Goal: Task Accomplishment & Management: Use online tool/utility

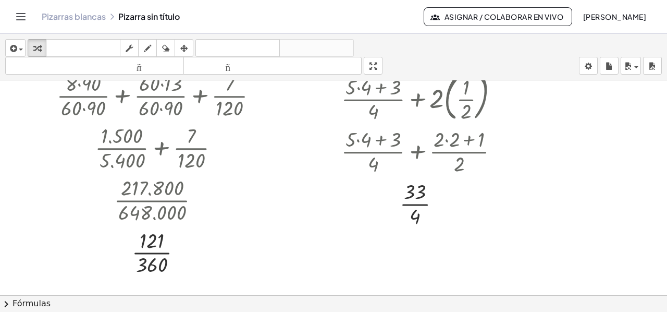
scroll to position [104, 0]
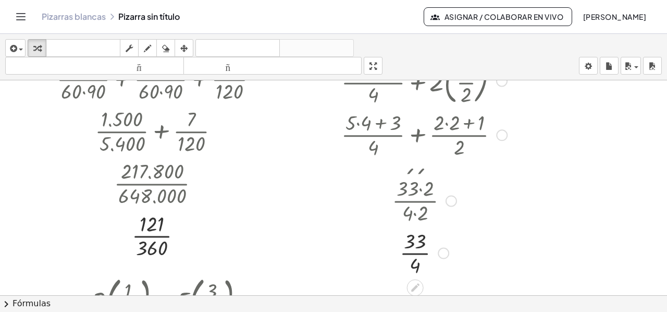
drag, startPoint x: 441, startPoint y: 189, endPoint x: 440, endPoint y: 260, distance: 71.4
click at [416, 253] on div "· 33 · 4" at bounding box center [416, 253] width 0 height 0
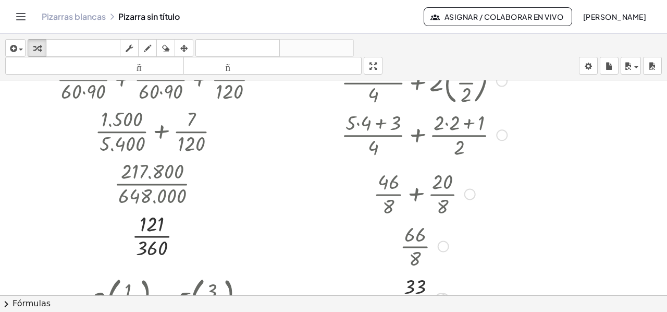
drag, startPoint x: 443, startPoint y: 185, endPoint x: 433, endPoint y: 248, distance: 63.9
click at [416, 246] on div "· 66 · 8" at bounding box center [416, 246] width 0 height 0
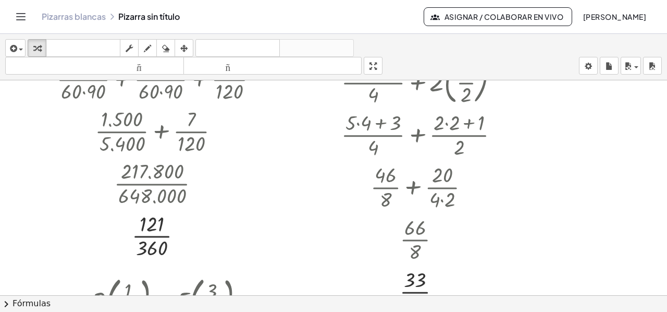
scroll to position [156, 0]
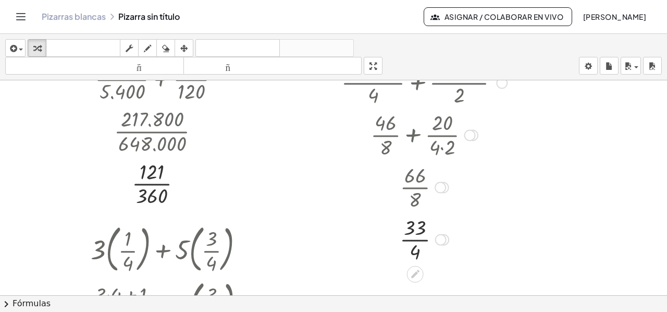
click at [445, 147] on div at bounding box center [424, 134] width 176 height 52
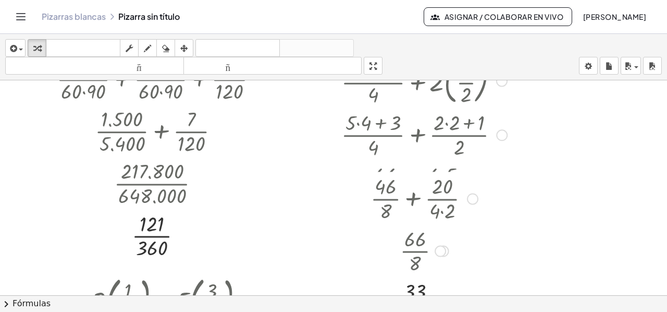
drag, startPoint x: 469, startPoint y: 188, endPoint x: 468, endPoint y: 204, distance: 16.2
click at [416, 199] on div "+ · 46 · 8 + · 20 · 4 · 2" at bounding box center [416, 199] width 0 height 0
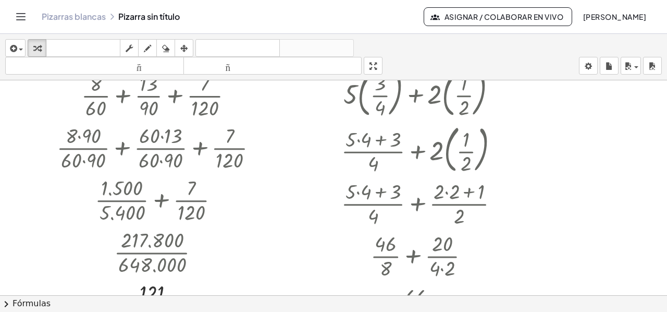
scroll to position [52, 0]
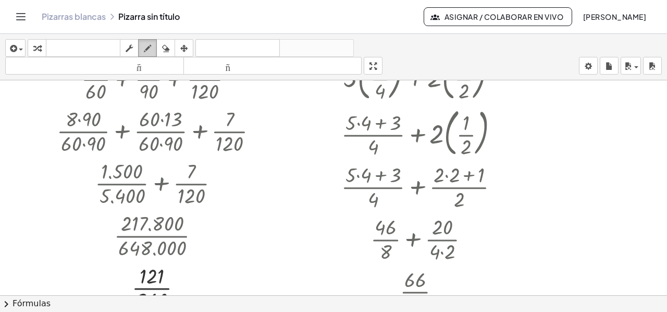
click at [143, 50] on div "button" at bounding box center [148, 48] width 14 height 13
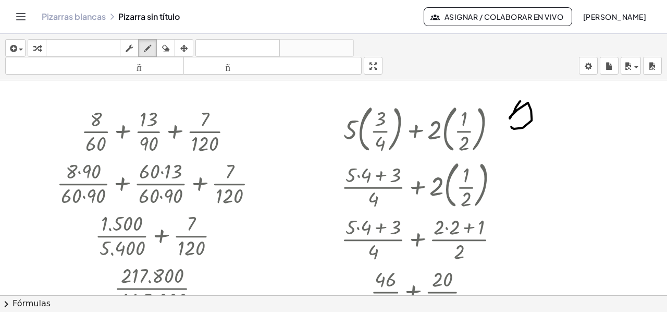
drag, startPoint x: 520, startPoint y: 100, endPoint x: 518, endPoint y: 125, distance: 24.6
click at [167, 48] on icon "button" at bounding box center [165, 48] width 7 height 13
drag, startPoint x: 506, startPoint y: 123, endPoint x: 520, endPoint y: 126, distance: 14.3
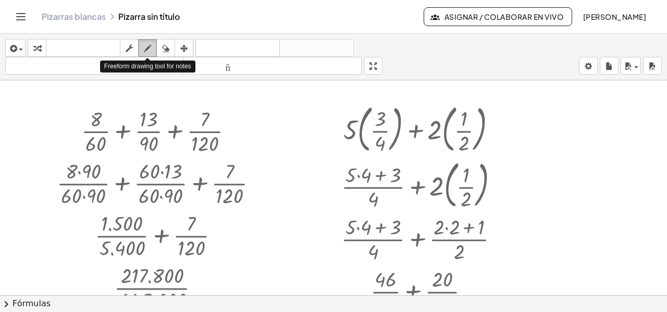
click at [145, 53] on icon "button" at bounding box center [147, 48] width 7 height 13
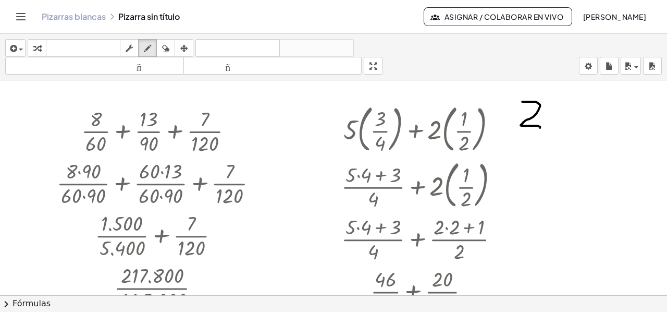
drag, startPoint x: 522, startPoint y: 101, endPoint x: 540, endPoint y: 127, distance: 31.5
drag, startPoint x: 547, startPoint y: 99, endPoint x: 550, endPoint y: 121, distance: 23.1
drag, startPoint x: 526, startPoint y: 133, endPoint x: 566, endPoint y: 132, distance: 40.7
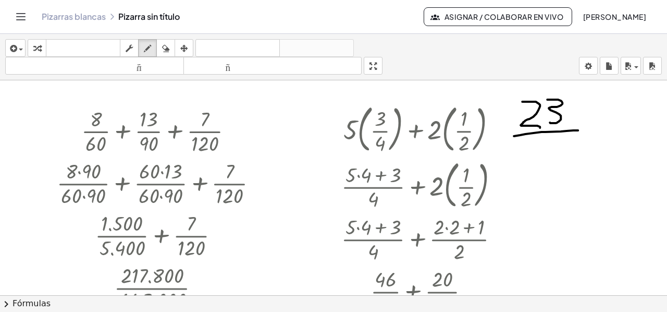
drag, startPoint x: 547, startPoint y: 135, endPoint x: 560, endPoint y: 145, distance: 16.7
drag, startPoint x: 558, startPoint y: 138, endPoint x: 552, endPoint y: 172, distance: 34.5
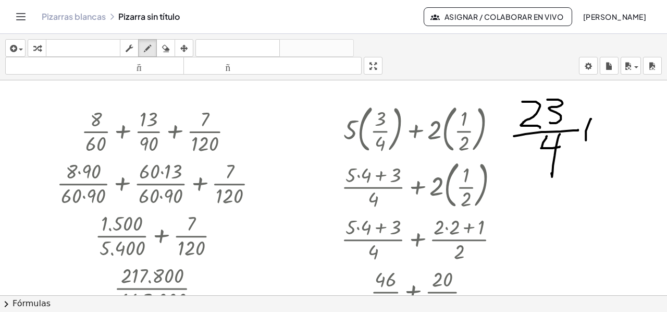
drag, startPoint x: 591, startPoint y: 118, endPoint x: 586, endPoint y: 137, distance: 19.6
drag, startPoint x: 582, startPoint y: 121, endPoint x: 594, endPoint y: 126, distance: 12.7
drag, startPoint x: 622, startPoint y: 101, endPoint x: 616, endPoint y: 123, distance: 22.5
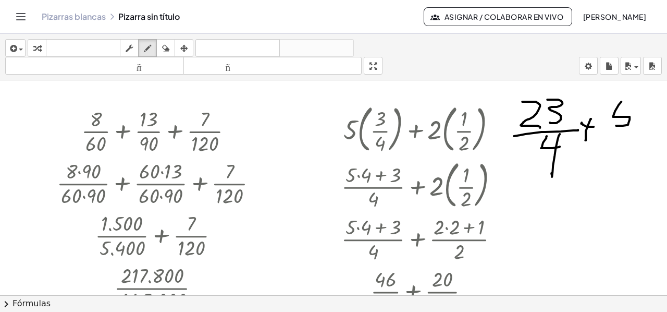
drag, startPoint x: 623, startPoint y: 98, endPoint x: 632, endPoint y: 107, distance: 13.3
drag, startPoint x: 619, startPoint y: 129, endPoint x: 613, endPoint y: 133, distance: 7.8
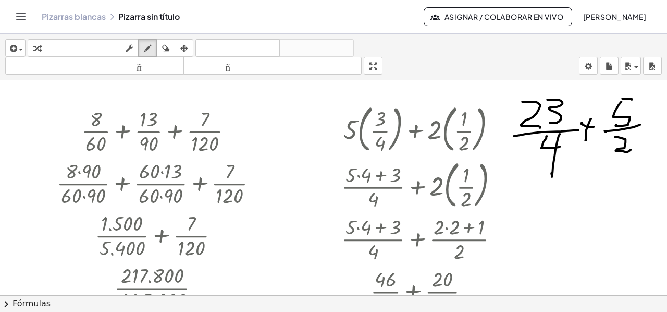
drag, startPoint x: 615, startPoint y: 136, endPoint x: 631, endPoint y: 149, distance: 20.0
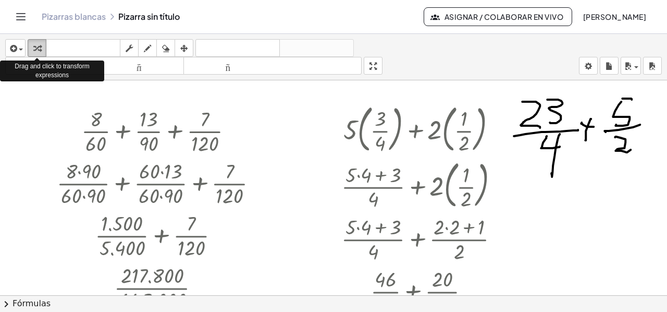
click at [35, 46] on icon "button" at bounding box center [36, 48] width 7 height 13
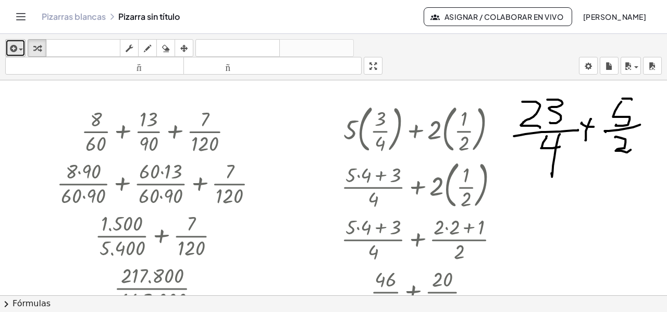
click at [10, 44] on icon "button" at bounding box center [12, 48] width 9 height 13
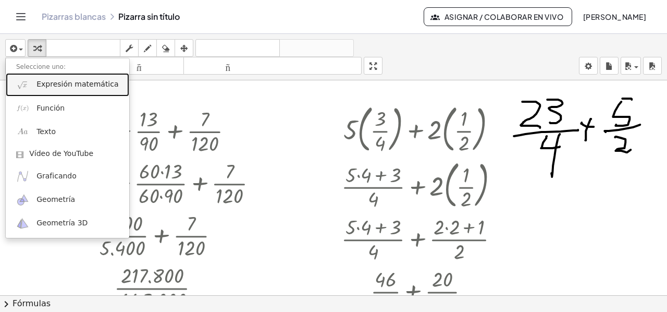
click at [68, 86] on font "Expresión matemática" at bounding box center [77, 84] width 82 height 8
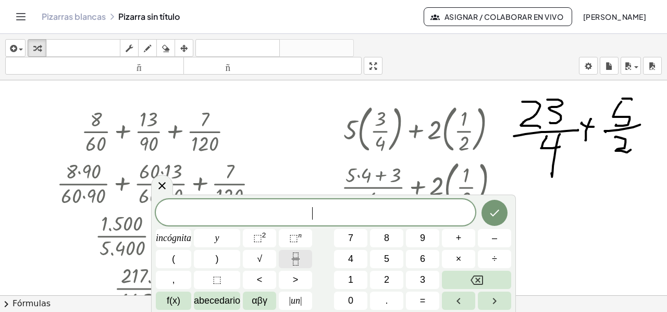
click at [297, 260] on icon "Fracción" at bounding box center [295, 258] width 13 height 13
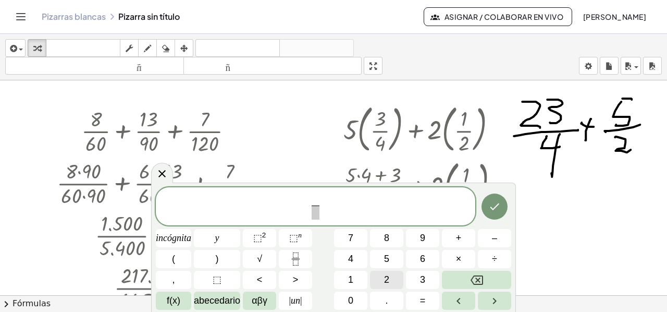
click at [391, 280] on button "2" at bounding box center [386, 280] width 33 height 18
click at [428, 280] on button "3" at bounding box center [422, 280] width 33 height 18
click at [315, 213] on span "​" at bounding box center [316, 212] width 14 height 14
click at [345, 259] on button "4" at bounding box center [350, 259] width 33 height 18
click at [457, 242] on font "+" at bounding box center [459, 238] width 6 height 10
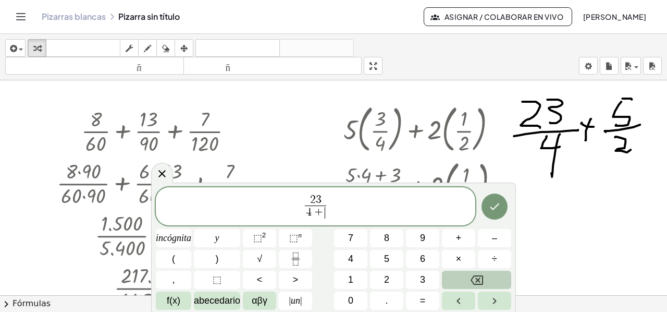
click at [471, 281] on icon "Retroceso" at bounding box center [477, 279] width 13 height 9
click at [336, 205] on span "2 3 4 ​ ​" at bounding box center [316, 207] width 320 height 28
click at [294, 257] on icon "Fracción" at bounding box center [295, 258] width 13 height 13
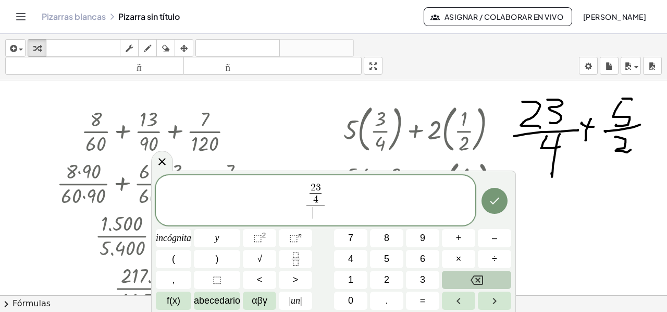
click at [477, 282] on icon "Retroceso" at bounding box center [477, 280] width 13 height 13
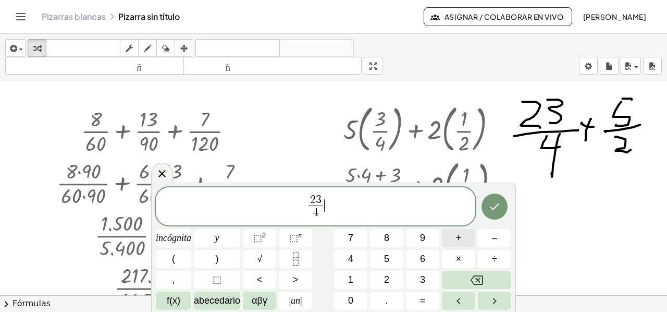
click at [453, 236] on button "+" at bounding box center [458, 238] width 33 height 18
click at [296, 261] on icon "Fracción" at bounding box center [295, 258] width 13 height 13
click at [384, 263] on font "5" at bounding box center [386, 258] width 5 height 10
click at [332, 212] on span "​" at bounding box center [332, 212] width 8 height 14
click at [382, 277] on button "2" at bounding box center [386, 280] width 33 height 18
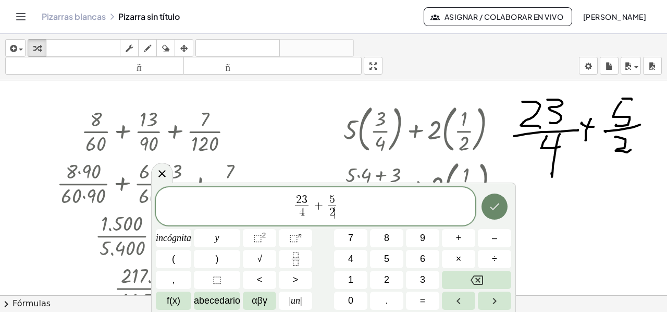
click at [483, 211] on button "Hecho" at bounding box center [495, 206] width 26 height 26
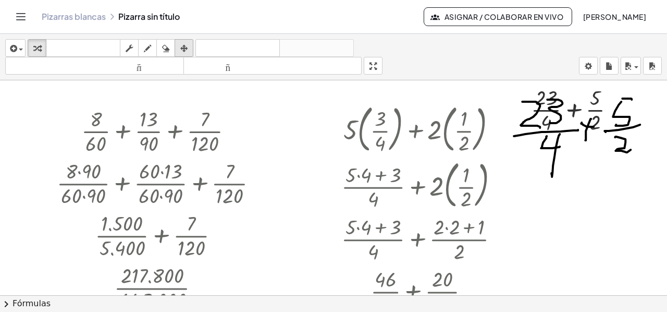
click at [183, 48] on icon "button" at bounding box center [183, 48] width 7 height 13
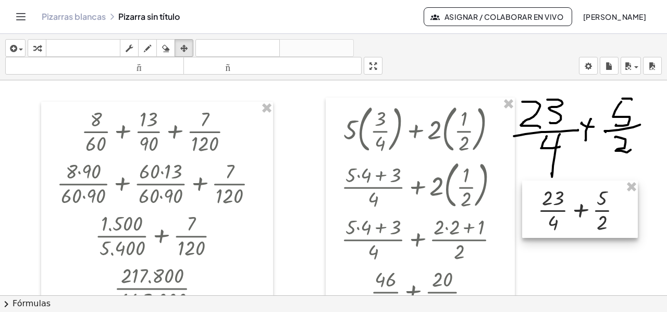
drag, startPoint x: 611, startPoint y: 102, endPoint x: 618, endPoint y: 202, distance: 100.3
click at [618, 202] on div at bounding box center [580, 208] width 116 height 57
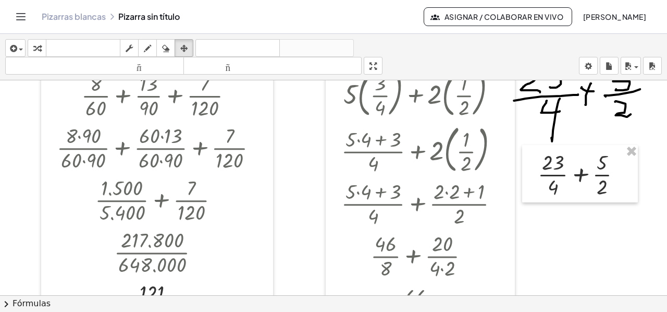
scroll to position [52, 0]
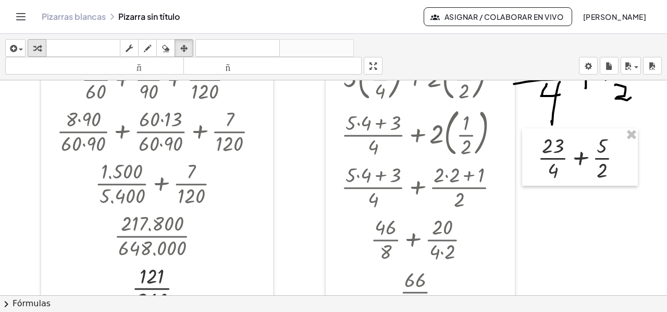
click at [38, 48] on div "button" at bounding box center [37, 48] width 14 height 13
click at [583, 158] on div at bounding box center [584, 157] width 103 height 52
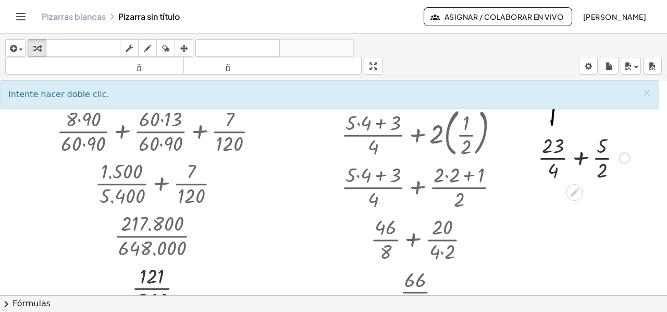
click at [582, 158] on div at bounding box center [584, 157] width 103 height 52
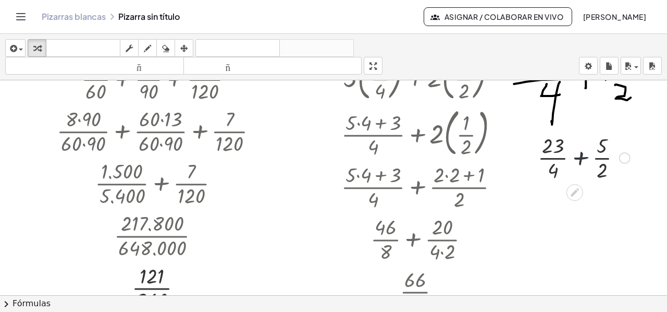
click at [582, 158] on div at bounding box center [584, 157] width 103 height 52
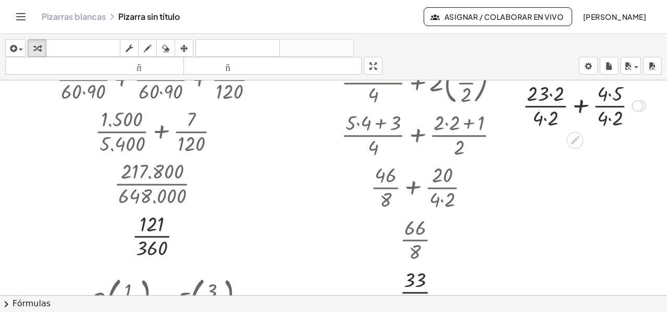
click at [551, 94] on div at bounding box center [584, 105] width 133 height 52
click at [547, 121] on div at bounding box center [585, 105] width 122 height 52
click at [603, 98] on div at bounding box center [585, 105] width 118 height 52
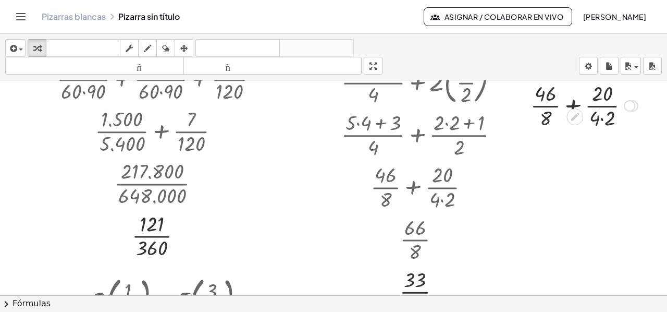
click at [601, 118] on div at bounding box center [585, 105] width 118 height 52
click at [577, 103] on div at bounding box center [584, 105] width 112 height 52
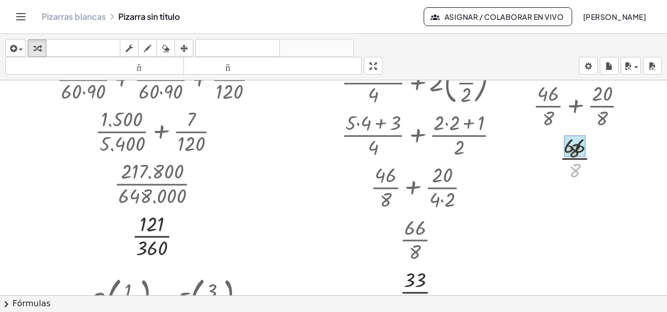
drag, startPoint x: 573, startPoint y: 168, endPoint x: 573, endPoint y: 148, distance: 20.3
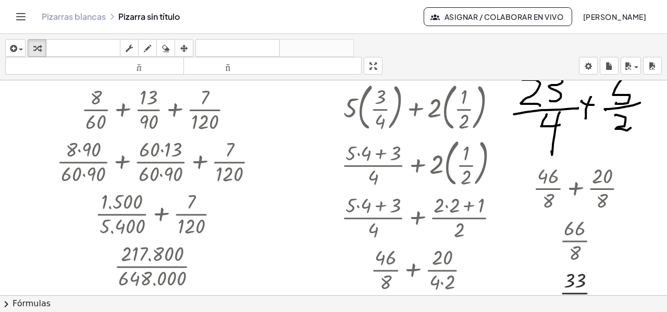
scroll to position [0, 0]
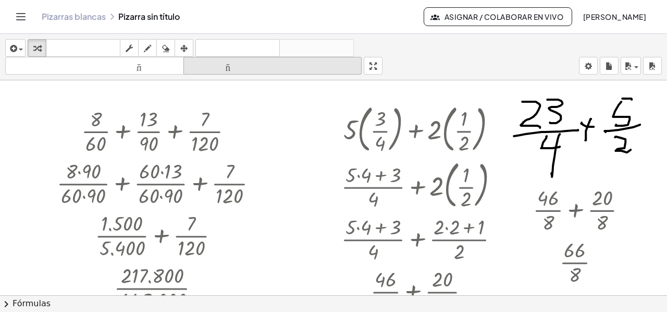
drag, startPoint x: 179, startPoint y: 47, endPoint x: 189, endPoint y: 57, distance: 13.6
click at [179, 48] on div "button" at bounding box center [184, 48] width 14 height 13
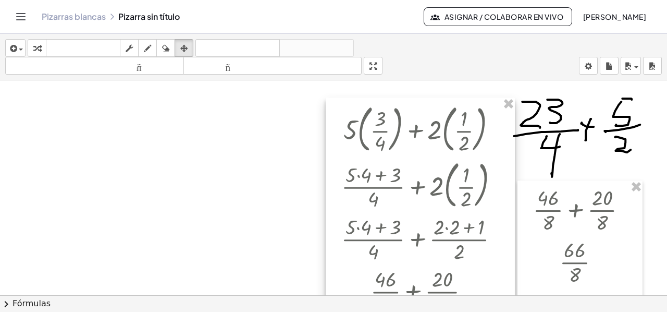
drag, startPoint x: 508, startPoint y: 105, endPoint x: 543, endPoint y: 133, distance: 44.9
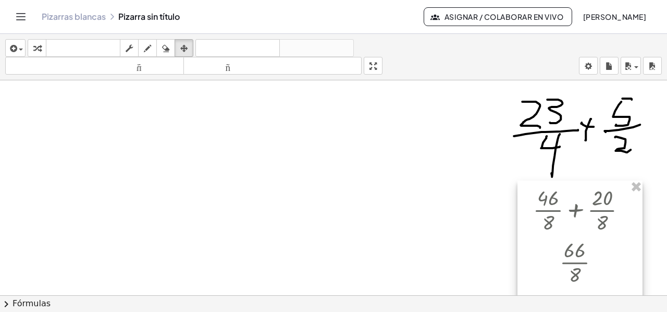
drag, startPoint x: 640, startPoint y: 182, endPoint x: 568, endPoint y: 188, distance: 72.7
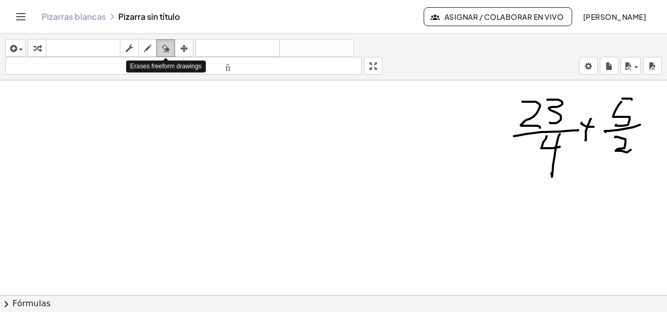
click at [164, 52] on icon "button" at bounding box center [165, 48] width 7 height 13
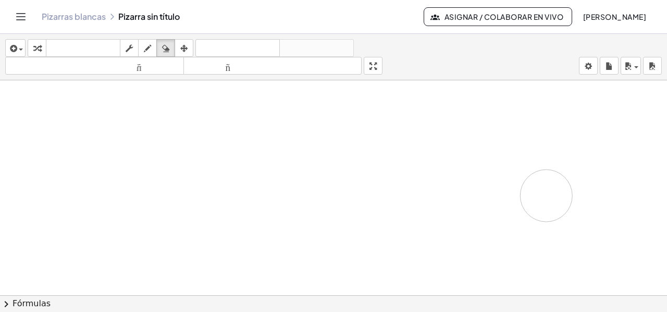
drag, startPoint x: 496, startPoint y: 98, endPoint x: 519, endPoint y: 189, distance: 94.7
click at [538, 189] on div at bounding box center [333, 296] width 667 height 432
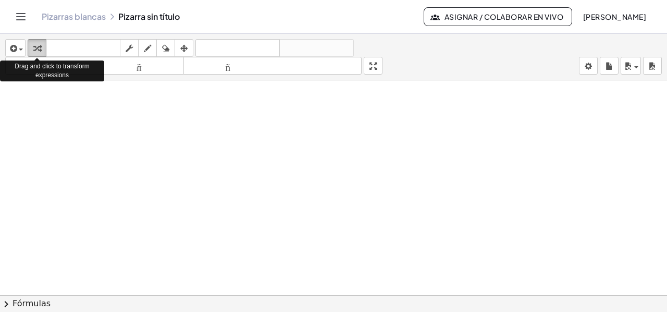
click at [37, 47] on icon "button" at bounding box center [36, 48] width 7 height 13
click at [22, 48] on span "button" at bounding box center [21, 49] width 4 height 2
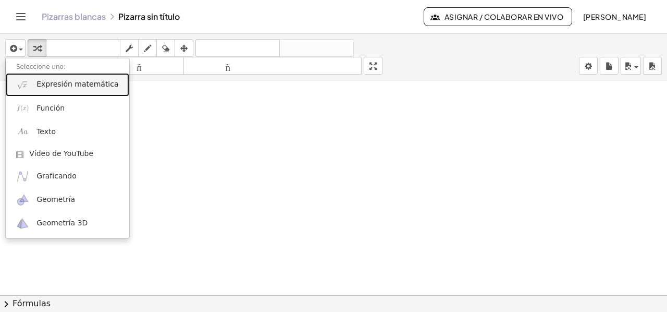
click at [38, 87] on font "Expresión matemática" at bounding box center [77, 84] width 82 height 8
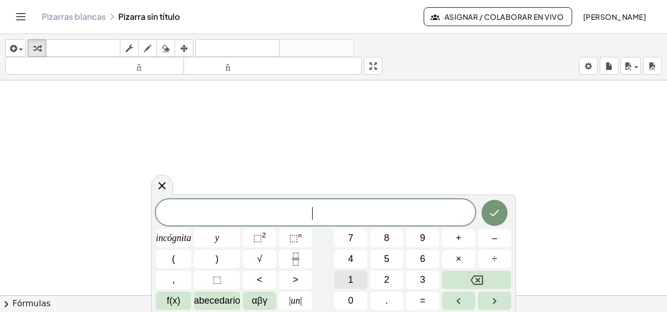
click at [359, 278] on button "1" at bounding box center [350, 280] width 33 height 18
click at [184, 254] on button "(" at bounding box center [173, 259] width 35 height 18
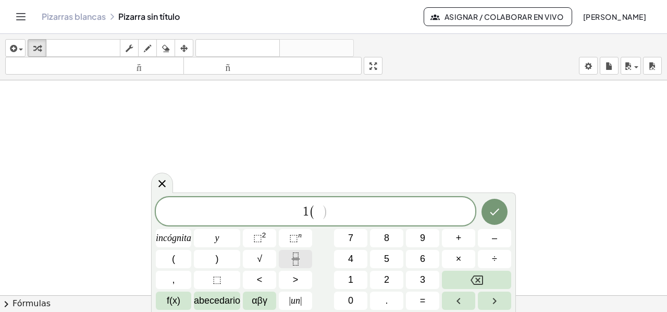
click at [295, 259] on icon "Fracción" at bounding box center [295, 258] width 13 height 13
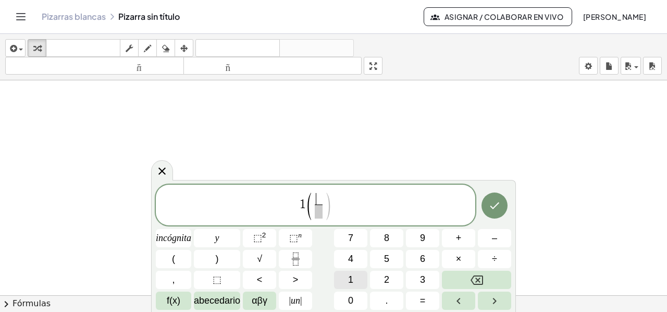
click at [348, 277] on font "1" at bounding box center [350, 279] width 5 height 10
click at [318, 213] on span "​" at bounding box center [319, 211] width 8 height 14
click at [386, 276] on font "2" at bounding box center [386, 279] width 5 height 10
click at [343, 202] on span "1 ( 1 2 ​ ) ​" at bounding box center [316, 206] width 320 height 30
click at [225, 260] on button ")" at bounding box center [217, 259] width 46 height 18
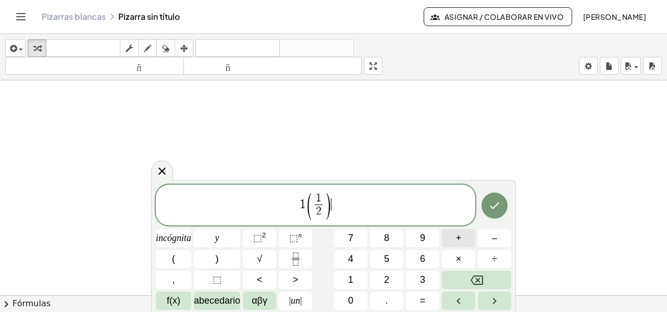
click at [464, 239] on button "+" at bounding box center [458, 238] width 33 height 18
click at [378, 278] on button "2" at bounding box center [386, 280] width 33 height 18
click at [178, 260] on button "(" at bounding box center [173, 259] width 35 height 18
click at [289, 259] on icon "Fracción" at bounding box center [295, 258] width 13 height 13
click at [354, 280] on button "1" at bounding box center [350, 280] width 33 height 18
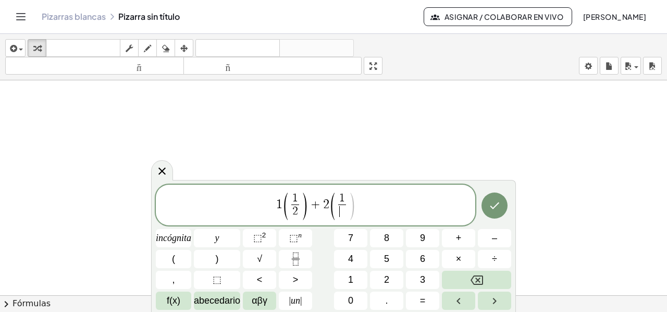
click at [338, 213] on span "​" at bounding box center [342, 211] width 8 height 14
click at [416, 278] on button "3" at bounding box center [422, 280] width 33 height 18
click at [360, 209] on span "1 ( 1 2 ​ ) + 2 ( 1 3 ​ ​ )" at bounding box center [316, 206] width 320 height 30
click at [213, 263] on button ")" at bounding box center [217, 259] width 46 height 18
click at [453, 240] on button "+" at bounding box center [458, 238] width 33 height 18
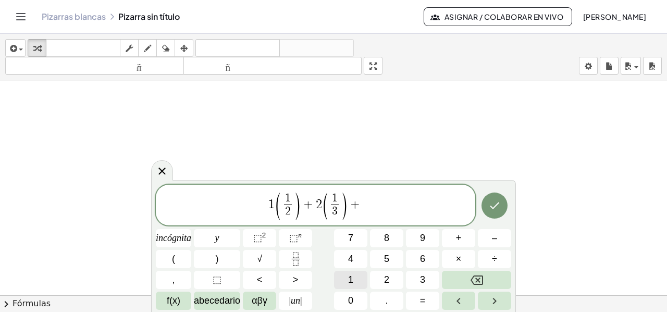
click at [356, 278] on button "1" at bounding box center [350, 280] width 33 height 18
click at [174, 259] on font "(" at bounding box center [173, 258] width 3 height 10
click at [294, 258] on icon "Fracción" at bounding box center [295, 258] width 13 height 13
click at [352, 277] on font "1" at bounding box center [350, 279] width 5 height 10
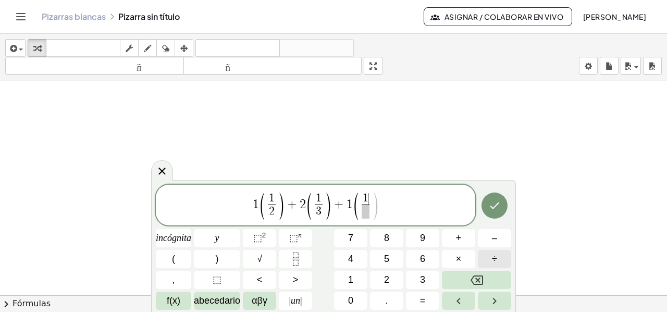
click at [489, 259] on button "÷" at bounding box center [494, 259] width 33 height 18
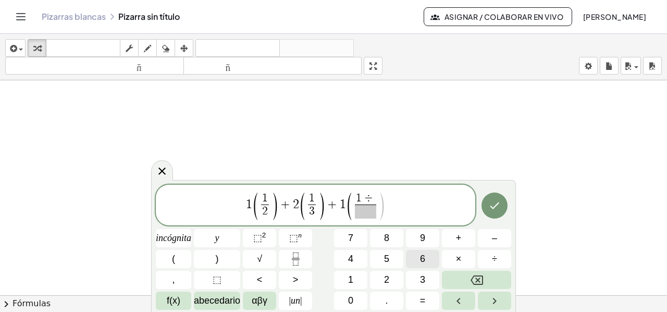
click at [425, 259] on button "6" at bounding box center [422, 259] width 33 height 18
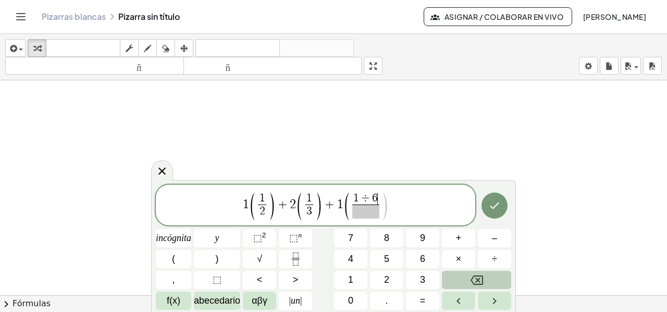
click at [473, 275] on icon "Retroceso" at bounding box center [477, 280] width 13 height 13
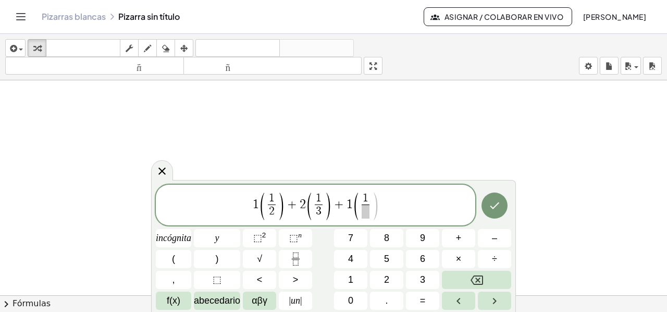
click at [364, 211] on span at bounding box center [366, 211] width 8 height 14
click at [421, 262] on font "6" at bounding box center [422, 258] width 5 height 10
click at [382, 192] on span "1 ( 1 2 ​ ) + 2 ( 1 3 ​ ) + 1 ( 1 6 ​ ) ​" at bounding box center [316, 206] width 320 height 30
click at [230, 257] on button ")" at bounding box center [217, 259] width 46 height 18
click at [494, 206] on icon "Hecho" at bounding box center [495, 205] width 13 height 13
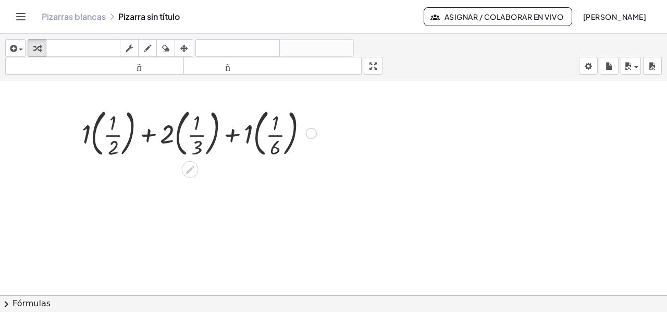
drag, startPoint x: 86, startPoint y: 99, endPoint x: 132, endPoint y: 159, distance: 76.6
click at [132, 159] on div "+ · 1 · ( · 1 · 2 ) + · 2 · ( · 1 · 3 ) + · 1 · ( · 1 · 6 )" at bounding box center [333, 296] width 667 height 432
drag, startPoint x: 131, startPoint y: 160, endPoint x: 81, endPoint y: 159, distance: 50.6
click at [79, 158] on div "+ · 1 · ( · 1 · 2 ) + · 2 · ( · 1 · 3 ) + · 1 · ( · 1 · 6 )" at bounding box center [195, 133] width 258 height 62
drag, startPoint x: 89, startPoint y: 161, endPoint x: 130, endPoint y: 108, distance: 66.9
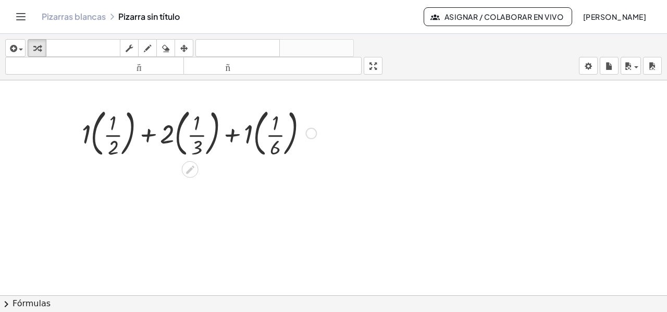
click at [132, 108] on div "+ · 1 · ( · 1 · 2 ) + · 2 · ( · 1 · 3 ) + · 1 · ( · 1 · 6 )" at bounding box center [195, 133] width 258 height 62
drag, startPoint x: 87, startPoint y: 100, endPoint x: 125, endPoint y: 106, distance: 38.6
click at [131, 105] on div "+ · 1 · ( · 1 · 2 ) + · 2 · ( · 1 · 3 ) + · 1 · ( · 1 · 6 )" at bounding box center [333, 296] width 667 height 432
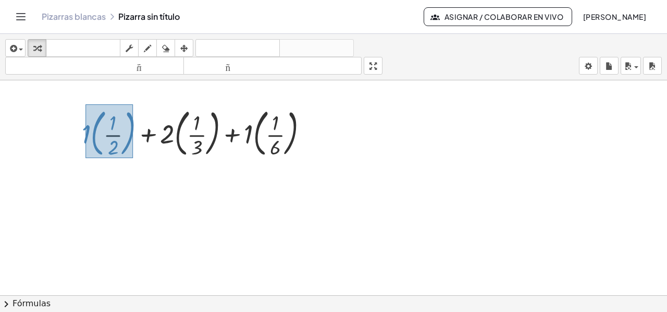
drag, startPoint x: 86, startPoint y: 103, endPoint x: 132, endPoint y: 156, distance: 70.6
click at [132, 156] on div at bounding box center [199, 132] width 245 height 56
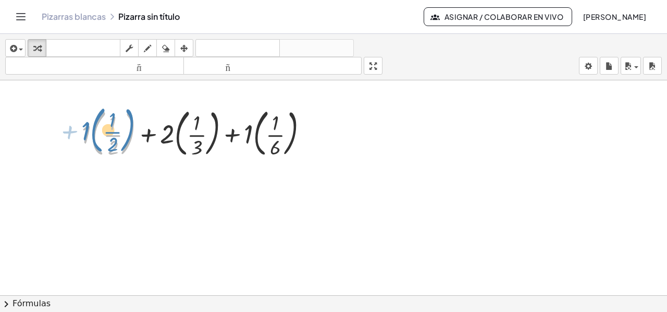
click at [88, 134] on div at bounding box center [199, 132] width 245 height 56
click at [131, 167] on div at bounding box center [333, 296] width 667 height 432
click at [114, 127] on div at bounding box center [199, 132] width 245 height 56
click at [189, 171] on icon at bounding box center [190, 169] width 11 height 11
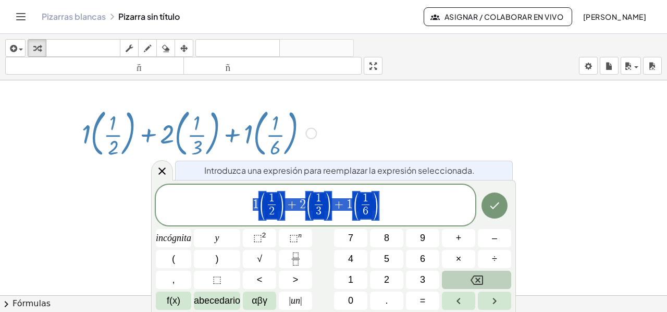
click at [472, 281] on icon "Retroceso" at bounding box center [477, 280] width 13 height 13
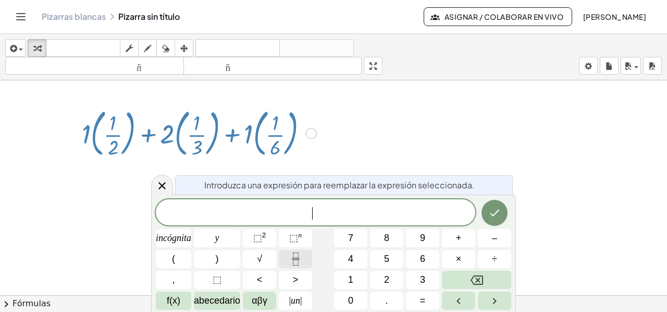
click at [295, 259] on rect "Fracción" at bounding box center [295, 259] width 8 height 1
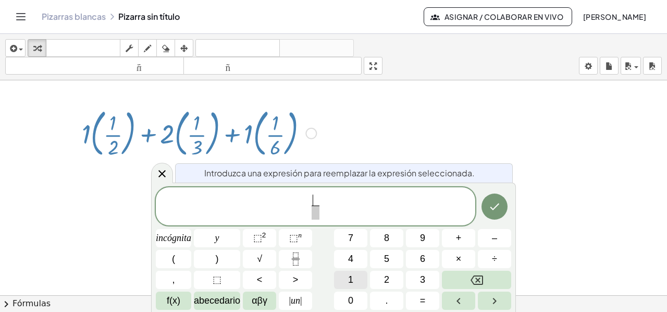
click at [356, 275] on button "1" at bounding box center [350, 280] width 33 height 18
click at [453, 255] on button "×" at bounding box center [458, 259] width 33 height 18
click at [387, 278] on font "2" at bounding box center [386, 279] width 5 height 10
click at [458, 242] on font "+" at bounding box center [459, 238] width 6 height 10
click at [353, 276] on font "1" at bounding box center [350, 279] width 5 height 10
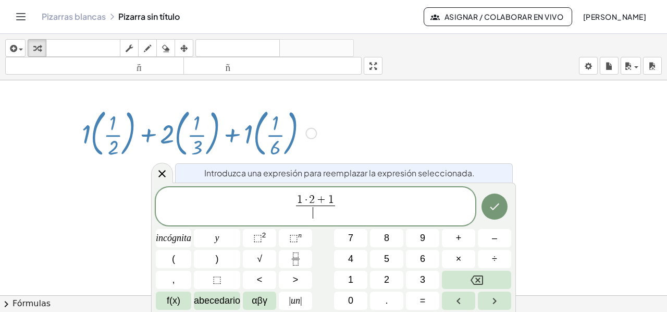
click at [319, 215] on span "​" at bounding box center [315, 212] width 39 height 14
click at [393, 279] on button "2" at bounding box center [386, 280] width 33 height 18
click at [359, 203] on span "1 · 2 + 1 2 ​ ​" at bounding box center [316, 207] width 320 height 28
click at [461, 238] on font "+" at bounding box center [459, 238] width 6 height 10
click at [297, 258] on icon "Fracción" at bounding box center [295, 258] width 13 height 13
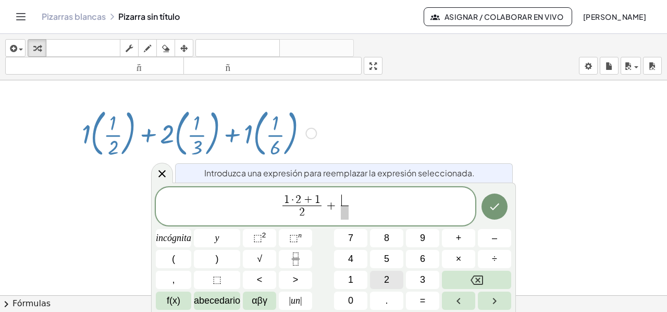
click at [383, 279] on button "2" at bounding box center [386, 280] width 33 height 18
click at [461, 253] on button "×" at bounding box center [458, 259] width 33 height 18
click at [423, 274] on font "3" at bounding box center [422, 279] width 5 height 10
click at [457, 239] on font "+" at bounding box center [459, 238] width 6 height 10
click at [358, 283] on button "1" at bounding box center [350, 280] width 33 height 18
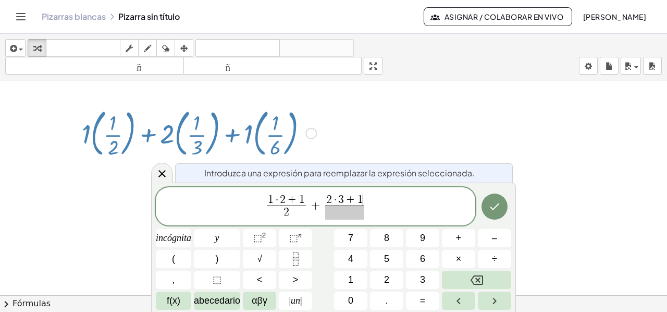
click at [340, 213] on span at bounding box center [344, 212] width 39 height 14
click at [421, 279] on font "3" at bounding box center [422, 279] width 5 height 10
click at [369, 203] on span "1 · 2 + 1 2 ​ + 2 · 3 + 1 3 ​ ​" at bounding box center [316, 207] width 320 height 28
click at [455, 238] on button "+" at bounding box center [458, 238] width 33 height 18
click at [295, 259] on icon "Fracción" at bounding box center [295, 258] width 13 height 13
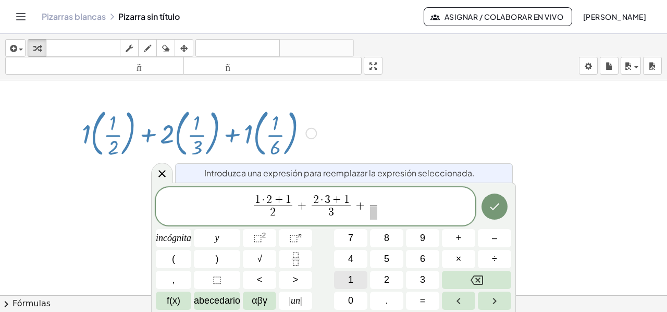
click at [352, 280] on font "1" at bounding box center [350, 279] width 5 height 10
click at [460, 256] on font "×" at bounding box center [459, 258] width 6 height 10
click at [421, 259] on font "6" at bounding box center [422, 258] width 5 height 10
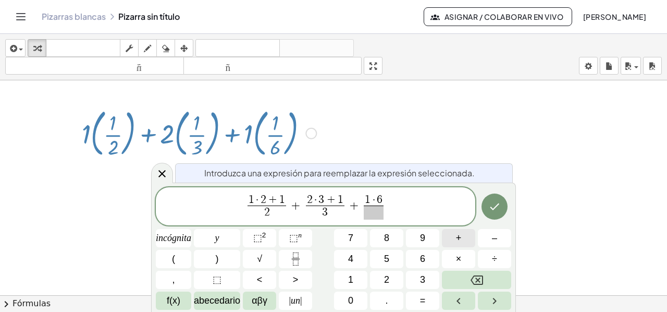
click at [454, 236] on button "+" at bounding box center [458, 238] width 33 height 18
click at [359, 277] on button "1" at bounding box center [350, 280] width 33 height 18
click at [376, 215] on span at bounding box center [374, 212] width 39 height 14
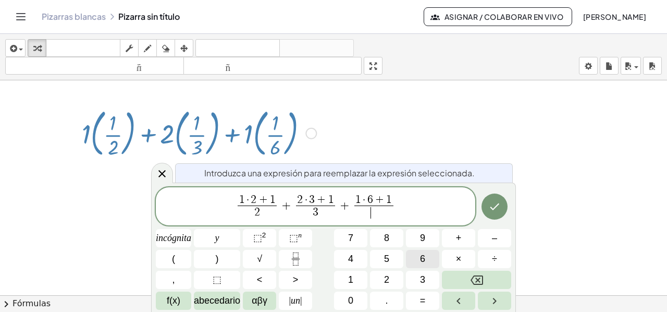
click at [428, 259] on button "6" at bounding box center [422, 259] width 33 height 18
click at [494, 203] on icon "Hecho" at bounding box center [495, 206] width 13 height 13
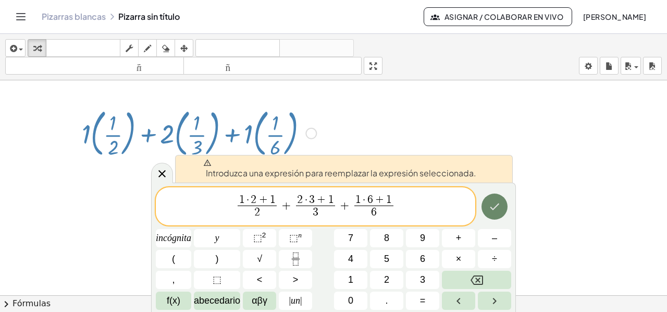
click at [494, 203] on icon "Hecho" at bounding box center [495, 206] width 13 height 13
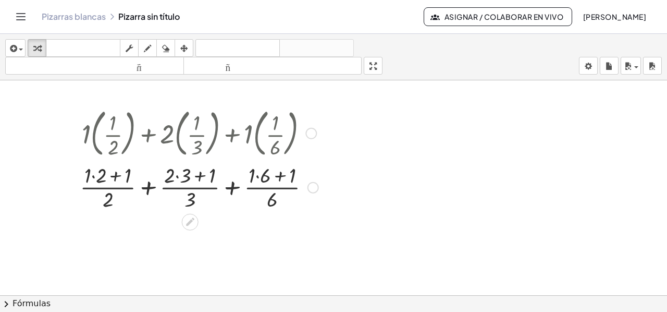
click at [91, 177] on div at bounding box center [199, 186] width 245 height 52
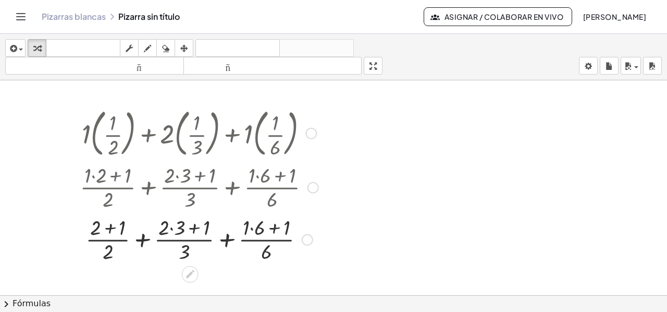
click at [169, 226] on div at bounding box center [199, 238] width 245 height 52
click at [172, 228] on div at bounding box center [199, 238] width 245 height 52
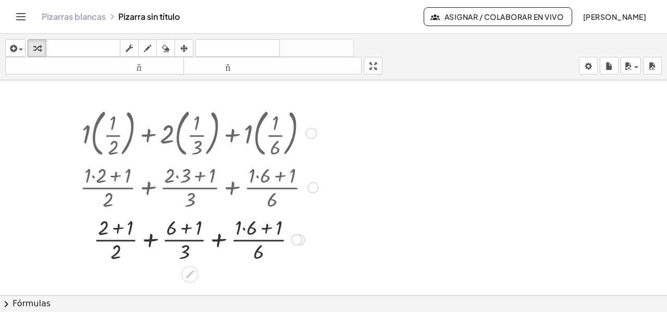
click at [244, 227] on div at bounding box center [199, 238] width 245 height 52
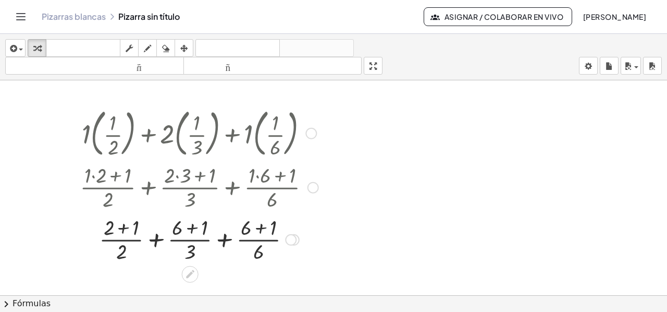
click at [125, 229] on div at bounding box center [199, 238] width 245 height 52
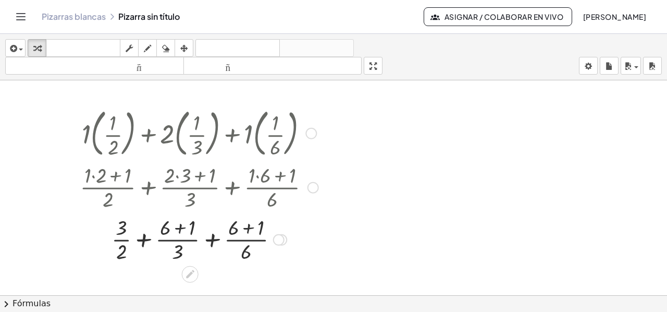
click at [176, 229] on div at bounding box center [199, 238] width 245 height 52
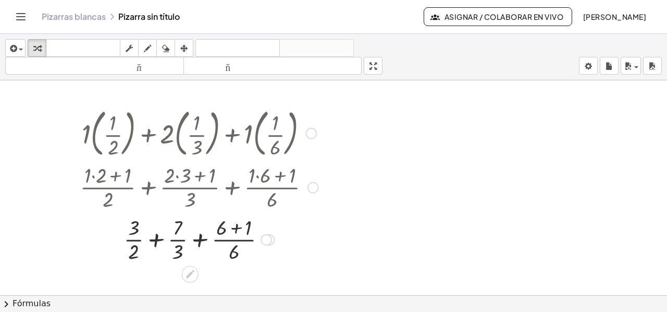
click at [234, 229] on div at bounding box center [199, 238] width 245 height 52
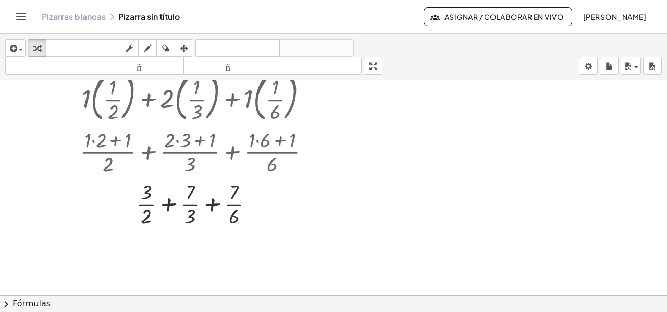
scroll to position [52, 0]
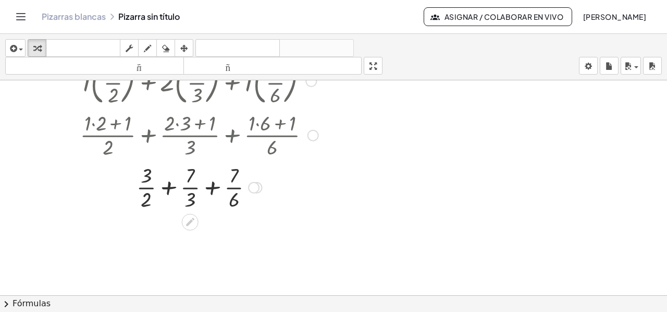
click at [168, 187] on div at bounding box center [199, 186] width 245 height 52
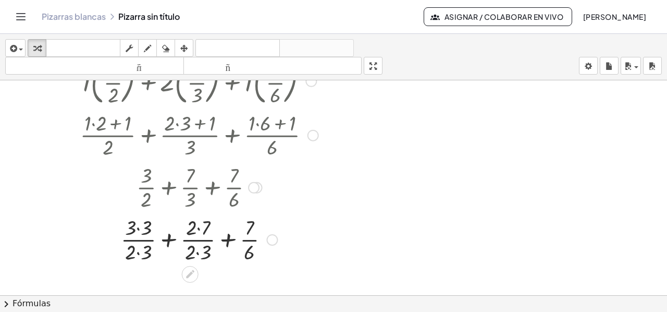
click at [140, 228] on div at bounding box center [199, 239] width 245 height 52
click at [193, 226] on div at bounding box center [199, 239] width 245 height 52
click at [196, 229] on div at bounding box center [199, 239] width 245 height 52
click at [199, 227] on div at bounding box center [199, 239] width 245 height 52
click at [138, 252] on div at bounding box center [199, 239] width 245 height 52
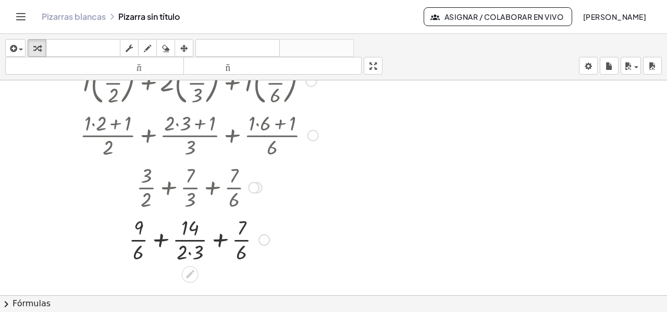
click at [191, 252] on div at bounding box center [199, 239] width 245 height 52
click at [215, 240] on div at bounding box center [199, 239] width 245 height 52
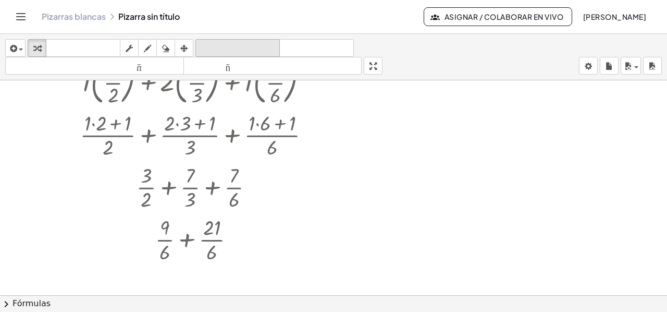
click at [237, 46] on font "deshacer" at bounding box center [237, 48] width 79 height 10
click at [189, 240] on div at bounding box center [199, 239] width 236 height 52
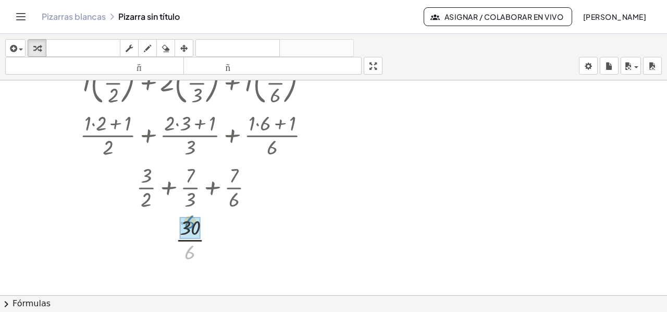
drag, startPoint x: 190, startPoint y: 254, endPoint x: 190, endPoint y: 224, distance: 30.2
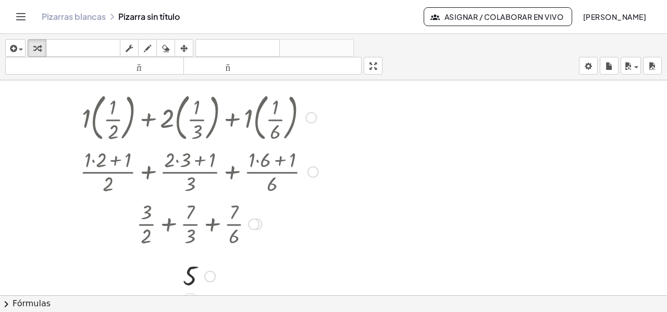
scroll to position [0, 0]
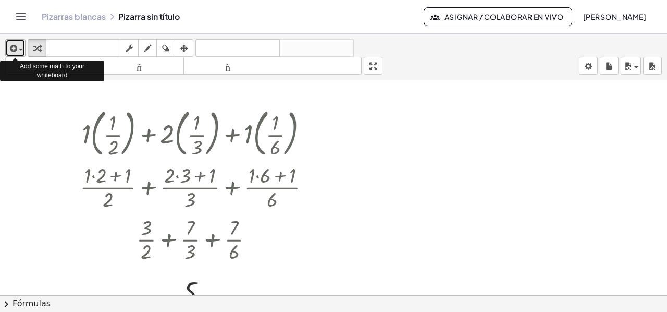
click at [19, 45] on div "button" at bounding box center [15, 48] width 15 height 13
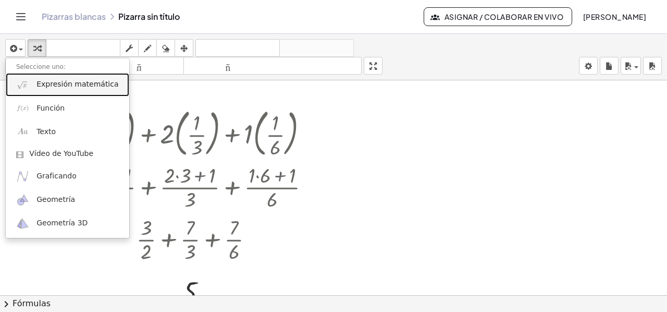
click at [51, 88] on font "Expresión matemática" at bounding box center [77, 84] width 82 height 8
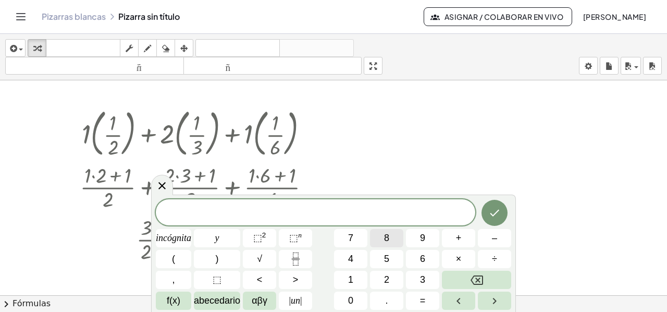
click at [389, 239] on button "8" at bounding box center [386, 238] width 33 height 18
click at [179, 258] on button "(" at bounding box center [173, 259] width 35 height 18
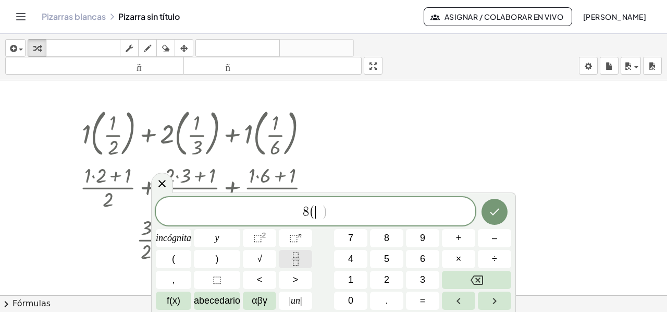
click at [296, 259] on icon "Fracción" at bounding box center [295, 258] width 13 height 13
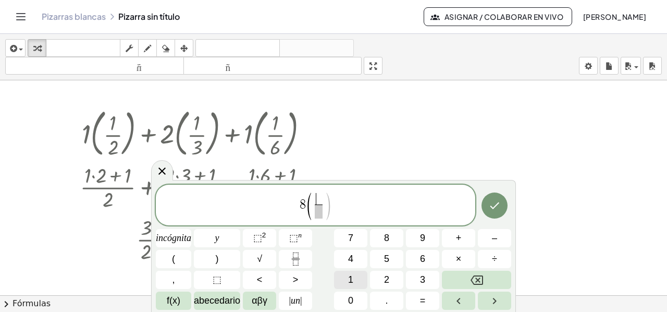
click at [358, 276] on button "1" at bounding box center [350, 280] width 33 height 18
click at [318, 210] on span "​" at bounding box center [319, 211] width 8 height 14
click at [421, 243] on span "9" at bounding box center [422, 238] width 5 height 14
click at [221, 260] on button ")" at bounding box center [217, 259] width 46 height 18
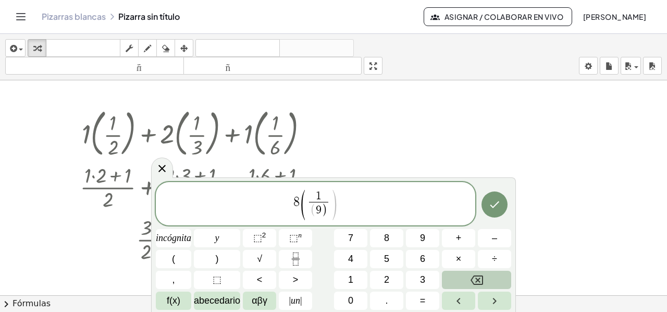
click at [471, 274] on icon "Retroceso" at bounding box center [477, 280] width 13 height 13
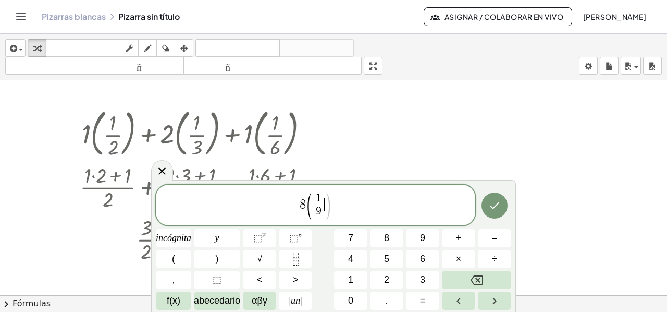
click at [327, 205] on span ")" at bounding box center [328, 206] width 8 height 30
click at [215, 259] on button ")" at bounding box center [217, 259] width 46 height 18
click at [461, 234] on font "+" at bounding box center [459, 238] width 6 height 10
click at [352, 275] on font "1" at bounding box center [350, 279] width 5 height 10
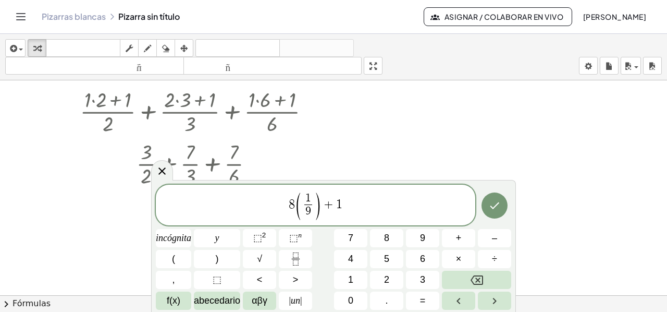
scroll to position [85, 0]
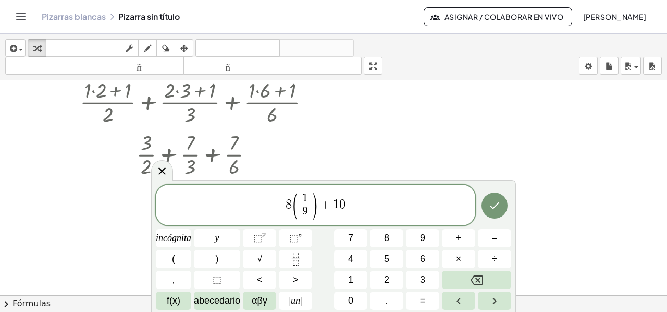
click at [191, 229] on div at bounding box center [173, 238] width 35 height 18
click at [527, 180] on div at bounding box center [333, 211] width 667 height 432
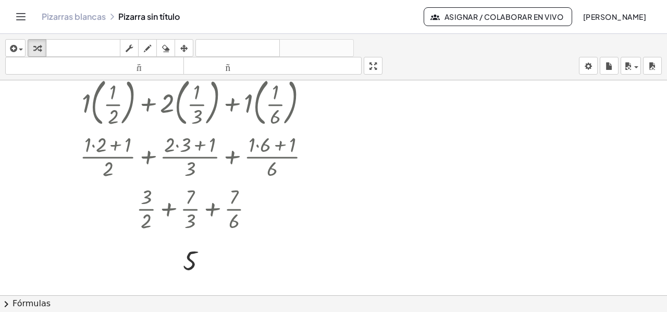
scroll to position [0, 0]
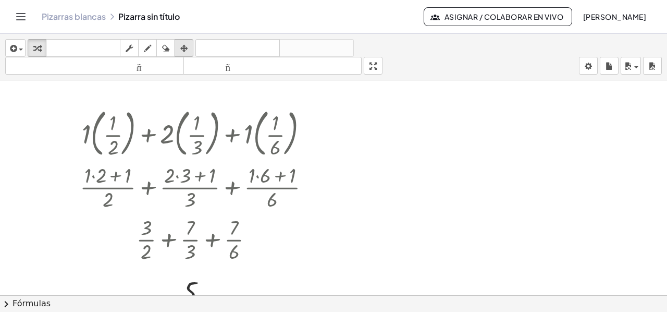
click at [180, 46] on icon "button" at bounding box center [183, 48] width 7 height 13
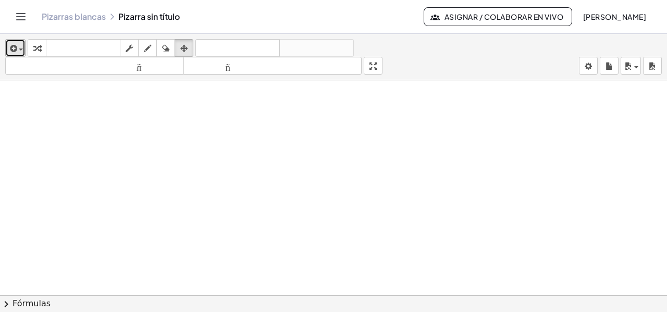
click at [20, 51] on div "button" at bounding box center [15, 48] width 15 height 13
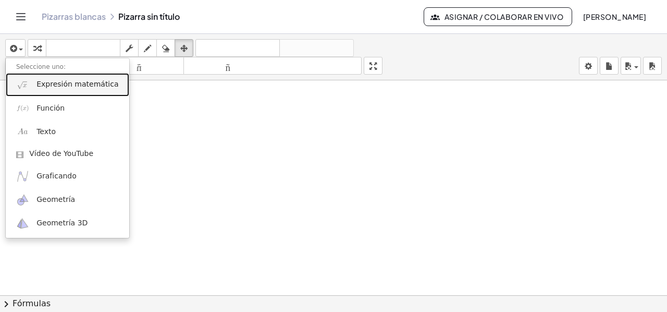
click at [48, 80] on font "Expresión matemática" at bounding box center [77, 84] width 82 height 8
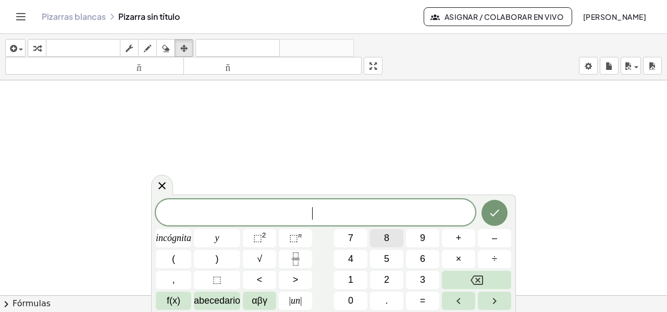
click at [387, 238] on font "8" at bounding box center [386, 238] width 5 height 10
click at [179, 258] on button "(" at bounding box center [173, 259] width 35 height 18
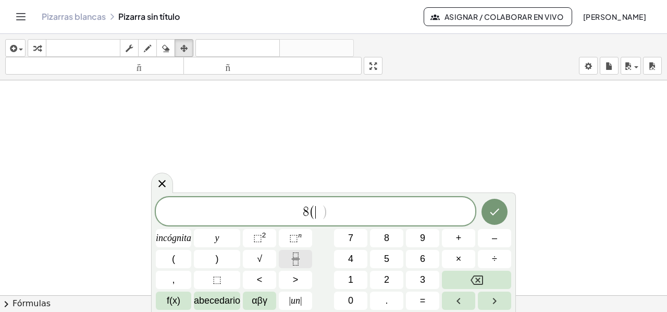
click at [298, 261] on icon "Fracción" at bounding box center [295, 258] width 13 height 13
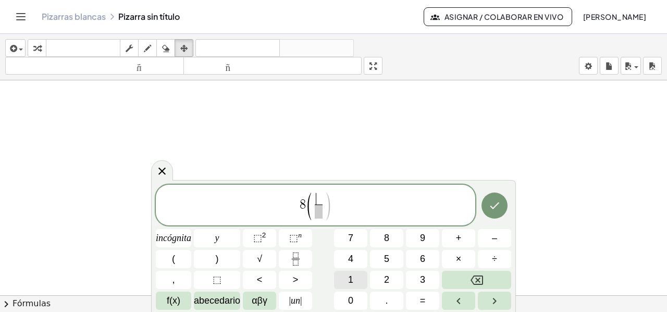
click at [346, 279] on button "1" at bounding box center [350, 280] width 33 height 18
click at [320, 211] on span at bounding box center [319, 211] width 8 height 14
click at [413, 234] on button "9" at bounding box center [422, 238] width 33 height 18
click at [337, 203] on span "8 ( 1 9 ​ ) ​" at bounding box center [316, 206] width 320 height 30
click at [217, 262] on font ")" at bounding box center [217, 258] width 3 height 10
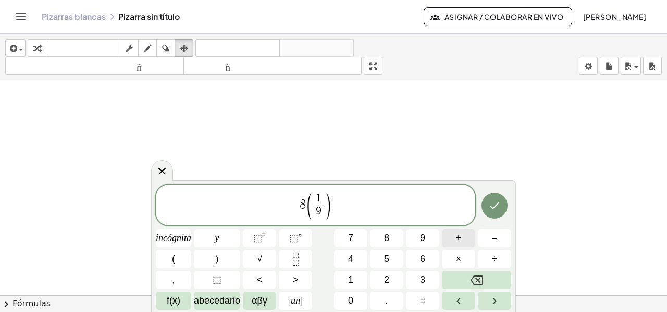
click at [460, 238] on font "+" at bounding box center [459, 238] width 6 height 10
click at [353, 277] on button "1" at bounding box center [350, 280] width 33 height 18
click at [352, 298] on font "0" at bounding box center [350, 300] width 5 height 10
click at [181, 265] on button "(" at bounding box center [173, 259] width 35 height 18
click at [287, 258] on button "Fracción" at bounding box center [295, 259] width 33 height 18
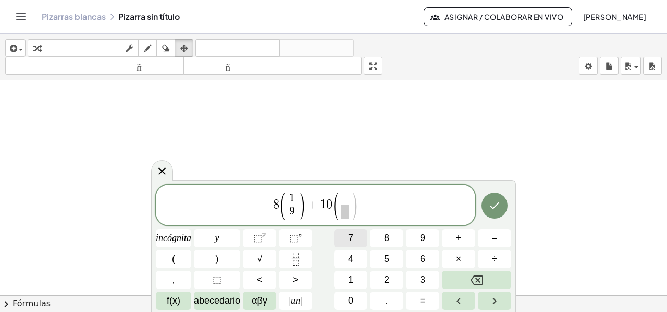
click at [353, 236] on font "7" at bounding box center [350, 238] width 5 height 10
click at [344, 212] on span "​" at bounding box center [346, 211] width 8 height 14
click at [425, 238] on button "9" at bounding box center [422, 238] width 33 height 18
click at [359, 204] on span ")" at bounding box center [355, 206] width 8 height 30
click at [221, 261] on button ")" at bounding box center [217, 259] width 46 height 18
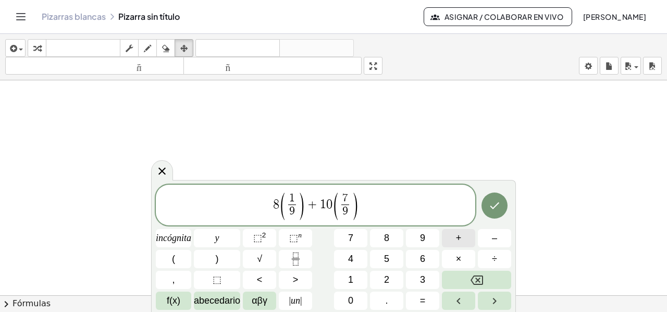
click at [455, 233] on button "+" at bounding box center [458, 238] width 33 height 18
click at [354, 275] on button "1" at bounding box center [350, 280] width 33 height 18
click at [422, 260] on font "6" at bounding box center [422, 258] width 5 height 10
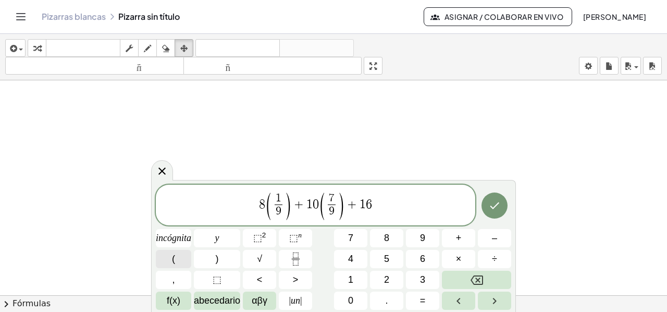
click at [168, 258] on button "(" at bounding box center [173, 259] width 35 height 18
click at [300, 258] on icon "Fracción" at bounding box center [295, 258] width 13 height 13
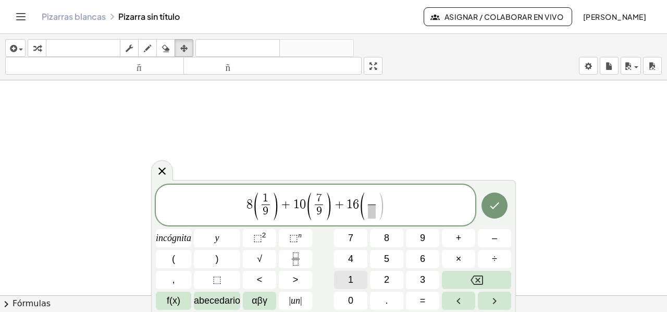
click at [348, 273] on span "1" at bounding box center [350, 280] width 5 height 14
click at [374, 210] on span at bounding box center [372, 211] width 8 height 14
click at [421, 239] on font "9" at bounding box center [422, 238] width 5 height 10
click at [387, 207] on span "8 ( 1 9 ​ ) + 1 0 ( 7 9 ​ ) + 1 6 ( 1 9 ​ ) ​" at bounding box center [316, 206] width 320 height 30
click at [216, 262] on font ")" at bounding box center [217, 258] width 3 height 10
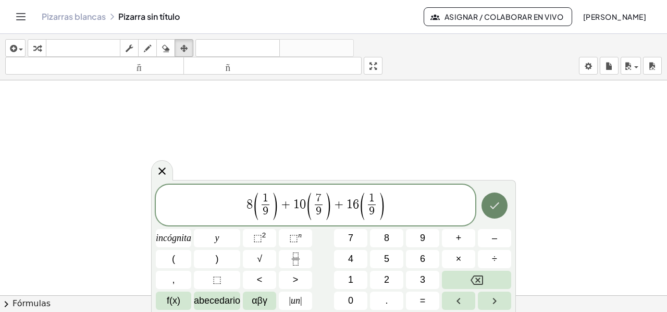
click at [494, 211] on icon "Hecho" at bounding box center [495, 205] width 13 height 13
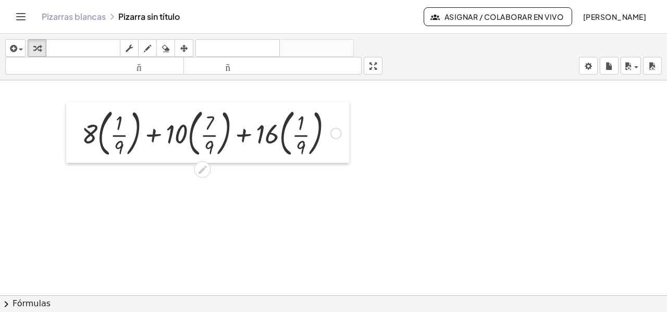
click at [79, 107] on div at bounding box center [74, 133] width 16 height 62
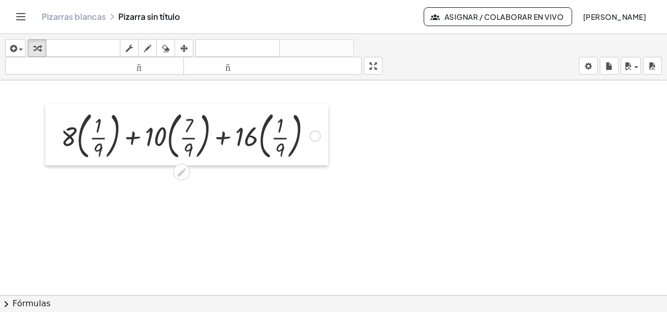
drag, startPoint x: 79, startPoint y: 107, endPoint x: 58, endPoint y: 108, distance: 20.9
click at [58, 108] on div at bounding box center [53, 135] width 16 height 62
click at [69, 110] on div at bounding box center [191, 133] width 270 height 56
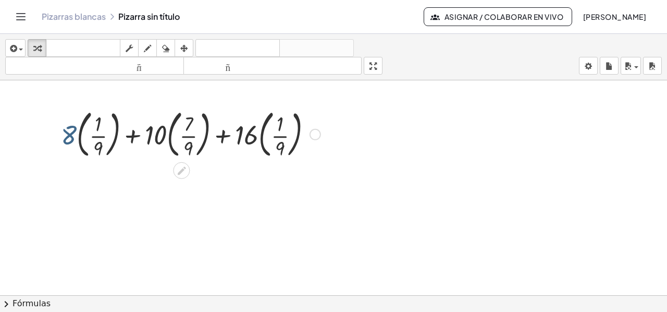
click at [69, 110] on div at bounding box center [191, 133] width 270 height 56
click at [60, 95] on div at bounding box center [333, 296] width 667 height 432
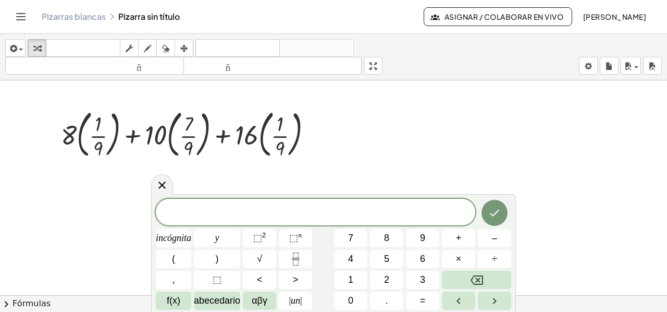
click at [164, 187] on icon at bounding box center [162, 185] width 13 height 13
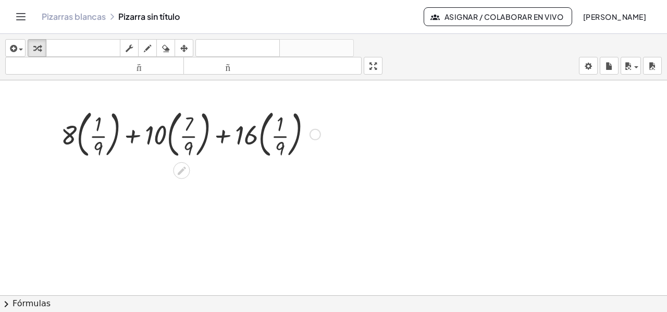
drag, startPoint x: 63, startPoint y: 168, endPoint x: 274, endPoint y: 143, distance: 213.2
click at [279, 143] on div "+ · 8 · ( · 1 · 9 ) + · 10 · ( · 7 · 9 ) + · 16 · ( · 1 · 9 )" at bounding box center [333, 296] width 667 height 432
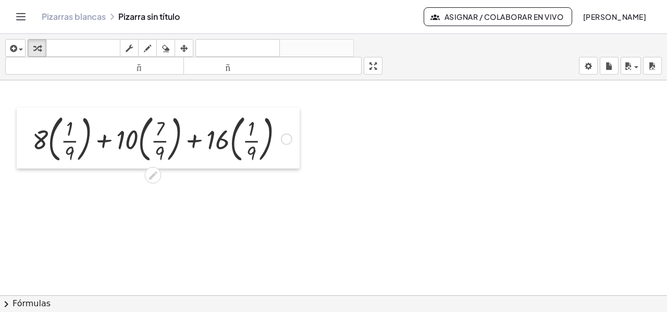
drag, startPoint x: 58, startPoint y: 103, endPoint x: 29, endPoint y: 107, distance: 29.1
click at [29, 107] on div at bounding box center [25, 138] width 16 height 62
drag, startPoint x: 138, startPoint y: 179, endPoint x: 21, endPoint y: 164, distance: 117.7
click at [15, 165] on div at bounding box center [333, 296] width 667 height 432
click at [22, 107] on div at bounding box center [25, 138] width 16 height 62
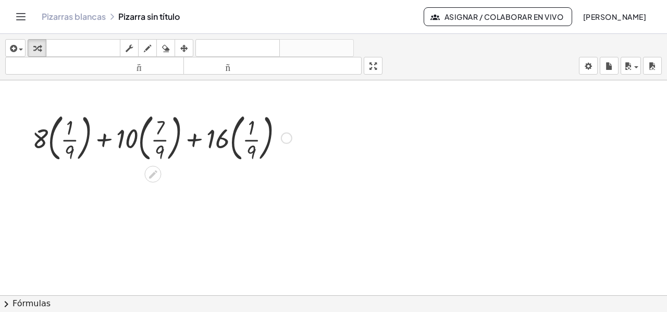
drag, startPoint x: 306, startPoint y: 161, endPoint x: 180, endPoint y: 167, distance: 125.3
click at [177, 167] on div at bounding box center [333, 296] width 667 height 432
drag, startPoint x: 144, startPoint y: 172, endPoint x: 154, endPoint y: 172, distance: 10.4
click at [154, 172] on icon at bounding box center [153, 174] width 8 height 8
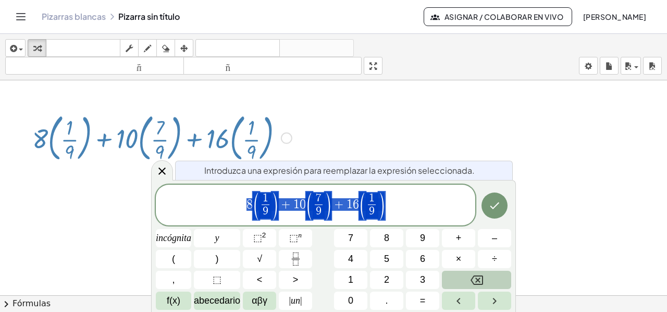
click at [488, 282] on button "Retroceso" at bounding box center [476, 280] width 69 height 18
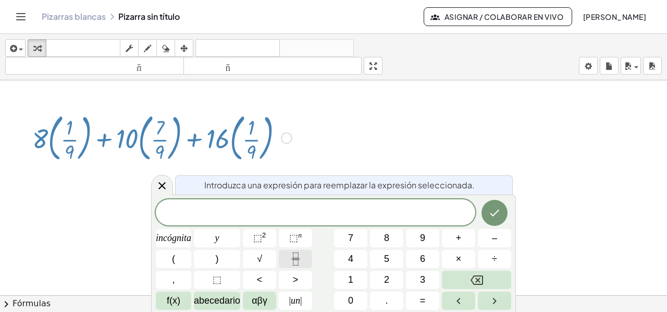
click at [293, 257] on icon "Fracción" at bounding box center [295, 258] width 13 height 13
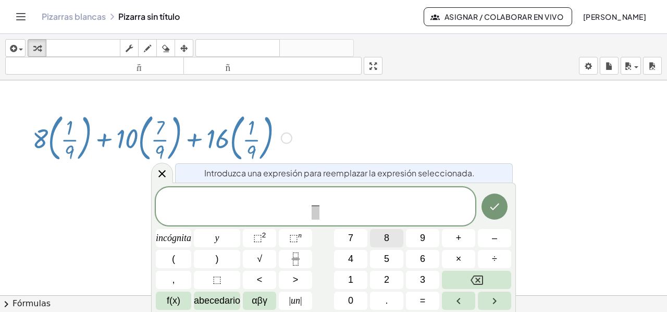
click at [390, 235] on button "8" at bounding box center [386, 238] width 33 height 18
click at [455, 259] on button "×" at bounding box center [458, 259] width 33 height 18
click at [423, 235] on font "9" at bounding box center [422, 238] width 5 height 10
click at [459, 238] on font "+" at bounding box center [459, 238] width 6 height 10
click at [357, 274] on button "1" at bounding box center [350, 280] width 33 height 18
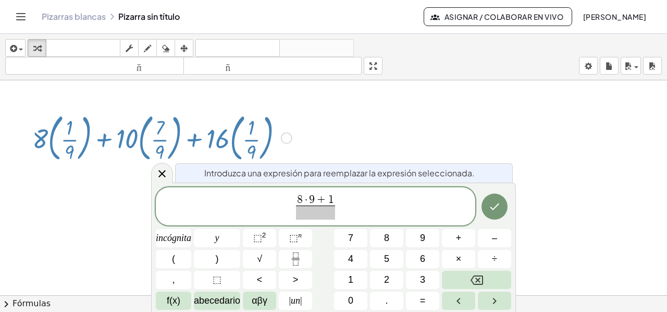
click at [314, 214] on span at bounding box center [315, 212] width 39 height 14
click at [421, 235] on font "9" at bounding box center [422, 238] width 5 height 10
click at [344, 202] on span "8 · 9 + 1 9 ​ ​" at bounding box center [316, 207] width 320 height 28
click at [458, 237] on font "+" at bounding box center [459, 238] width 6 height 10
click at [345, 282] on button "1" at bounding box center [350, 280] width 33 height 18
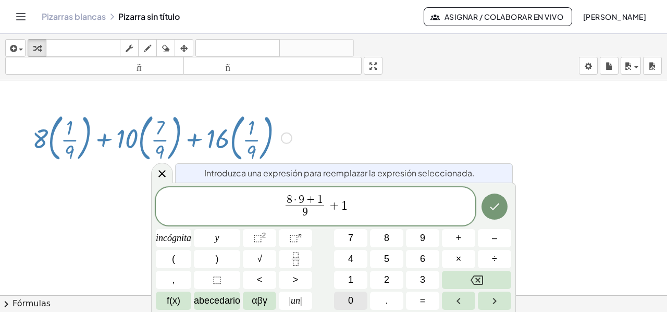
click at [350, 299] on font "0" at bounding box center [350, 300] width 5 height 10
click at [458, 255] on font "×" at bounding box center [459, 258] width 6 height 10
click at [419, 235] on button "9" at bounding box center [422, 238] width 33 height 18
click at [474, 275] on icon "Retroceso" at bounding box center [477, 280] width 13 height 13
click at [473, 275] on icon "Retroceso" at bounding box center [477, 280] width 13 height 13
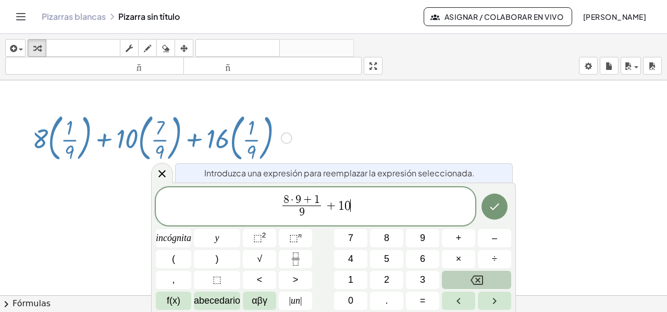
click at [473, 275] on icon "Retroceso" at bounding box center [477, 280] width 13 height 13
click at [296, 256] on icon "Fracción" at bounding box center [295, 258] width 13 height 13
click at [343, 277] on button "1" at bounding box center [350, 280] width 33 height 18
click at [346, 296] on button "0" at bounding box center [350, 300] width 33 height 18
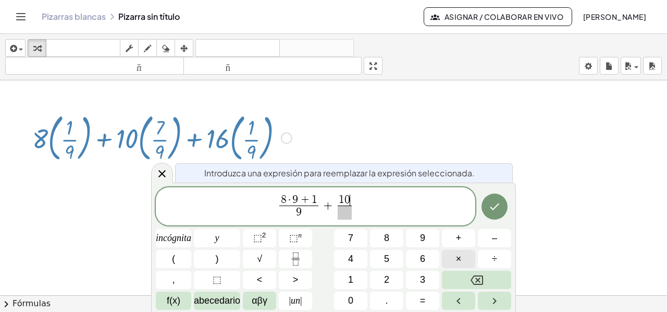
click at [459, 258] on font "×" at bounding box center [459, 258] width 6 height 10
click at [422, 233] on font "9" at bounding box center [422, 238] width 5 height 10
click at [455, 236] on button "+" at bounding box center [458, 238] width 33 height 18
click at [350, 238] on font "7" at bounding box center [350, 238] width 5 height 10
click at [339, 212] on span "​" at bounding box center [345, 212] width 45 height 14
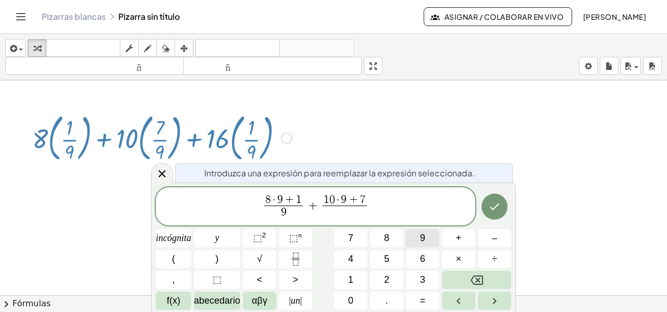
click at [416, 240] on button "9" at bounding box center [422, 238] width 33 height 18
click at [390, 203] on span "8 · 9 + 1 9 ​ + 1 0 · 9 + 7 9 ​ ​" at bounding box center [316, 207] width 320 height 28
click at [455, 237] on button "+" at bounding box center [458, 238] width 33 height 18
click at [295, 258] on icon "Fracción" at bounding box center [295, 258] width 13 height 13
click at [352, 280] on font "1" at bounding box center [350, 279] width 5 height 10
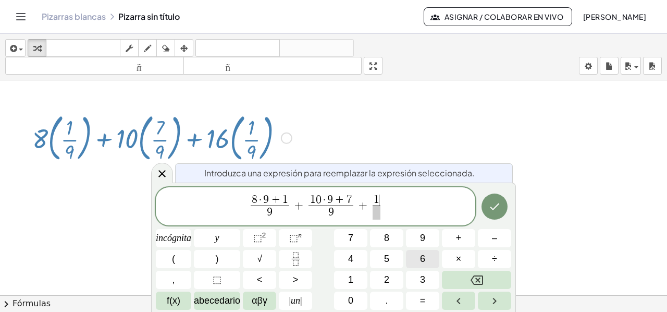
click at [425, 259] on font "6" at bounding box center [422, 258] width 5 height 10
click at [457, 257] on font "×" at bounding box center [459, 258] width 6 height 10
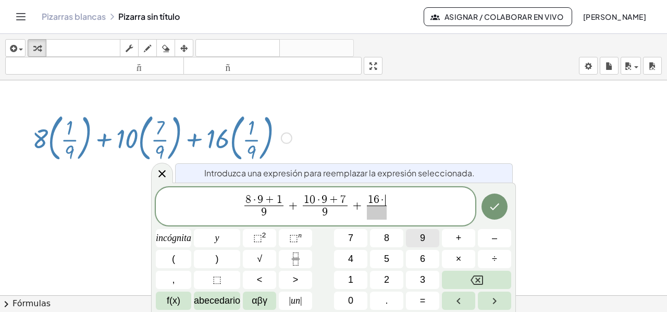
click at [425, 236] on button "9" at bounding box center [422, 238] width 33 height 18
click at [456, 237] on font "+" at bounding box center [459, 238] width 6 height 10
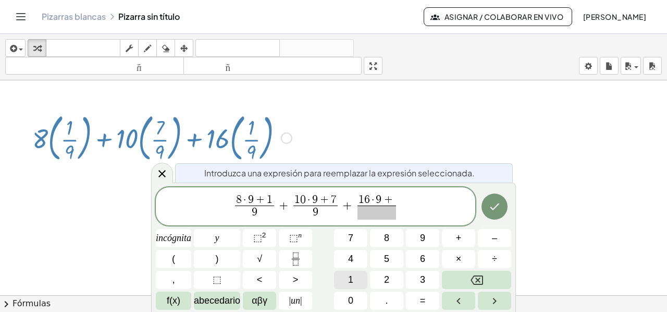
click at [355, 272] on button "1" at bounding box center [350, 280] width 33 height 18
click at [376, 213] on span "​" at bounding box center [377, 212] width 45 height 14
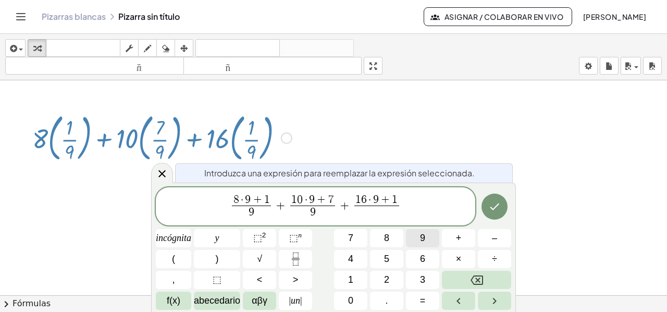
click at [420, 239] on button "9" at bounding box center [422, 238] width 33 height 18
click at [495, 210] on icon "Hecho" at bounding box center [495, 206] width 13 height 13
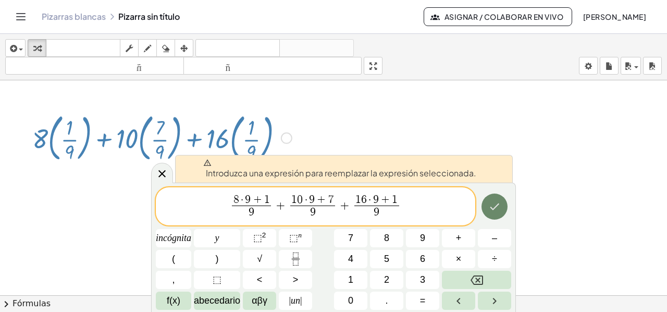
click at [495, 210] on icon "Hecho" at bounding box center [495, 206] width 13 height 13
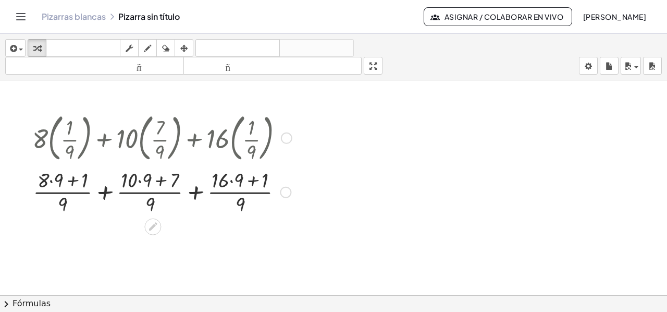
click at [50, 179] on div at bounding box center [162, 191] width 270 height 52
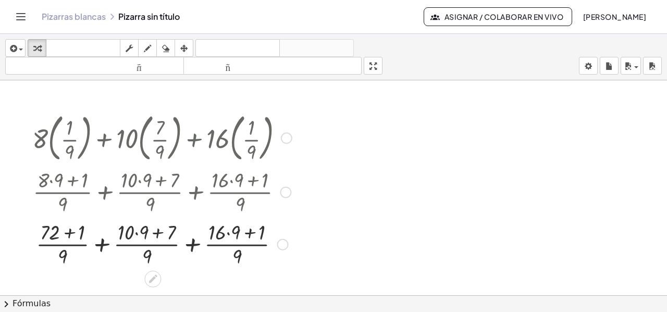
click at [70, 230] on div at bounding box center [162, 243] width 270 height 52
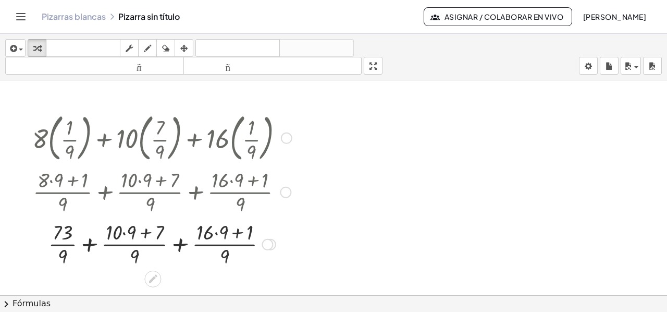
click at [124, 231] on div at bounding box center [162, 243] width 270 height 52
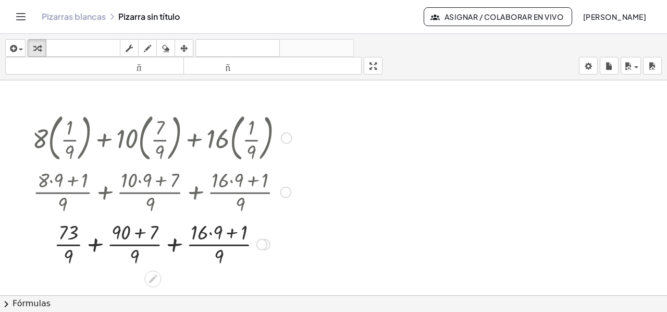
click at [139, 232] on div at bounding box center [162, 243] width 270 height 52
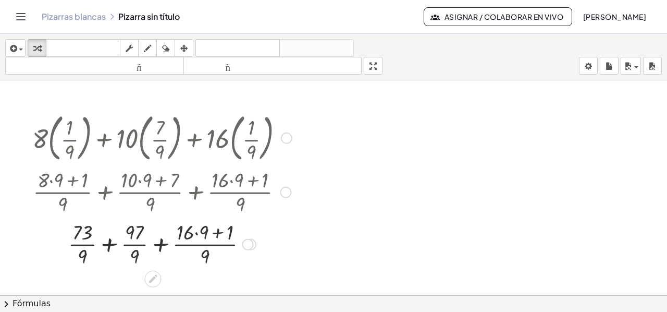
click at [197, 234] on div at bounding box center [162, 243] width 270 height 52
click at [215, 231] on div at bounding box center [162, 243] width 270 height 52
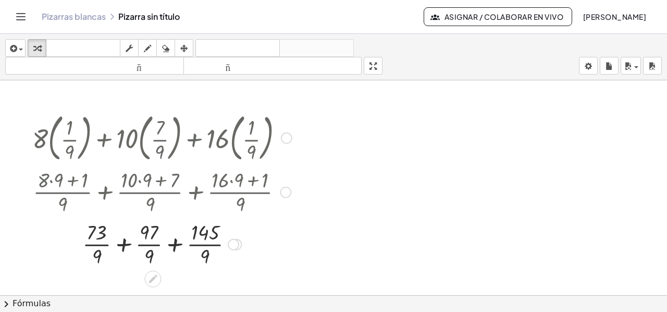
click at [124, 245] on div at bounding box center [162, 243] width 270 height 52
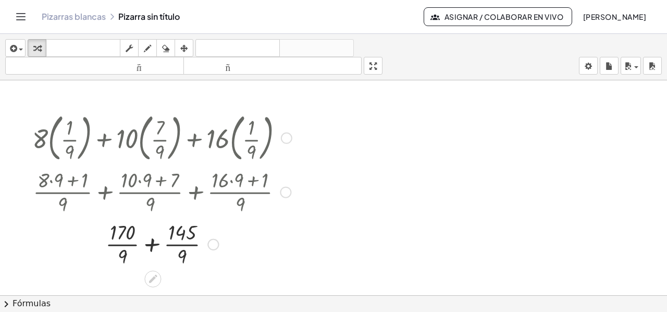
click at [151, 246] on div at bounding box center [162, 243] width 270 height 52
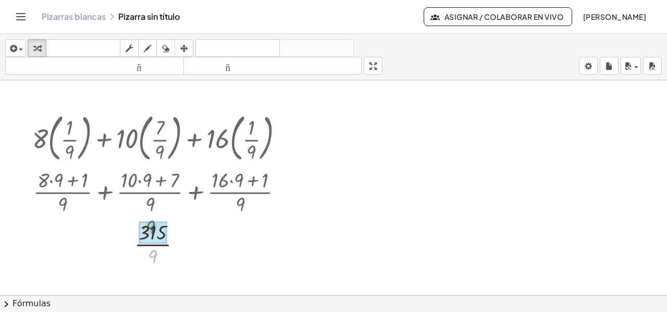
drag, startPoint x: 155, startPoint y: 258, endPoint x: 153, endPoint y: 231, distance: 27.2
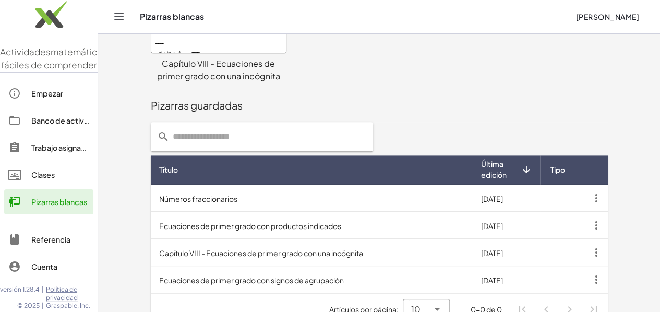
scroll to position [234, 0]
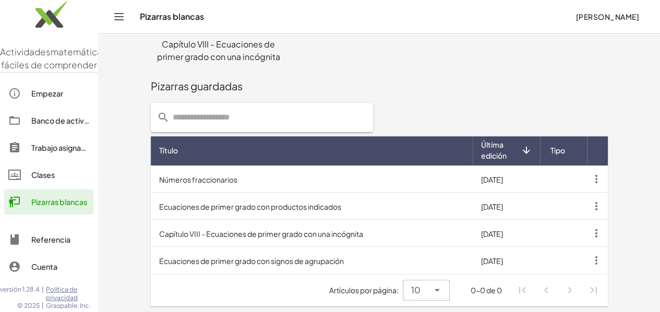
click at [172, 181] on font "Números fraccionarios" at bounding box center [198, 178] width 78 height 9
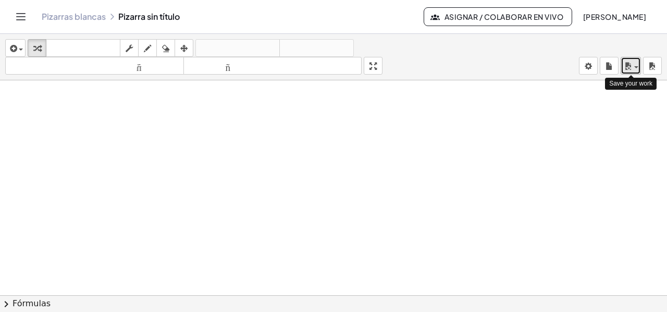
click at [632, 67] on icon "button" at bounding box center [628, 66] width 9 height 13
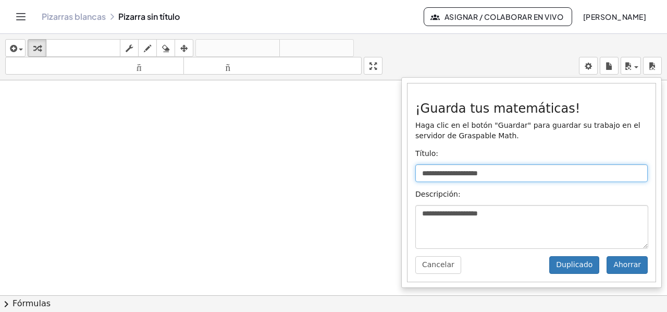
click at [507, 176] on input "**********" at bounding box center [532, 173] width 233 height 18
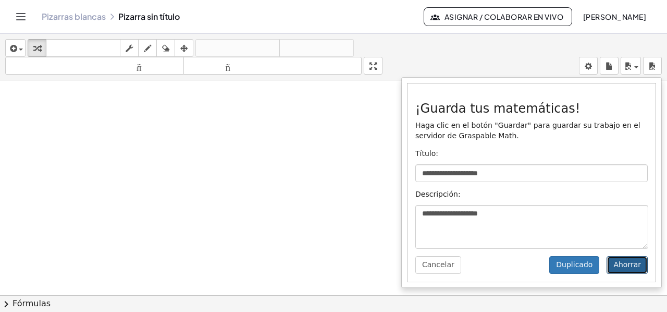
click at [625, 269] on font "Ahorrar" at bounding box center [628, 264] width 28 height 8
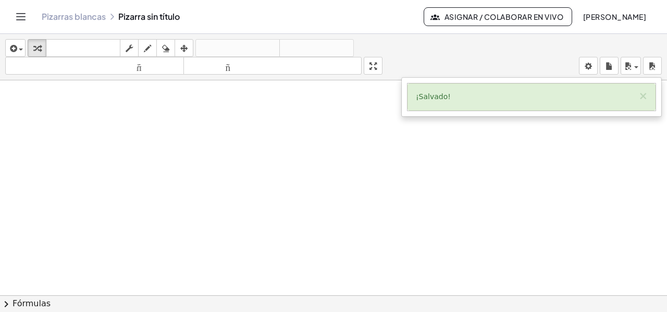
click at [83, 89] on div at bounding box center [333, 303] width 667 height 446
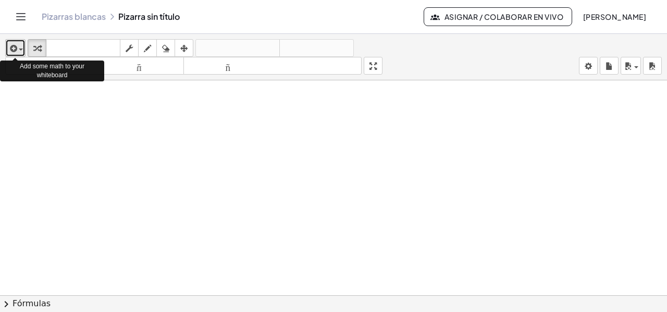
click at [14, 45] on icon "button" at bounding box center [12, 48] width 9 height 13
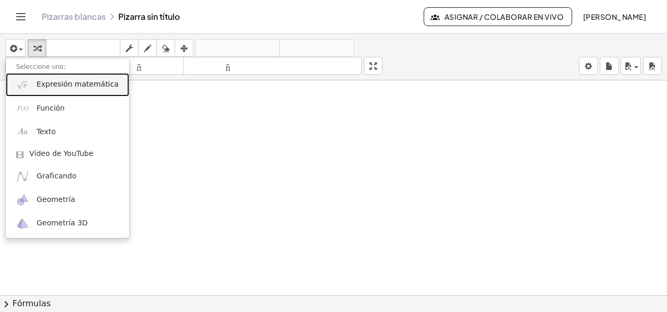
click at [36, 83] on font "Expresión matemática" at bounding box center [77, 84] width 82 height 8
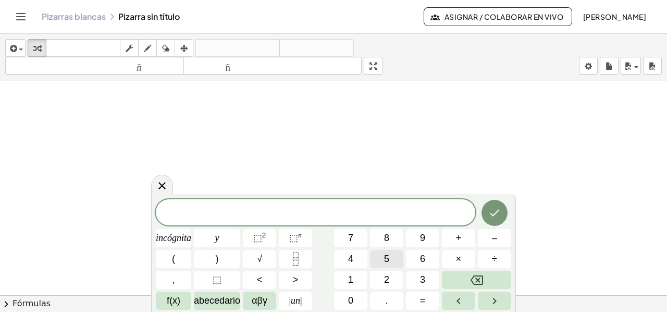
click at [388, 261] on font "5" at bounding box center [386, 258] width 5 height 10
click at [168, 262] on button "(" at bounding box center [173, 259] width 35 height 18
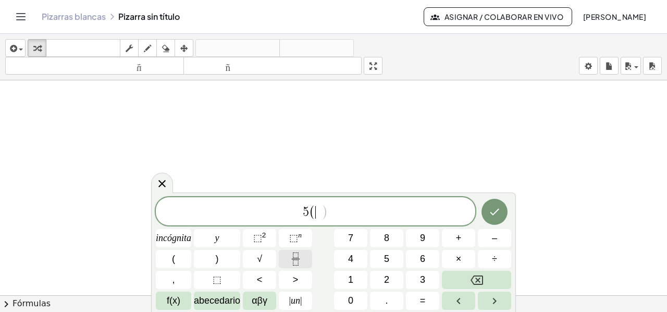
click at [290, 263] on icon "Fracción" at bounding box center [295, 258] width 13 height 13
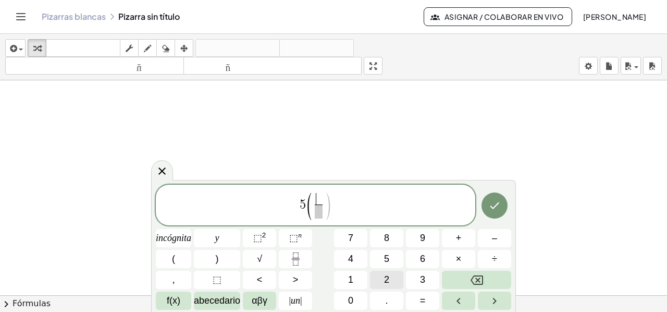
click at [387, 276] on button "2" at bounding box center [386, 280] width 33 height 18
click at [315, 213] on span "​" at bounding box center [319, 211] width 8 height 14
click at [414, 281] on button "3" at bounding box center [422, 280] width 33 height 18
click at [218, 265] on span ")" at bounding box center [217, 259] width 3 height 14
click at [355, 202] on span "5 ( 2 3 ​ ​ )" at bounding box center [316, 206] width 320 height 30
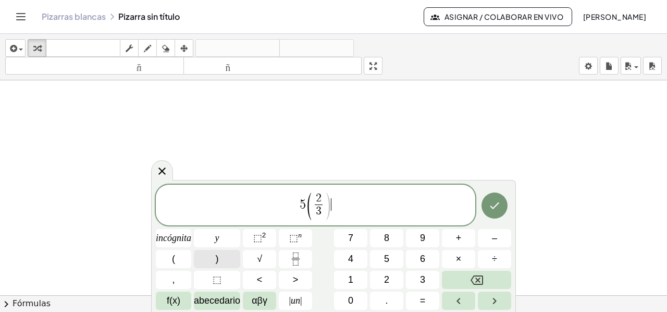
click at [221, 262] on button ")" at bounding box center [217, 259] width 46 height 18
click at [501, 208] on icon "Hecho" at bounding box center [495, 205] width 13 height 13
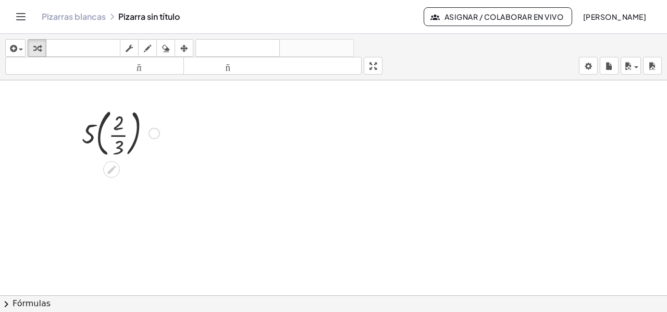
drag, startPoint x: 117, startPoint y: 86, endPoint x: 145, endPoint y: 144, distance: 65.1
click at [145, 144] on div "· 5 · ( · 2 · 3 )" at bounding box center [333, 303] width 667 height 446
click at [115, 168] on icon at bounding box center [111, 169] width 11 height 11
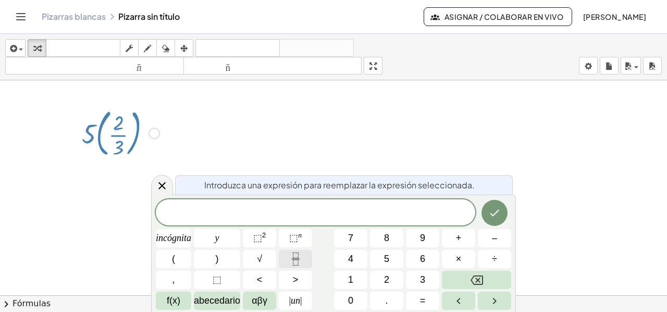
click at [295, 254] on icon "Fracción" at bounding box center [295, 258] width 13 height 13
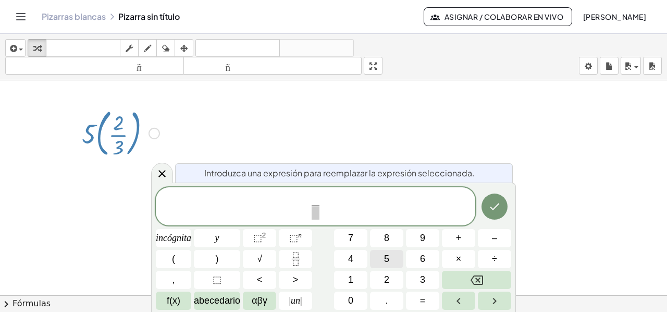
click at [387, 258] on font "5" at bounding box center [386, 258] width 5 height 10
click at [449, 255] on button "×" at bounding box center [458, 259] width 33 height 18
click at [418, 285] on button "3" at bounding box center [422, 280] width 33 height 18
click at [450, 241] on button "+" at bounding box center [458, 238] width 33 height 18
click at [391, 277] on button "2" at bounding box center [386, 280] width 33 height 18
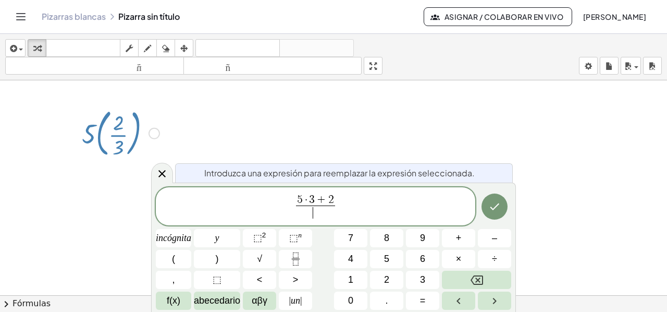
click at [311, 214] on span "​" at bounding box center [315, 212] width 39 height 14
click at [414, 277] on button "3" at bounding box center [422, 280] width 33 height 18
click at [493, 207] on icon "Hecho" at bounding box center [495, 206] width 13 height 13
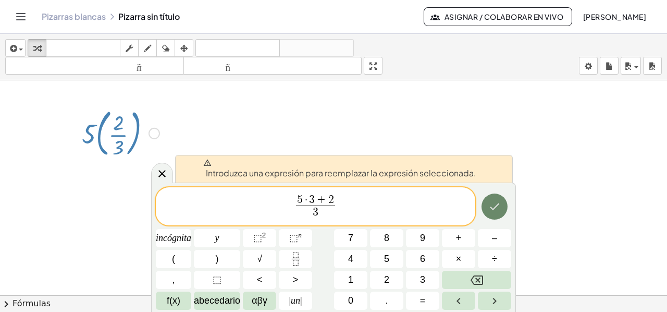
click at [493, 207] on icon "Hecho" at bounding box center [495, 206] width 13 height 13
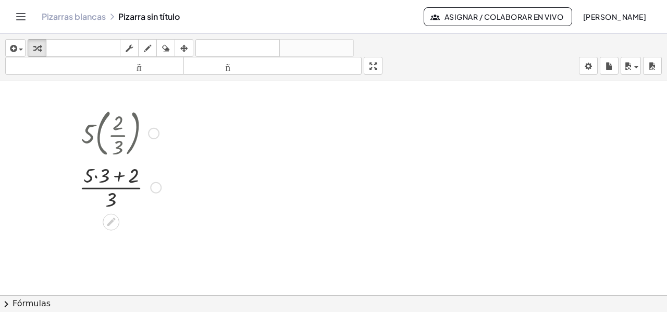
click at [94, 175] on div at bounding box center [120, 186] width 92 height 52
click at [96, 175] on div at bounding box center [120, 186] width 92 height 52
click at [113, 229] on div at bounding box center [120, 238] width 92 height 52
drag, startPoint x: 111, startPoint y: 253, endPoint x: 112, endPoint y: 230, distance: 23.0
click at [112, 230] on div at bounding box center [120, 238] width 92 height 52
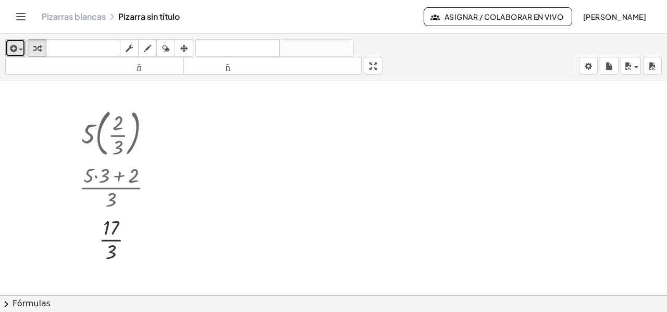
click at [20, 47] on div "button" at bounding box center [15, 48] width 15 height 13
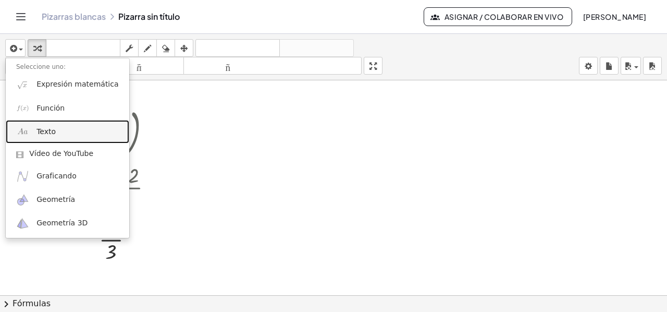
click at [44, 135] on font "Texto" at bounding box center [45, 131] width 19 height 8
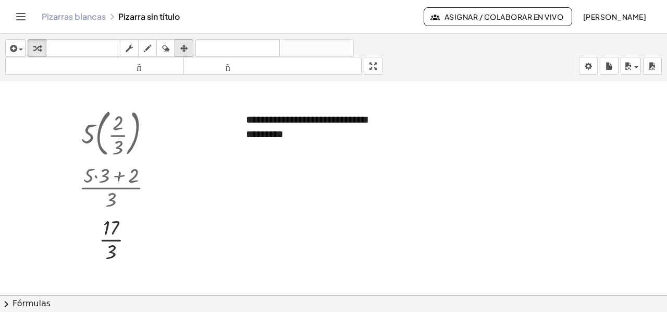
click at [182, 51] on icon "button" at bounding box center [183, 48] width 7 height 13
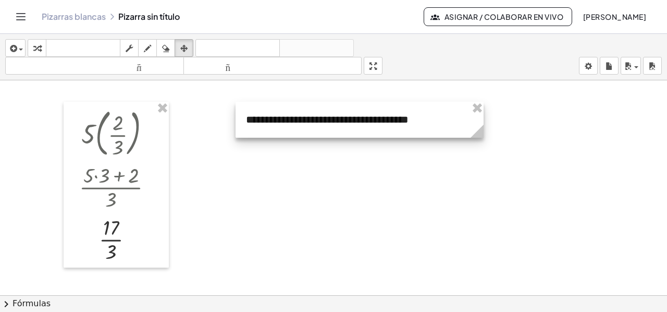
drag, startPoint x: 387, startPoint y: 144, endPoint x: 479, endPoint y: 136, distance: 92.2
click at [479, 136] on icon at bounding box center [477, 131] width 13 height 13
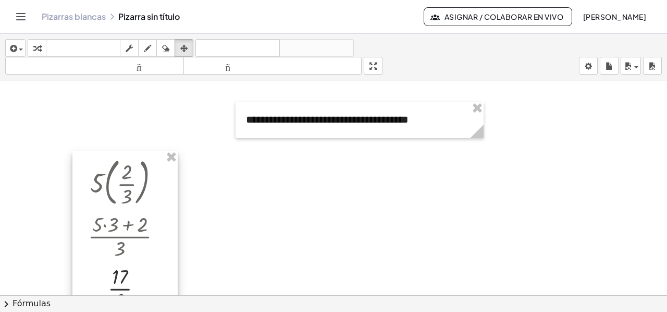
drag, startPoint x: 69, startPoint y: 117, endPoint x: 78, endPoint y: 166, distance: 49.8
click at [78, 166] on div at bounding box center [124, 234] width 105 height 166
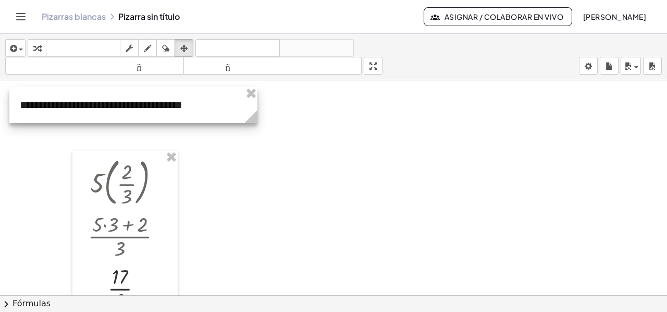
drag, startPoint x: 274, startPoint y: 130, endPoint x: 48, endPoint y: 115, distance: 226.8
click at [48, 115] on div at bounding box center [133, 105] width 248 height 36
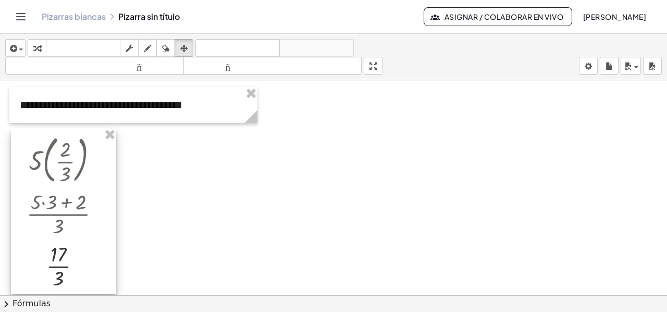
drag, startPoint x: 86, startPoint y: 159, endPoint x: 35, endPoint y: 133, distance: 56.2
click at [24, 136] on div at bounding box center [63, 211] width 105 height 166
click at [36, 45] on icon "button" at bounding box center [36, 48] width 7 height 13
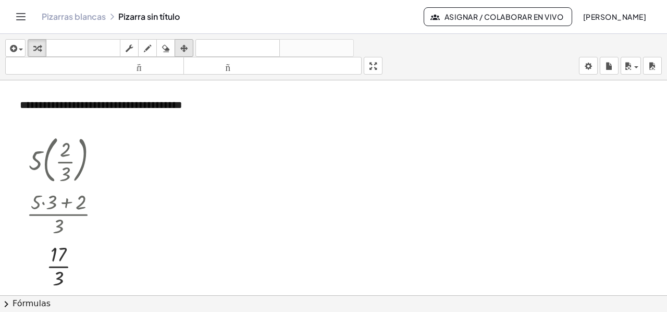
drag, startPoint x: 189, startPoint y: 48, endPoint x: 194, endPoint y: 64, distance: 16.5
click at [189, 48] on div "button" at bounding box center [184, 48] width 14 height 13
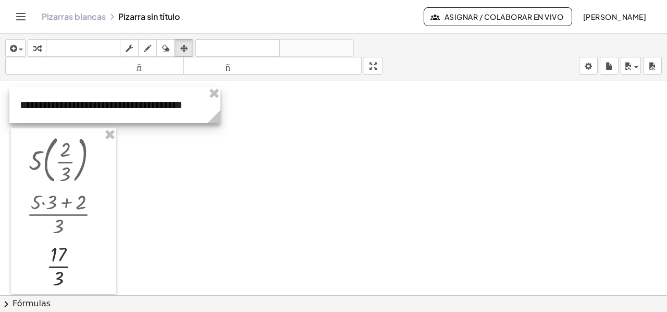
drag, startPoint x: 255, startPoint y: 120, endPoint x: 218, endPoint y: 118, distance: 37.1
click at [218, 118] on icon at bounding box center [214, 116] width 13 height 13
click at [255, 113] on div at bounding box center [333, 303] width 667 height 446
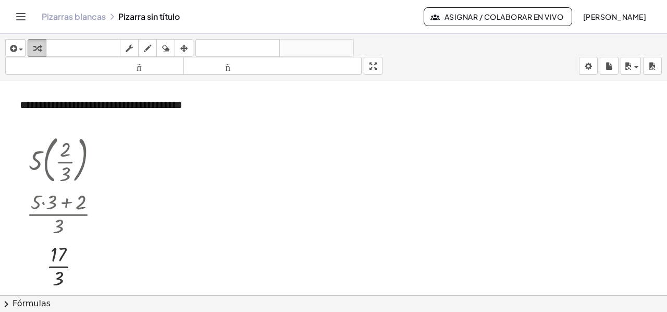
click at [36, 52] on icon "button" at bounding box center [36, 48] width 7 height 13
click at [165, 107] on font "**********" at bounding box center [101, 105] width 163 height 10
click at [212, 88] on button "+" at bounding box center [208, 86] width 20 height 18
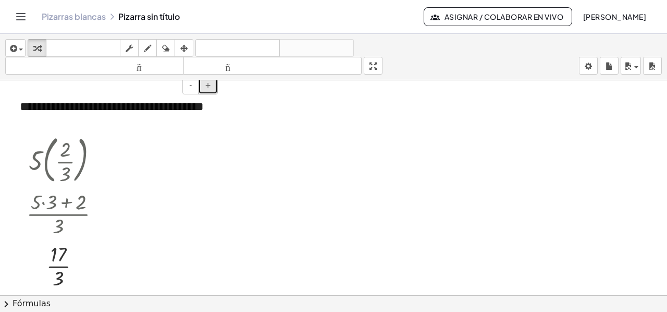
click at [212, 88] on button "+" at bounding box center [208, 86] width 20 height 18
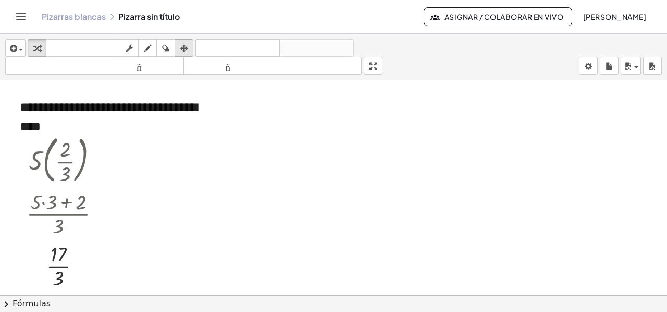
click at [189, 50] on div "button" at bounding box center [184, 48] width 14 height 13
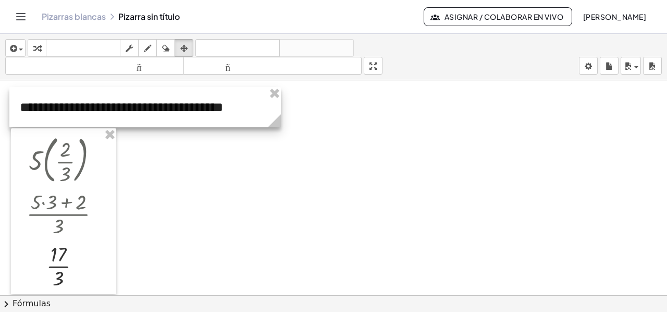
drag, startPoint x: 219, startPoint y: 141, endPoint x: 279, endPoint y: 124, distance: 62.9
click at [279, 124] on icon at bounding box center [274, 120] width 13 height 13
click at [331, 124] on div at bounding box center [333, 303] width 667 height 446
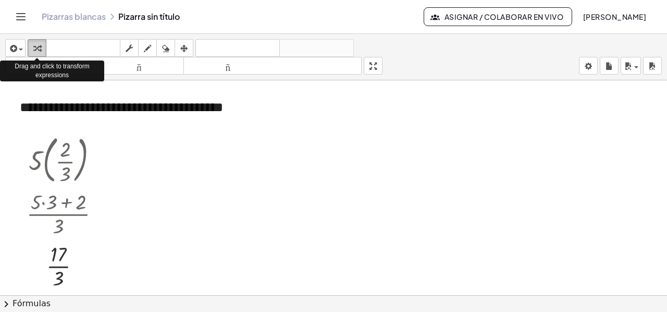
click at [36, 47] on icon "button" at bounding box center [36, 48] width 7 height 13
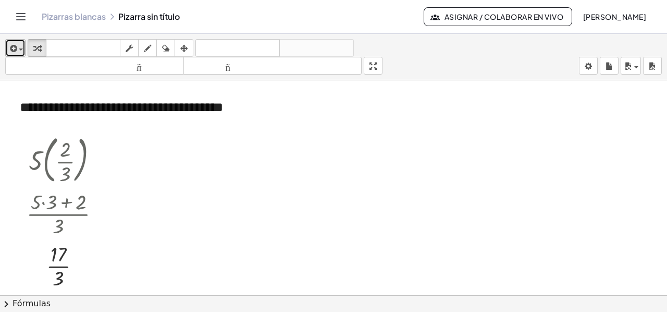
click at [14, 48] on icon "button" at bounding box center [12, 48] width 9 height 13
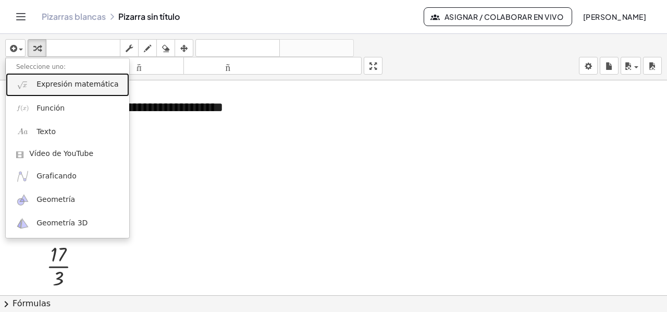
click at [53, 83] on font "Expresión matemática" at bounding box center [77, 84] width 82 height 8
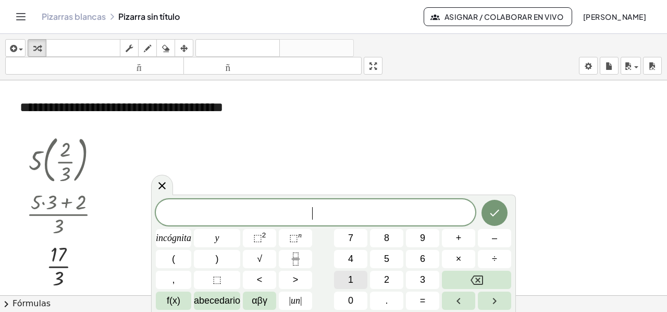
click at [354, 278] on button "1" at bounding box center [350, 280] width 33 height 18
click at [172, 259] on font "(" at bounding box center [173, 258] width 3 height 10
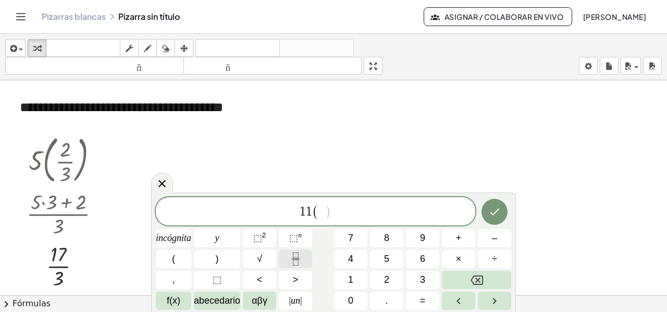
click at [300, 259] on icon "Fracción" at bounding box center [295, 258] width 13 height 13
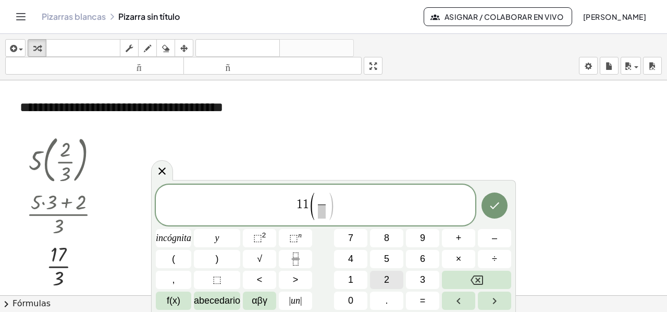
click at [387, 271] on button "2" at bounding box center [386, 280] width 33 height 18
click at [323, 210] on span "​" at bounding box center [322, 211] width 8 height 14
click at [379, 258] on button "5" at bounding box center [386, 259] width 33 height 18
click at [336, 200] on span "1 1 ( 2 5 ​ ​ )" at bounding box center [316, 206] width 320 height 30
click at [214, 259] on button ")" at bounding box center [217, 259] width 46 height 18
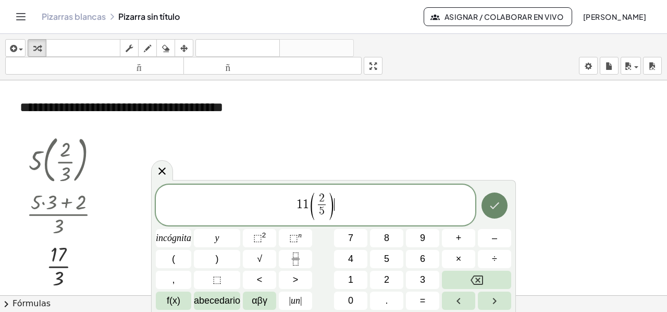
click at [496, 205] on icon "Hecho" at bounding box center [495, 205] width 13 height 13
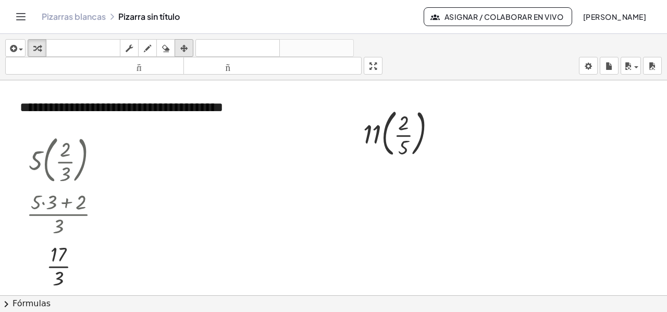
click at [189, 48] on div "button" at bounding box center [184, 48] width 14 height 13
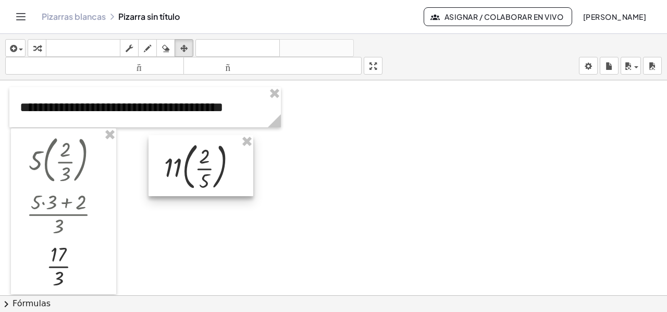
drag, startPoint x: 394, startPoint y: 137, endPoint x: 195, endPoint y: 171, distance: 201.4
click at [195, 171] on div at bounding box center [201, 166] width 105 height 62
click at [20, 47] on div "button" at bounding box center [15, 48] width 15 height 13
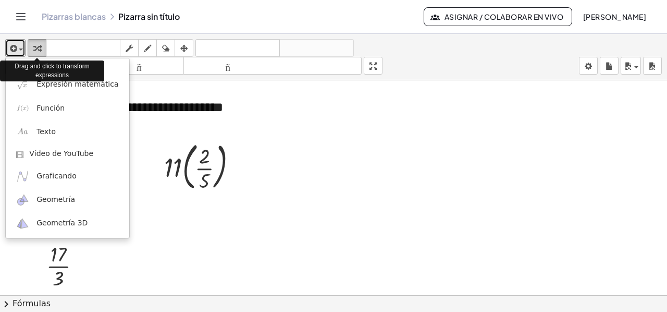
click at [31, 48] on div "button" at bounding box center [37, 48] width 14 height 13
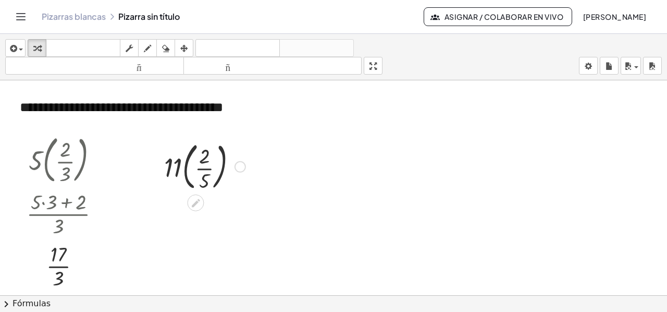
click at [192, 206] on icon at bounding box center [195, 203] width 11 height 11
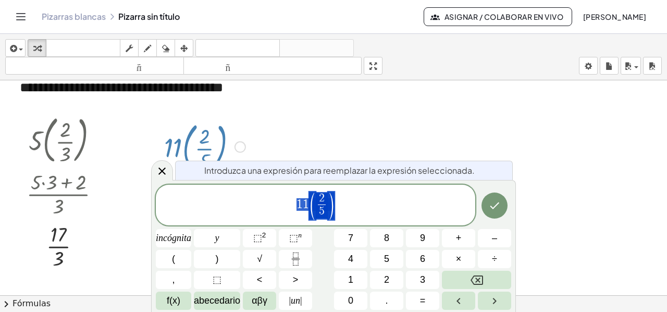
scroll to position [27, 0]
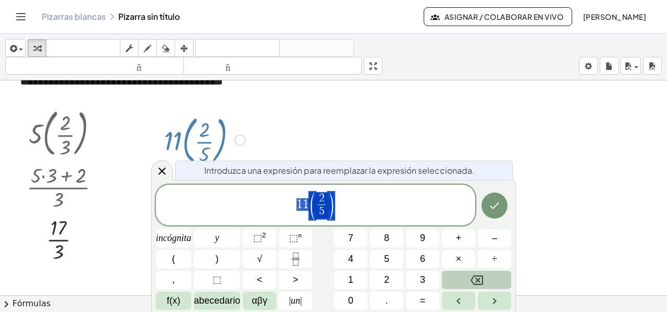
click at [477, 277] on icon "Retroceso" at bounding box center [477, 280] width 13 height 13
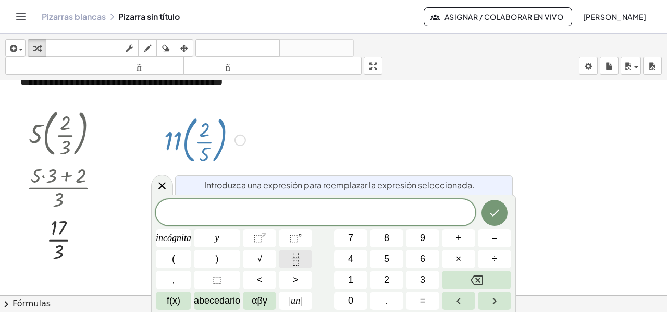
click at [303, 258] on button "Fracción" at bounding box center [295, 259] width 33 height 18
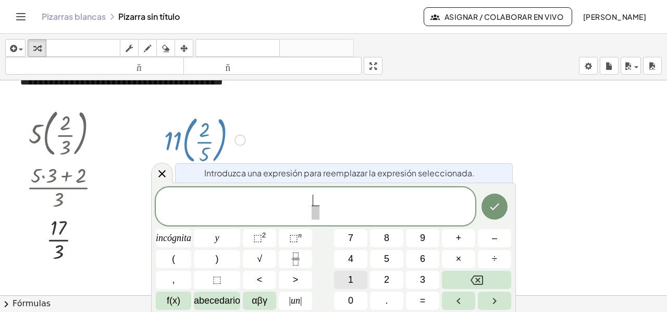
click at [352, 278] on font "1" at bounding box center [350, 279] width 5 height 10
click at [352, 277] on font "1" at bounding box center [350, 279] width 5 height 10
click at [447, 254] on button "×" at bounding box center [458, 259] width 33 height 18
click at [392, 258] on button "5" at bounding box center [386, 259] width 33 height 18
click at [459, 238] on font "+" at bounding box center [459, 238] width 6 height 10
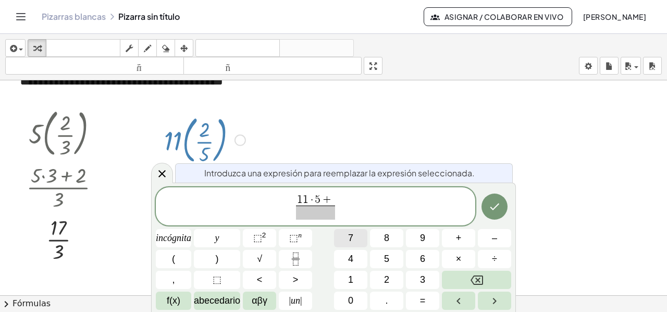
click at [346, 237] on button "7" at bounding box center [350, 238] width 33 height 18
click at [312, 209] on span "​" at bounding box center [316, 212] width 45 height 14
click at [388, 261] on font "5" at bounding box center [386, 258] width 5 height 10
click at [496, 203] on icon "Hecho" at bounding box center [495, 206] width 13 height 13
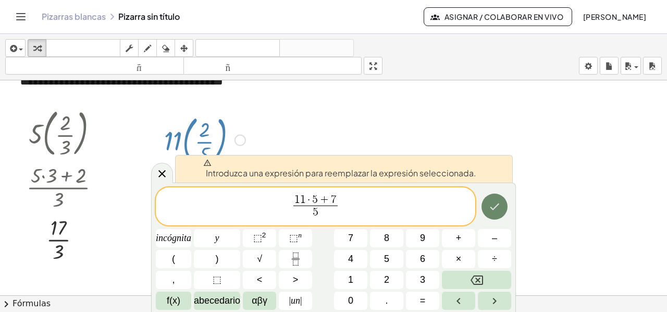
click at [496, 203] on icon "Hecho" at bounding box center [495, 206] width 13 height 13
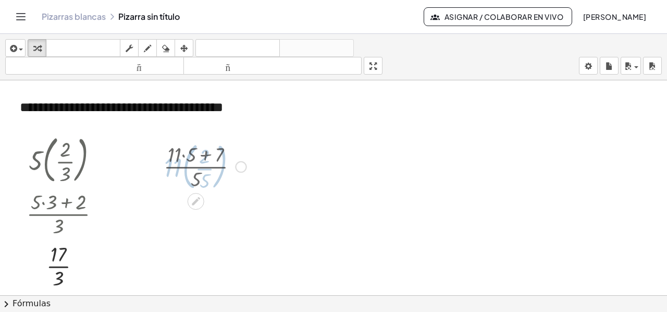
scroll to position [0, 0]
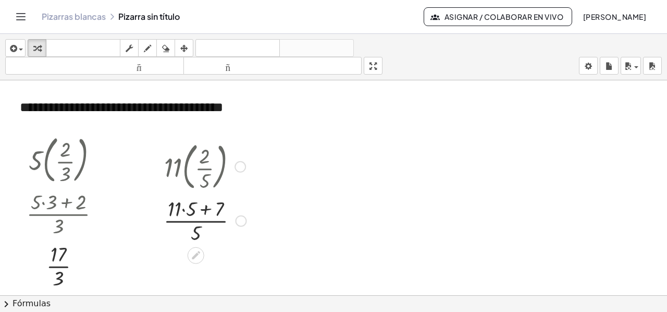
click at [182, 209] on div at bounding box center [205, 219] width 93 height 52
click at [199, 207] on div at bounding box center [205, 219] width 92 height 52
drag, startPoint x: 196, startPoint y: 233, endPoint x: 196, endPoint y: 209, distance: 24.5
click at [196, 208] on div at bounding box center [205, 219] width 92 height 52
click at [248, 227] on div at bounding box center [205, 219] width 92 height 52
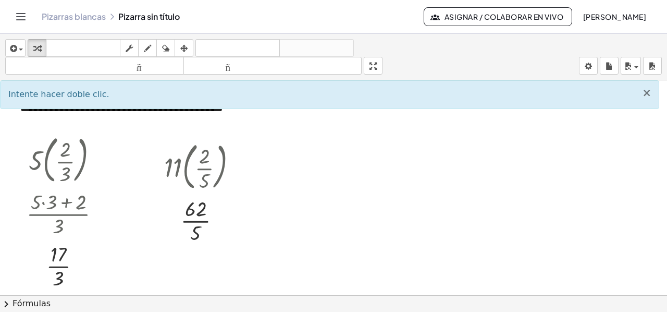
click at [647, 91] on font "×" at bounding box center [646, 93] width 9 height 13
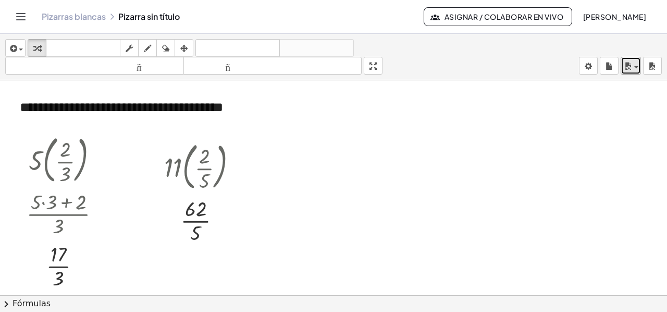
click at [634, 64] on span "button" at bounding box center [633, 67] width 2 height 7
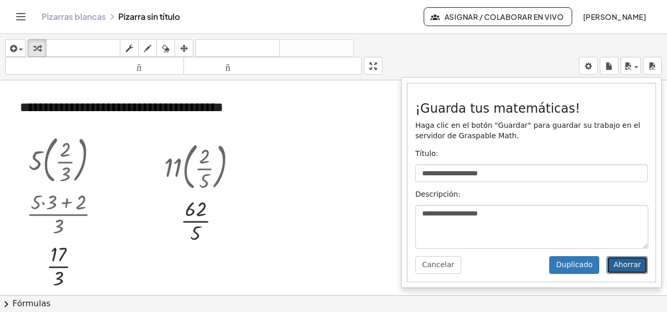
click at [631, 262] on font "Ahorrar" at bounding box center [628, 264] width 28 height 8
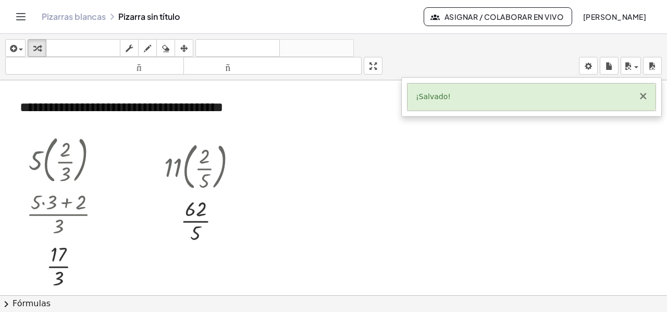
click at [641, 96] on font "×" at bounding box center [643, 96] width 9 height 13
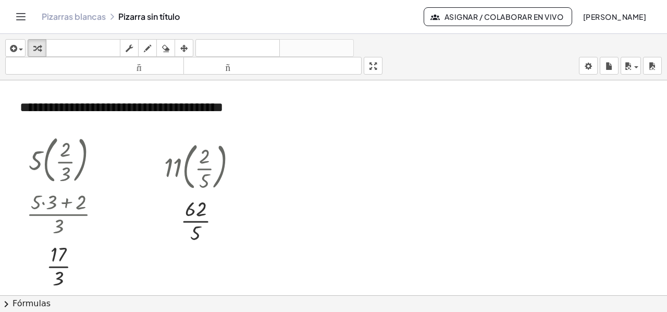
click at [20, 16] on icon "Cambiar navegación" at bounding box center [21, 16] width 13 height 13
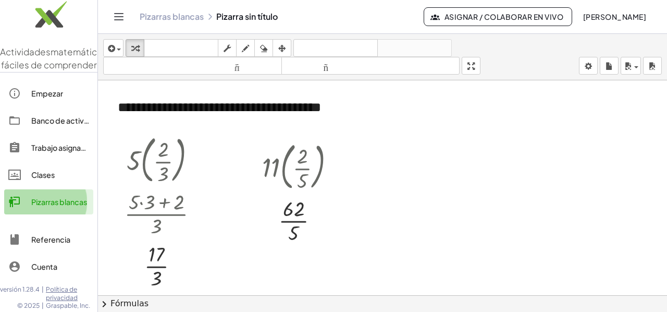
click at [29, 208] on div at bounding box center [19, 202] width 23 height 13
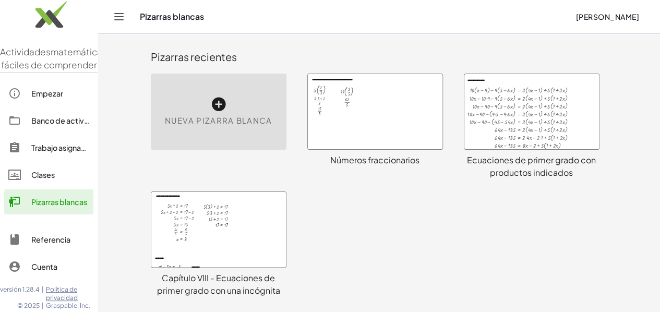
scroll to position [234, 0]
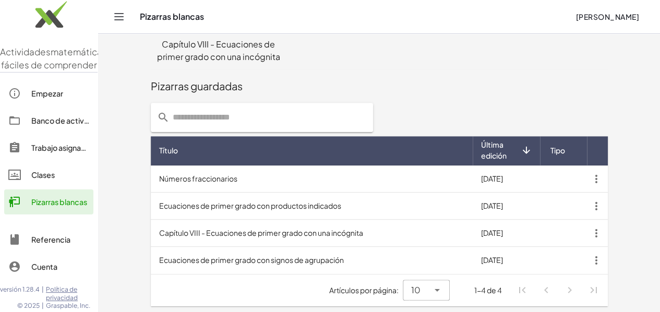
click at [251, 176] on td "Números fraccionarios" at bounding box center [312, 178] width 322 height 27
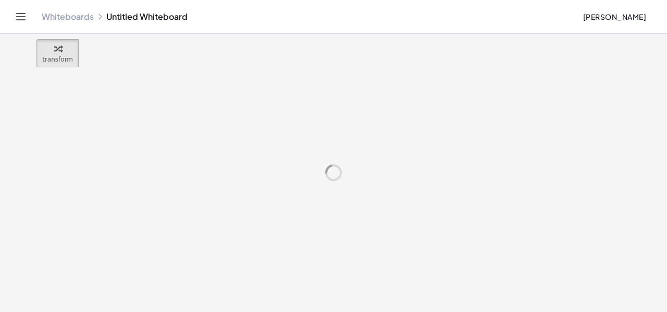
click at [251, 176] on div at bounding box center [333, 173] width 667 height 278
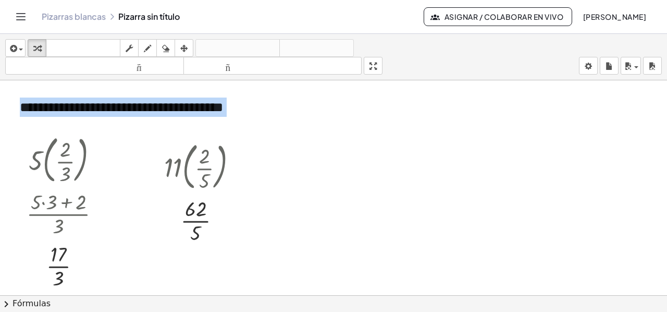
click at [383, 141] on div at bounding box center [333, 303] width 667 height 446
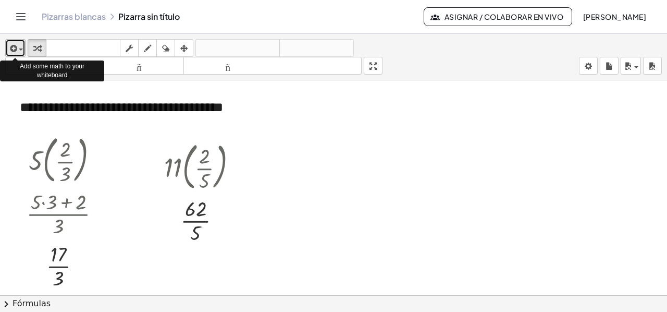
click at [17, 46] on span "button" at bounding box center [18, 49] width 2 height 7
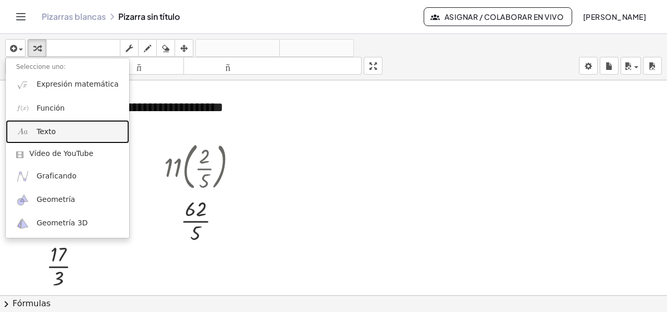
click at [34, 140] on link "Texto" at bounding box center [68, 131] width 124 height 23
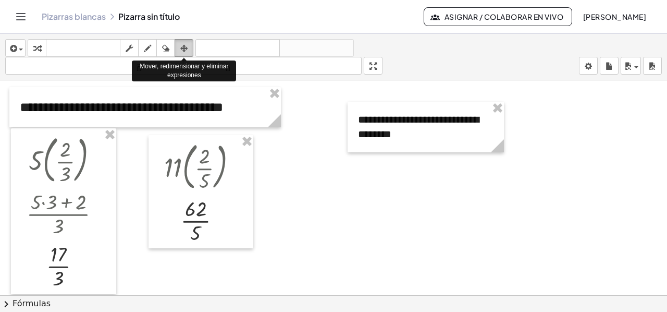
click at [181, 47] on icon "button" at bounding box center [183, 48] width 7 height 13
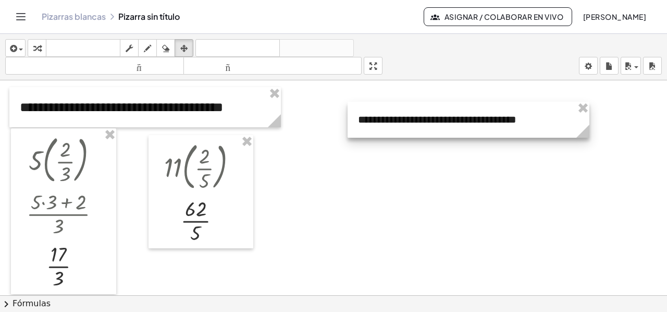
drag, startPoint x: 503, startPoint y: 144, endPoint x: 588, endPoint y: 122, distance: 88.3
click at [588, 122] on icon at bounding box center [583, 131] width 18 height 18
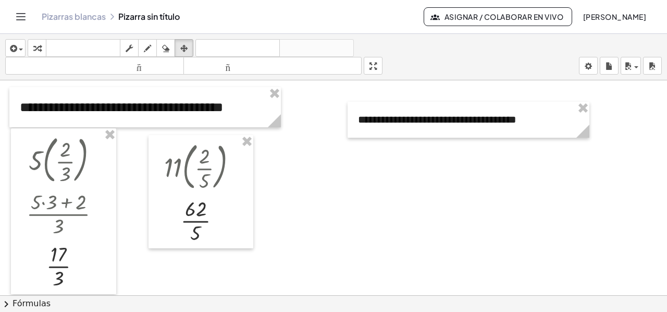
click at [518, 90] on div at bounding box center [333, 303] width 667 height 446
click at [34, 52] on icon "button" at bounding box center [36, 48] width 7 height 13
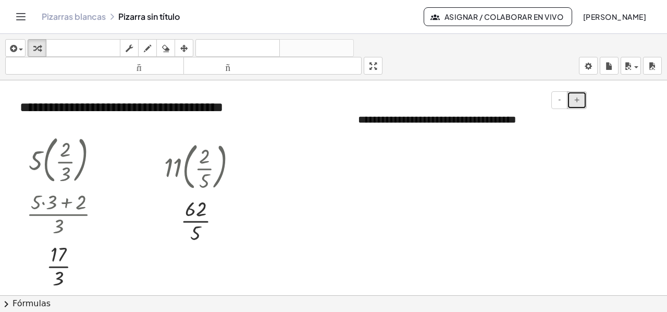
click at [580, 103] on button "+" at bounding box center [577, 100] width 20 height 18
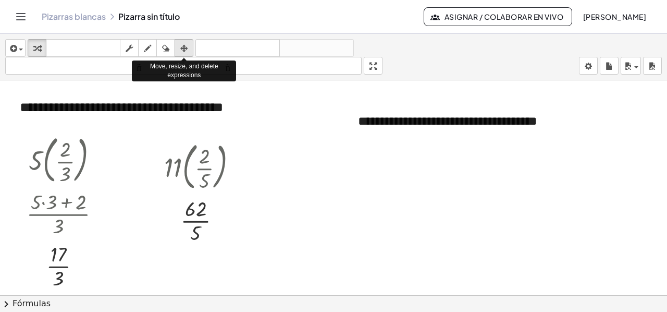
click at [185, 50] on icon "button" at bounding box center [183, 48] width 7 height 13
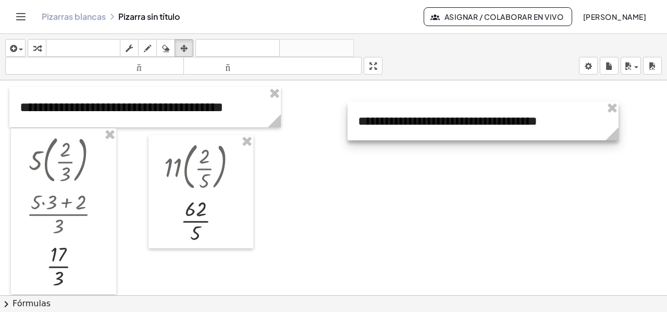
drag, startPoint x: 588, startPoint y: 152, endPoint x: 613, endPoint y: 124, distance: 37.7
click at [617, 125] on icon at bounding box center [612, 134] width 18 height 18
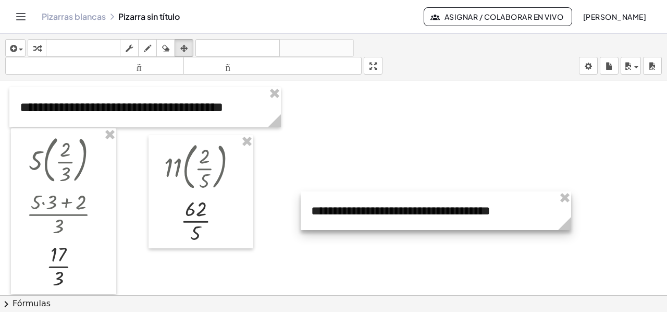
drag, startPoint x: 436, startPoint y: 127, endPoint x: 387, endPoint y: 217, distance: 103.1
click at [387, 222] on div at bounding box center [436, 210] width 271 height 39
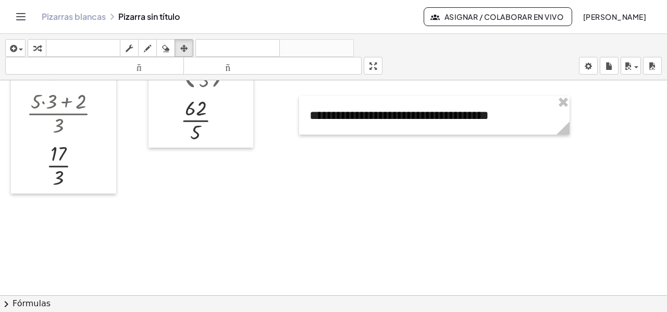
scroll to position [104, 0]
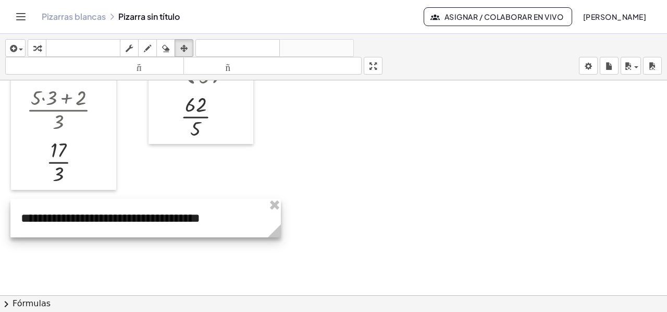
drag, startPoint x: 414, startPoint y: 112, endPoint x: 125, endPoint y: 218, distance: 307.8
click at [125, 218] on div at bounding box center [145, 218] width 271 height 39
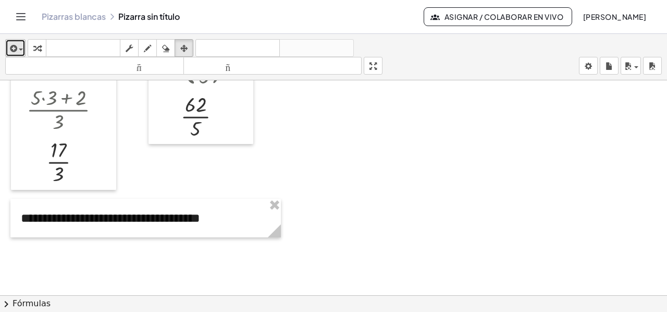
click at [20, 47] on div "button" at bounding box center [15, 48] width 15 height 13
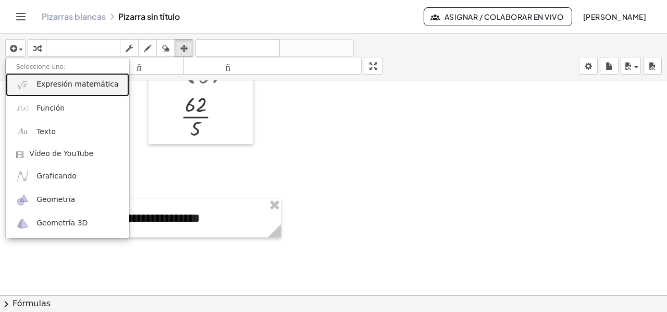
click at [54, 87] on font "Expresión matemática" at bounding box center [77, 84] width 82 height 8
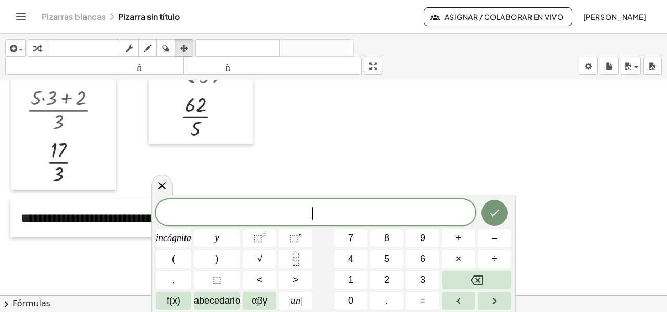
drag, startPoint x: 167, startPoint y: 185, endPoint x: 165, endPoint y: 179, distance: 6.3
click at [166, 184] on icon at bounding box center [162, 185] width 13 height 13
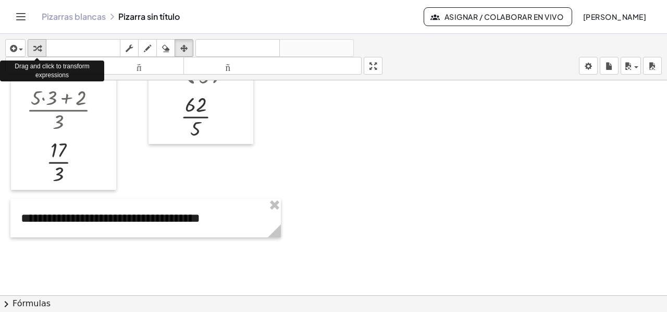
click at [34, 47] on icon "button" at bounding box center [36, 48] width 7 height 13
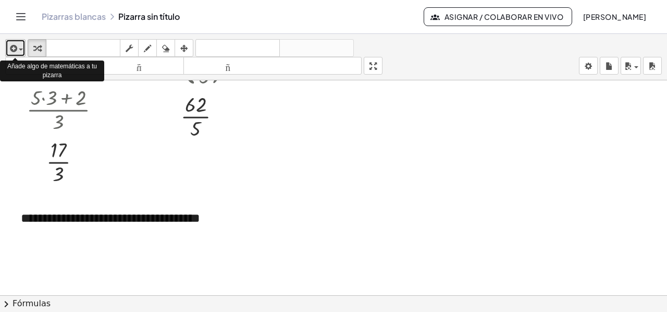
click at [14, 46] on icon "button" at bounding box center [12, 48] width 9 height 13
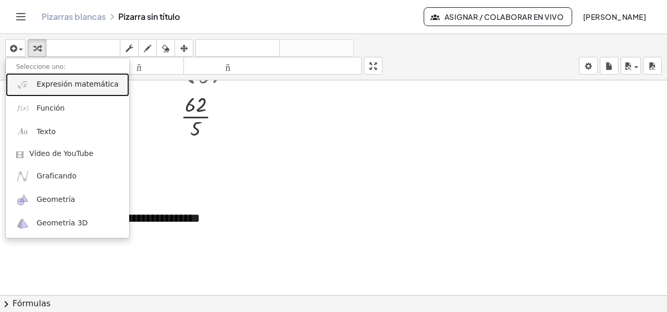
click at [70, 86] on font "Expresión matemática" at bounding box center [77, 84] width 82 height 8
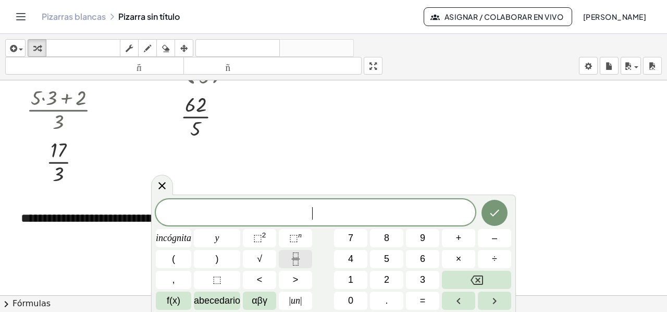
click at [290, 261] on icon "Fracción" at bounding box center [295, 258] width 13 height 13
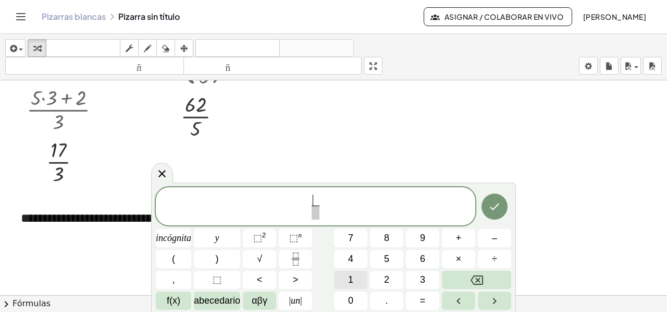
click at [349, 276] on font "1" at bounding box center [350, 279] width 5 height 10
drag, startPoint x: 311, startPoint y: 215, endPoint x: 342, endPoint y: 217, distance: 30.3
click at [312, 215] on span "​" at bounding box center [316, 212] width 8 height 14
click at [415, 278] on button "3" at bounding box center [422, 280] width 33 height 18
click at [332, 207] on span "1 3 ​ ​" at bounding box center [316, 207] width 320 height 28
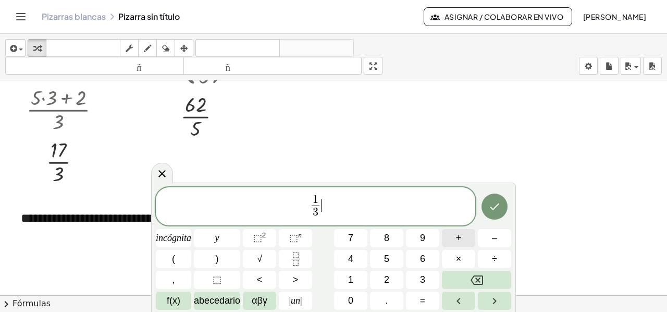
click at [467, 241] on button "+" at bounding box center [458, 238] width 33 height 18
click at [287, 258] on button "Fracción" at bounding box center [295, 259] width 33 height 18
click at [387, 280] on font "2" at bounding box center [386, 279] width 5 height 10
click at [331, 211] on span at bounding box center [329, 212] width 8 height 14
click at [423, 279] on font "3" at bounding box center [422, 279] width 5 height 10
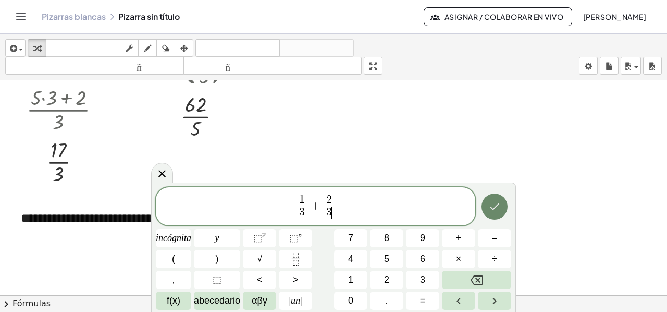
click at [490, 211] on icon "Hecho" at bounding box center [495, 206] width 13 height 13
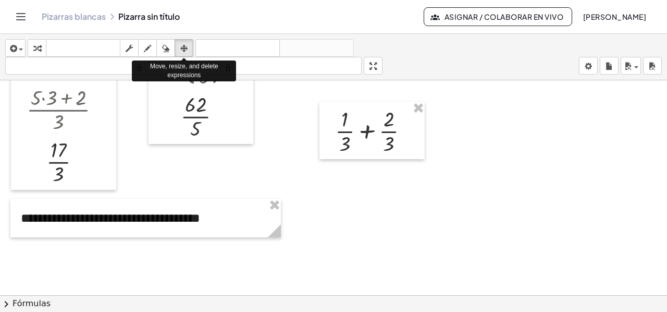
drag, startPoint x: 189, startPoint y: 46, endPoint x: 212, endPoint y: 61, distance: 27.5
click at [189, 45] on div "button" at bounding box center [184, 48] width 14 height 13
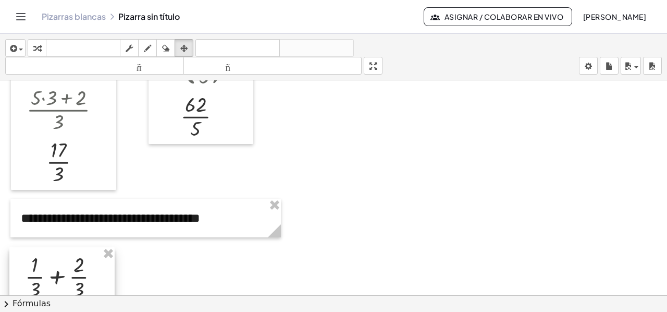
drag, startPoint x: 377, startPoint y: 133, endPoint x: 67, endPoint y: 279, distance: 342.9
click at [67, 279] on div at bounding box center [61, 275] width 105 height 57
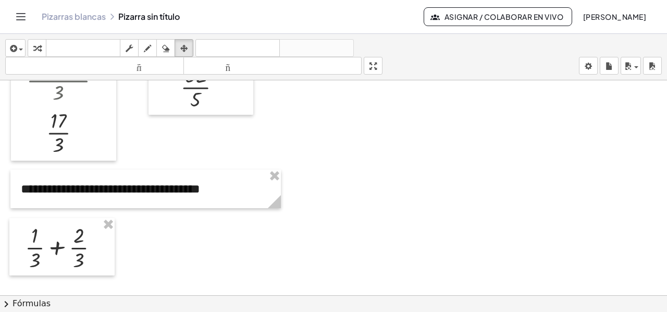
scroll to position [209, 0]
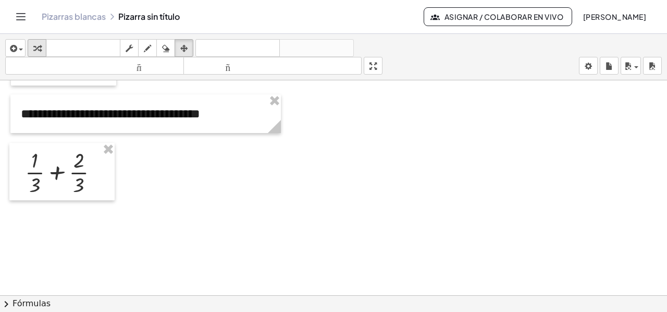
click at [32, 46] on div "button" at bounding box center [37, 48] width 14 height 13
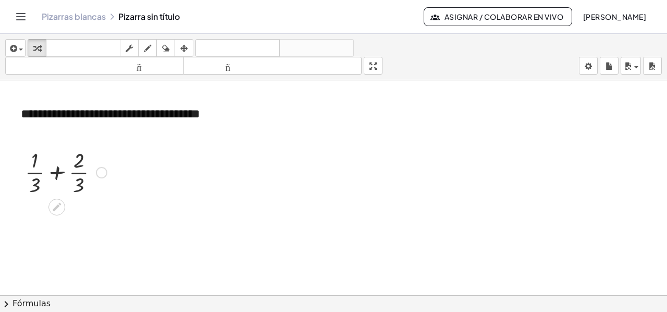
click at [56, 175] on div at bounding box center [66, 171] width 92 height 52
drag, startPoint x: 59, startPoint y: 235, endPoint x: 60, endPoint y: 219, distance: 16.2
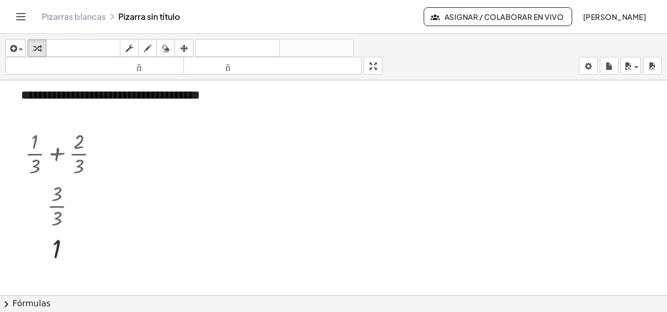
scroll to position [229, 0]
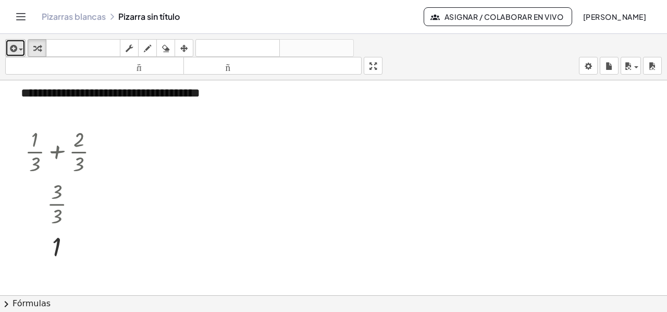
click at [19, 50] on span "button" at bounding box center [21, 49] width 4 height 2
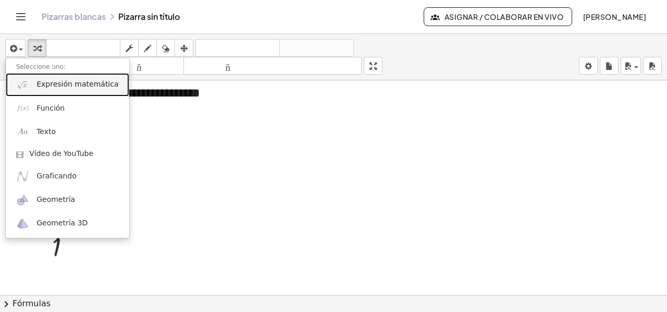
click at [40, 86] on font "Expresión matemática" at bounding box center [77, 84] width 82 height 8
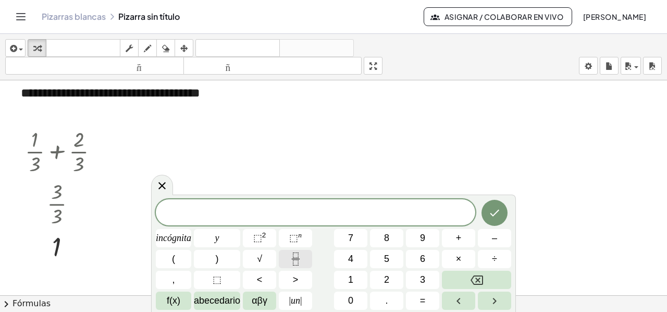
click at [299, 263] on icon "Fracción" at bounding box center [295, 258] width 13 height 13
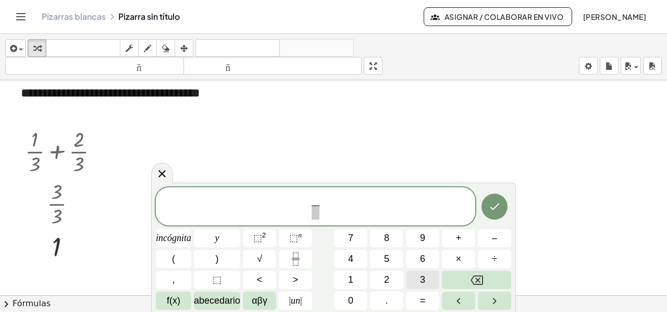
click at [420, 278] on button "3" at bounding box center [422, 280] width 33 height 18
click at [313, 210] on span "​" at bounding box center [316, 212] width 8 height 14
click at [345, 274] on button "1" at bounding box center [350, 280] width 33 height 18
click at [325, 210] on span "3 1 1 ​ ​" at bounding box center [316, 207] width 320 height 28
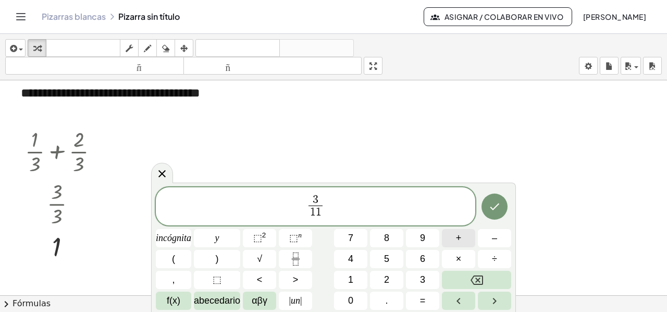
click at [449, 235] on button "+" at bounding box center [458, 238] width 33 height 18
click at [295, 260] on icon "Fracción" at bounding box center [295, 258] width 13 height 13
click at [344, 241] on button "7" at bounding box center [350, 238] width 33 height 18
drag, startPoint x: 332, startPoint y: 215, endPoint x: 344, endPoint y: 241, distance: 29.4
click at [332, 215] on span "​" at bounding box center [332, 212] width 8 height 14
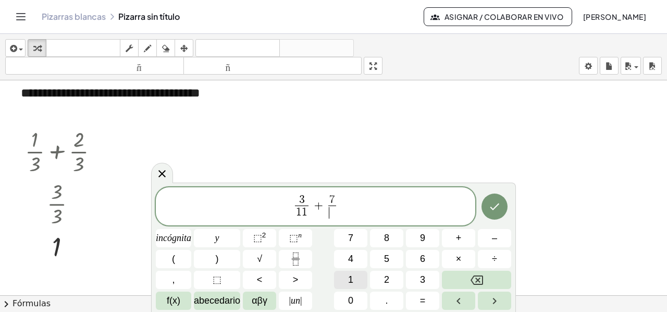
click at [348, 277] on font "1" at bounding box center [350, 279] width 5 height 10
drag, startPoint x: 343, startPoint y: 203, endPoint x: 381, endPoint y: 225, distance: 43.2
click at [343, 204] on span "3 1 1 ​ + 7 1 1 ​ ​" at bounding box center [316, 207] width 320 height 28
click at [460, 236] on font "+" at bounding box center [459, 238] width 6 height 10
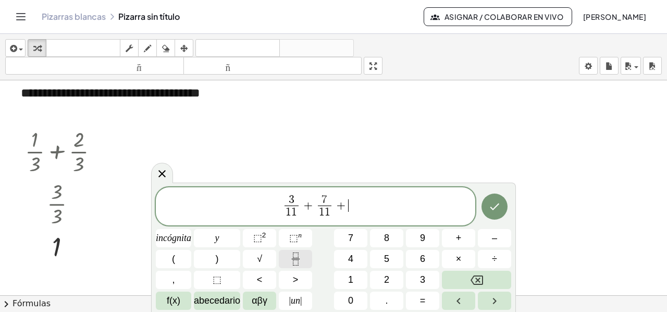
click at [302, 254] on button "Fracción" at bounding box center [295, 259] width 33 height 18
click at [356, 278] on button "1" at bounding box center [350, 280] width 33 height 18
click at [379, 279] on button "2" at bounding box center [386, 280] width 33 height 18
click at [349, 210] on span "​" at bounding box center [349, 212] width 14 height 14
click at [350, 274] on font "1" at bounding box center [350, 279] width 5 height 10
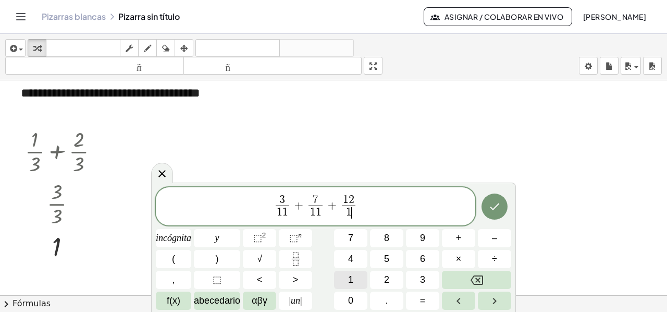
click at [349, 273] on span "1" at bounding box center [350, 280] width 5 height 14
click at [492, 206] on icon "Hecho" at bounding box center [495, 206] width 13 height 13
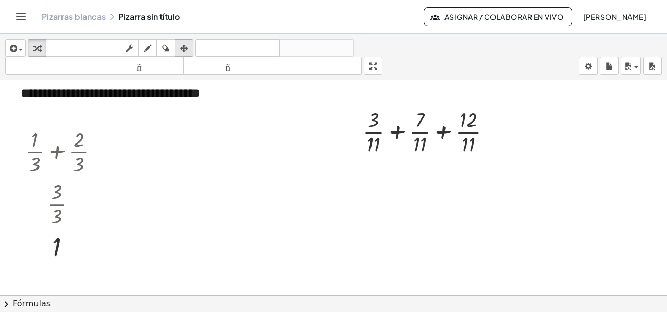
click at [179, 51] on div "button" at bounding box center [184, 48] width 14 height 13
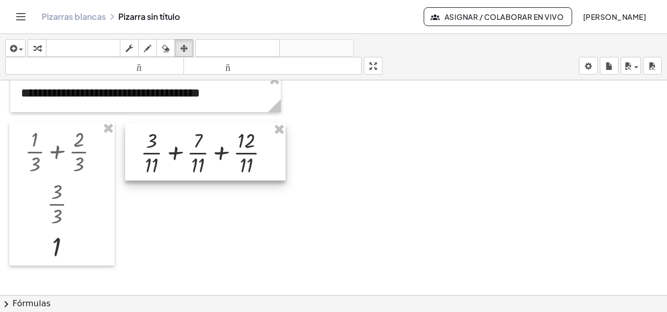
drag, startPoint x: 384, startPoint y: 133, endPoint x: 162, endPoint y: 154, distance: 222.6
click at [162, 154] on div at bounding box center [205, 151] width 161 height 57
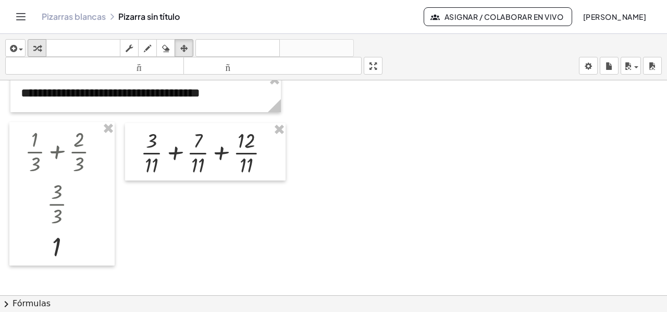
click at [36, 47] on icon "button" at bounding box center [36, 48] width 7 height 13
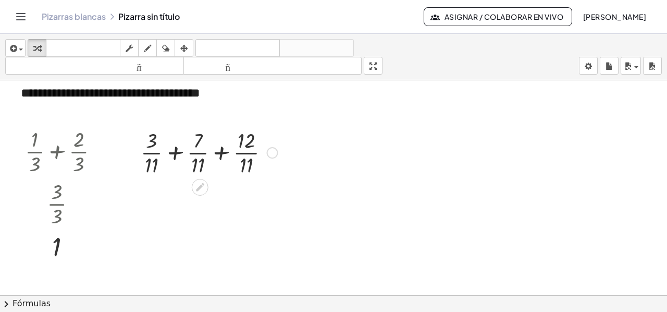
click at [175, 151] on div at bounding box center [210, 152] width 148 height 52
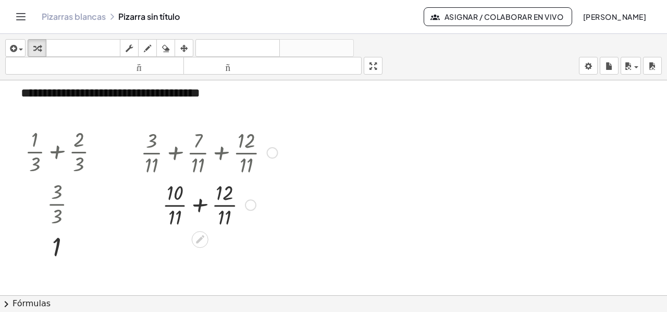
click at [200, 203] on div at bounding box center [210, 204] width 148 height 52
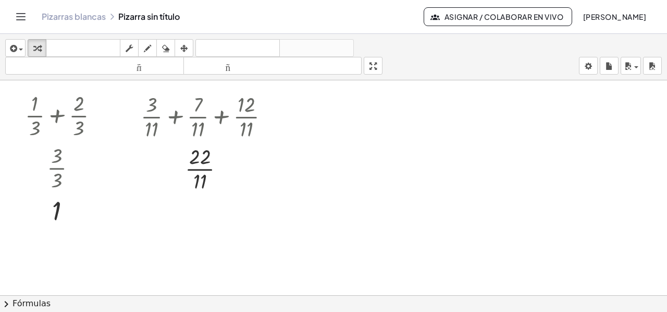
scroll to position [282, 0]
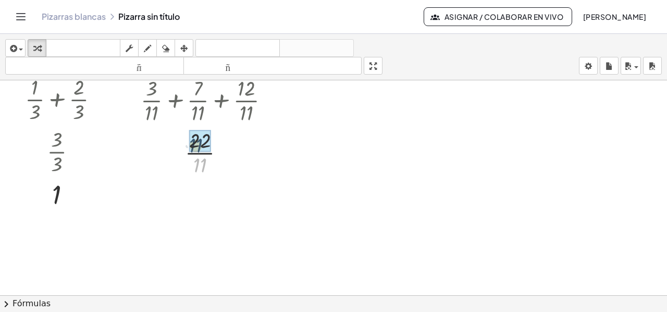
drag, startPoint x: 194, startPoint y: 166, endPoint x: 190, endPoint y: 146, distance: 20.2
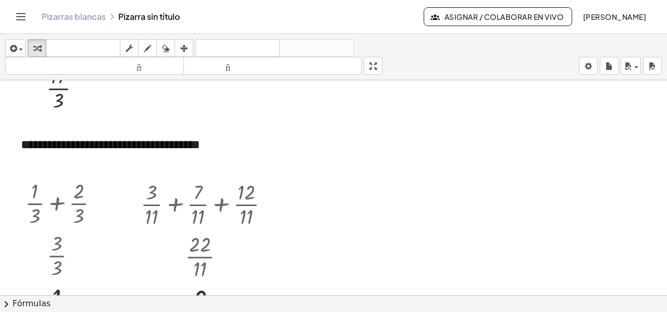
scroll to position [177, 0]
click at [633, 66] on span "button" at bounding box center [633, 67] width 2 height 7
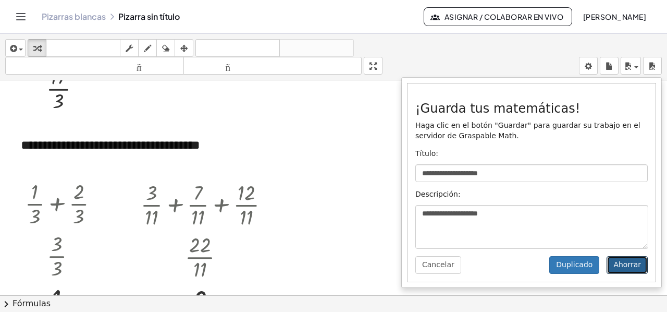
click at [623, 264] on font "Ahorrar" at bounding box center [628, 264] width 28 height 8
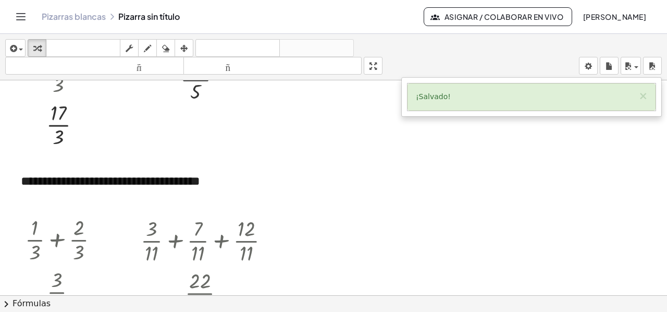
scroll to position [125, 0]
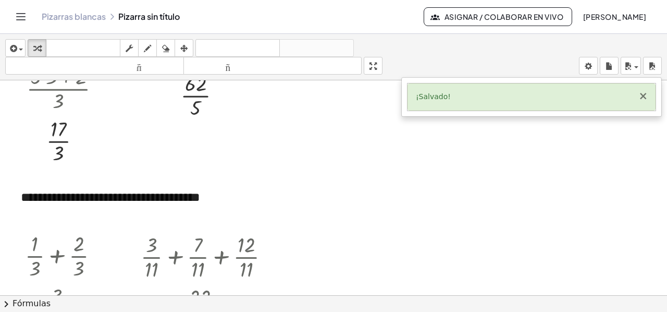
click at [648, 95] on font "×" at bounding box center [643, 96] width 9 height 13
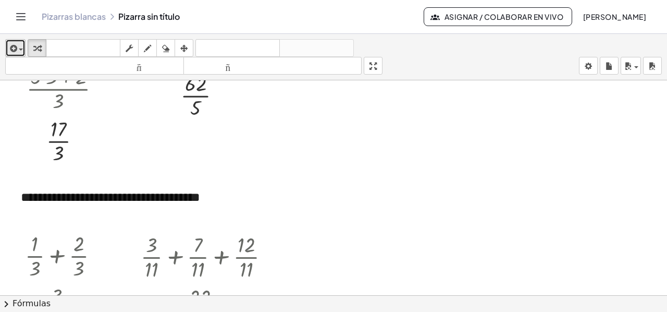
click at [20, 45] on div "button" at bounding box center [15, 48] width 15 height 13
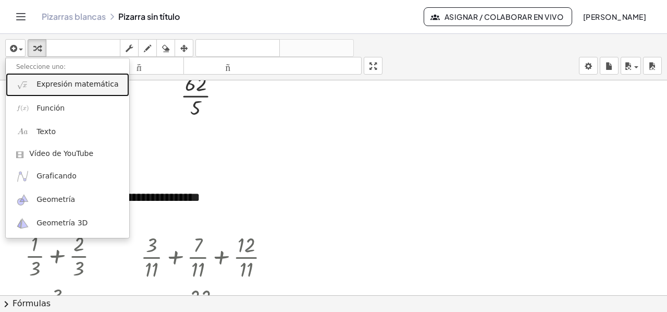
click at [54, 84] on font "Expresión matemática" at bounding box center [77, 84] width 82 height 8
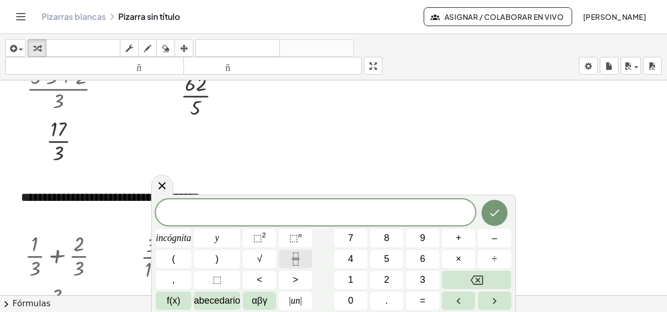
click at [298, 258] on icon "Fracción" at bounding box center [295, 258] width 13 height 13
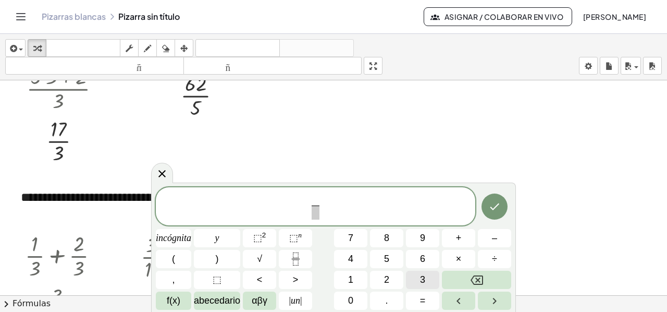
click at [425, 282] on font "3" at bounding box center [422, 279] width 5 height 10
click at [315, 217] on span "​" at bounding box center [316, 212] width 8 height 14
click at [348, 258] on font "4" at bounding box center [350, 258] width 5 height 10
click at [332, 209] on span "3 4 ​ ​" at bounding box center [316, 207] width 320 height 28
click at [456, 235] on font "+" at bounding box center [459, 238] width 6 height 10
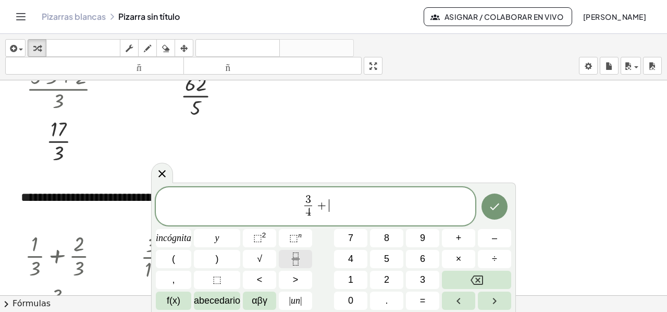
click at [296, 259] on icon "Fracción" at bounding box center [295, 258] width 13 height 13
click at [347, 278] on button "1" at bounding box center [350, 280] width 33 height 18
click at [329, 215] on span at bounding box center [329, 212] width 8 height 14
click at [352, 254] on font "4" at bounding box center [350, 258] width 5 height 10
click at [337, 208] on span "3 4 ​ + 1 4 ​ ​" at bounding box center [316, 207] width 320 height 28
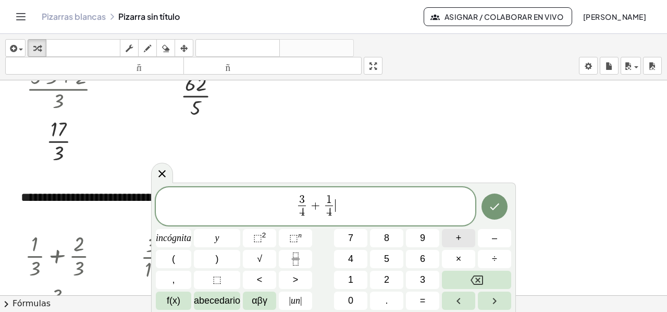
click at [466, 240] on button "+" at bounding box center [458, 238] width 33 height 18
click at [300, 262] on icon "Fracción" at bounding box center [295, 258] width 13 height 13
click at [382, 260] on button "5" at bounding box center [386, 259] width 33 height 18
click at [342, 210] on span at bounding box center [343, 212] width 8 height 14
click at [352, 255] on font "4" at bounding box center [350, 258] width 5 height 10
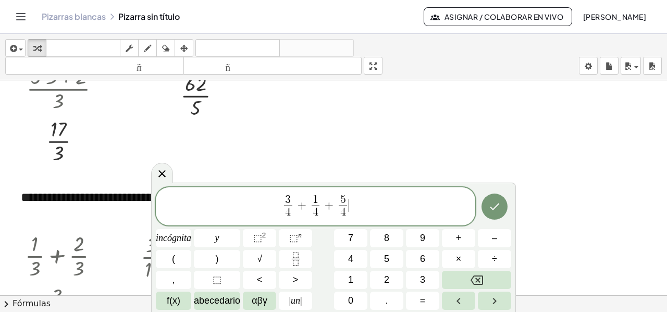
click at [355, 206] on span "3 4 ​ + 1 4 ​ + 5 4 ​ ​" at bounding box center [316, 207] width 320 height 28
click at [457, 238] on font "+" at bounding box center [459, 238] width 6 height 10
click at [296, 261] on icon "Fracción" at bounding box center [295, 258] width 13 height 13
click at [351, 239] on font "7" at bounding box center [350, 238] width 5 height 10
click at [356, 211] on span at bounding box center [357, 212] width 8 height 14
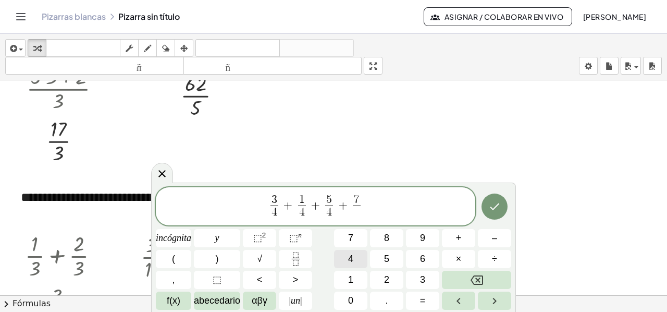
click at [359, 251] on button "4" at bounding box center [350, 259] width 33 height 18
click at [500, 205] on icon "Hecho" at bounding box center [495, 206] width 13 height 13
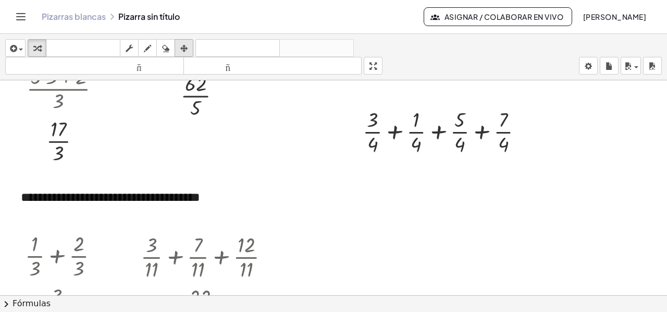
click at [179, 46] on div "button" at bounding box center [184, 48] width 14 height 13
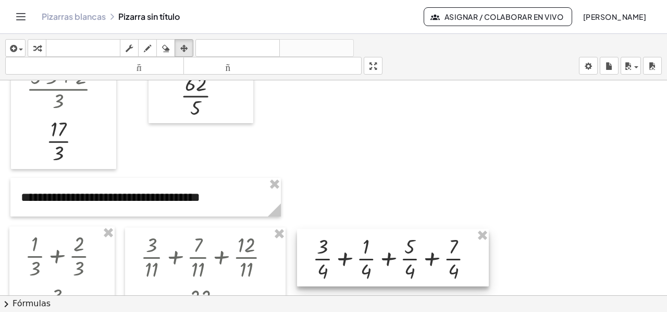
drag, startPoint x: 453, startPoint y: 111, endPoint x: 403, endPoint y: 237, distance: 136.2
click at [403, 237] on div at bounding box center [393, 257] width 192 height 57
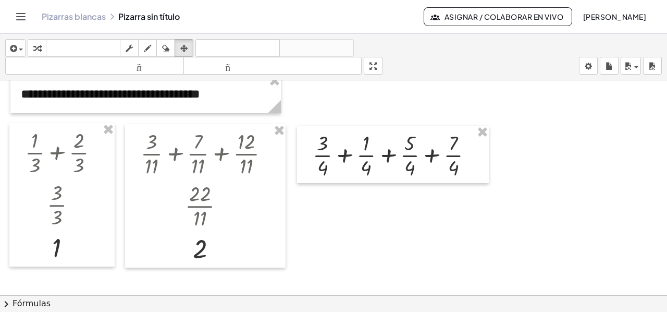
scroll to position [229, 0]
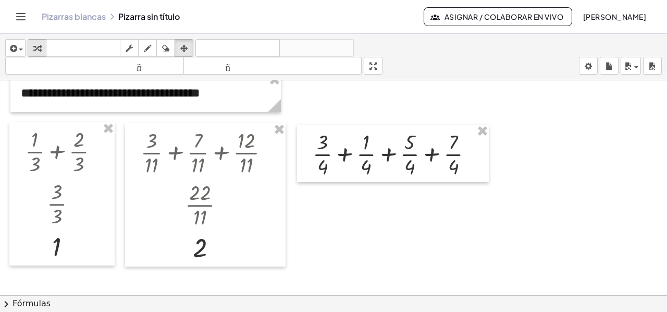
click at [35, 50] on icon "button" at bounding box center [36, 48] width 7 height 13
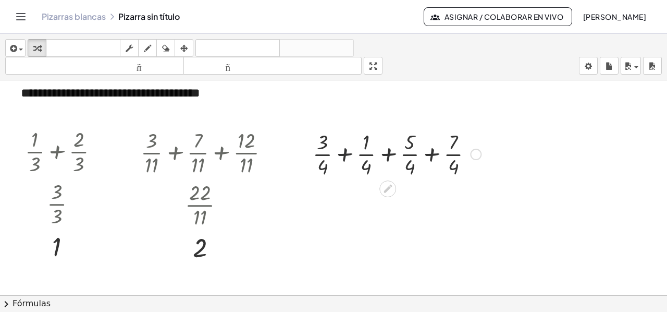
click at [340, 154] on div at bounding box center [397, 153] width 179 height 52
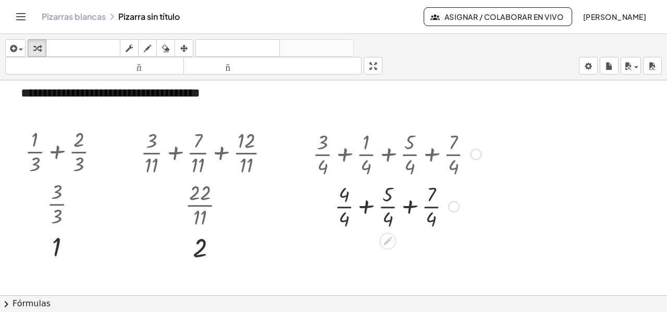
click at [363, 208] on div at bounding box center [397, 205] width 179 height 52
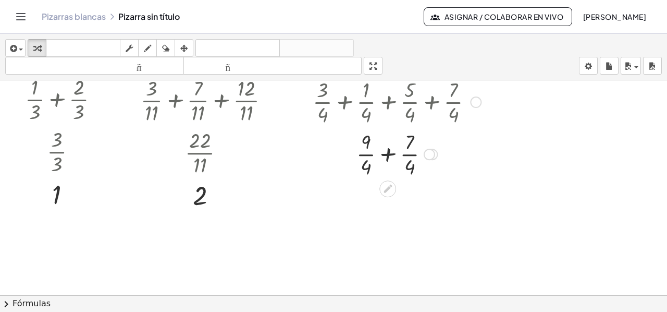
click at [388, 157] on div at bounding box center [397, 153] width 179 height 52
drag, startPoint x: 385, startPoint y: 167, endPoint x: 386, endPoint y: 154, distance: 13.1
click at [386, 154] on div at bounding box center [397, 153] width 179 height 52
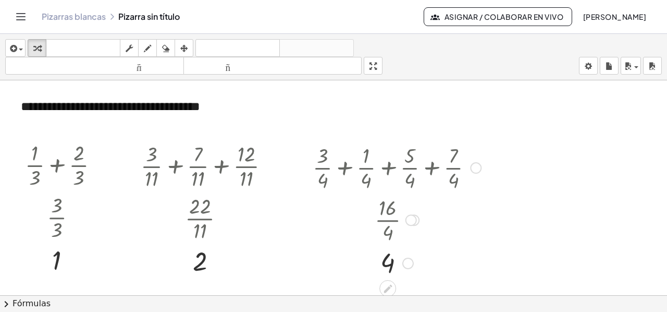
scroll to position [177, 0]
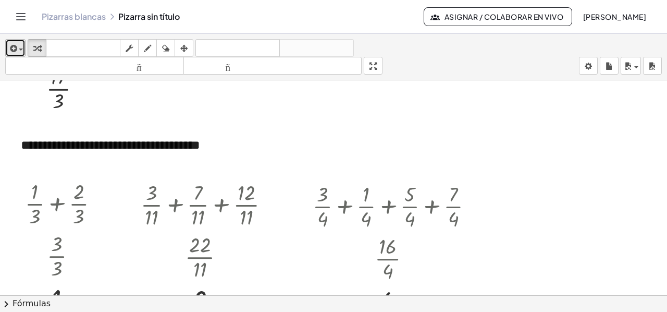
click at [18, 46] on span "button" at bounding box center [18, 49] width 2 height 7
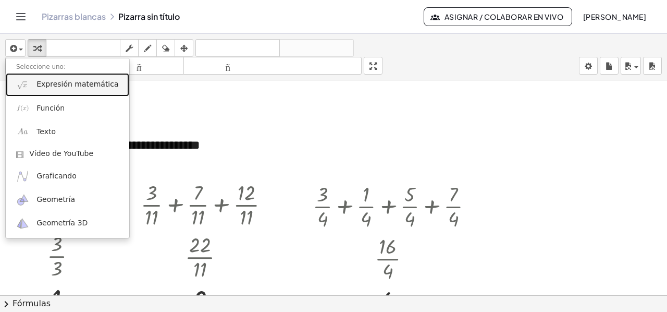
click at [52, 89] on span "Expresión matemática" at bounding box center [77, 84] width 82 height 10
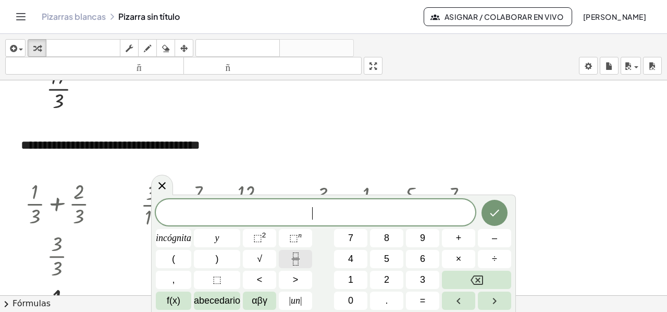
click at [286, 258] on button "Fracción" at bounding box center [295, 259] width 33 height 18
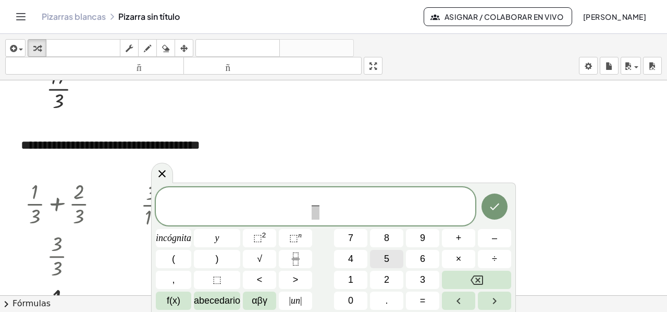
click at [389, 259] on font "5" at bounding box center [386, 258] width 5 height 10
click at [388, 281] on font "2" at bounding box center [386, 279] width 5 height 10
click at [470, 270] on div "5 2 ​ ​ incógnita y ⬚ 2 ⬚ n 7 8 9 + – ( ) √ 4 5 6 × ÷ , ⬚ < > 1 2 3 f(x) abeced…" at bounding box center [334, 248] width 356 height 123
click at [462, 279] on button "Retroceso" at bounding box center [476, 280] width 69 height 18
drag, startPoint x: 318, startPoint y: 214, endPoint x: 323, endPoint y: 223, distance: 10.3
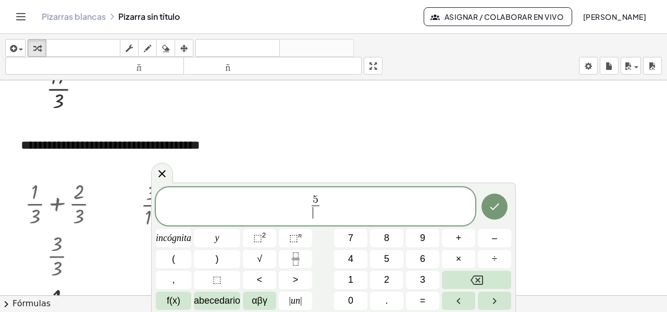
click at [318, 214] on span "​" at bounding box center [316, 212] width 8 height 14
click at [373, 279] on button "2" at bounding box center [386, 280] width 33 height 18
click at [357, 277] on button "1" at bounding box center [350, 280] width 33 height 18
click at [328, 208] on span "5 2 1 ​ ​" at bounding box center [316, 207] width 320 height 28
click at [459, 236] on font "+" at bounding box center [459, 238] width 6 height 10
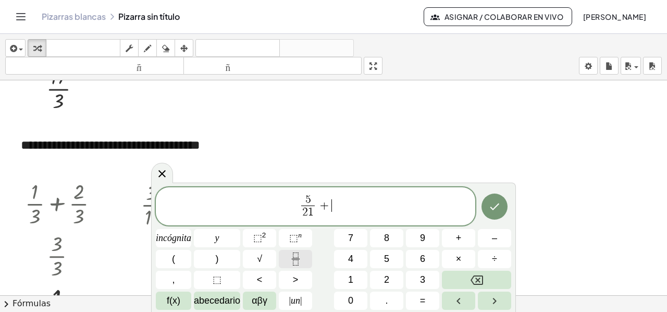
click at [284, 261] on button "Fracción" at bounding box center [295, 259] width 33 height 18
click at [354, 278] on button "1" at bounding box center [350, 280] width 33 height 18
click at [351, 297] on font "0" at bounding box center [350, 300] width 5 height 10
click at [331, 213] on span at bounding box center [332, 212] width 14 height 14
click at [379, 277] on button "2" at bounding box center [386, 280] width 33 height 18
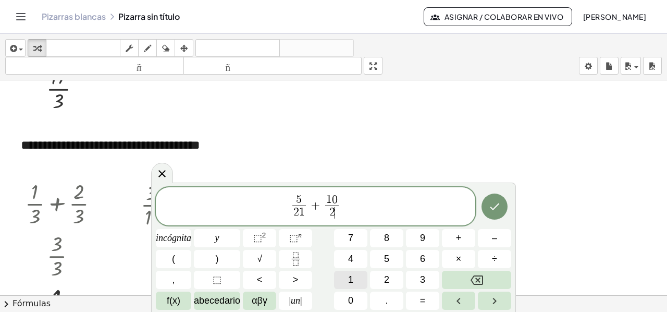
click at [348, 278] on font "1" at bounding box center [350, 279] width 5 height 10
click at [342, 205] on span "5 2 1 ​ + 1 0 2 1 ​ ​" at bounding box center [316, 207] width 320 height 28
click at [456, 238] on button "+" at bounding box center [458, 238] width 33 height 18
click at [291, 259] on icon "Fracción" at bounding box center [295, 258] width 13 height 13
click at [393, 277] on button "2" at bounding box center [386, 280] width 33 height 18
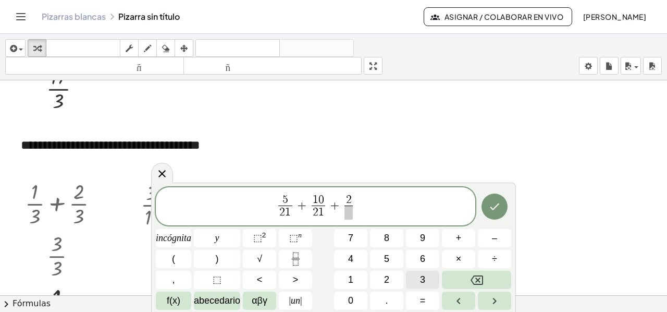
click at [414, 278] on button "3" at bounding box center [422, 280] width 33 height 18
drag, startPoint x: 348, startPoint y: 210, endPoint x: 349, endPoint y: 224, distance: 14.1
click at [348, 211] on span at bounding box center [349, 212] width 14 height 14
click at [381, 276] on button "2" at bounding box center [386, 280] width 33 height 18
click at [350, 275] on font "1" at bounding box center [350, 279] width 5 height 10
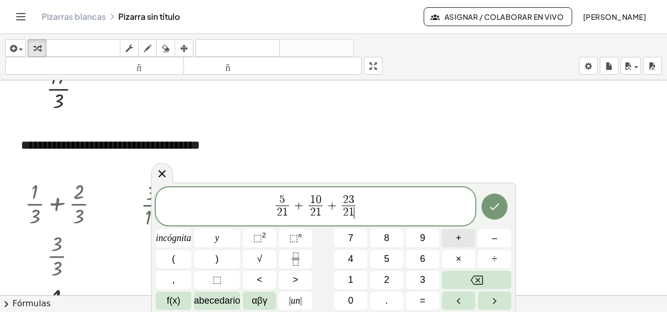
click at [463, 234] on button "+" at bounding box center [458, 238] width 33 height 18
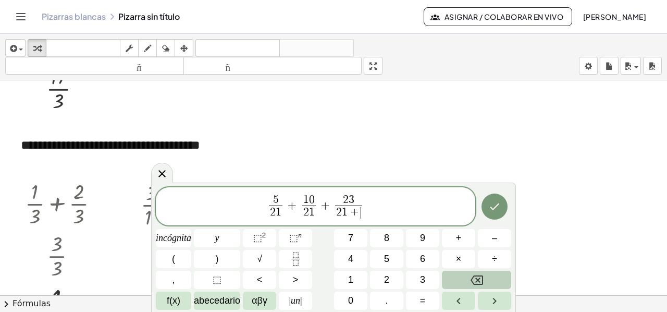
click at [476, 281] on icon "Retroceso" at bounding box center [477, 280] width 13 height 13
click at [367, 204] on span "5 2 1 ​ + 1 0 2 1 ​ + 2 3 2 1 ​ ​" at bounding box center [316, 207] width 320 height 28
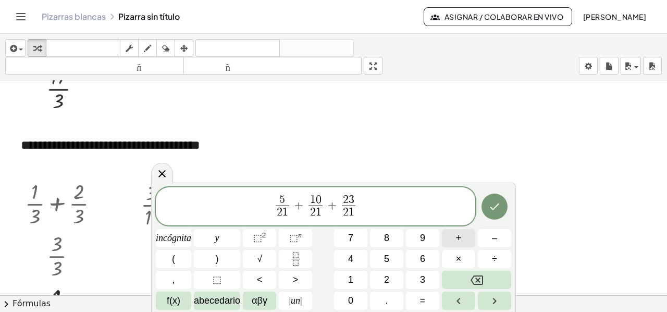
click at [464, 237] on button "+" at bounding box center [458, 238] width 33 height 18
click at [295, 261] on icon "Fracción" at bounding box center [295, 258] width 13 height 13
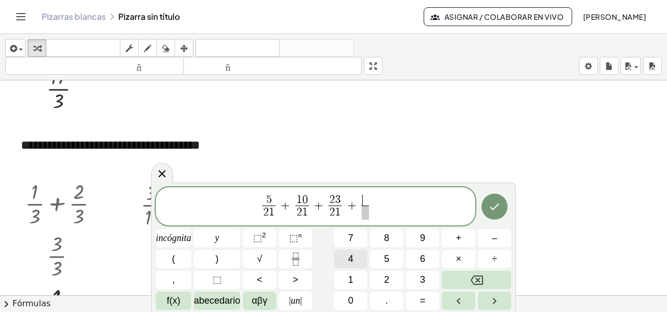
click at [353, 258] on font "4" at bounding box center [350, 258] width 5 height 10
click at [364, 215] on span "​" at bounding box center [365, 212] width 8 height 14
click at [378, 276] on button "2" at bounding box center [386, 280] width 33 height 18
click at [350, 278] on font "1" at bounding box center [350, 279] width 5 height 10
click at [495, 207] on icon "Hecho" at bounding box center [494, 206] width 9 height 7
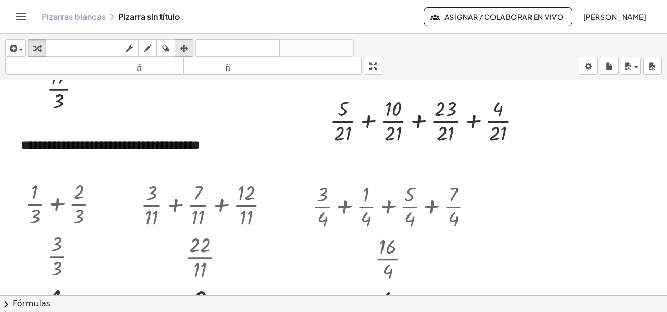
click at [186, 47] on icon "button" at bounding box center [183, 48] width 7 height 13
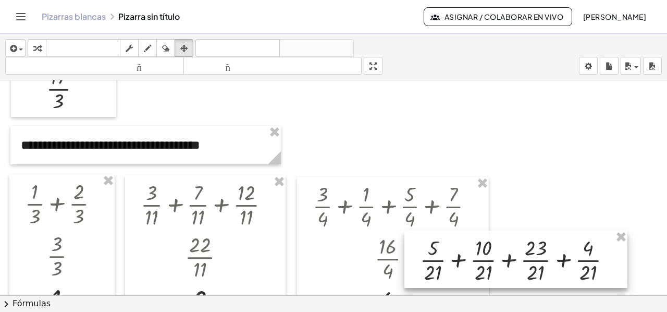
drag, startPoint x: 393, startPoint y: 121, endPoint x: 483, endPoint y: 260, distance: 165.5
click at [483, 260] on div at bounding box center [516, 258] width 223 height 57
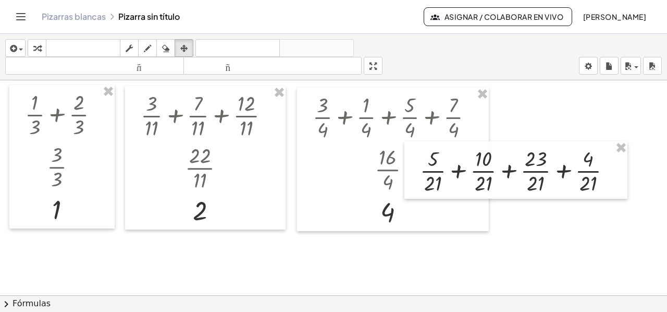
scroll to position [282, 0]
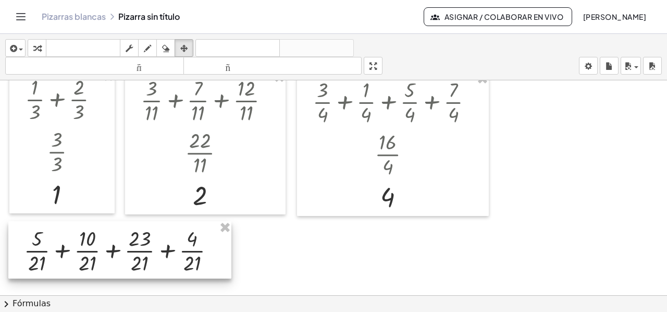
drag, startPoint x: 516, startPoint y: 139, endPoint x: 120, endPoint y: 234, distance: 407.0
click at [120, 234] on div at bounding box center [119, 249] width 223 height 57
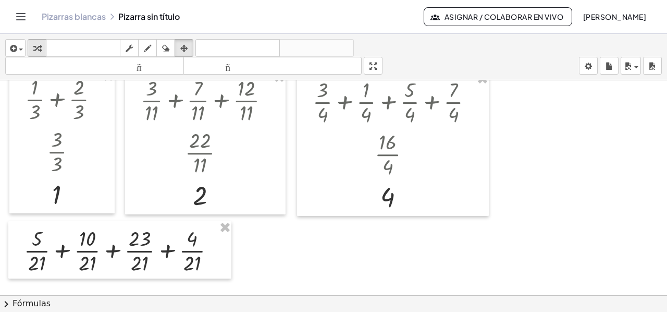
click at [35, 47] on icon "button" at bounding box center [36, 48] width 7 height 13
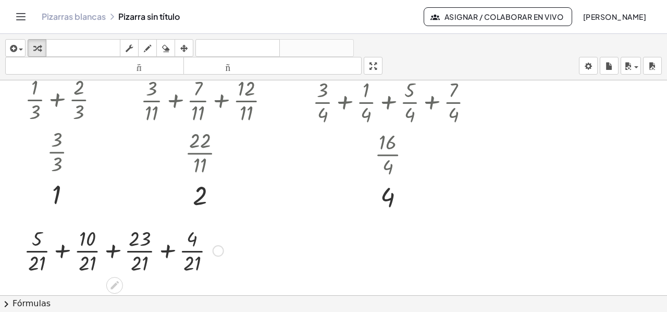
click at [63, 250] on div at bounding box center [124, 250] width 210 height 52
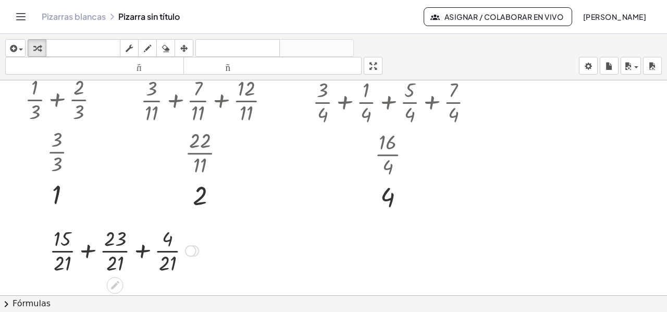
click at [87, 253] on div at bounding box center [124, 250] width 160 height 52
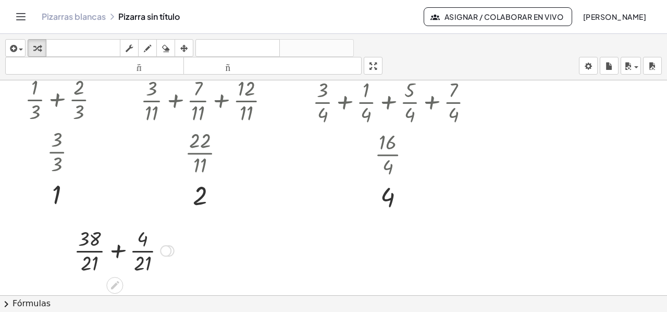
click at [119, 252] on div at bounding box center [124, 250] width 111 height 52
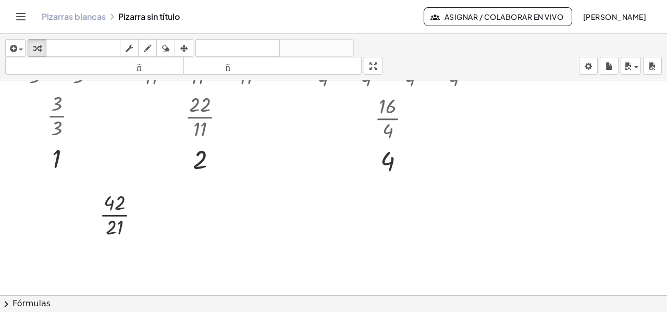
scroll to position [334, 0]
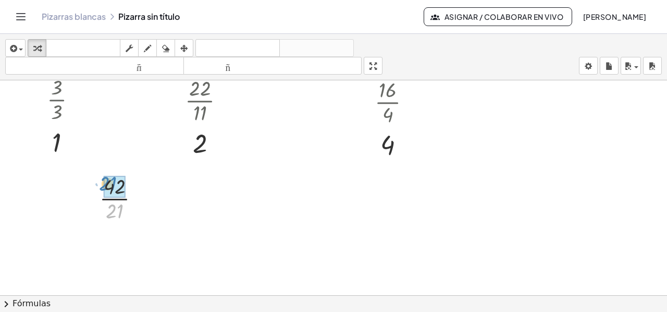
drag, startPoint x: 112, startPoint y: 211, endPoint x: 105, endPoint y: 184, distance: 27.9
click at [189, 46] on div "button" at bounding box center [184, 48] width 14 height 13
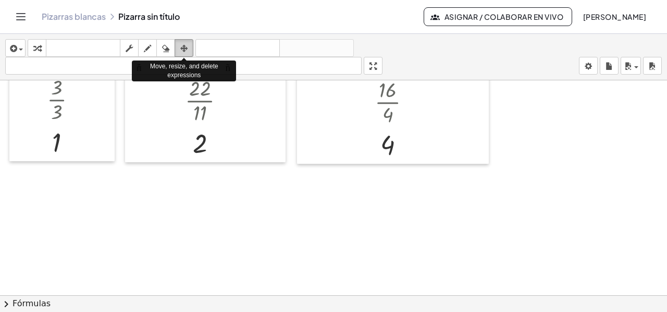
click at [184, 46] on icon "button" at bounding box center [183, 48] width 7 height 13
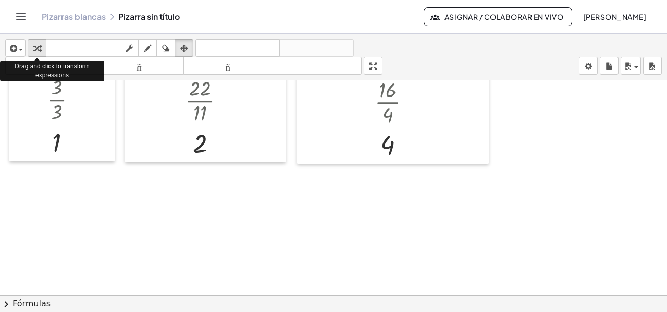
click at [29, 44] on button "transformar" at bounding box center [37, 48] width 19 height 18
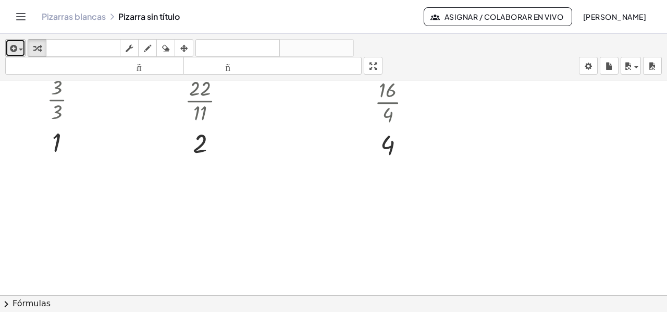
click at [15, 46] on icon "button" at bounding box center [12, 48] width 9 height 13
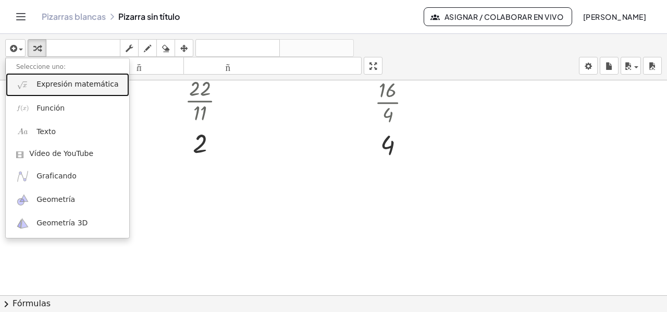
click at [56, 82] on font "Expresión matemática" at bounding box center [77, 84] width 82 height 8
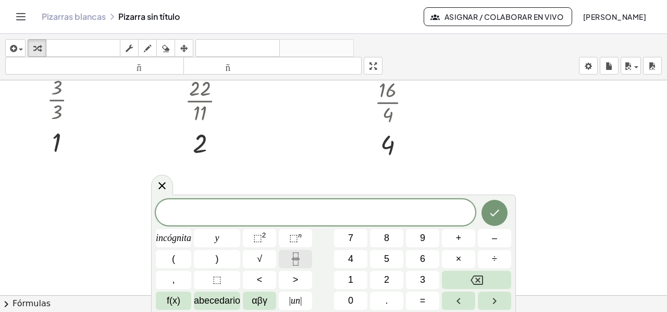
click at [292, 257] on icon "Fracción" at bounding box center [295, 258] width 13 height 13
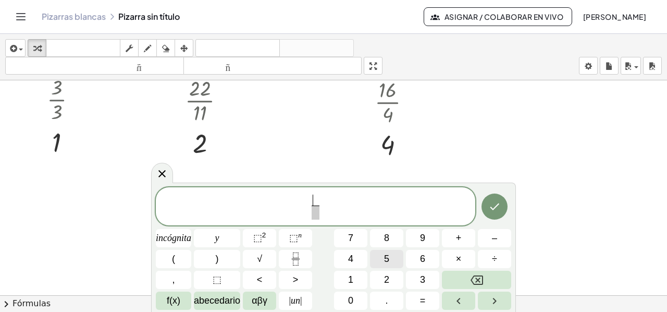
click at [383, 255] on button "5" at bounding box center [386, 259] width 33 height 18
click at [315, 213] on span "​" at bounding box center [316, 212] width 8 height 14
click at [380, 277] on button "2" at bounding box center [386, 280] width 33 height 18
click at [351, 278] on font "1" at bounding box center [350, 279] width 5 height 10
click at [348, 203] on span "5 2 1 ​ ​" at bounding box center [316, 207] width 320 height 28
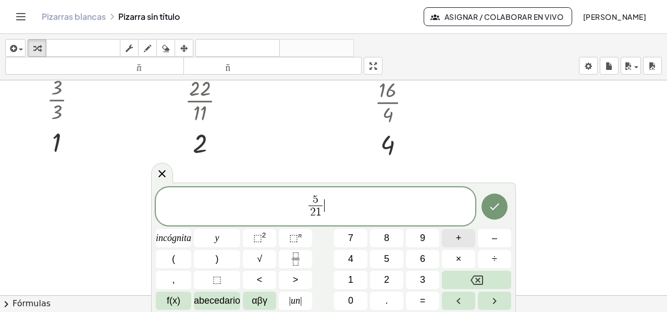
click at [454, 238] on button "+" at bounding box center [458, 238] width 33 height 18
click at [292, 257] on icon "Fracción" at bounding box center [295, 258] width 13 height 13
click at [359, 277] on button "1" at bounding box center [350, 280] width 33 height 18
click at [358, 290] on div "5 2 1 ​ + 1 ​ ​ incógnita y ⬚ 2 ⬚ n 7 8 9 + – ( ) √ 4 5 6 × ÷ , ⬚ < > 1 2 3 f(x…" at bounding box center [334, 248] width 356 height 123
click at [356, 296] on button "0" at bounding box center [350, 300] width 33 height 18
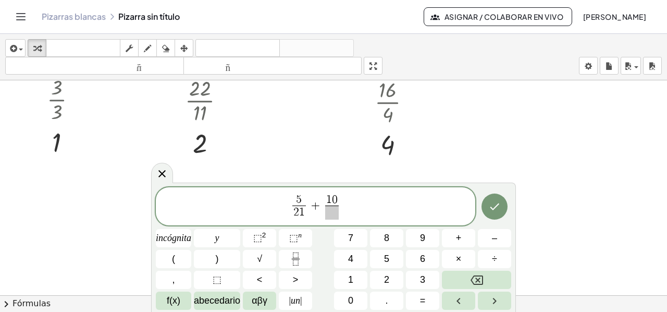
click at [333, 215] on span at bounding box center [332, 212] width 14 height 14
click at [382, 280] on button "2" at bounding box center [386, 280] width 33 height 18
click at [346, 283] on button "1" at bounding box center [350, 280] width 33 height 18
click at [362, 205] on span "5 2 1 ​ + 1 0 2 1 ​ ​" at bounding box center [316, 207] width 320 height 28
click at [457, 238] on font "+" at bounding box center [459, 238] width 6 height 10
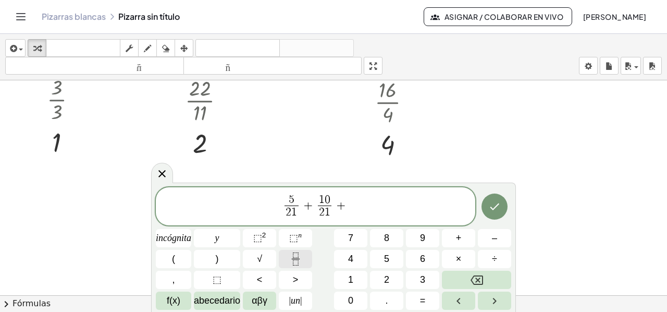
click at [293, 260] on icon "Fracción" at bounding box center [295, 262] width 5 height 5
click at [387, 274] on font "2" at bounding box center [386, 279] width 5 height 10
click at [379, 239] on button "8" at bounding box center [386, 238] width 33 height 18
drag, startPoint x: 350, startPoint y: 211, endPoint x: 354, endPoint y: 228, distance: 17.6
click at [350, 211] on span "​" at bounding box center [349, 212] width 14 height 14
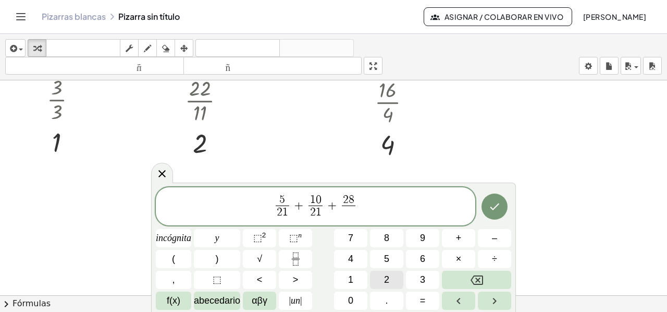
click at [379, 277] on button "2" at bounding box center [386, 280] width 33 height 18
click at [348, 279] on font "1" at bounding box center [350, 279] width 5 height 10
click at [366, 209] on span "5 2 1 ​ + 1 0 2 1 ​ + 2 8 2 1 ​ ​" at bounding box center [316, 207] width 320 height 28
click at [469, 237] on button "+" at bounding box center [458, 238] width 33 height 18
click at [352, 257] on font "4" at bounding box center [350, 258] width 5 height 10
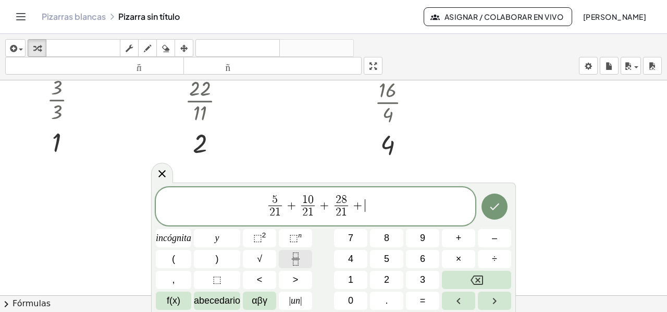
click at [296, 260] on icon "Fracción" at bounding box center [295, 258] width 13 height 13
click at [361, 255] on button "4" at bounding box center [350, 259] width 33 height 18
click at [364, 213] on span "​" at bounding box center [365, 212] width 8 height 14
click at [373, 276] on button "2" at bounding box center [386, 280] width 33 height 18
click at [354, 280] on button "1" at bounding box center [350, 280] width 33 height 18
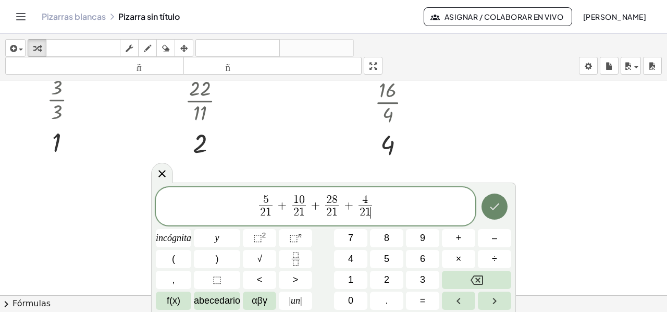
click at [491, 208] on icon "Hecho" at bounding box center [495, 206] width 13 height 13
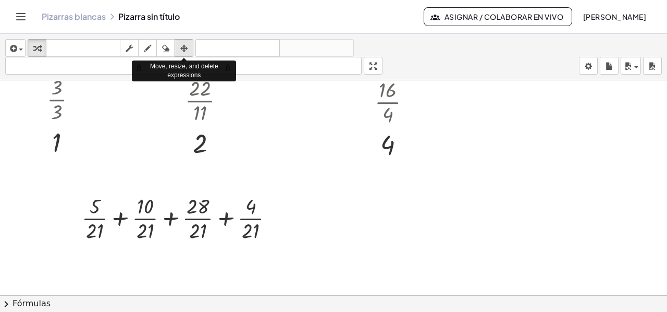
click at [182, 47] on icon "button" at bounding box center [183, 48] width 7 height 13
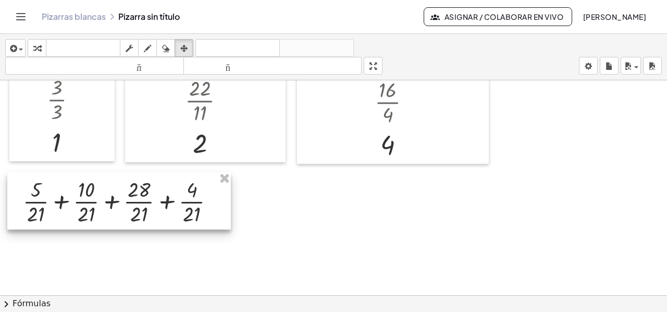
drag, startPoint x: 193, startPoint y: 221, endPoint x: 135, endPoint y: 204, distance: 60.7
click at [135, 204] on div at bounding box center [119, 200] width 224 height 57
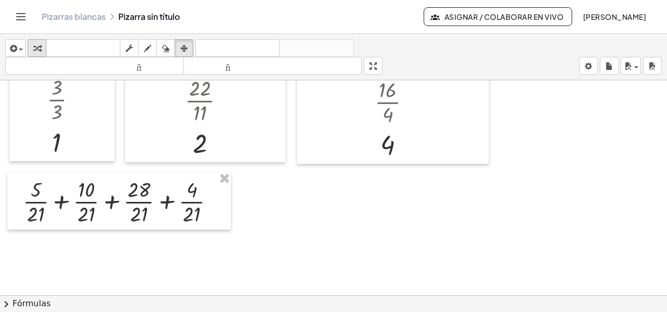
click at [39, 51] on icon "button" at bounding box center [36, 48] width 7 height 13
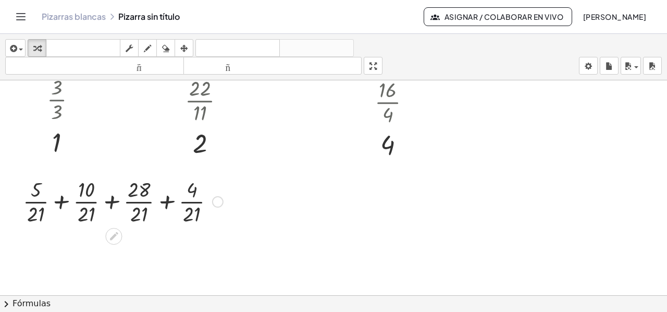
drag, startPoint x: 62, startPoint y: 203, endPoint x: 90, endPoint y: 307, distance: 107.0
click at [62, 206] on div at bounding box center [123, 201] width 211 height 52
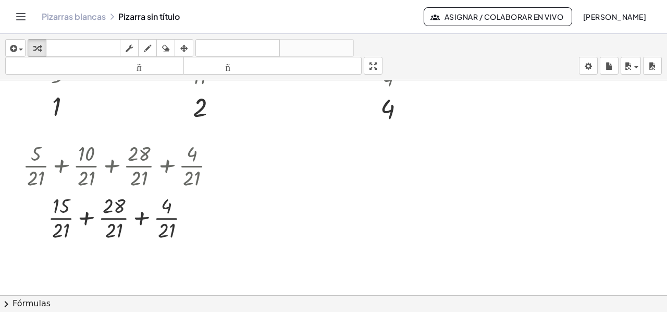
scroll to position [386, 0]
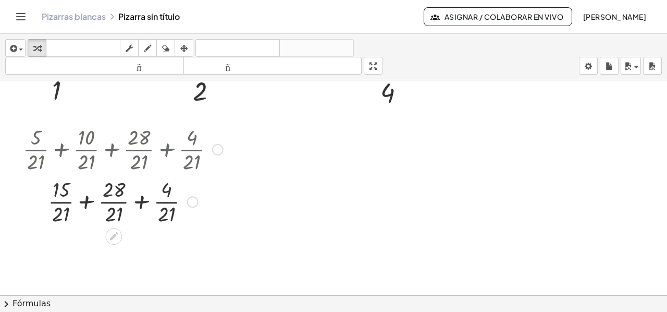
drag, startPoint x: 86, startPoint y: 200, endPoint x: 329, endPoint y: 224, distance: 244.6
click at [87, 203] on div at bounding box center [123, 201] width 211 height 52
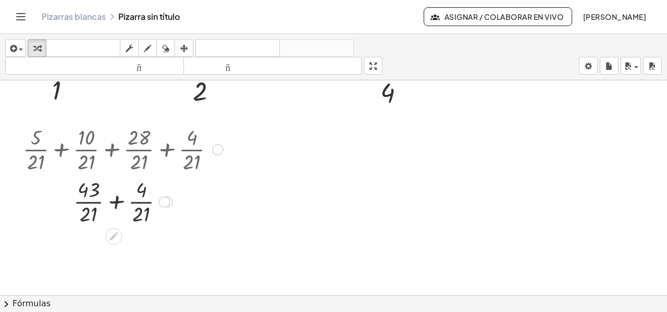
drag, startPoint x: 116, startPoint y: 201, endPoint x: 173, endPoint y: 259, distance: 81.9
click at [116, 202] on div at bounding box center [123, 201] width 211 height 52
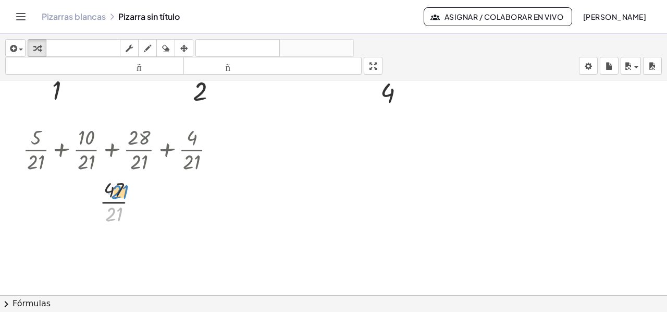
drag, startPoint x: 109, startPoint y: 222, endPoint x: 114, endPoint y: 206, distance: 16.2
click at [114, 203] on div at bounding box center [123, 201] width 211 height 52
drag, startPoint x: 111, startPoint y: 215, endPoint x: 112, endPoint y: 192, distance: 22.9
click at [112, 192] on div at bounding box center [123, 201] width 211 height 52
drag, startPoint x: 220, startPoint y: 149, endPoint x: 352, endPoint y: 150, distance: 132.4
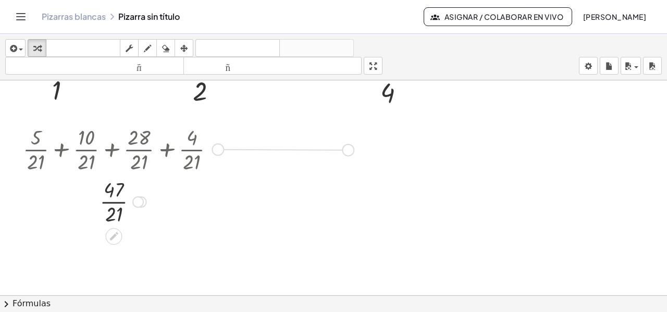
click at [352, 150] on div "**********" at bounding box center [333, 18] width 667 height 648
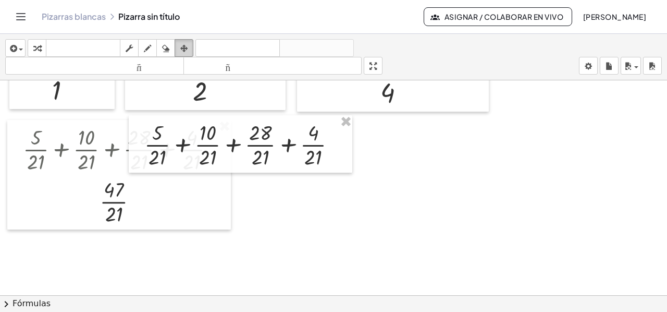
drag, startPoint x: 179, startPoint y: 44, endPoint x: 193, endPoint y: 85, distance: 42.9
click at [179, 45] on div "button" at bounding box center [184, 48] width 14 height 13
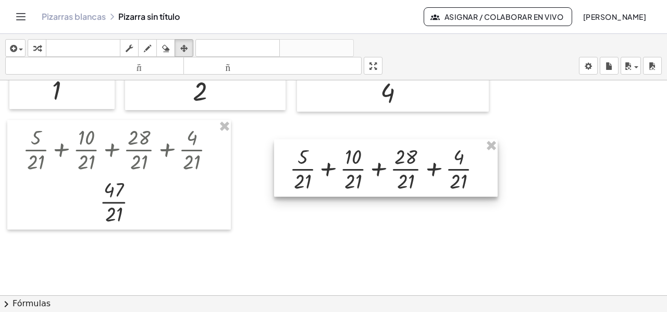
drag, startPoint x: 210, startPoint y: 145, endPoint x: 349, endPoint y: 168, distance: 141.0
click at [354, 168] on div at bounding box center [386, 167] width 224 height 57
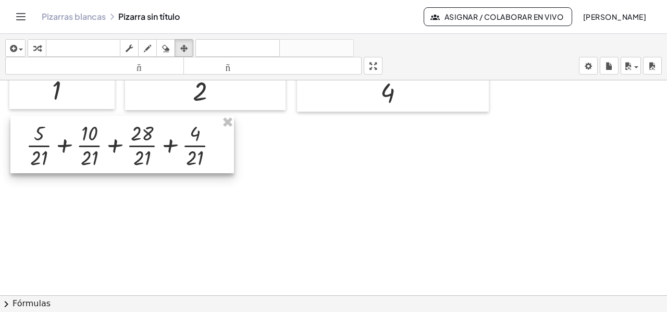
drag, startPoint x: 344, startPoint y: 186, endPoint x: 81, endPoint y: 164, distance: 263.2
click at [81, 164] on div at bounding box center [122, 144] width 224 height 57
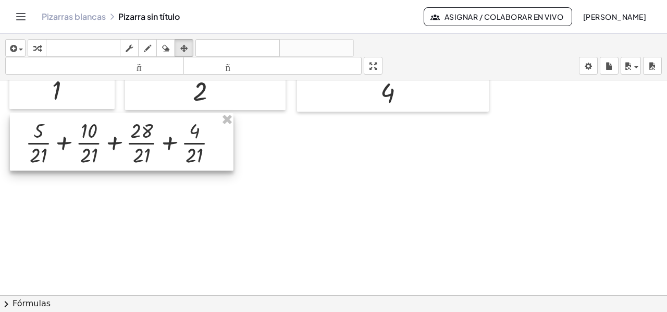
click at [220, 154] on div at bounding box center [122, 141] width 224 height 57
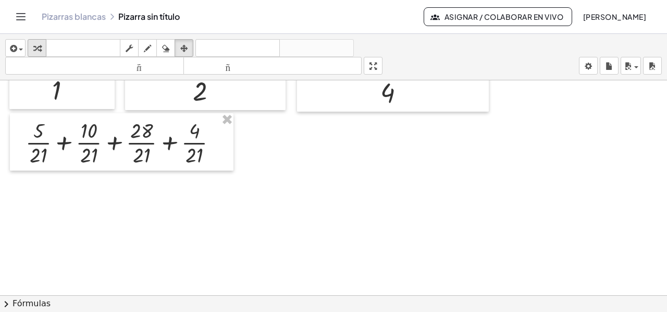
click at [42, 45] on div "button" at bounding box center [37, 48] width 14 height 13
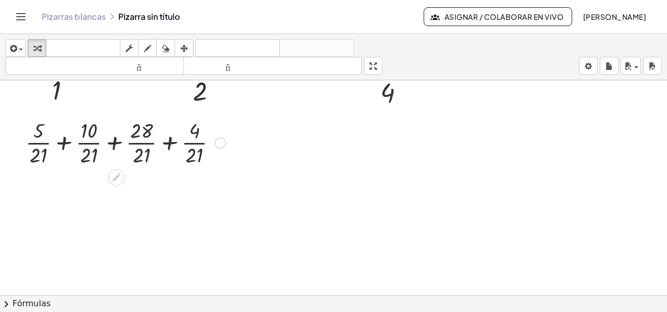
drag, startPoint x: 65, startPoint y: 141, endPoint x: 70, endPoint y: 146, distance: 7.0
click at [65, 142] on div at bounding box center [125, 142] width 211 height 52
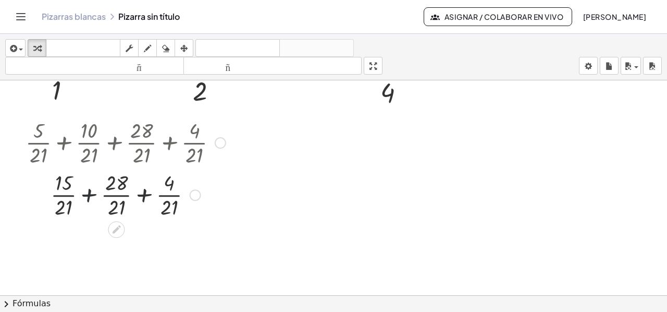
drag, startPoint x: 90, startPoint y: 191, endPoint x: 110, endPoint y: 210, distance: 26.9
click at [91, 194] on div at bounding box center [125, 194] width 211 height 52
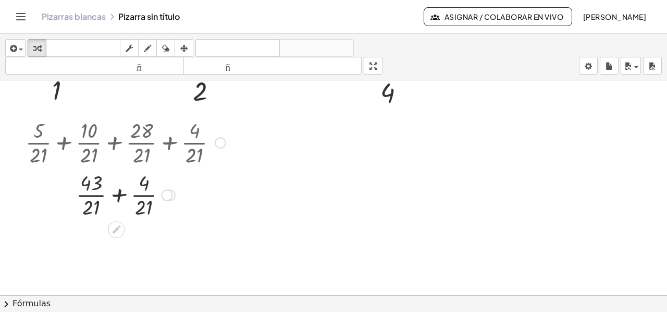
click at [119, 194] on div at bounding box center [125, 194] width 211 height 52
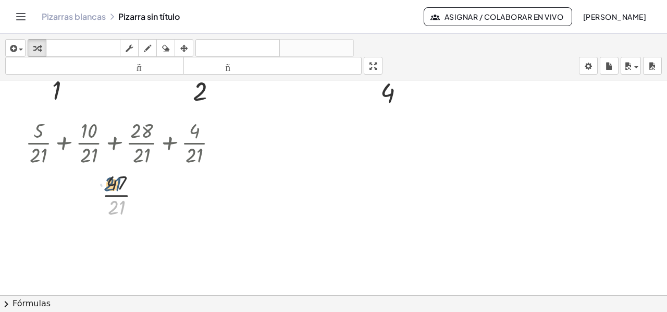
drag, startPoint x: 122, startPoint y: 203, endPoint x: 118, endPoint y: 180, distance: 23.8
click at [118, 180] on div at bounding box center [125, 194] width 211 height 52
drag, startPoint x: 219, startPoint y: 140, endPoint x: 372, endPoint y: 135, distance: 153.4
click at [372, 135] on div "**********" at bounding box center [333, 18] width 667 height 648
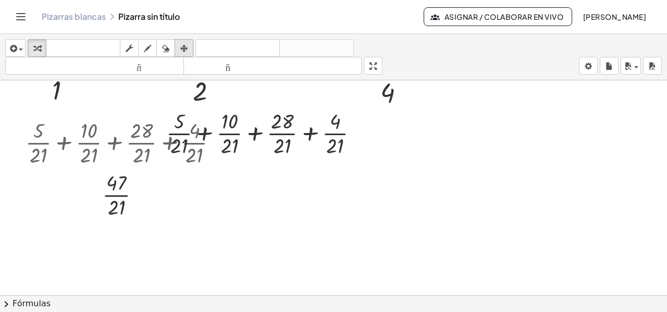
click at [186, 52] on icon "button" at bounding box center [183, 48] width 7 height 13
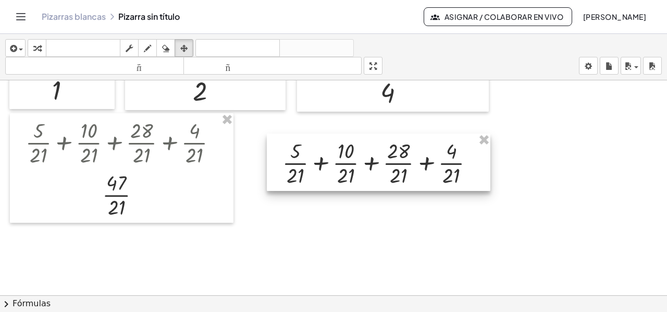
drag, startPoint x: 215, startPoint y: 124, endPoint x: 332, endPoint y: 154, distance: 120.0
click at [332, 154] on div at bounding box center [379, 161] width 224 height 57
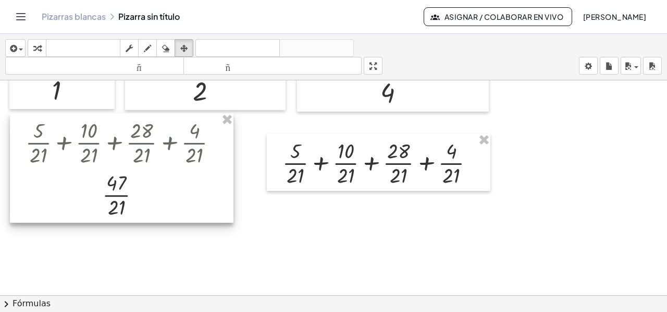
drag, startPoint x: 227, startPoint y: 117, endPoint x: 234, endPoint y: 128, distance: 12.6
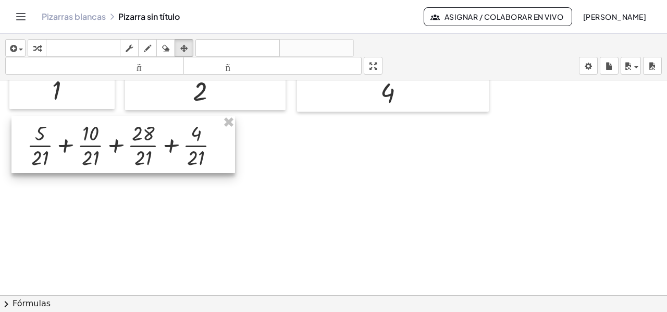
drag, startPoint x: 324, startPoint y: 167, endPoint x: 73, endPoint y: 150, distance: 251.4
click at [73, 150] on div at bounding box center [123, 144] width 224 height 57
click at [42, 43] on div "button" at bounding box center [37, 48] width 14 height 13
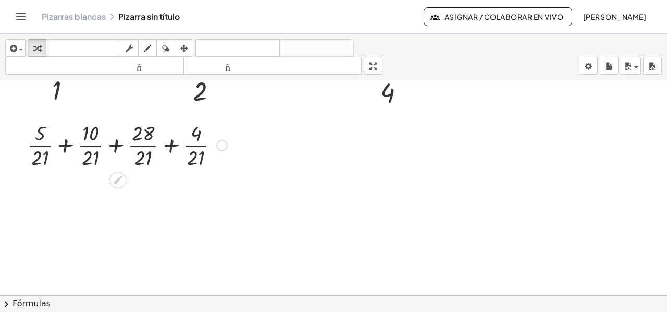
click at [64, 138] on div at bounding box center [127, 144] width 211 height 52
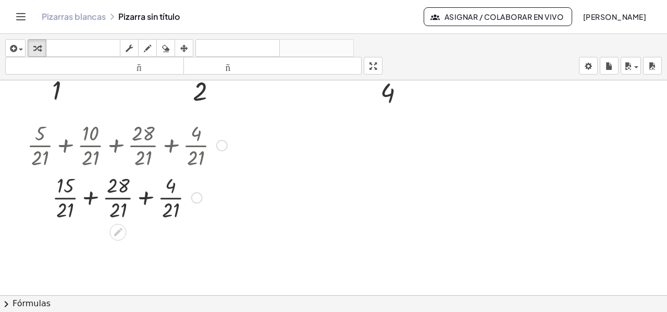
drag, startPoint x: 91, startPoint y: 196, endPoint x: 105, endPoint y: 201, distance: 15.7
click at [91, 196] on div at bounding box center [127, 197] width 211 height 52
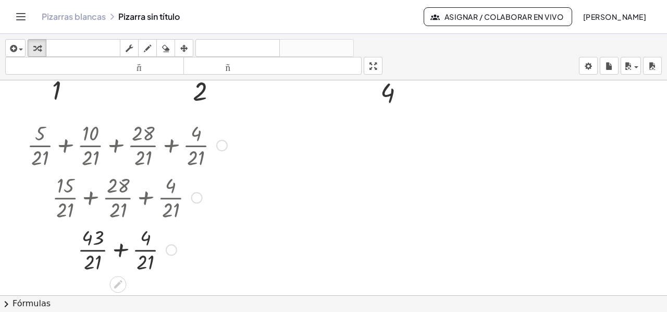
drag, startPoint x: 166, startPoint y: 196, endPoint x: 171, endPoint y: 253, distance: 58.1
click at [118, 250] on div "· · 21 + · 4 · 21 + 43" at bounding box center [118, 250] width 0 height 0
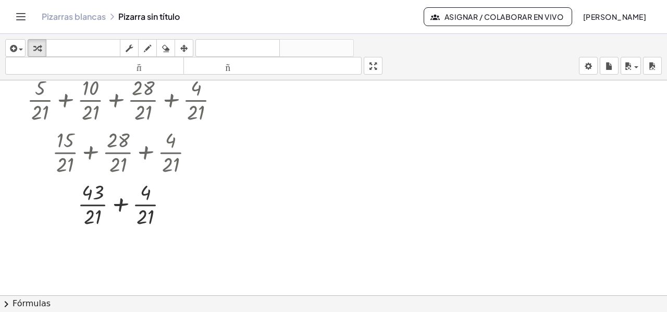
scroll to position [432, 0]
click at [120, 204] on div at bounding box center [127, 203] width 211 height 52
drag, startPoint x: 144, startPoint y: 203, endPoint x: 148, endPoint y: 277, distance: 73.6
click at [118, 256] on div "· · 21 47" at bounding box center [118, 256] width 0 height 0
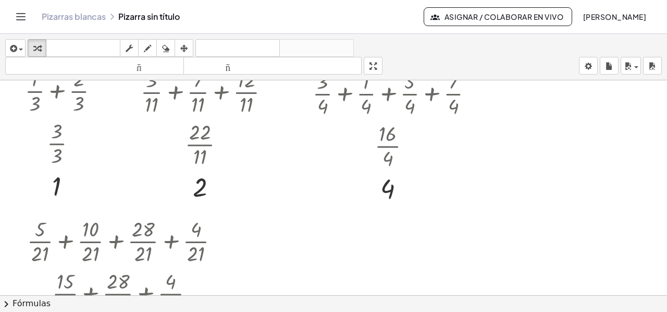
scroll to position [327, 0]
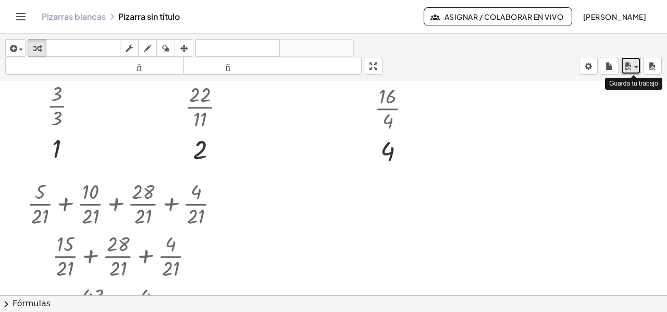
click at [635, 67] on span "button" at bounding box center [637, 67] width 4 height 2
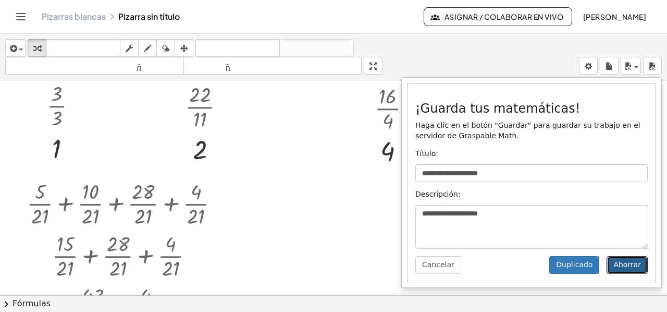
click at [624, 260] on font "Ahorrar" at bounding box center [628, 264] width 28 height 8
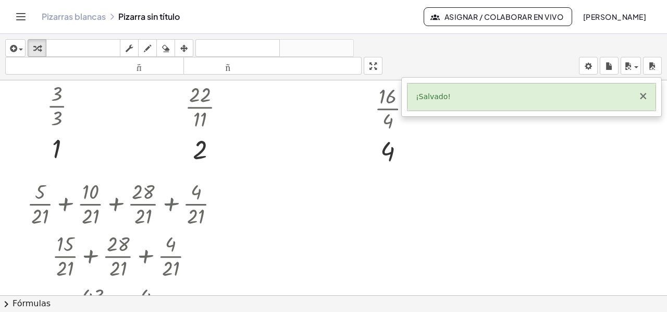
click at [647, 95] on font "×" at bounding box center [643, 96] width 9 height 13
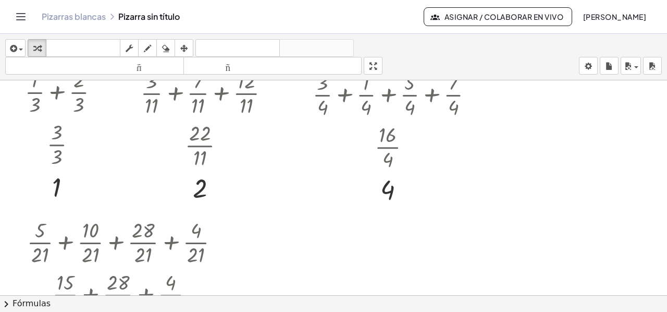
scroll to position [275, 0]
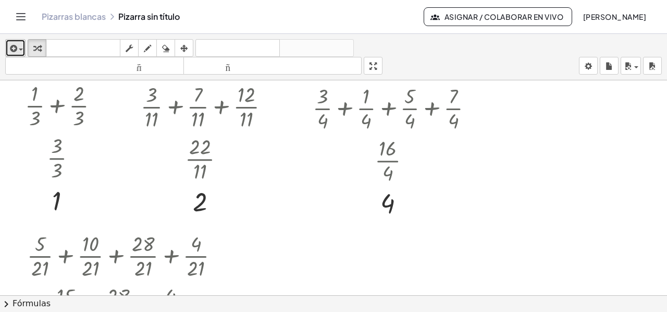
click at [19, 48] on span "button" at bounding box center [21, 49] width 4 height 2
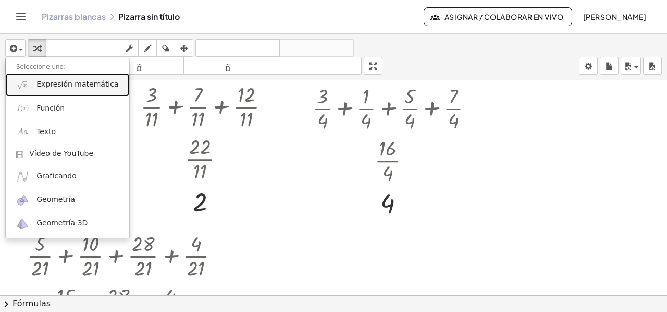
click at [61, 89] on span "Expresión matemática" at bounding box center [77, 84] width 82 height 10
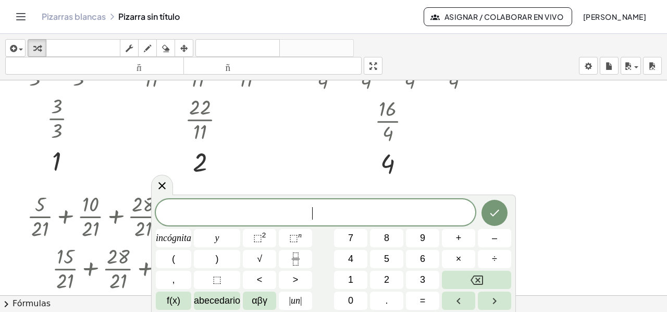
scroll to position [432, 0]
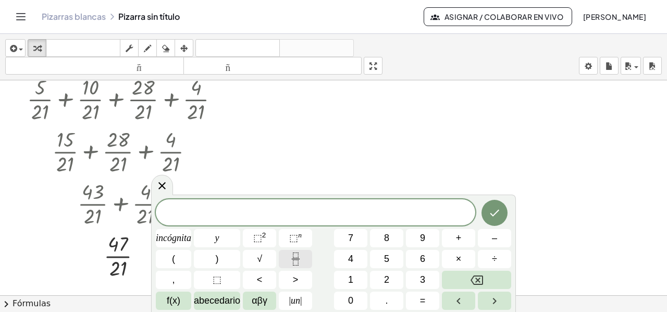
click at [298, 257] on icon "Fracción" at bounding box center [295, 254] width 5 height 5
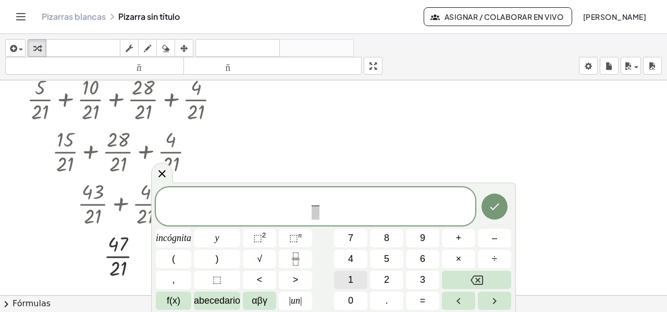
click at [342, 278] on button "1" at bounding box center [350, 280] width 33 height 18
click at [347, 236] on button "7" at bounding box center [350, 238] width 33 height 18
click at [314, 209] on span at bounding box center [316, 212] width 14 height 14
click at [382, 236] on button "8" at bounding box center [386, 238] width 33 height 18
click at [359, 253] on button "4" at bounding box center [350, 259] width 33 height 18
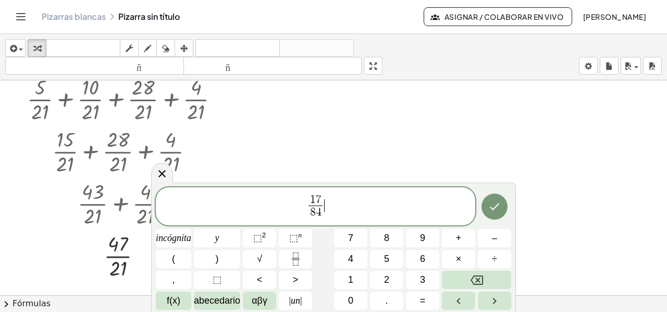
click at [347, 208] on span "1 7 8 4 ​ ​" at bounding box center [316, 207] width 320 height 28
click at [458, 241] on font "+" at bounding box center [459, 238] width 6 height 10
click at [425, 280] on button "3" at bounding box center [422, 280] width 33 height 18
click at [484, 277] on button "Retroceso" at bounding box center [476, 280] width 69 height 18
click at [288, 262] on button "Fracción" at bounding box center [295, 259] width 33 height 18
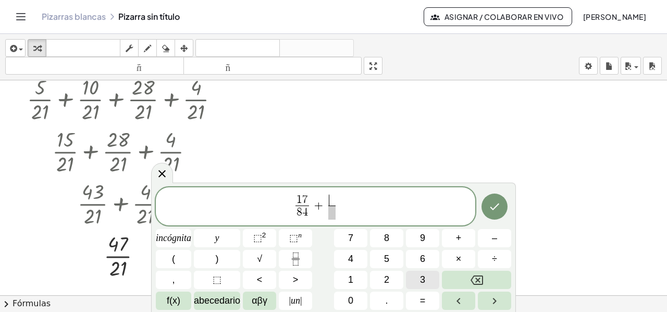
click at [423, 275] on font "3" at bounding box center [422, 279] width 5 height 10
click at [332, 216] on span at bounding box center [332, 212] width 8 height 14
click at [385, 240] on font "8" at bounding box center [386, 238] width 5 height 10
click at [351, 257] on font "4" at bounding box center [350, 258] width 5 height 10
click at [453, 236] on button "+" at bounding box center [458, 238] width 33 height 18
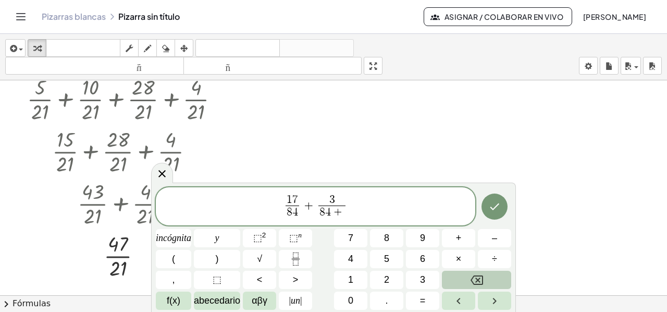
click at [460, 273] on button "Retroceso" at bounding box center [476, 280] width 69 height 18
click at [360, 203] on span "1 7 8 4 ​ + 3 8 4 ​ ​" at bounding box center [316, 207] width 320 height 28
click at [452, 233] on button "+" at bounding box center [458, 238] width 33 height 18
click at [288, 261] on button "Fracción" at bounding box center [295, 259] width 33 height 18
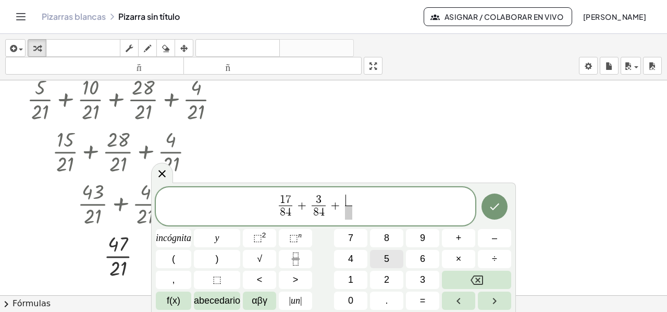
click at [393, 256] on button "5" at bounding box center [386, 259] width 33 height 18
click at [348, 216] on span at bounding box center [349, 212] width 8 height 14
click at [387, 241] on font "8" at bounding box center [386, 238] width 5 height 10
click at [350, 265] on span "4" at bounding box center [350, 259] width 5 height 14
click at [363, 207] on span "1 7 8 4 ​ + 3 8 4 ​ + 5 8 4 ​ ​" at bounding box center [316, 207] width 320 height 28
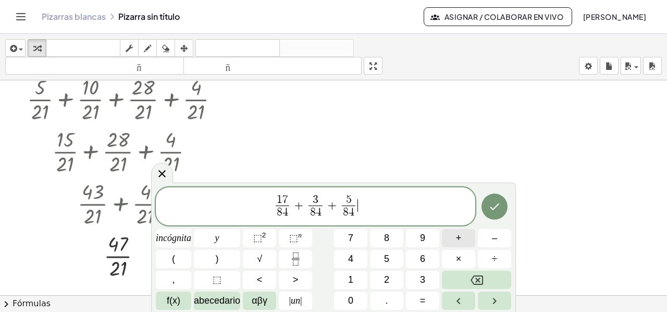
click at [453, 236] on button "+" at bounding box center [458, 238] width 33 height 18
click at [292, 263] on icon "Fracción" at bounding box center [295, 258] width 13 height 13
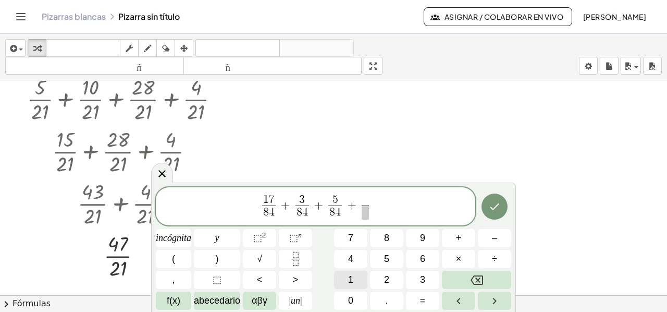
click at [352, 279] on font "1" at bounding box center [350, 279] width 5 height 10
click at [351, 279] on font "1" at bounding box center [350, 279] width 5 height 10
click at [368, 214] on span "​" at bounding box center [366, 212] width 14 height 14
click at [382, 237] on button "8" at bounding box center [386, 238] width 33 height 18
click at [357, 259] on button "4" at bounding box center [350, 259] width 33 height 18
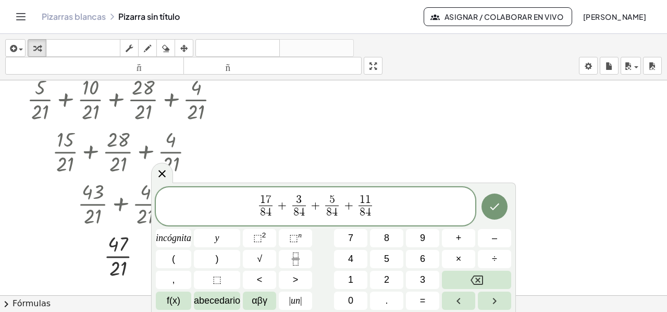
click at [384, 205] on span "1 7 8 4 ​ + 3 8 4 ​ + 5 8 4 ​ + 1 1 8 4 ​ ​" at bounding box center [316, 207] width 320 height 28
click at [457, 238] on font "+" at bounding box center [459, 238] width 6 height 10
click at [298, 258] on icon "Fracción" at bounding box center [295, 258] width 13 height 13
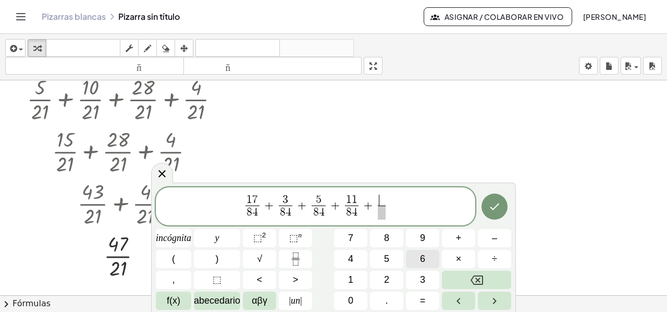
click at [422, 253] on font "6" at bounding box center [422, 258] width 5 height 10
click at [379, 212] on span "​" at bounding box center [382, 212] width 8 height 14
click at [386, 236] on font "8" at bounding box center [386, 238] width 5 height 10
click at [351, 253] on span "4" at bounding box center [350, 259] width 5 height 14
click at [501, 204] on icon "Hecho" at bounding box center [495, 206] width 13 height 13
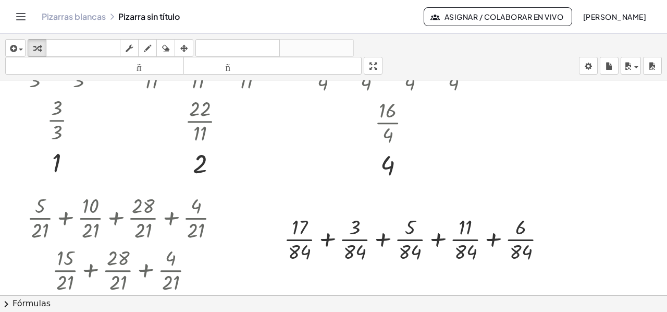
scroll to position [327, 0]
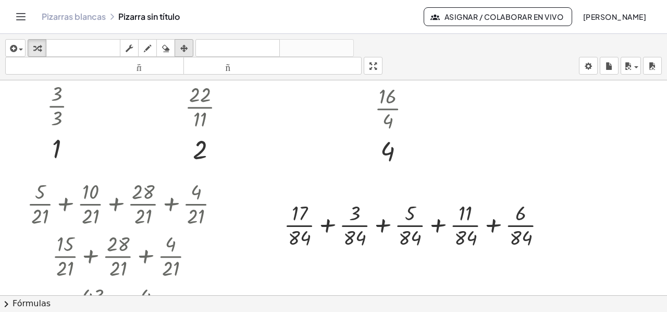
click at [181, 46] on icon "button" at bounding box center [183, 48] width 7 height 13
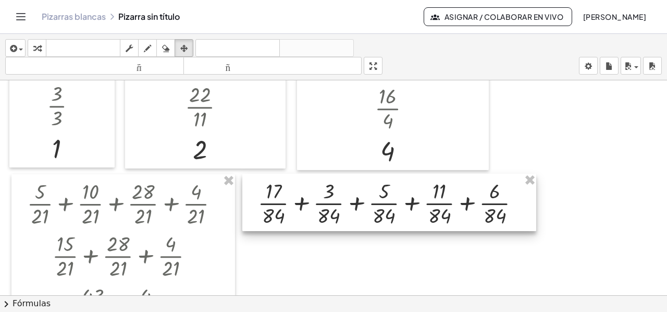
drag, startPoint x: 308, startPoint y: 206, endPoint x: 291, endPoint y: 189, distance: 23.6
click at [291, 189] on div at bounding box center [389, 202] width 294 height 57
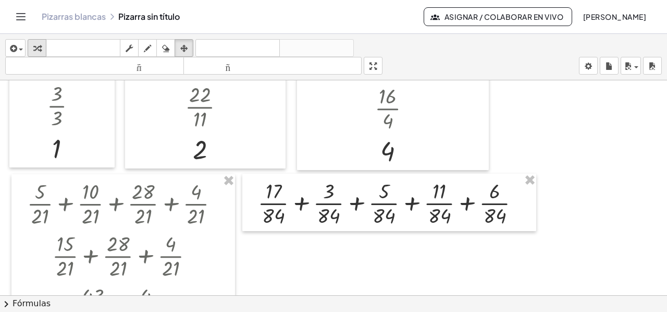
click at [36, 43] on icon "button" at bounding box center [36, 48] width 7 height 13
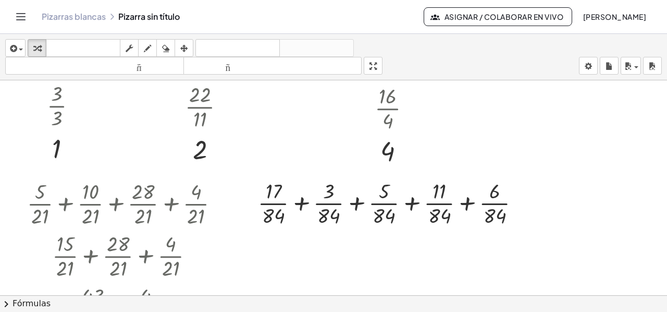
scroll to position [380, 0]
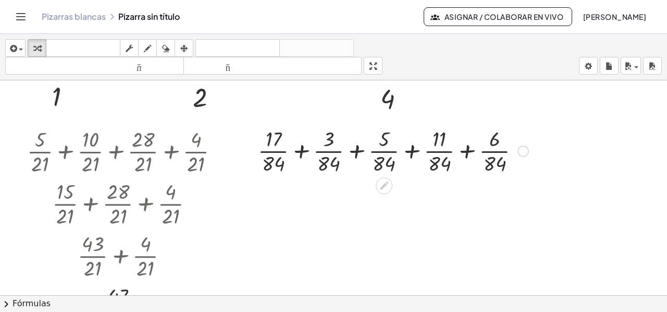
click at [299, 152] on div at bounding box center [393, 150] width 281 height 52
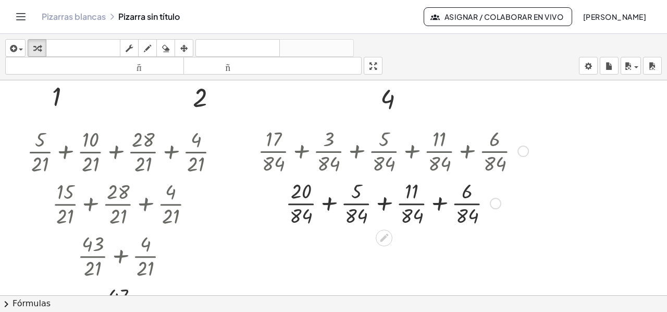
drag, startPoint x: 330, startPoint y: 203, endPoint x: 351, endPoint y: 208, distance: 22.5
click at [330, 204] on div at bounding box center [393, 202] width 281 height 52
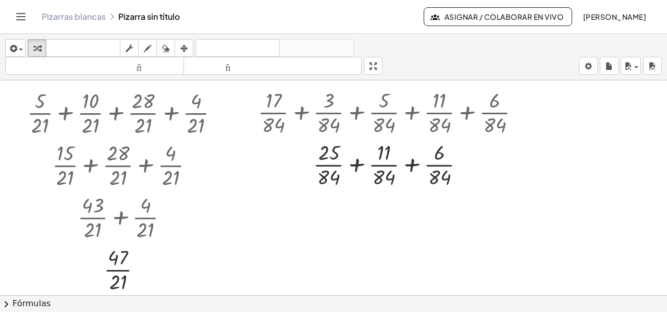
scroll to position [432, 0]
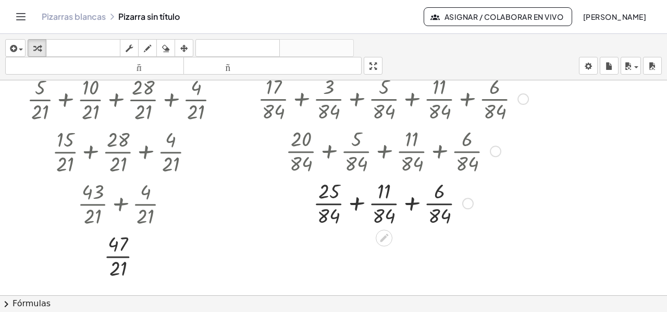
drag, startPoint x: 465, startPoint y: 151, endPoint x: 465, endPoint y: 208, distance: 57.4
click at [384, 203] on div "· · 84 + · 11 · 84 + · 6 · 84 + 25" at bounding box center [384, 203] width 0 height 0
click at [352, 205] on div at bounding box center [393, 202] width 281 height 52
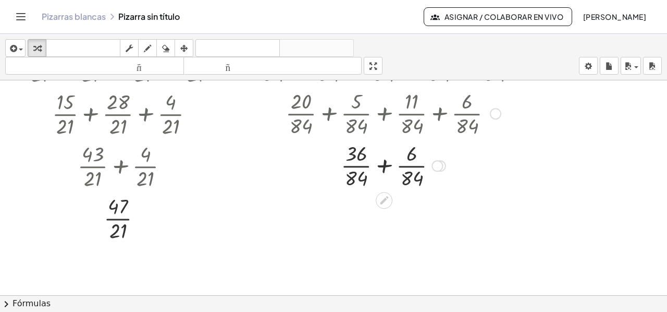
scroll to position [484, 0]
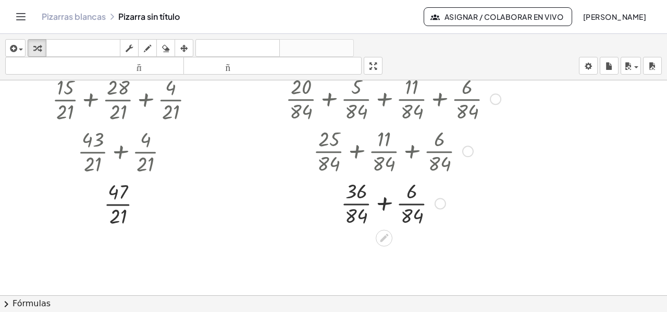
drag, startPoint x: 436, startPoint y: 152, endPoint x: 448, endPoint y: 214, distance: 63.3
click at [384, 203] on div "· · 84 + · 6 · 84 + 36" at bounding box center [384, 203] width 0 height 0
click at [383, 203] on div at bounding box center [393, 202] width 281 height 52
drag, startPoint x: 409, startPoint y: 205, endPoint x: 416, endPoint y: 254, distance: 50.1
click at [384, 251] on div "· · 84 42" at bounding box center [384, 251] width 0 height 0
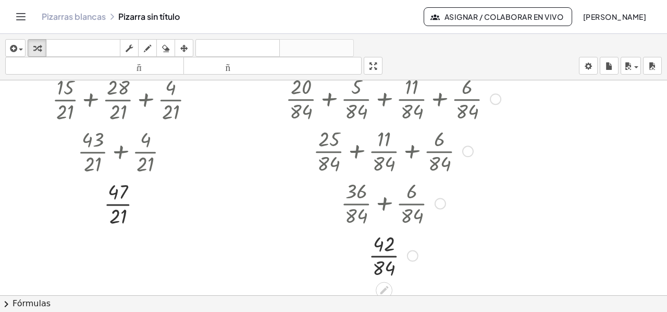
scroll to position [536, 0]
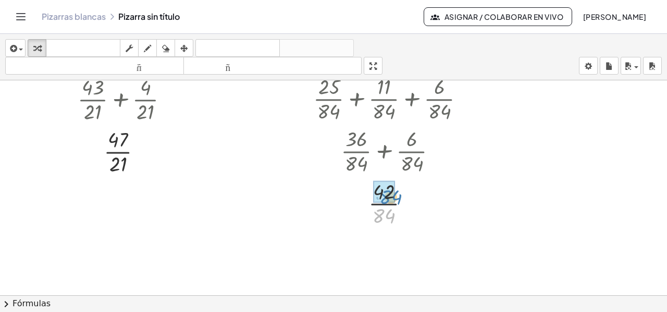
drag, startPoint x: 381, startPoint y: 216, endPoint x: 396, endPoint y: 209, distance: 16.3
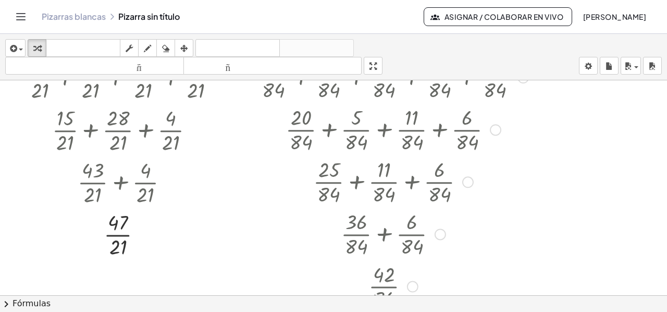
scroll to position [380, 0]
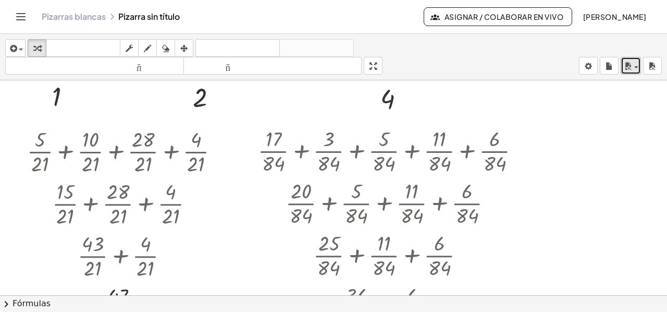
drag, startPoint x: 634, startPoint y: 65, endPoint x: 634, endPoint y: 72, distance: 7.3
click at [634, 67] on span "button" at bounding box center [633, 67] width 2 height 7
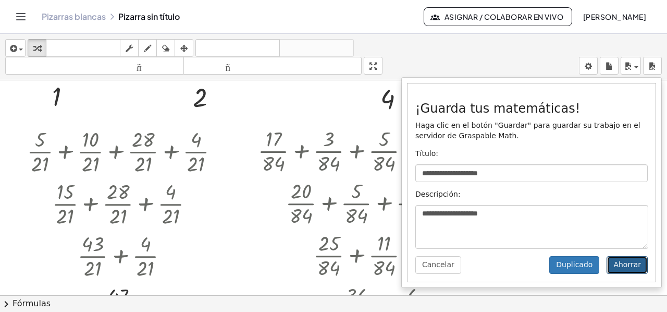
click at [624, 265] on font "Ahorrar" at bounding box center [628, 264] width 28 height 8
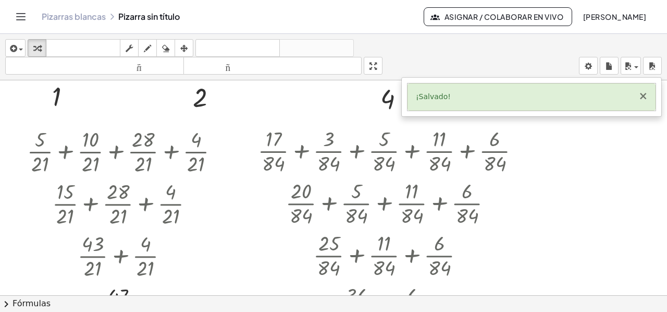
click at [644, 99] on font "×" at bounding box center [643, 96] width 9 height 13
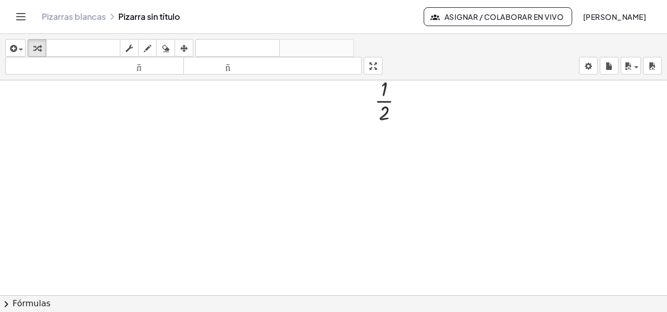
scroll to position [700, 0]
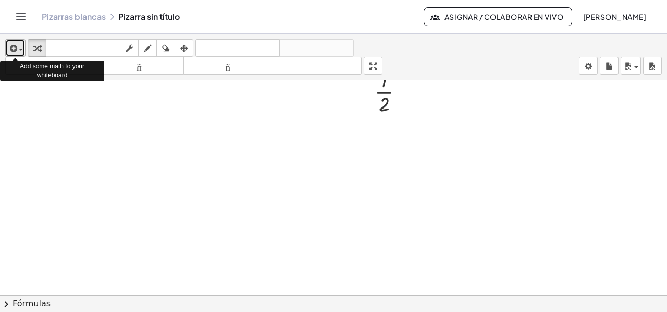
click at [15, 51] on icon "button" at bounding box center [12, 48] width 9 height 13
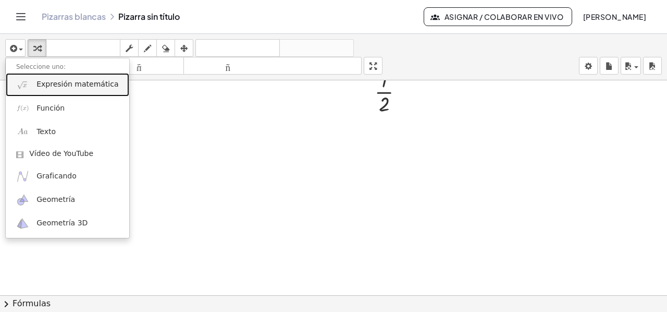
click at [63, 83] on font "Expresión matemática" at bounding box center [77, 84] width 82 height 8
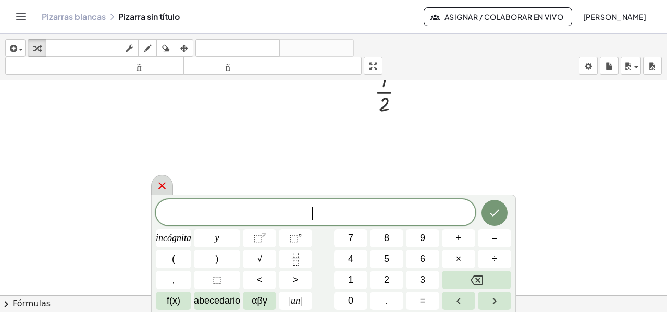
click at [163, 191] on icon at bounding box center [162, 185] width 13 height 13
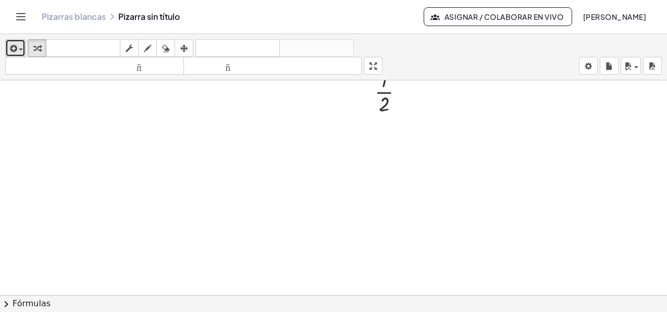
click at [19, 43] on div "button" at bounding box center [15, 48] width 15 height 13
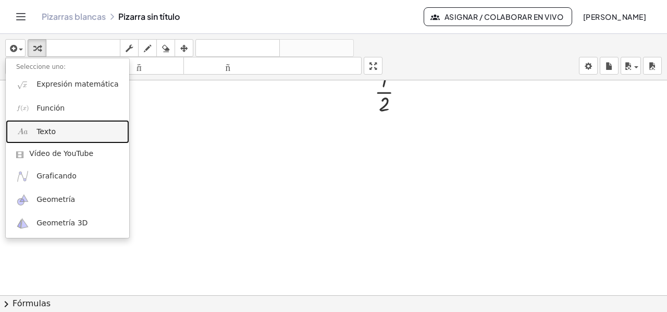
click at [46, 131] on font "Texto" at bounding box center [45, 131] width 19 height 8
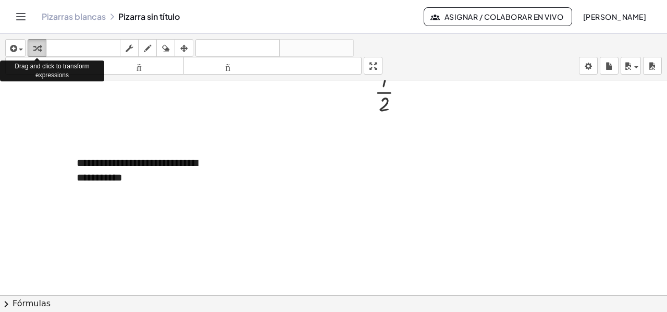
click at [41, 43] on div "button" at bounding box center [37, 48] width 14 height 13
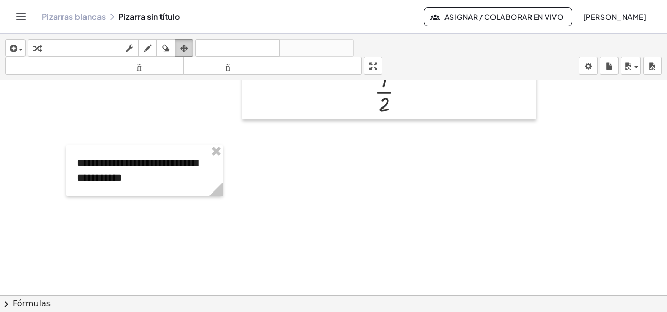
drag, startPoint x: 178, startPoint y: 47, endPoint x: 180, endPoint y: 56, distance: 8.6
click at [178, 48] on div "button" at bounding box center [184, 48] width 14 height 13
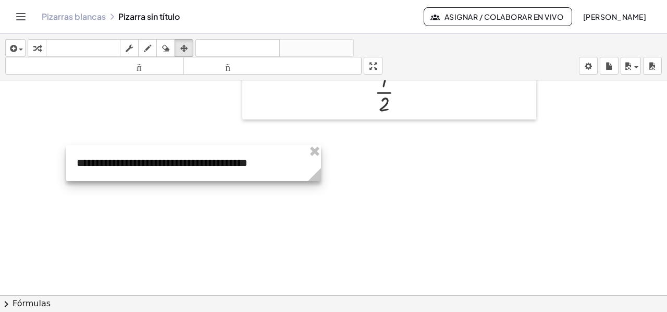
drag, startPoint x: 221, startPoint y: 191, endPoint x: 319, endPoint y: 168, distance: 101.2
click at [319, 168] on icon at bounding box center [314, 174] width 13 height 13
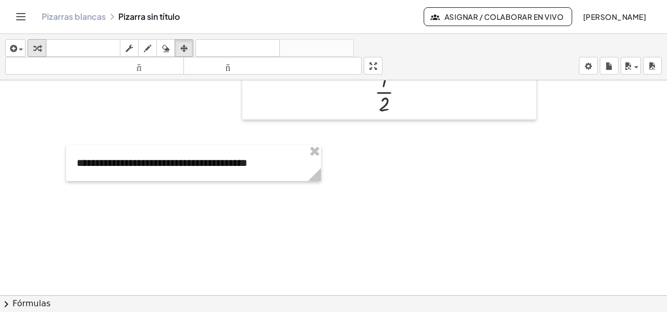
click at [40, 47] on icon "button" at bounding box center [36, 48] width 7 height 13
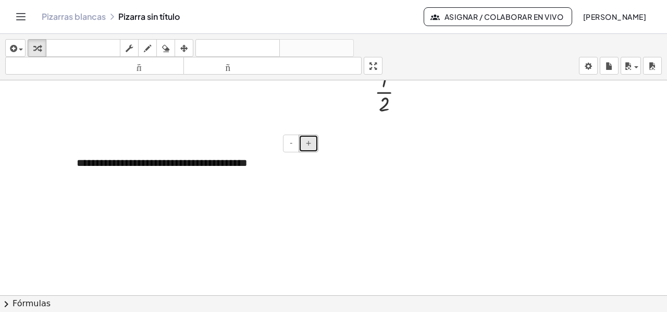
click at [310, 145] on font "+" at bounding box center [309, 143] width 6 height 8
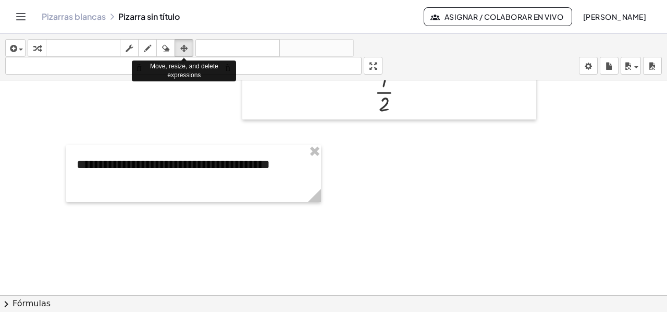
drag, startPoint x: 188, startPoint y: 55, endPoint x: 204, endPoint y: 85, distance: 33.8
click at [188, 56] on button "arreglar" at bounding box center [184, 48] width 19 height 18
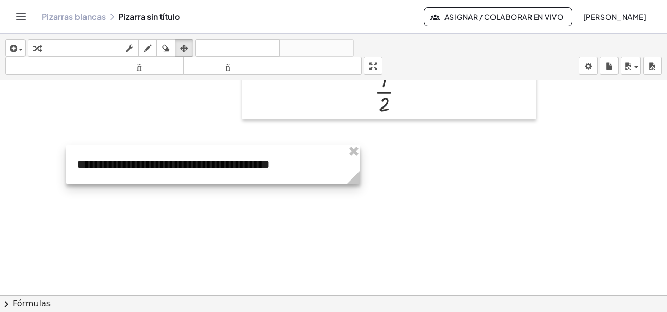
drag, startPoint x: 320, startPoint y: 200, endPoint x: 359, endPoint y: 188, distance: 40.9
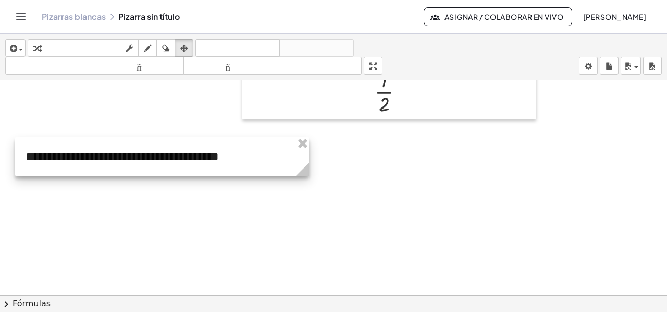
drag, startPoint x: 249, startPoint y: 162, endPoint x: 198, endPoint y: 154, distance: 51.7
click at [198, 154] on div at bounding box center [162, 156] width 294 height 39
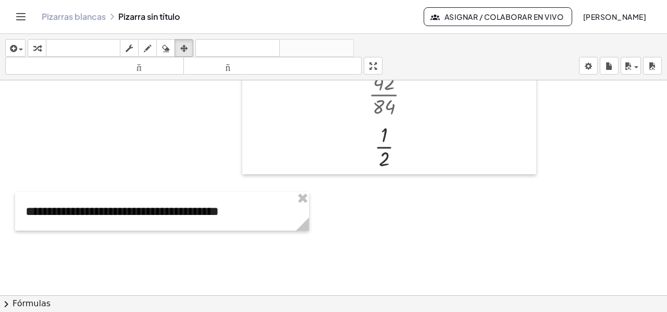
scroll to position [595, 0]
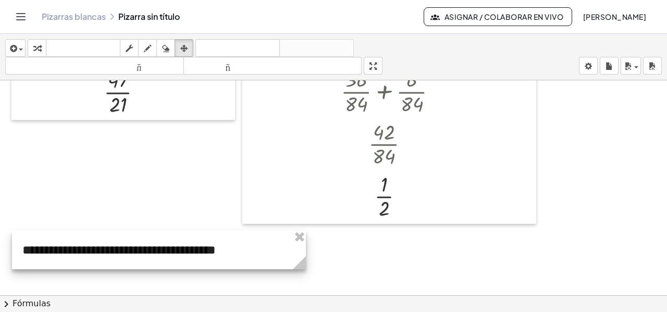
drag, startPoint x: 111, startPoint y: 267, endPoint x: 107, endPoint y: 256, distance: 11.4
click at [107, 256] on div at bounding box center [159, 249] width 294 height 39
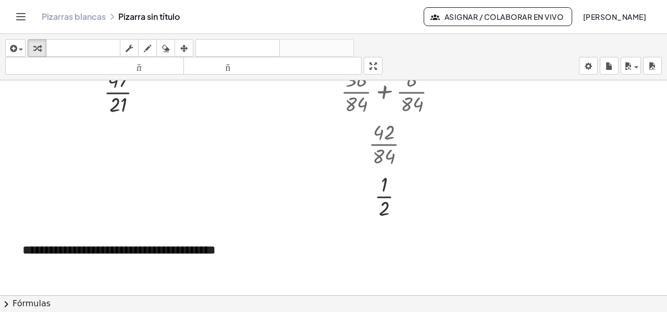
drag, startPoint x: 41, startPoint y: 47, endPoint x: 141, endPoint y: 109, distance: 118.0
click at [41, 48] on div "button" at bounding box center [37, 48] width 14 height 13
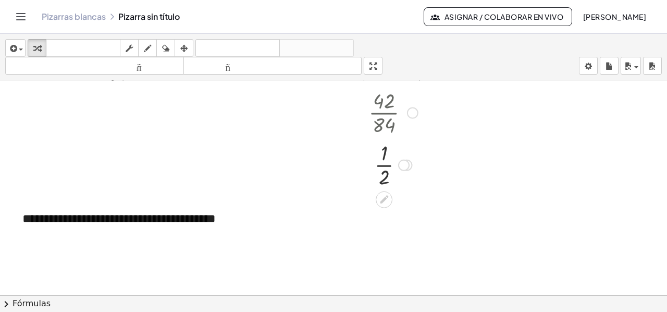
scroll to position [752, 0]
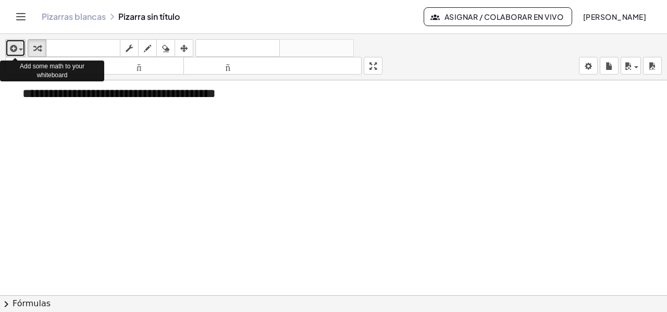
click at [21, 45] on div "button" at bounding box center [15, 48] width 15 height 13
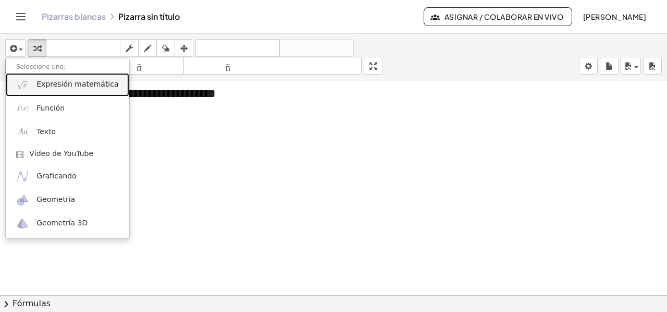
click at [43, 88] on font "Expresión matemática" at bounding box center [77, 84] width 82 height 8
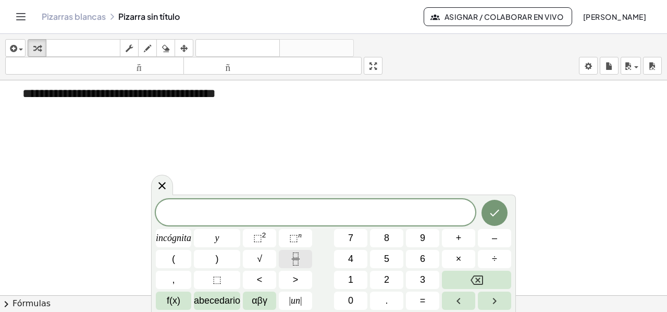
click at [297, 256] on icon "Fracción" at bounding box center [295, 258] width 13 height 13
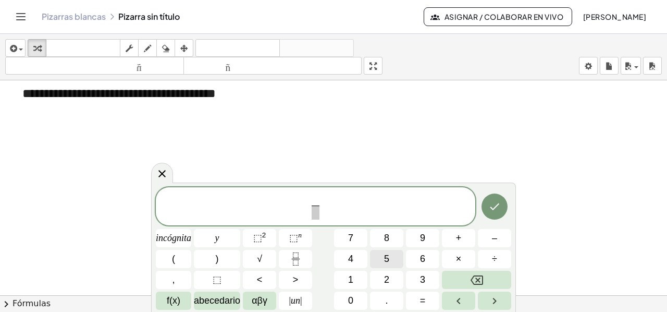
click at [385, 260] on font "5" at bounding box center [386, 258] width 5 height 10
click at [314, 215] on span at bounding box center [316, 212] width 8 height 14
click at [385, 237] on font "8" at bounding box center [386, 238] width 5 height 10
click at [340, 206] on span "5 8 ​ ​" at bounding box center [316, 207] width 320 height 28
click at [455, 241] on button "+" at bounding box center [458, 238] width 33 height 18
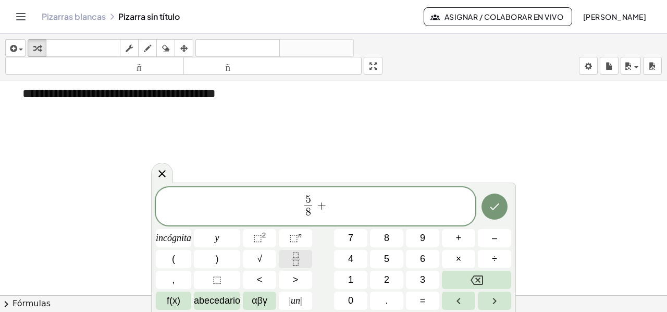
click at [299, 263] on icon "Fracción" at bounding box center [295, 258] width 13 height 13
click at [351, 279] on font "1" at bounding box center [350, 279] width 5 height 10
click at [325, 216] on span "​" at bounding box center [330, 212] width 14 height 14
click at [423, 258] on button "6" at bounding box center [422, 259] width 33 height 18
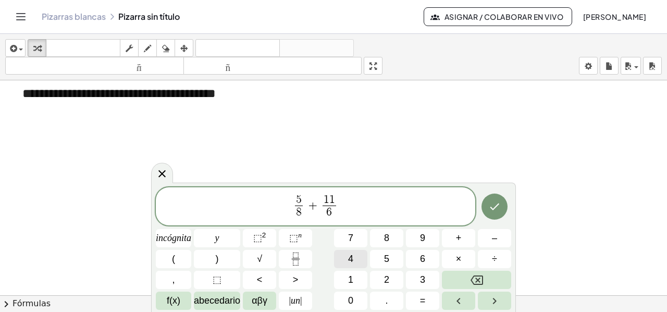
click at [356, 256] on button "4" at bounding box center [350, 259] width 33 height 18
click at [491, 212] on icon "Hecho" at bounding box center [495, 206] width 13 height 13
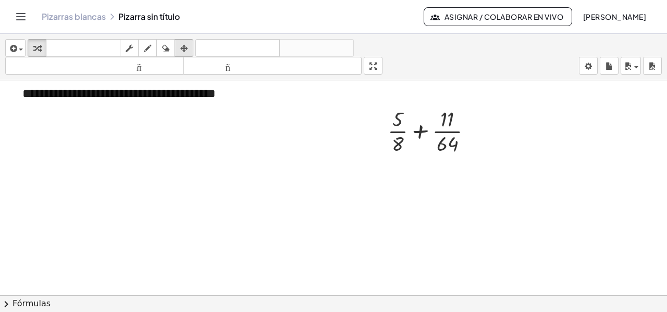
click at [181, 47] on icon "button" at bounding box center [183, 48] width 7 height 13
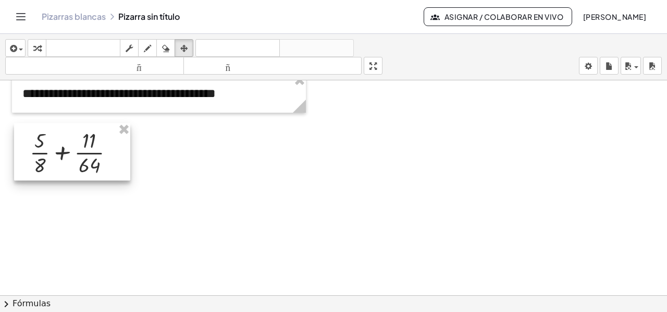
drag, startPoint x: 417, startPoint y: 129, endPoint x: 59, endPoint y: 150, distance: 358.3
click at [59, 150] on div at bounding box center [72, 151] width 116 height 57
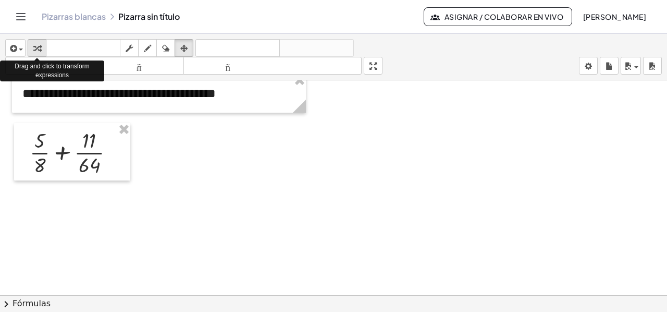
click at [44, 50] on button "transformar" at bounding box center [37, 48] width 19 height 18
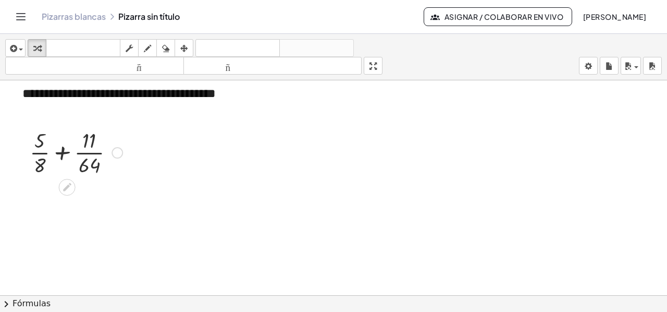
click at [64, 153] on div at bounding box center [76, 152] width 103 height 52
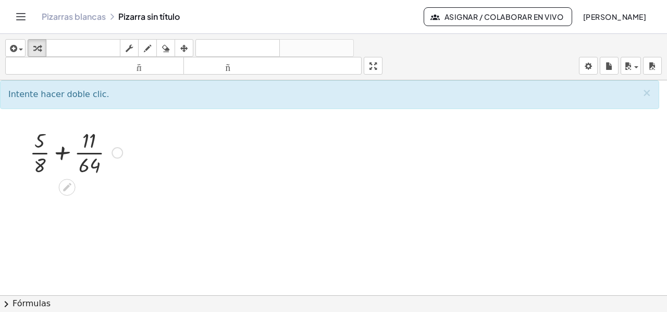
click at [61, 152] on div at bounding box center [76, 152] width 103 height 52
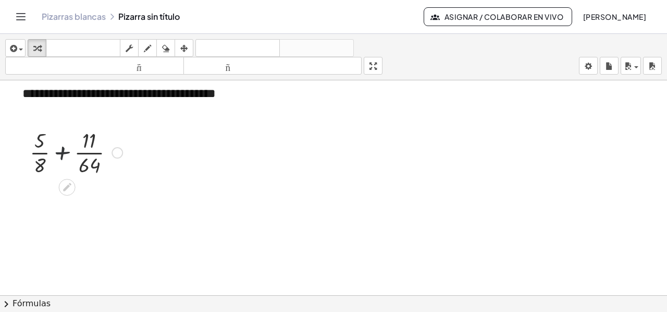
click at [61, 152] on div at bounding box center [76, 152] width 103 height 52
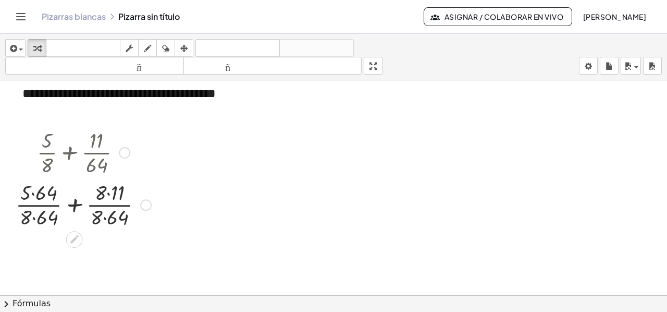
click at [32, 193] on div at bounding box center [83, 204] width 146 height 52
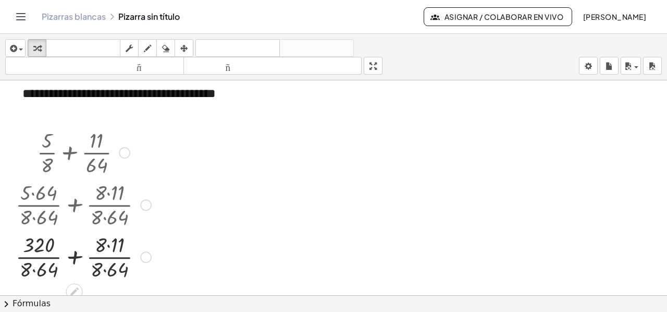
click at [33, 271] on div at bounding box center [83, 256] width 146 height 52
click at [103, 246] on div at bounding box center [83, 256] width 146 height 52
click at [105, 245] on div at bounding box center [83, 256] width 146 height 52
click at [100, 271] on div at bounding box center [83, 256] width 146 height 52
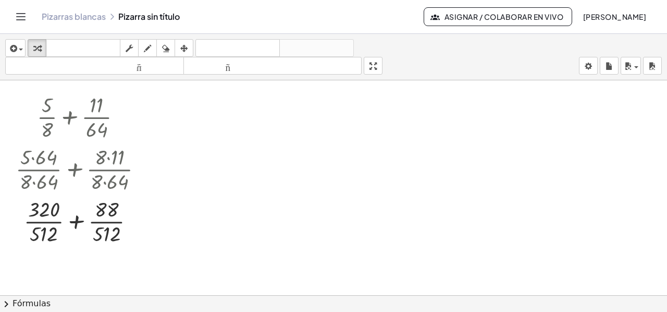
scroll to position [804, 0]
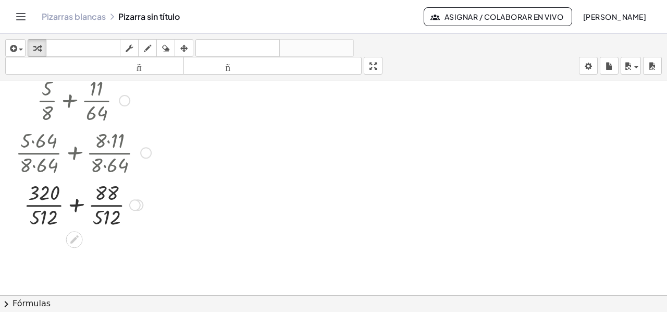
drag, startPoint x: 76, startPoint y: 204, endPoint x: 85, endPoint y: 206, distance: 9.2
click at [77, 204] on div at bounding box center [83, 204] width 146 height 52
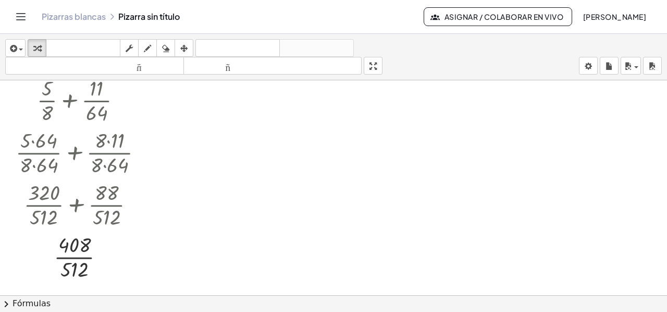
scroll to position [856, 0]
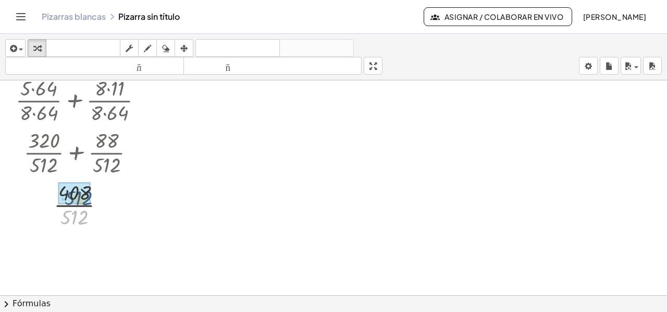
drag, startPoint x: 72, startPoint y: 220, endPoint x: 77, endPoint y: 200, distance: 20.4
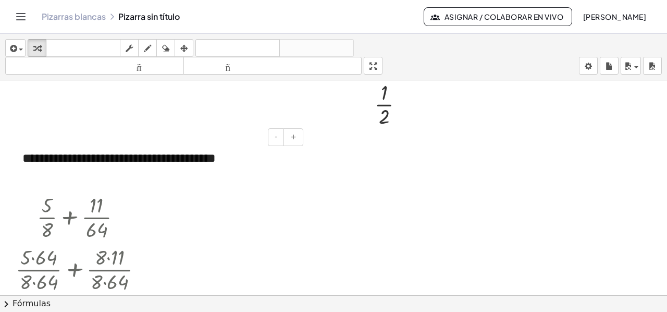
scroll to position [700, 0]
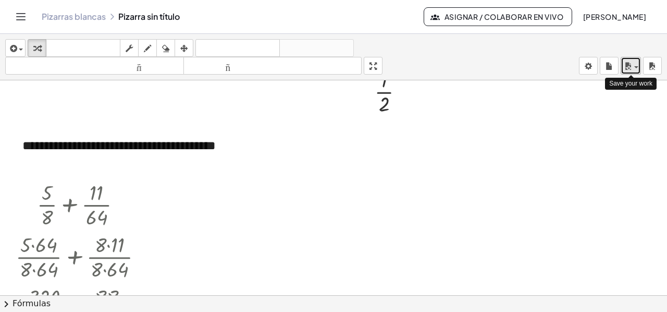
click at [635, 66] on span "button" at bounding box center [637, 67] width 4 height 2
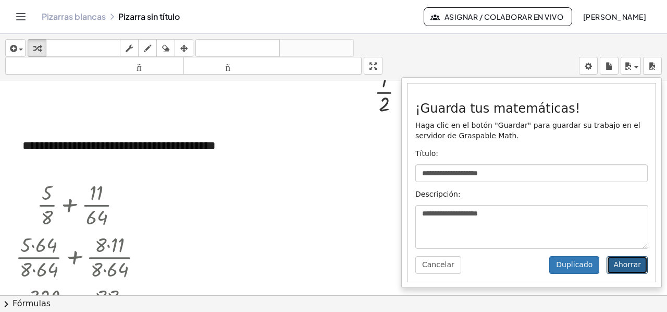
click at [617, 264] on font "Ahorrar" at bounding box center [628, 264] width 28 height 8
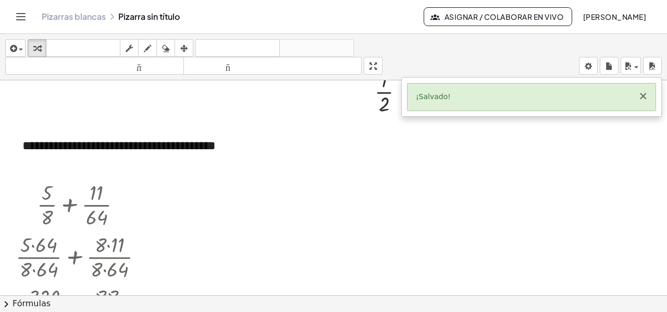
click at [643, 99] on font "×" at bounding box center [643, 96] width 9 height 13
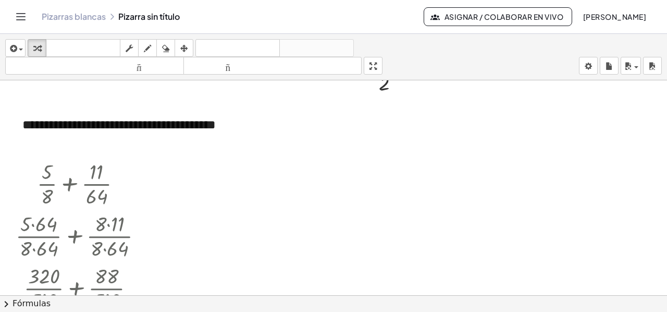
scroll to position [752, 0]
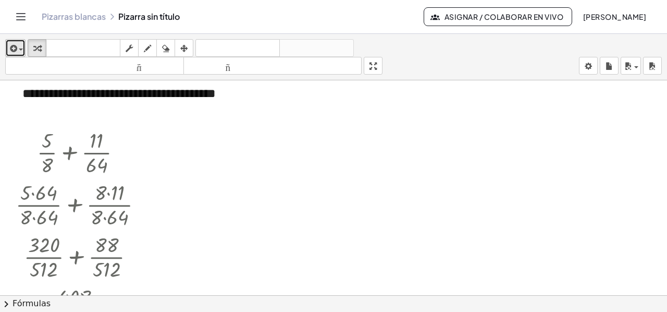
click at [18, 46] on span "button" at bounding box center [18, 49] width 2 height 7
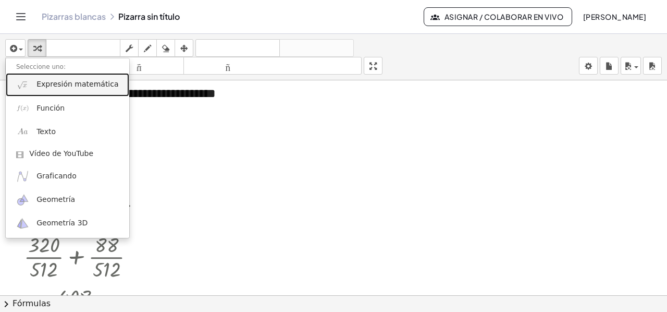
click at [52, 83] on font "Expresión matemática" at bounding box center [77, 84] width 82 height 8
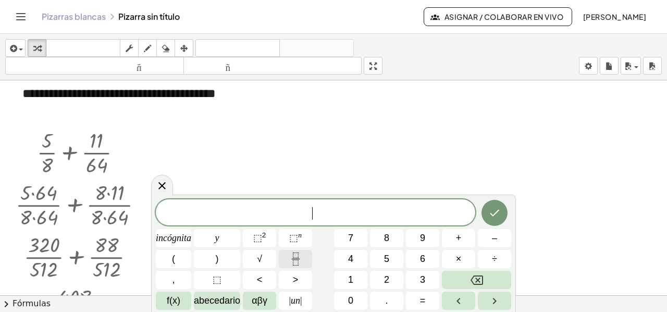
click at [285, 262] on button "Fracción" at bounding box center [295, 259] width 33 height 18
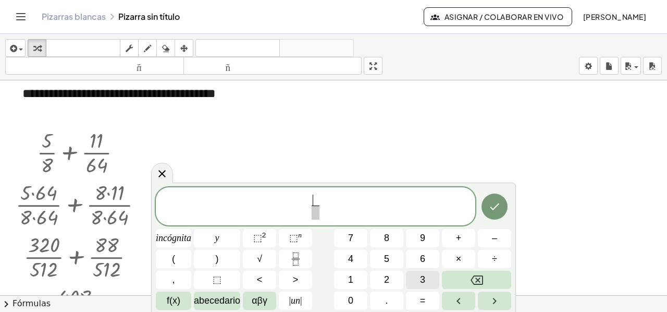
click at [424, 279] on button "3" at bounding box center [422, 280] width 33 height 18
click at [313, 210] on span at bounding box center [316, 212] width 8 height 14
click at [379, 276] on button "2" at bounding box center [386, 280] width 33 height 18
click at [346, 278] on button "1" at bounding box center [350, 280] width 33 height 18
click at [338, 203] on span "3 2 1 ​ ​" at bounding box center [316, 207] width 320 height 28
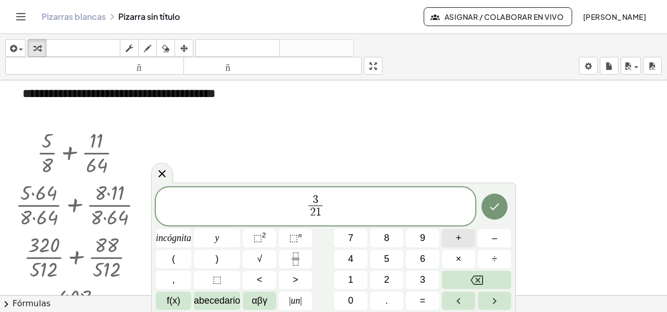
click at [459, 236] on font "+" at bounding box center [459, 238] width 6 height 10
click at [288, 255] on button "Fracción" at bounding box center [295, 259] width 33 height 18
click at [355, 278] on button "1" at bounding box center [350, 280] width 33 height 18
click at [331, 211] on span at bounding box center [332, 212] width 8 height 14
click at [382, 278] on button "2" at bounding box center [386, 280] width 33 height 18
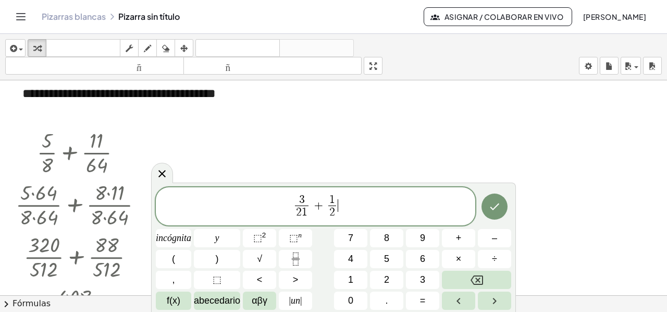
click at [345, 203] on span "3 2 1 ​ + 1 2 ​ ​" at bounding box center [316, 207] width 320 height 28
click at [457, 240] on font "+" at bounding box center [459, 238] width 6 height 10
click at [298, 265] on icon "Fracción" at bounding box center [295, 258] width 13 height 13
click at [391, 277] on button "2" at bounding box center [386, 280] width 33 height 18
click at [346, 211] on span at bounding box center [346, 212] width 8 height 14
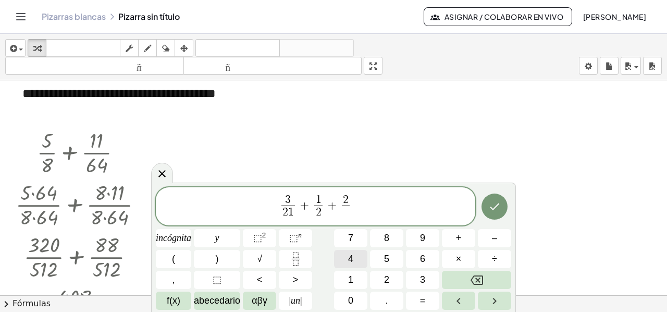
click at [351, 261] on font "4" at bounding box center [350, 258] width 5 height 10
click at [421, 238] on font "9" at bounding box center [422, 238] width 5 height 10
click at [494, 208] on icon "Hecho" at bounding box center [495, 206] width 13 height 13
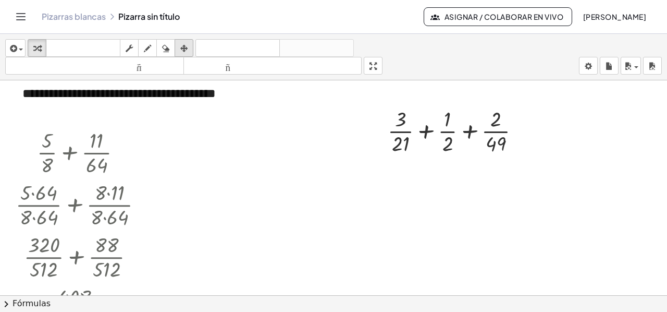
drag, startPoint x: 180, startPoint y: 47, endPoint x: 251, endPoint y: 74, distance: 76.0
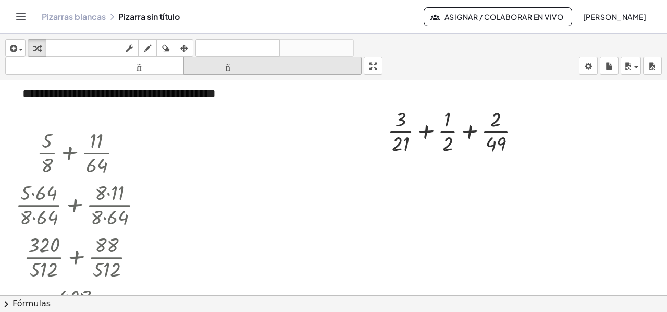
click at [180, 47] on div "button" at bounding box center [184, 48] width 14 height 13
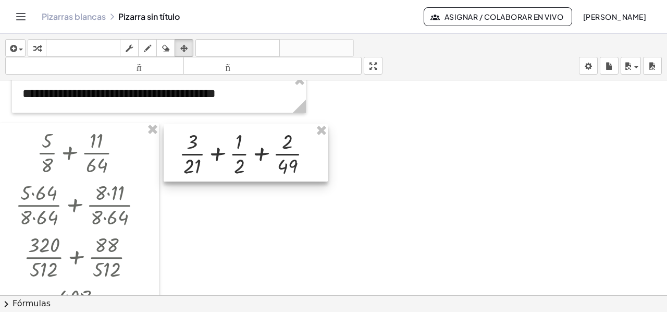
drag, startPoint x: 434, startPoint y: 137, endPoint x: 225, endPoint y: 159, distance: 209.8
click at [225, 159] on div at bounding box center [246, 152] width 164 height 57
click at [38, 48] on icon "button" at bounding box center [36, 48] width 7 height 13
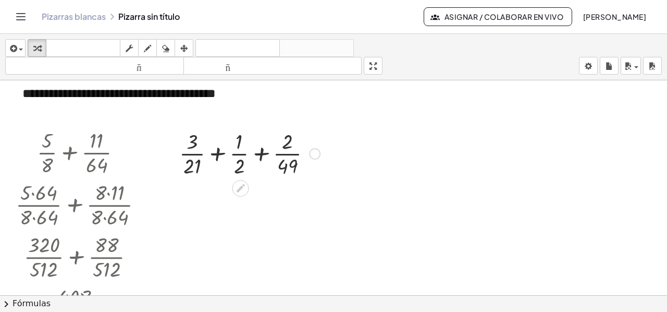
click at [218, 157] on div at bounding box center [249, 153] width 151 height 52
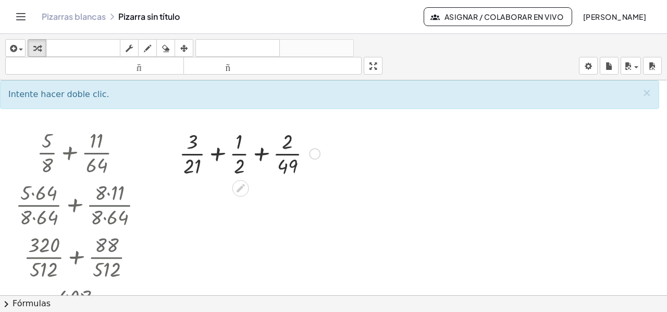
click at [220, 155] on div at bounding box center [249, 153] width 151 height 52
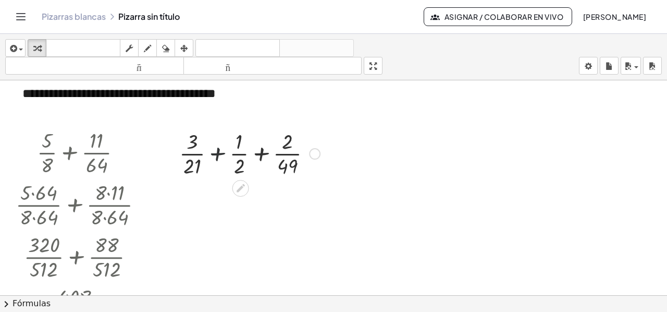
click at [220, 155] on div at bounding box center [249, 153] width 151 height 52
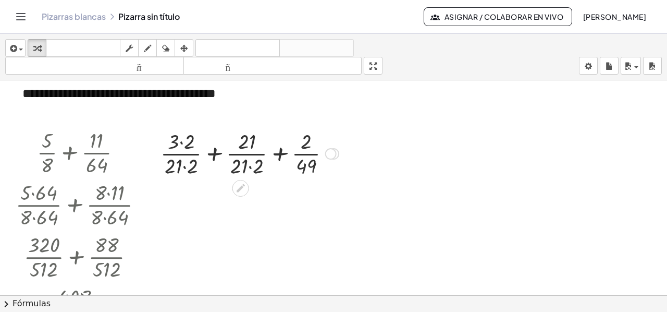
click at [180, 143] on div at bounding box center [249, 153] width 189 height 52
click at [182, 165] on div at bounding box center [249, 153] width 189 height 52
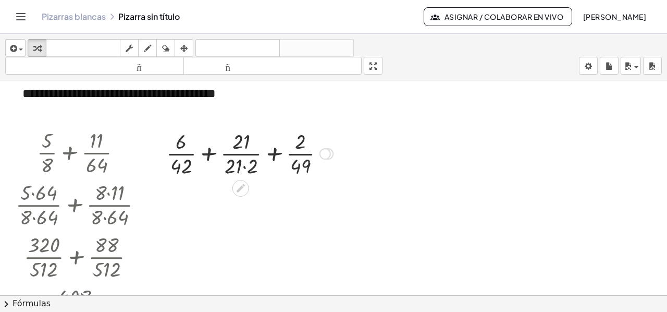
click at [241, 167] on div at bounding box center [249, 153] width 177 height 52
click at [246, 166] on div at bounding box center [249, 153] width 177 height 52
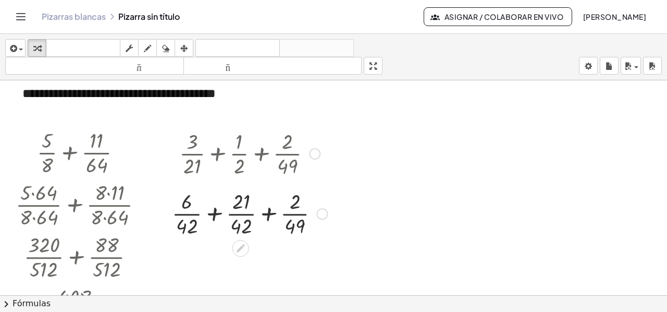
drag, startPoint x: 321, startPoint y: 153, endPoint x: 321, endPoint y: 216, distance: 63.1
click at [241, 214] on div "+ · + + · 2 · 49 · · 21 · 6 42 42" at bounding box center [241, 214] width 0 height 0
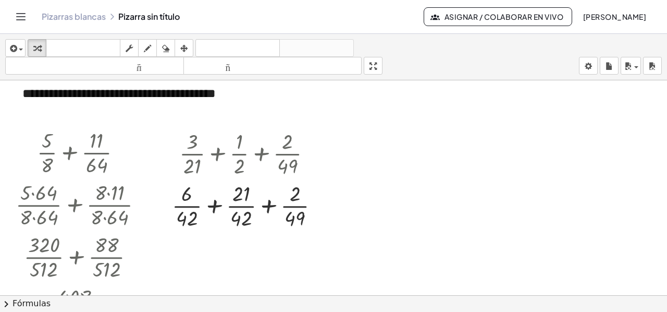
scroll to position [804, 0]
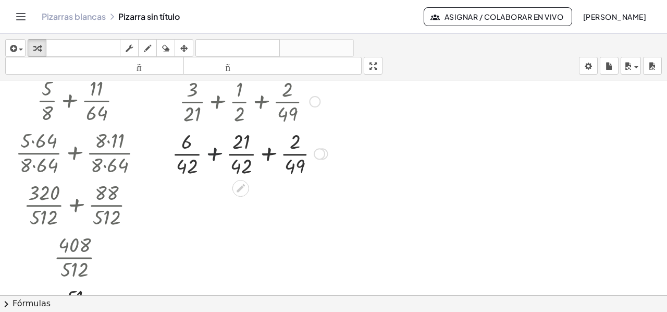
click at [214, 155] on div at bounding box center [250, 153] width 166 height 52
click at [214, 155] on div at bounding box center [249, 153] width 151 height 52
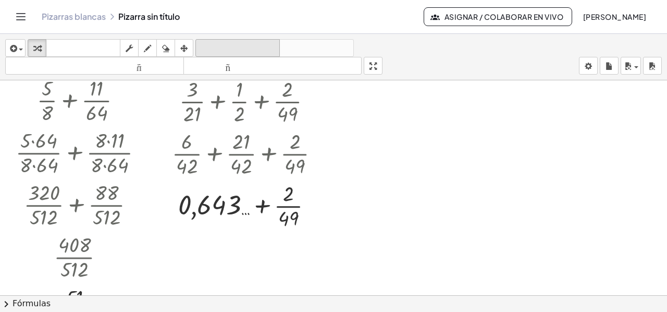
click at [247, 46] on font "deshacer" at bounding box center [237, 48] width 79 height 10
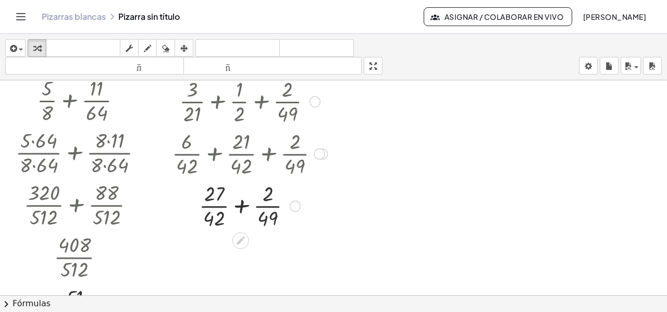
click at [242, 210] on div at bounding box center [250, 205] width 166 height 52
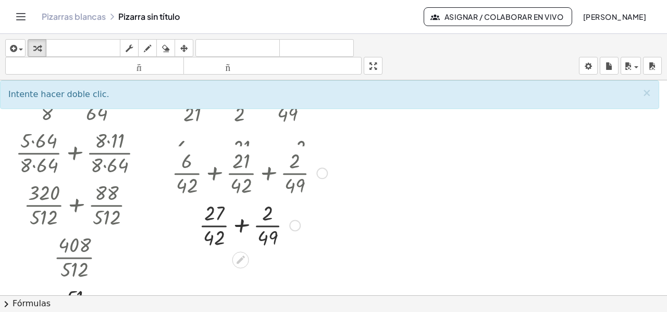
drag, startPoint x: 322, startPoint y: 152, endPoint x: 310, endPoint y: 178, distance: 28.5
click at [241, 173] on div "+ · 6 · 42 + · 21 · 42 + · 2 · 49" at bounding box center [241, 173] width 0 height 0
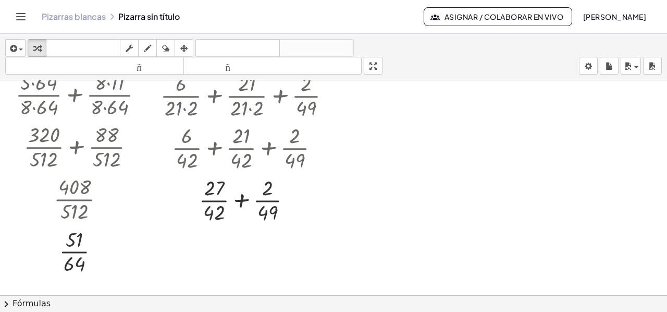
scroll to position [863, 0]
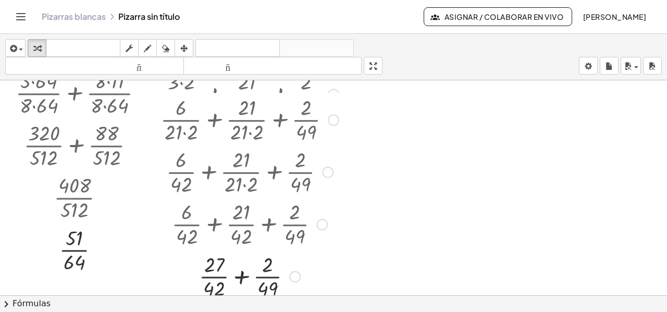
drag, startPoint x: 318, startPoint y: 148, endPoint x: 312, endPoint y: 227, distance: 79.5
click at [241, 224] on div "+ · 6 · 42 + · 21 · 42 + · 2 · 49" at bounding box center [241, 224] width 0 height 0
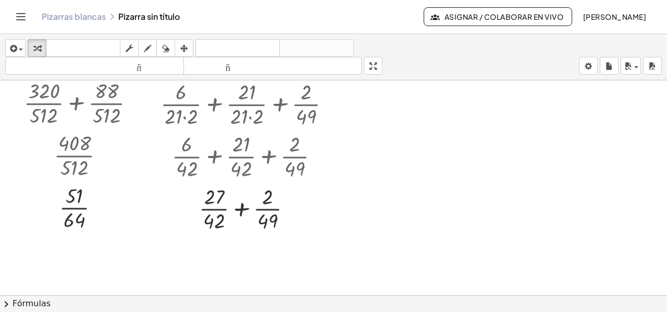
scroll to position [916, 0]
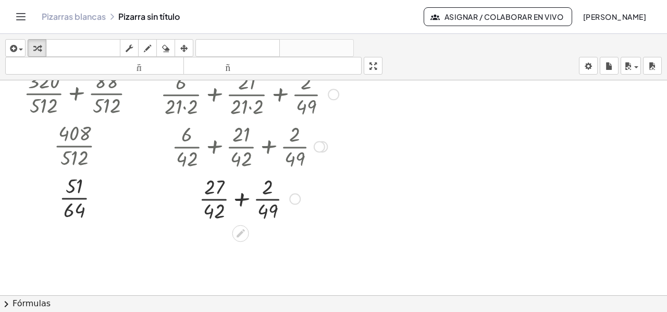
click at [237, 199] on div at bounding box center [249, 198] width 189 height 52
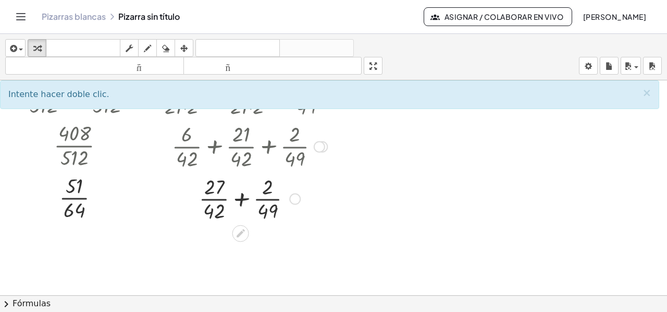
click at [238, 199] on div at bounding box center [249, 198] width 189 height 52
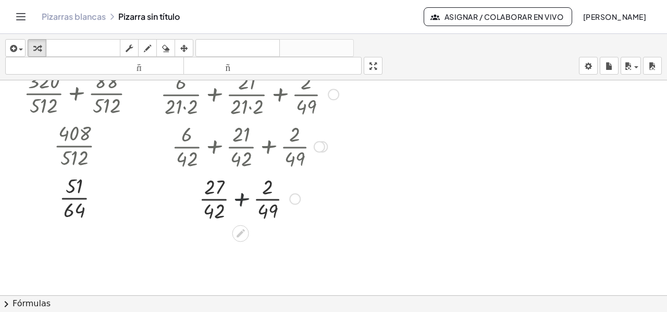
click at [238, 199] on div at bounding box center [249, 198] width 189 height 52
drag, startPoint x: 199, startPoint y: 187, endPoint x: 200, endPoint y: 196, distance: 8.4
click at [199, 188] on div at bounding box center [249, 198] width 189 height 52
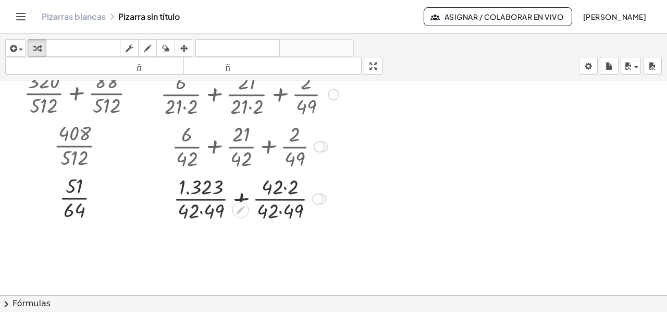
click at [199, 212] on div at bounding box center [249, 198] width 189 height 52
click at [201, 212] on div at bounding box center [249, 198] width 189 height 52
click at [286, 187] on div at bounding box center [249, 198] width 189 height 52
click at [282, 209] on div at bounding box center [249, 198] width 189 height 52
click at [238, 200] on div at bounding box center [249, 198] width 189 height 52
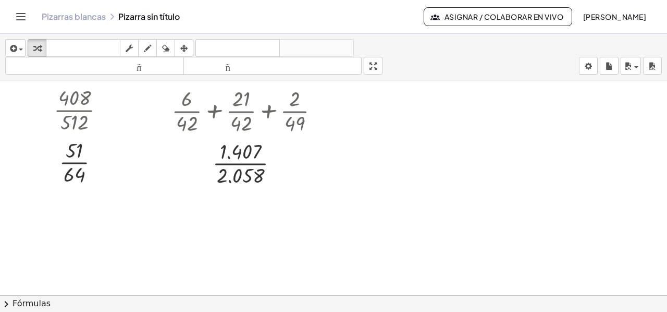
scroll to position [968, 0]
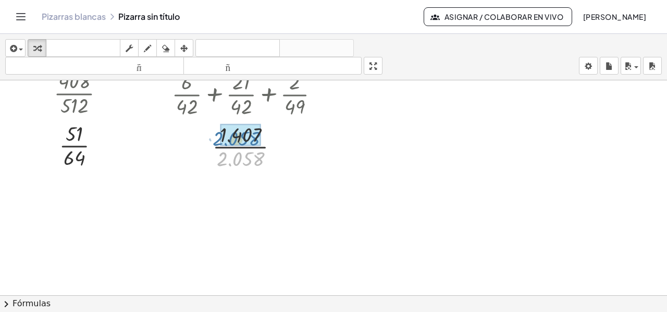
drag, startPoint x: 249, startPoint y: 161, endPoint x: 245, endPoint y: 140, distance: 21.3
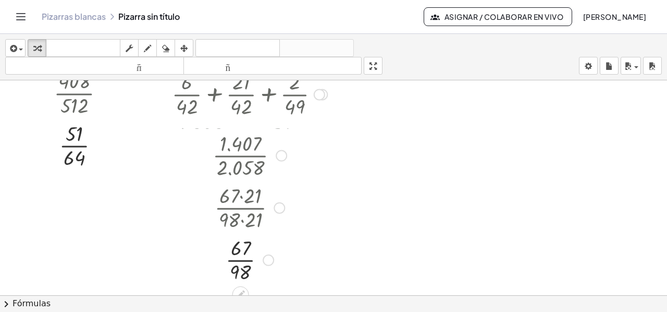
drag, startPoint x: 267, startPoint y: 146, endPoint x: 259, endPoint y: 264, distance: 118.7
click at [241, 260] on div "· 67 · 98" at bounding box center [241, 260] width 0 height 0
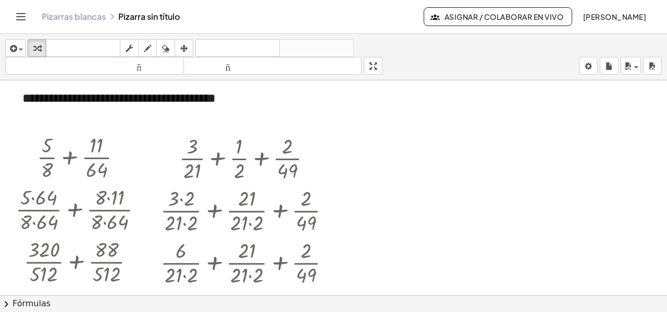
scroll to position [759, 0]
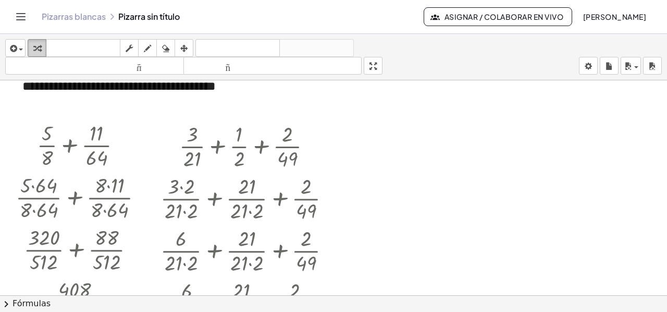
click at [36, 48] on icon "button" at bounding box center [36, 48] width 7 height 13
click at [10, 43] on icon "button" at bounding box center [12, 48] width 9 height 13
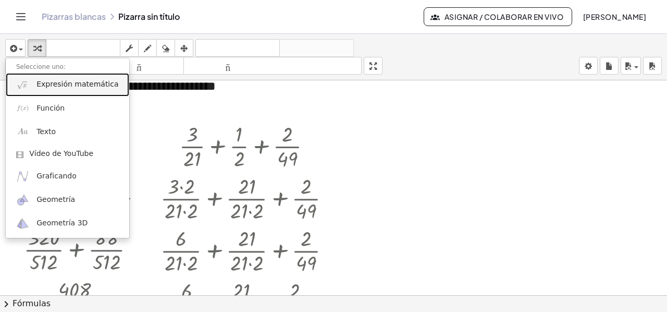
click at [42, 87] on font "Expresión matemática" at bounding box center [77, 84] width 82 height 8
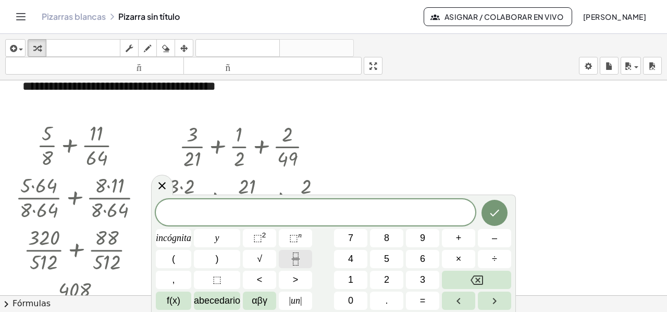
click at [295, 256] on icon "Fracción" at bounding box center [295, 258] width 13 height 13
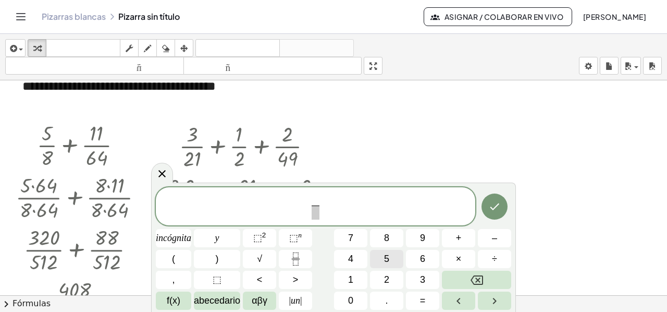
click at [392, 260] on button "5" at bounding box center [386, 259] width 33 height 18
click at [315, 217] on span at bounding box center [316, 212] width 8 height 14
click at [348, 259] on font "4" at bounding box center [350, 258] width 5 height 10
click at [340, 207] on span "5 4 ​ ​" at bounding box center [316, 207] width 320 height 28
click at [465, 235] on button "+" at bounding box center [458, 238] width 33 height 18
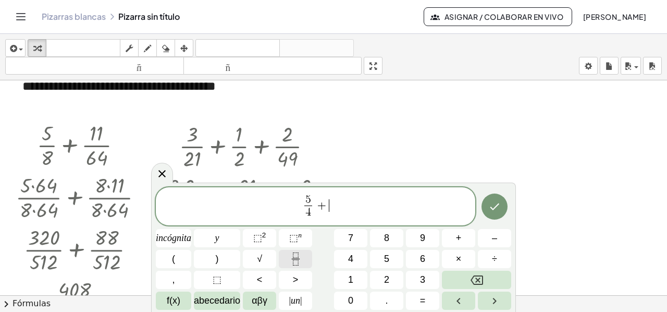
click at [300, 259] on icon "Fracción" at bounding box center [295, 258] width 13 height 13
click at [352, 241] on font "7" at bounding box center [350, 238] width 5 height 10
click at [326, 211] on span at bounding box center [329, 212] width 8 height 14
click at [382, 236] on button "8" at bounding box center [386, 238] width 33 height 18
click at [345, 205] on span "5 4 ​ + 7 8 ​ ​" at bounding box center [316, 207] width 320 height 28
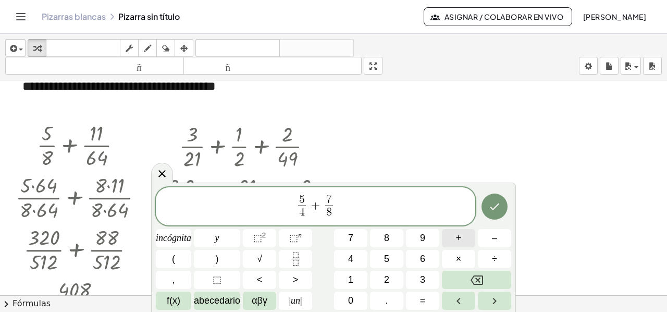
click at [456, 238] on button "+" at bounding box center [458, 238] width 33 height 18
click at [294, 253] on icon "Fracción" at bounding box center [295, 258] width 13 height 13
click at [349, 281] on font "1" at bounding box center [350, 279] width 5 height 10
click at [344, 212] on span at bounding box center [343, 212] width 8 height 14
click at [356, 278] on button "1" at bounding box center [350, 280] width 33 height 18
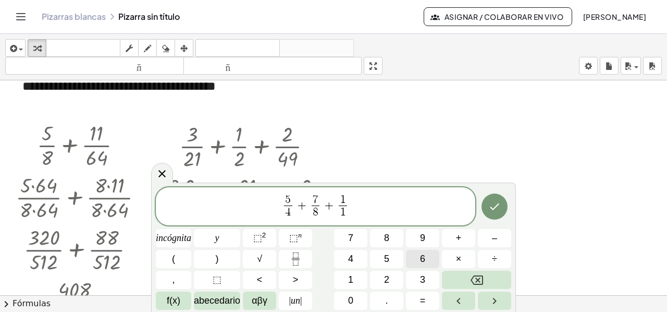
click at [417, 257] on button "6" at bounding box center [422, 259] width 33 height 18
click at [496, 204] on icon "Hecho" at bounding box center [495, 206] width 13 height 13
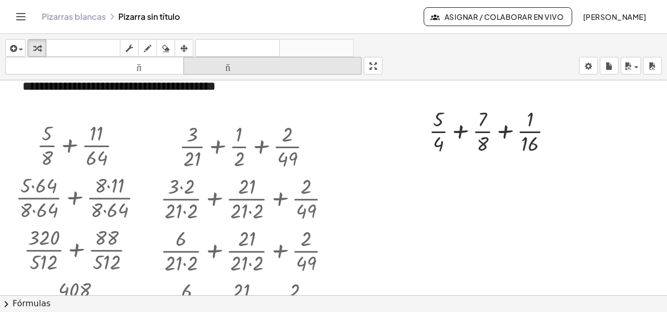
click at [188, 46] on div "button" at bounding box center [184, 48] width 14 height 13
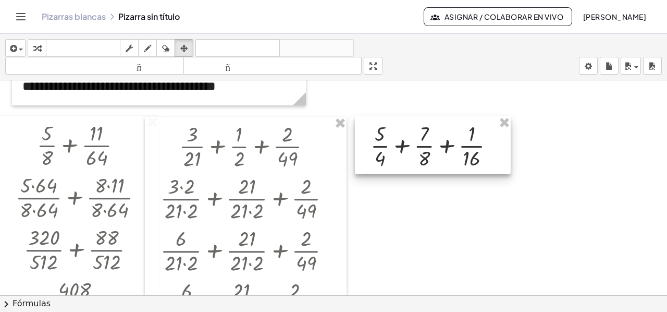
drag, startPoint x: 438, startPoint y: 134, endPoint x: 395, endPoint y: 139, distance: 43.1
click at [395, 139] on div at bounding box center [433, 144] width 156 height 57
click at [36, 48] on icon "button" at bounding box center [36, 48] width 7 height 13
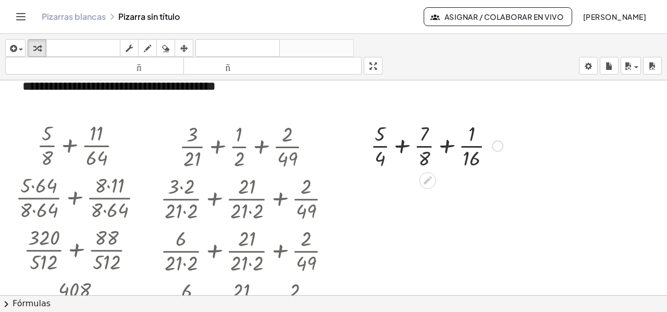
click at [404, 144] on div at bounding box center [437, 145] width 143 height 52
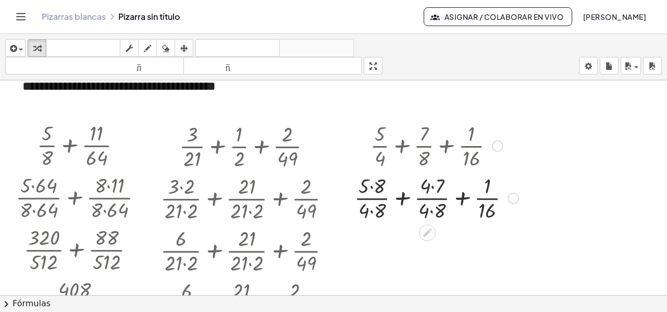
drag, startPoint x: 509, startPoint y: 145, endPoint x: 519, endPoint y: 207, distance: 62.8
click at [428, 198] on div "+ · 5 + · 7 + · 1 · 16 · 8 · 4 · 8 · 4 · 4 · 8" at bounding box center [428, 198] width 0 height 0
click at [374, 188] on div at bounding box center [436, 197] width 175 height 52
click at [433, 186] on div at bounding box center [436, 197] width 175 height 52
click at [369, 211] on div at bounding box center [436, 197] width 175 height 52
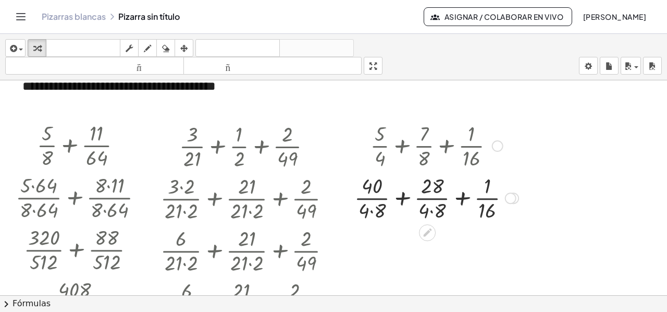
click at [372, 211] on div at bounding box center [436, 197] width 175 height 52
click at [428, 210] on div at bounding box center [436, 197] width 169 height 52
click at [403, 200] on div at bounding box center [437, 197] width 165 height 52
click at [403, 199] on div at bounding box center [437, 197] width 143 height 52
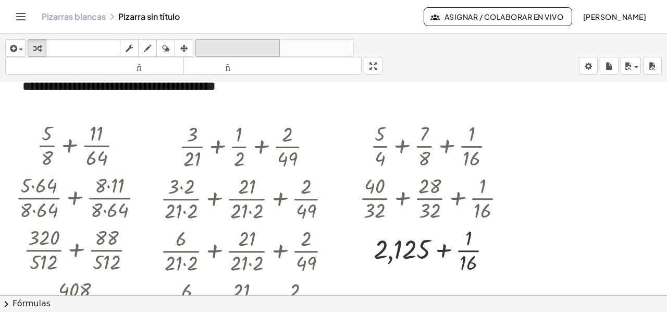
click at [254, 50] on font "deshacer" at bounding box center [237, 48] width 79 height 10
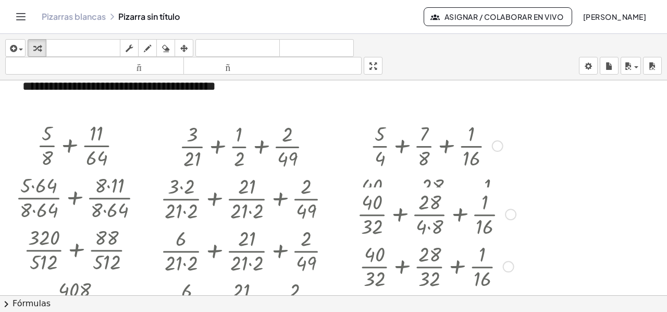
drag, startPoint x: 505, startPoint y: 197, endPoint x: 507, endPoint y: 270, distance: 73.0
click at [428, 266] on div "+ · 40 · 32 + · 28 · 32 + · 1 · 16" at bounding box center [428, 266] width 0 height 0
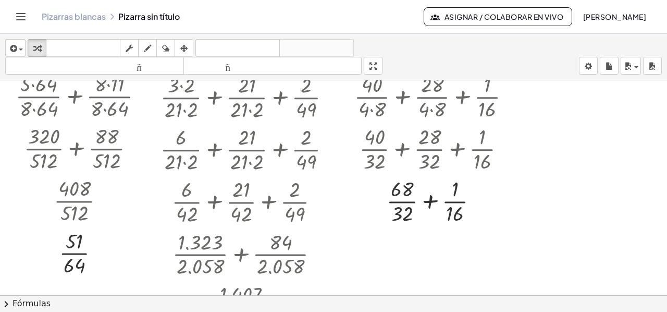
scroll to position [863, 0]
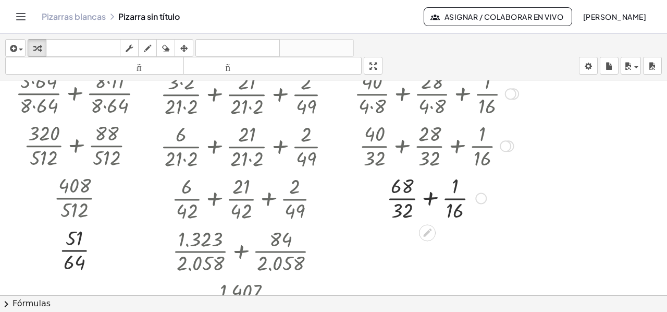
click at [431, 199] on div at bounding box center [436, 197] width 175 height 52
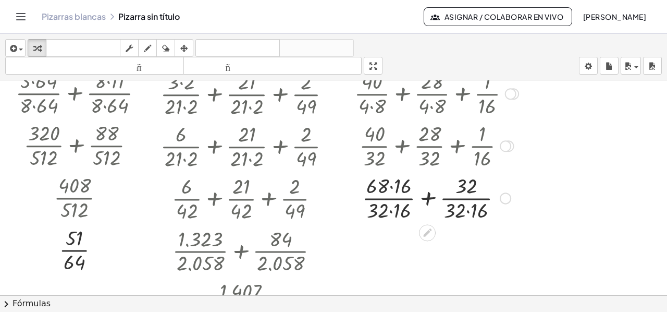
click at [391, 188] on div at bounding box center [436, 197] width 175 height 52
click at [391, 210] on div at bounding box center [436, 197] width 175 height 52
click at [467, 211] on div at bounding box center [436, 197] width 175 height 52
click at [435, 199] on div at bounding box center [436, 197] width 175 height 52
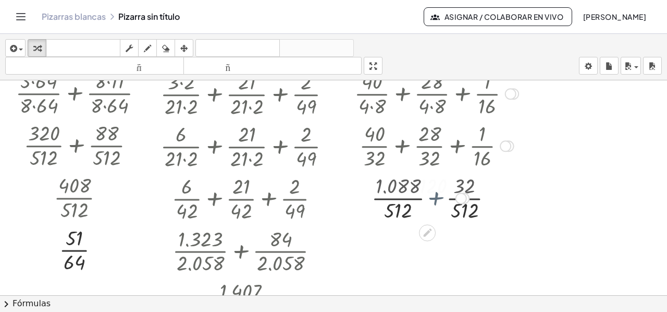
click at [435, 199] on div at bounding box center [436, 197] width 175 height 52
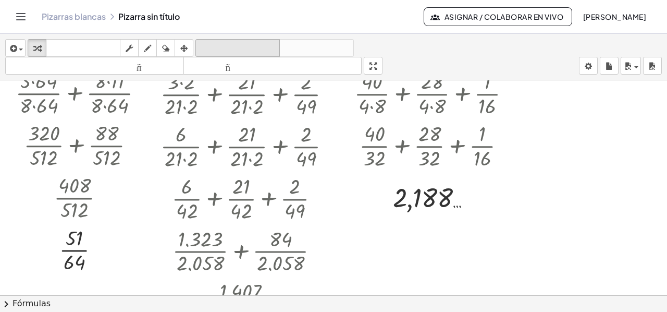
click at [265, 46] on font "deshacer" at bounding box center [237, 48] width 79 height 10
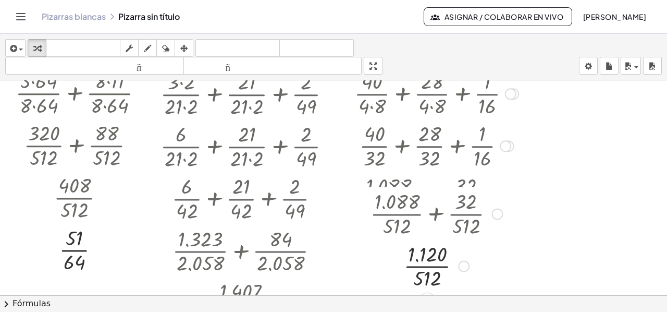
drag, startPoint x: 460, startPoint y: 193, endPoint x: 461, endPoint y: 269, distance: 75.1
click at [428, 266] on div "· 1.120 · 512" at bounding box center [428, 266] width 0 height 0
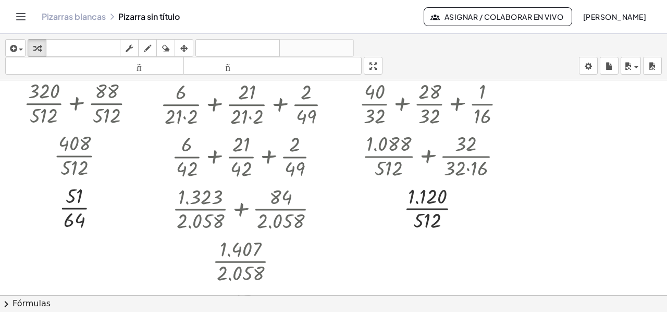
scroll to position [916, 0]
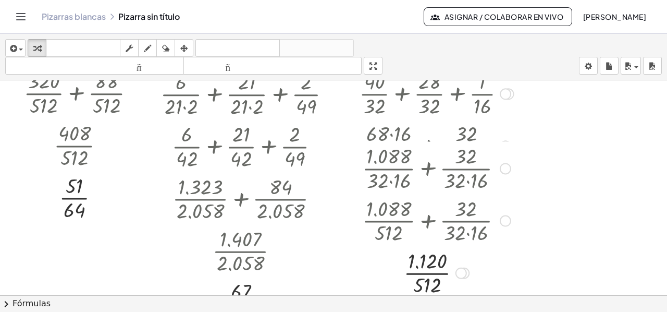
drag, startPoint x: 501, startPoint y: 147, endPoint x: 495, endPoint y: 230, distance: 83.6
click at [428, 221] on div "+ · 1.088 · 512 + · 32 · 32 · 16" at bounding box center [428, 221] width 0 height 0
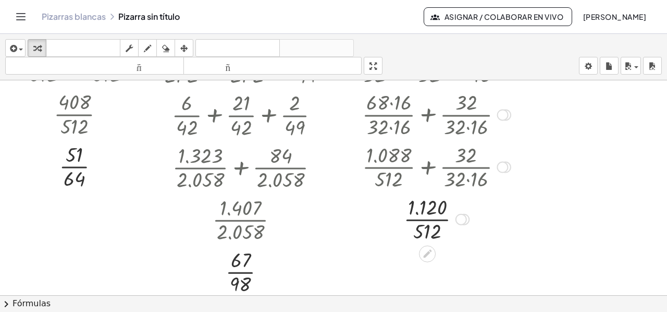
scroll to position [968, 0]
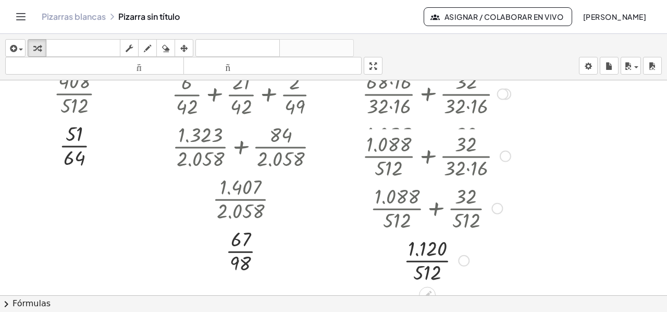
drag, startPoint x: 465, startPoint y: 197, endPoint x: 469, endPoint y: 265, distance: 68.4
click at [428, 260] on div "· 1.120 · 512" at bounding box center [428, 260] width 0 height 0
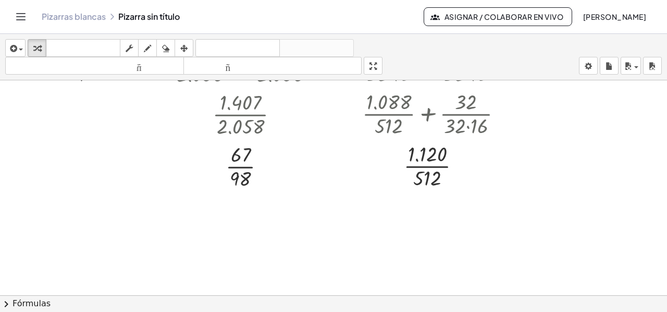
scroll to position [1072, 0]
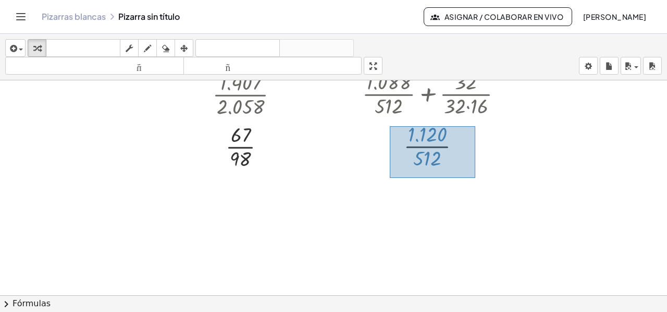
drag, startPoint x: 390, startPoint y: 125, endPoint x: 476, endPoint y: 177, distance: 99.9
click at [476, 177] on div "· 1.120 · 512" at bounding box center [471, 172] width 86 height 52
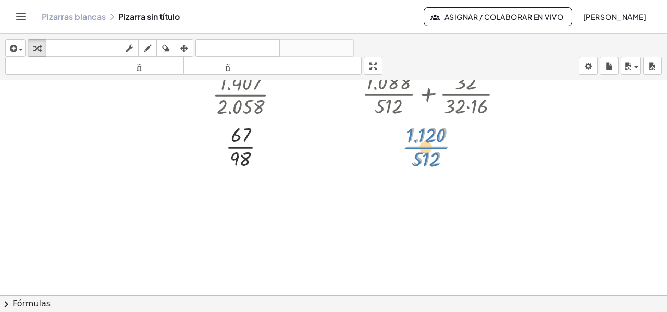
click at [420, 139] on div at bounding box center [436, 145] width 175 height 52
click at [400, 121] on div at bounding box center [436, 145] width 175 height 52
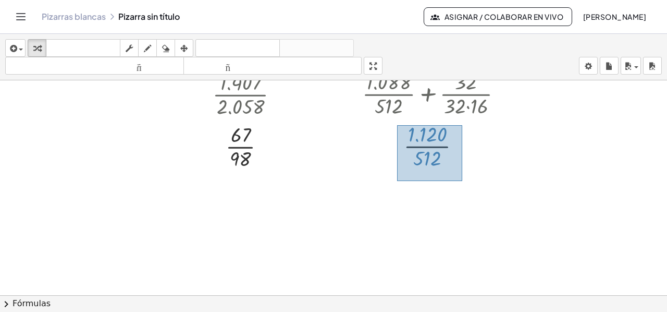
drag, startPoint x: 397, startPoint y: 124, endPoint x: 463, endPoint y: 180, distance: 85.8
click at [463, 180] on div "· 1.120 · 512" at bounding box center [460, 174] width 65 height 56
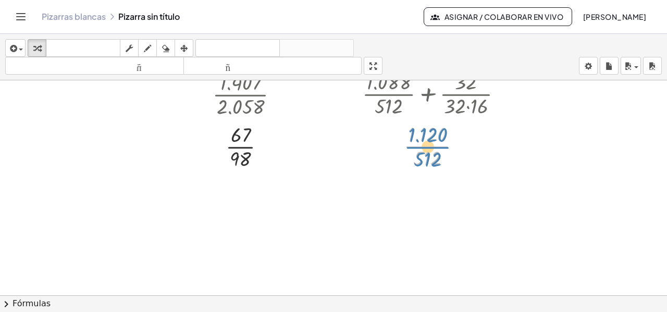
click at [439, 145] on div at bounding box center [436, 145] width 175 height 52
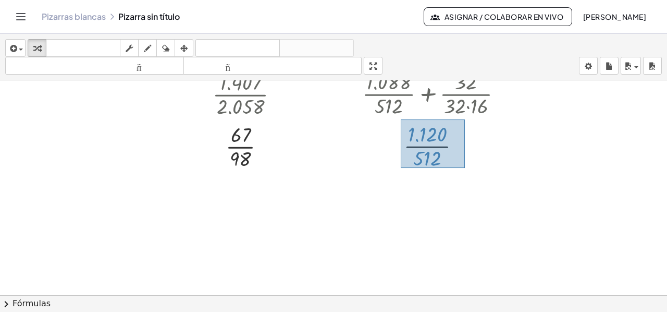
drag, startPoint x: 401, startPoint y: 118, endPoint x: 465, endPoint y: 167, distance: 80.4
click at [465, 167] on div at bounding box center [436, 145] width 175 height 52
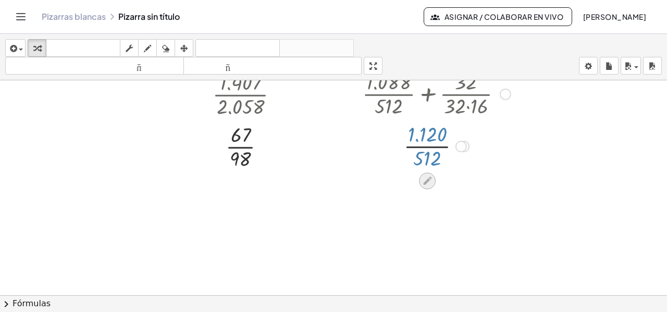
click at [431, 177] on icon at bounding box center [427, 181] width 8 height 8
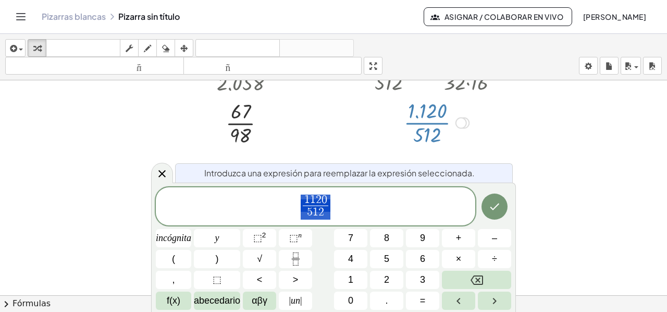
scroll to position [1079, 0]
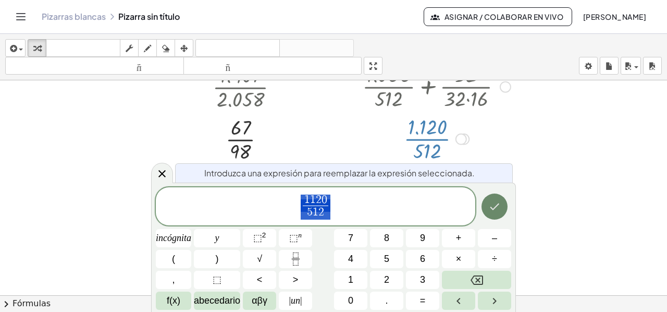
click at [498, 205] on icon "Hecho" at bounding box center [495, 206] width 13 height 13
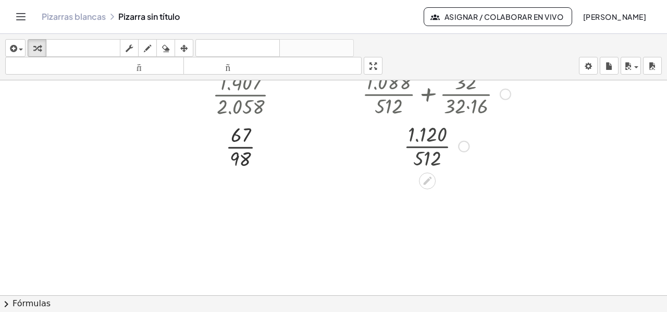
scroll to position [1072, 0]
drag, startPoint x: 424, startPoint y: 155, endPoint x: 424, endPoint y: 135, distance: 19.8
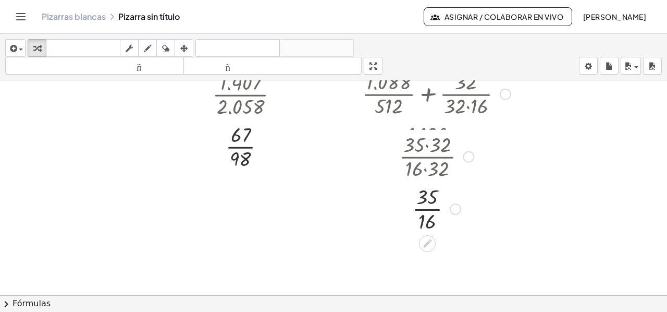
drag, startPoint x: 458, startPoint y: 147, endPoint x: 458, endPoint y: 223, distance: 76.1
click at [428, 209] on div "· 35 · 16" at bounding box center [428, 209] width 0 height 0
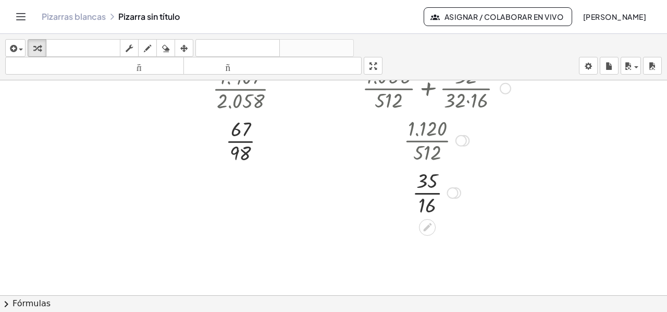
scroll to position [1079, 0]
drag, startPoint x: 432, startPoint y: 206, endPoint x: 431, endPoint y: 179, distance: 27.1
click at [431, 179] on div at bounding box center [436, 190] width 175 height 52
drag, startPoint x: 404, startPoint y: 171, endPoint x: 437, endPoint y: 175, distance: 34.1
click at [437, 175] on div at bounding box center [436, 190] width 175 height 52
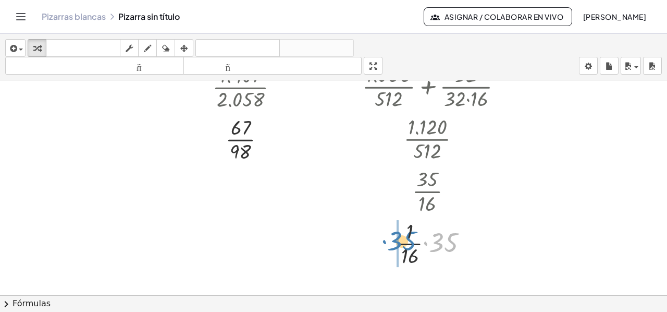
drag, startPoint x: 452, startPoint y: 240, endPoint x: 410, endPoint y: 239, distance: 41.7
click at [410, 239] on div at bounding box center [436, 242] width 175 height 52
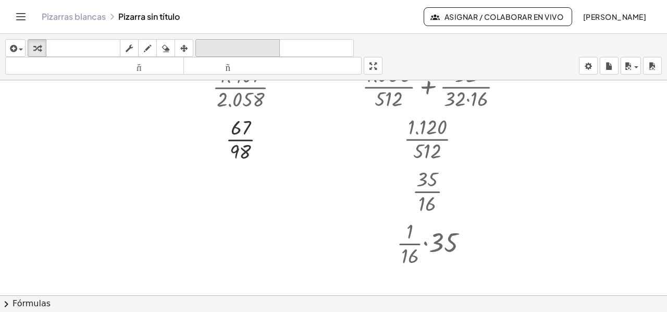
click at [266, 45] on font "deshacer" at bounding box center [237, 48] width 79 height 10
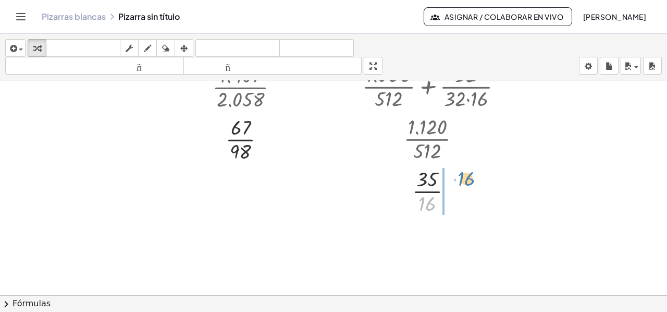
drag, startPoint x: 430, startPoint y: 205, endPoint x: 469, endPoint y: 180, distance: 46.4
click at [469, 180] on div at bounding box center [437, 190] width 144 height 52
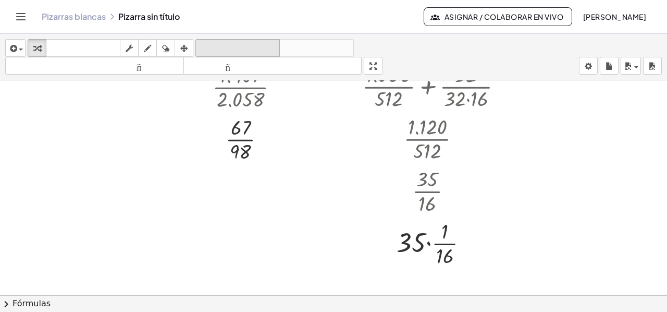
click at [254, 48] on font "deshacer" at bounding box center [237, 48] width 79 height 10
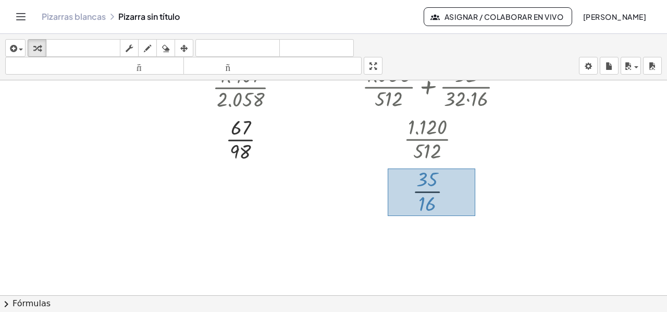
drag, startPoint x: 391, startPoint y: 168, endPoint x: 476, endPoint y: 215, distance: 96.6
click at [476, 215] on div at bounding box center [437, 190] width 144 height 52
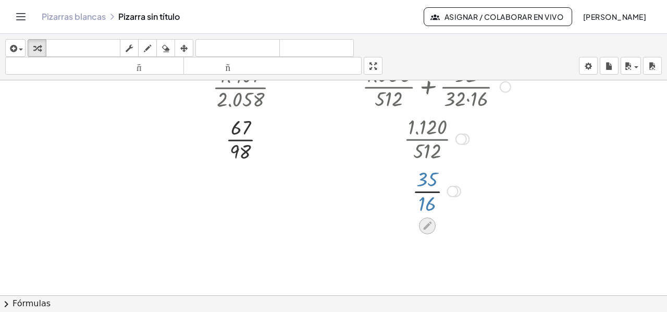
click at [427, 226] on icon at bounding box center [427, 226] width 8 height 8
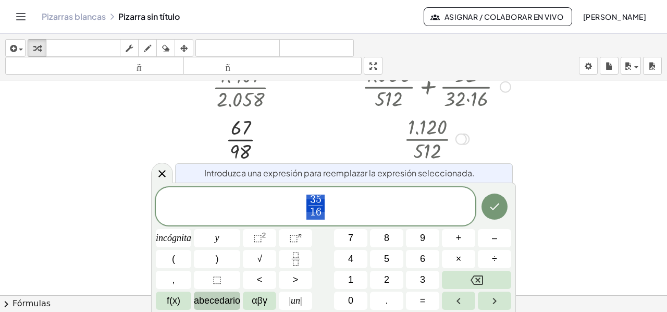
click at [225, 301] on font "abecedario" at bounding box center [217, 300] width 46 height 10
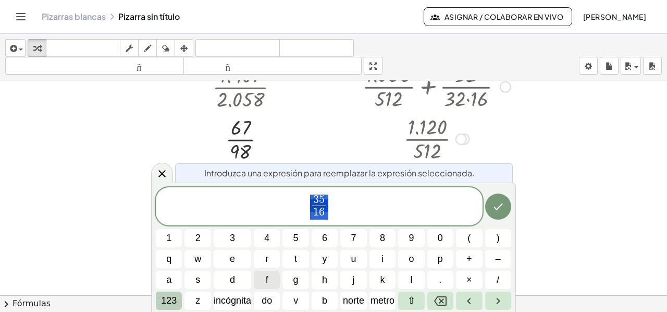
click at [167, 301] on font "123" at bounding box center [169, 300] width 16 height 10
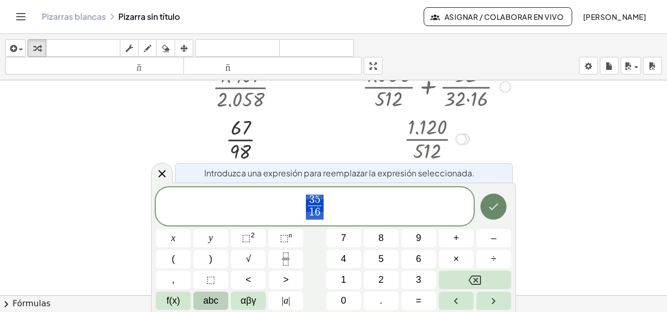
click at [490, 210] on icon "Hecho" at bounding box center [494, 206] width 13 height 13
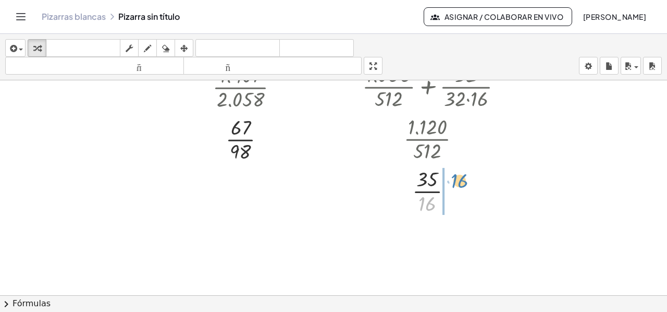
drag, startPoint x: 430, startPoint y: 199, endPoint x: 462, endPoint y: 176, distance: 39.6
click at [462, 176] on div at bounding box center [437, 190] width 144 height 52
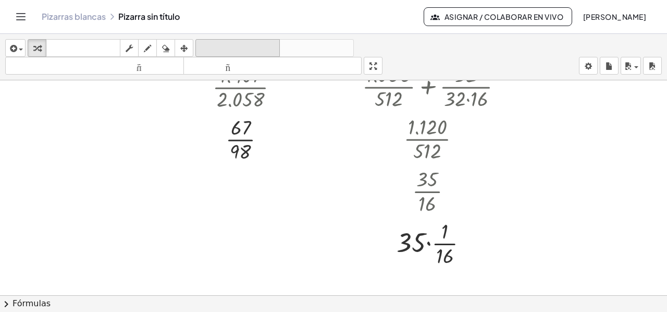
click at [220, 51] on font "deshacer" at bounding box center [237, 48] width 79 height 10
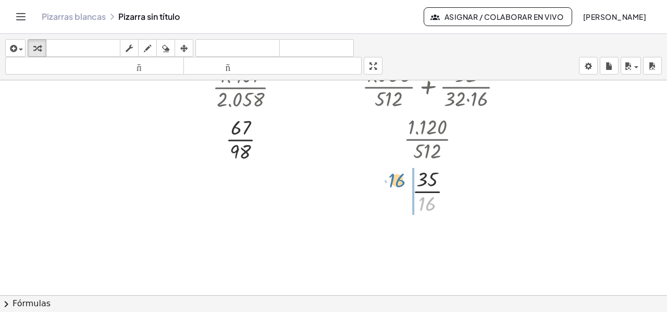
drag, startPoint x: 432, startPoint y: 205, endPoint x: 401, endPoint y: 181, distance: 38.3
click at [401, 181] on div at bounding box center [437, 190] width 144 height 52
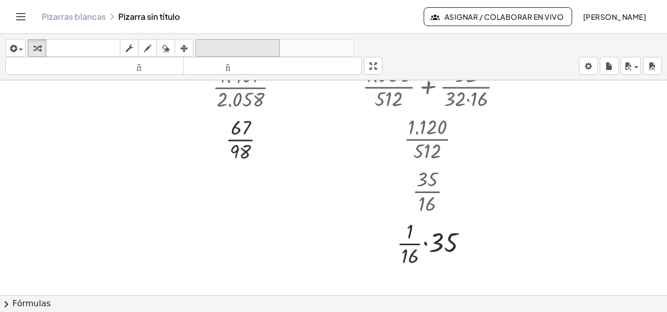
click at [251, 45] on font "deshacer" at bounding box center [237, 48] width 79 height 10
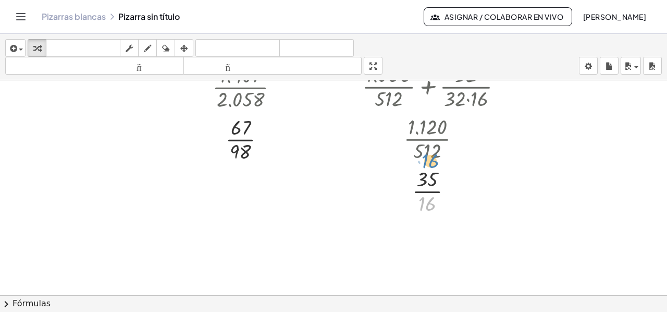
drag, startPoint x: 425, startPoint y: 204, endPoint x: 428, endPoint y: 161, distance: 42.9
drag, startPoint x: 431, startPoint y: 178, endPoint x: 428, endPoint y: 205, distance: 27.3
click at [428, 205] on div at bounding box center [437, 190] width 144 height 52
click at [425, 223] on icon at bounding box center [427, 225] width 11 height 11
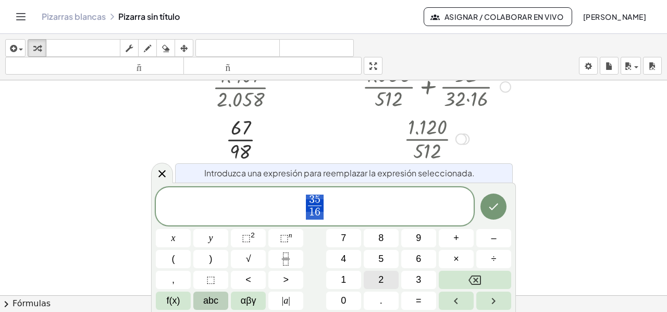
click at [388, 278] on button "2" at bounding box center [381, 280] width 35 height 18
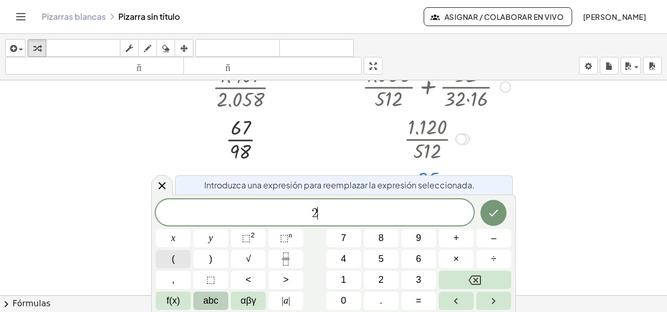
click at [173, 259] on span "(" at bounding box center [173, 259] width 3 height 14
click at [280, 267] on div "2 ( ) x y ⬚ 2 ⬚ n 7 8 9 + – ( ) √ 4 5 6 × ÷ , ⬚ < > 1 2 3 f(x) abc αβγ | a | 0 …" at bounding box center [334, 253] width 356 height 113
click at [424, 274] on button "3" at bounding box center [418, 280] width 35 height 18
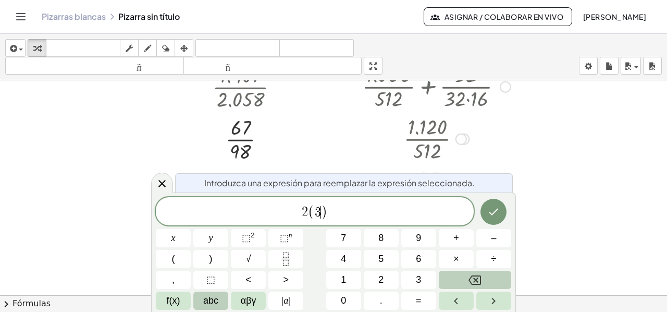
click at [477, 275] on button "Backspace" at bounding box center [475, 280] width 72 height 18
click at [286, 255] on icon "Fraction" at bounding box center [285, 258] width 13 height 13
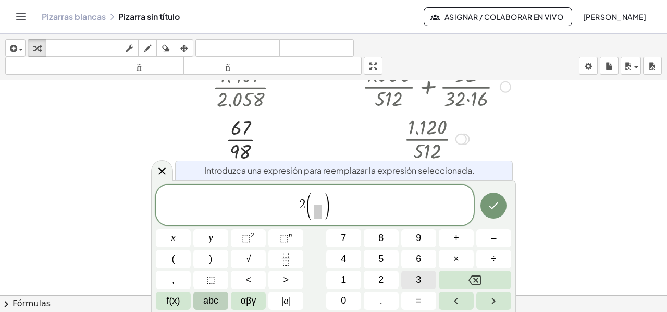
click at [421, 276] on button "3" at bounding box center [418, 280] width 35 height 18
click at [320, 209] on span "​" at bounding box center [318, 211] width 8 height 14
click at [341, 283] on span "1" at bounding box center [343, 280] width 5 height 14
click at [422, 258] on button "6" at bounding box center [418, 259] width 35 height 18
click at [341, 203] on span "2 ( 3 1 6 ​ ) ​" at bounding box center [315, 206] width 318 height 30
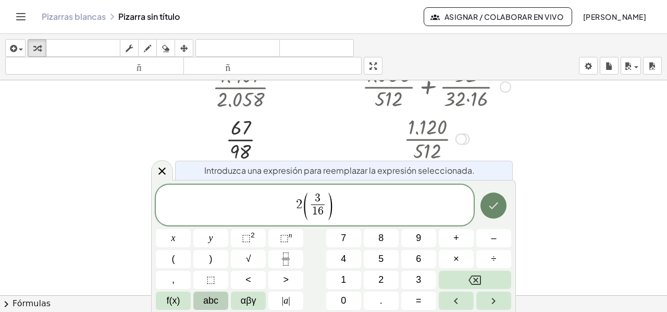
click at [501, 206] on button "Hecho" at bounding box center [494, 205] width 26 height 26
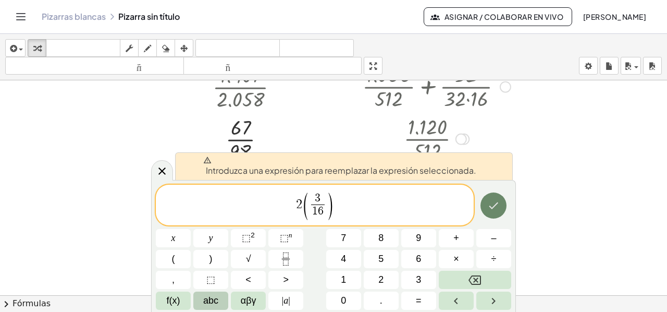
click at [501, 206] on button "Hecho" at bounding box center [494, 205] width 26 height 26
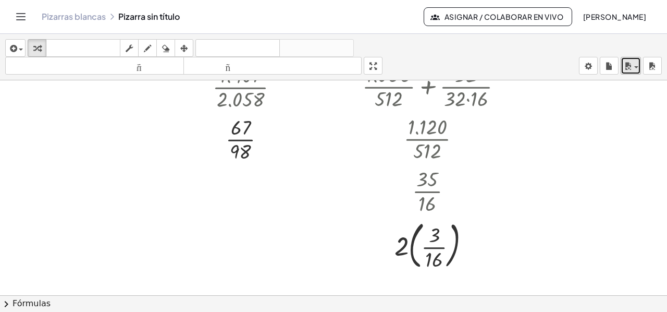
click at [635, 66] on span "button" at bounding box center [637, 67] width 4 height 2
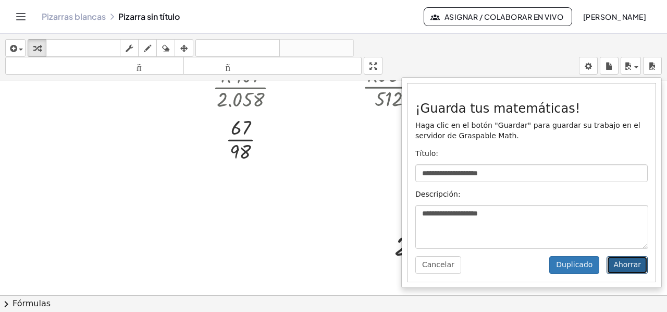
click at [624, 264] on font "Ahorrar" at bounding box center [628, 264] width 28 height 8
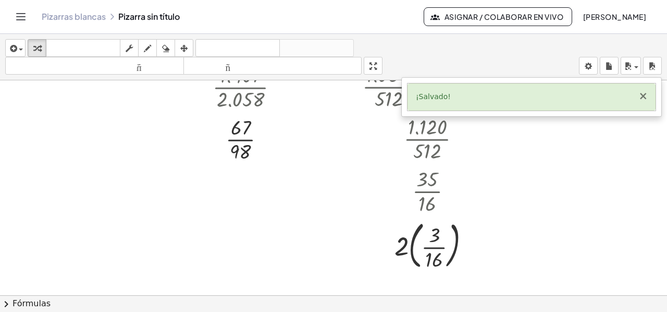
click at [643, 97] on font "×" at bounding box center [643, 96] width 9 height 13
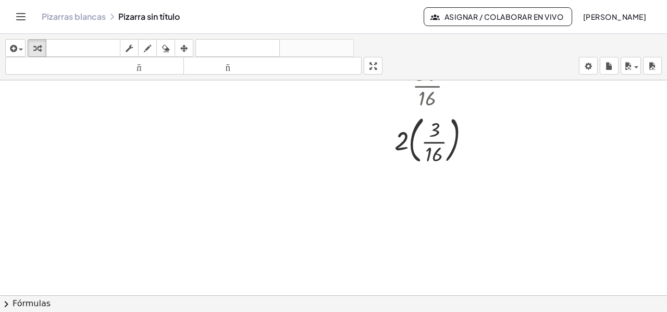
scroll to position [1184, 0]
click at [17, 48] on span "button" at bounding box center [18, 49] width 2 height 7
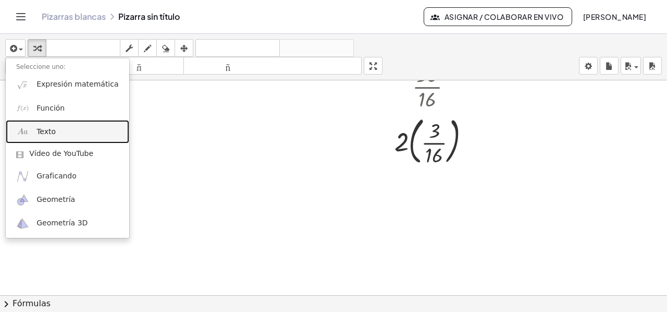
click at [47, 136] on font "Texto" at bounding box center [45, 131] width 19 height 8
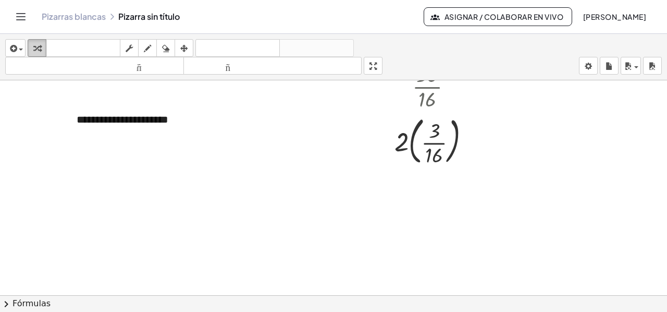
click at [35, 44] on icon "button" at bounding box center [36, 48] width 7 height 13
click at [41, 47] on div "button" at bounding box center [37, 48] width 14 height 13
click at [212, 99] on font "+" at bounding box center [210, 99] width 6 height 8
click at [189, 51] on div "button" at bounding box center [184, 48] width 14 height 13
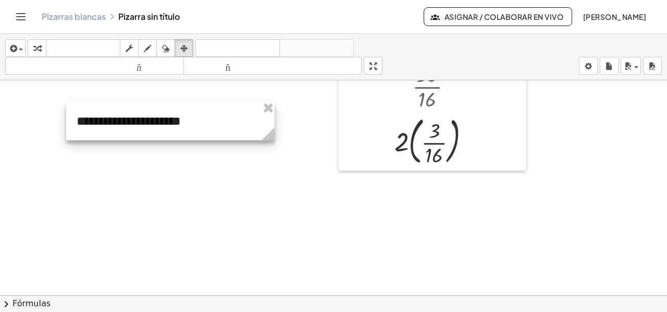
drag, startPoint x: 220, startPoint y: 156, endPoint x: 272, endPoint y: 152, distance: 52.3
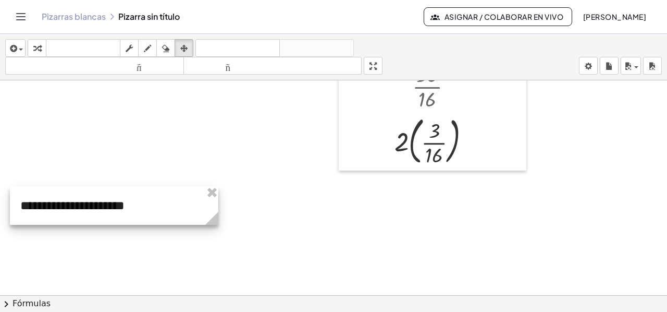
drag, startPoint x: 164, startPoint y: 119, endPoint x: 107, endPoint y: 203, distance: 101.5
click at [107, 203] on div at bounding box center [114, 205] width 209 height 39
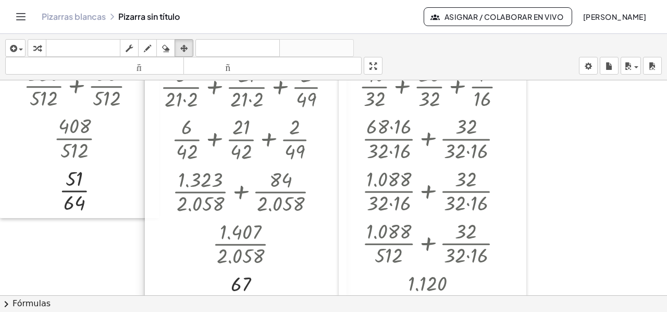
scroll to position [714, 0]
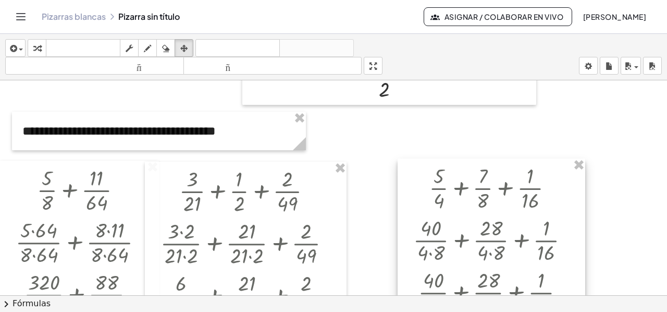
drag, startPoint x: 387, startPoint y: 167, endPoint x: 446, endPoint y: 165, distance: 59.0
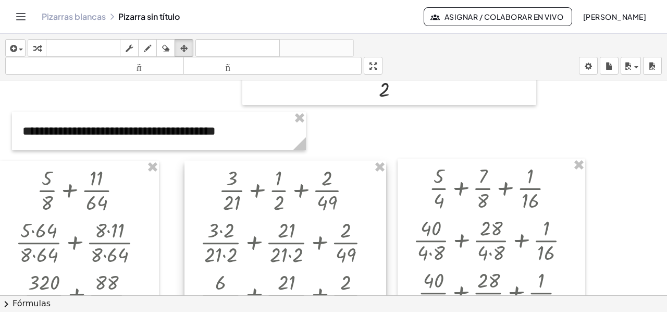
drag, startPoint x: 265, startPoint y: 165, endPoint x: 305, endPoint y: 164, distance: 39.6
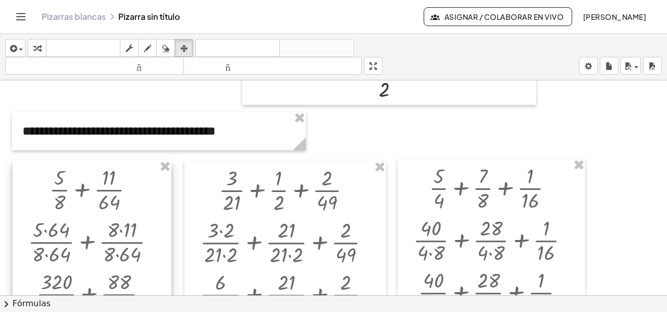
drag, startPoint x: 124, startPoint y: 163, endPoint x: 137, endPoint y: 162, distance: 12.5
click at [137, 162] on div at bounding box center [92, 293] width 159 height 266
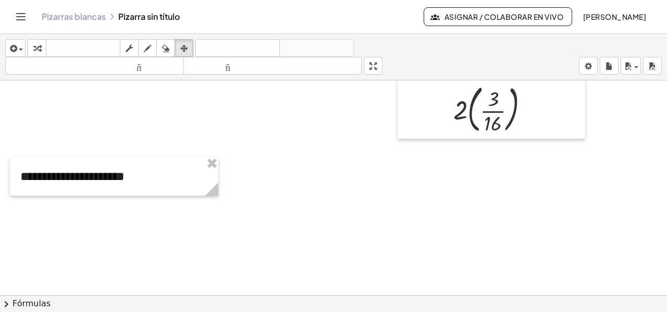
scroll to position [1191, 0]
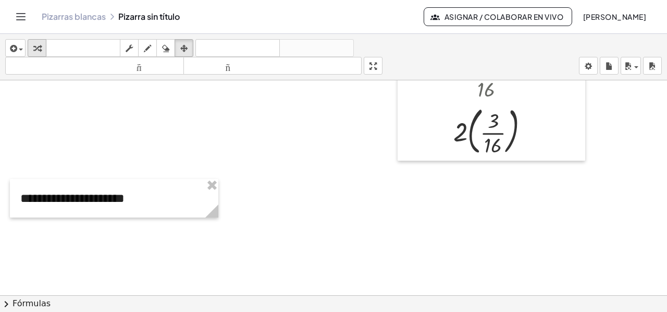
click at [37, 47] on icon "button" at bounding box center [36, 48] width 7 height 13
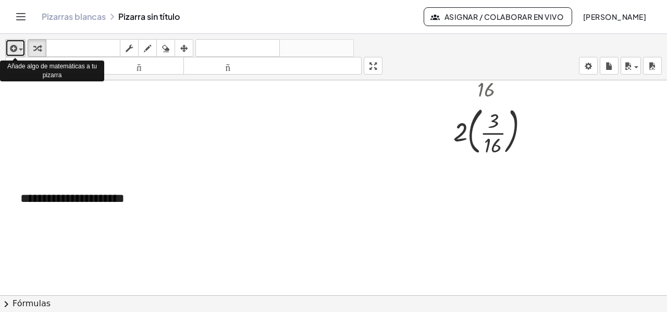
click at [20, 47] on div "button" at bounding box center [15, 48] width 15 height 13
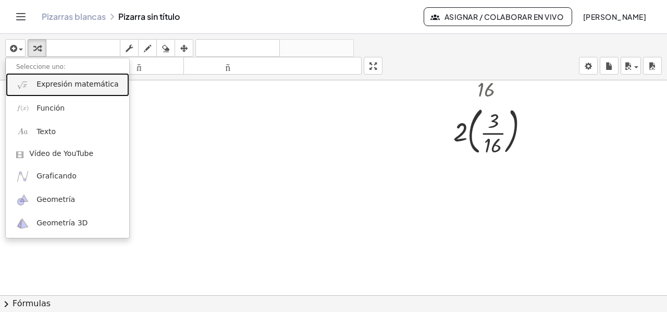
click at [43, 87] on font "Expresión matemática" at bounding box center [77, 84] width 82 height 8
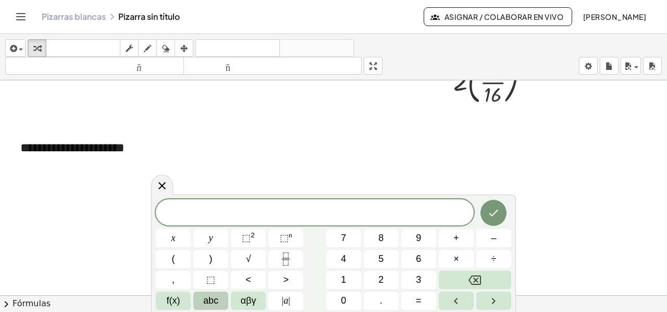
scroll to position [1295, 0]
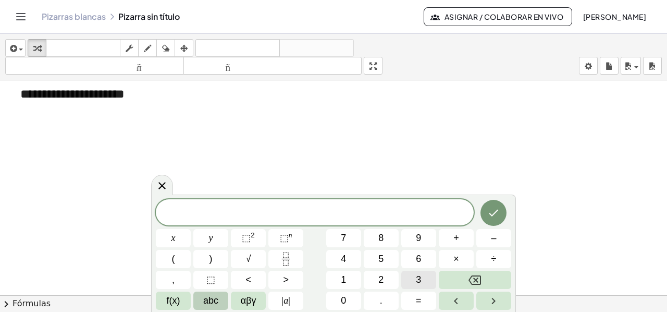
click at [420, 274] on span "3" at bounding box center [418, 280] width 5 height 14
click at [172, 254] on span "(" at bounding box center [173, 259] width 3 height 14
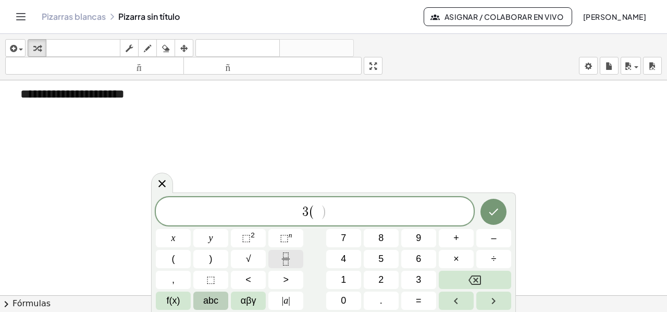
click at [282, 259] on icon "Fraction" at bounding box center [285, 258] width 13 height 13
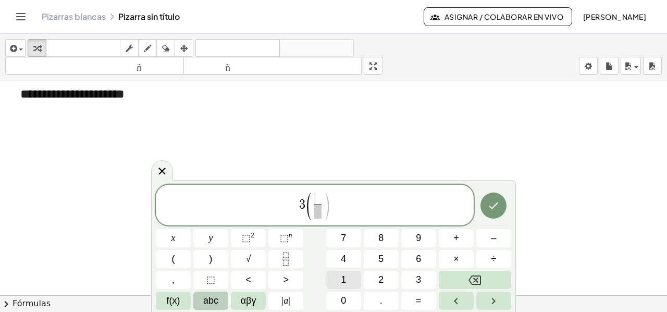
click at [346, 273] on button "1" at bounding box center [343, 280] width 35 height 18
click at [312, 214] on span "(" at bounding box center [309, 206] width 8 height 30
click at [317, 210] on span at bounding box center [318, 211] width 8 height 14
click at [349, 260] on button "4" at bounding box center [343, 259] width 35 height 18
drag, startPoint x: 333, startPoint y: 199, endPoint x: 332, endPoint y: 204, distance: 5.3
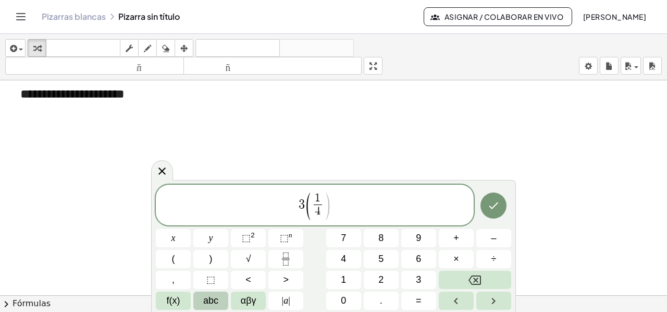
click at [332, 199] on span "3 ( 1 4 ​ ​ )" at bounding box center [315, 206] width 318 height 30
click at [215, 259] on button ")" at bounding box center [210, 259] width 35 height 18
click at [457, 242] on span "+" at bounding box center [457, 238] width 6 height 14
click at [382, 258] on span "5" at bounding box center [381, 259] width 5 height 14
click at [174, 263] on span "(" at bounding box center [173, 259] width 3 height 14
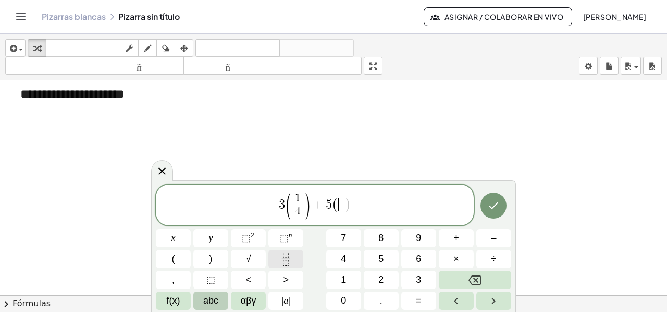
click at [295, 259] on button "Fraction" at bounding box center [286, 259] width 35 height 18
click at [418, 276] on span "3" at bounding box center [418, 280] width 5 height 14
click at [340, 211] on span at bounding box center [341, 211] width 8 height 14
click at [337, 253] on button "4" at bounding box center [343, 259] width 35 height 18
click at [355, 205] on span ")" at bounding box center [351, 206] width 8 height 30
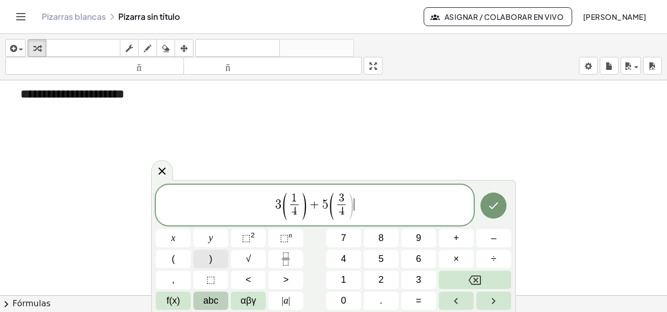
click at [212, 251] on button ")" at bounding box center [210, 259] width 35 height 18
click at [492, 204] on icon "Hecho" at bounding box center [494, 205] width 13 height 13
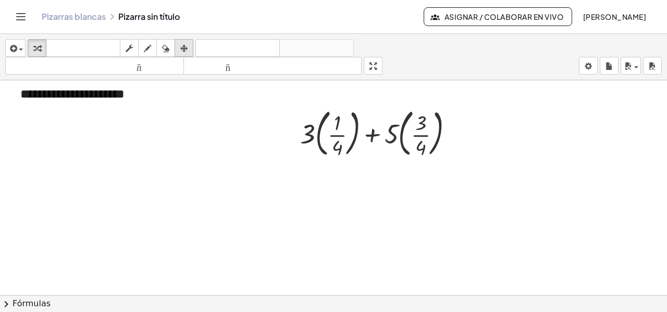
drag, startPoint x: 186, startPoint y: 44, endPoint x: 187, endPoint y: 52, distance: 7.9
click at [186, 45] on icon "button" at bounding box center [183, 48] width 7 height 13
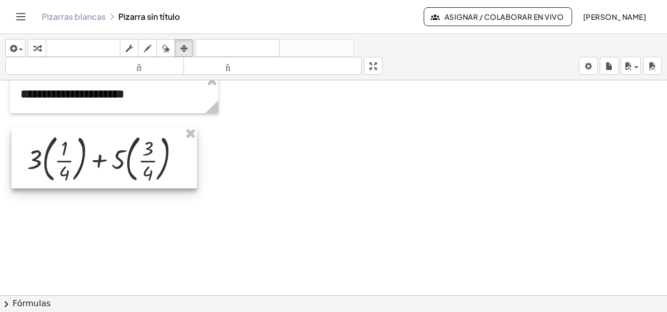
drag, startPoint x: 328, startPoint y: 126, endPoint x: 55, endPoint y: 152, distance: 273.9
click at [55, 152] on div at bounding box center [104, 158] width 186 height 62
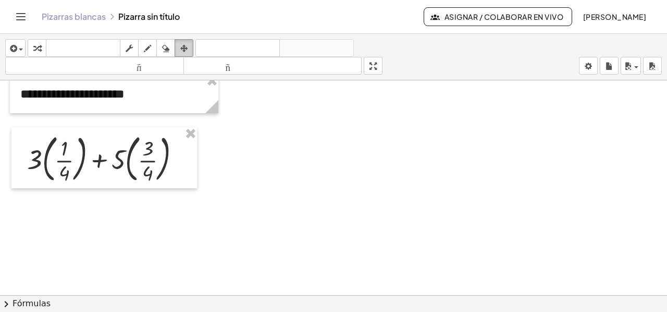
click at [187, 50] on div "button" at bounding box center [184, 48] width 14 height 13
click at [36, 49] on icon "button" at bounding box center [36, 48] width 7 height 13
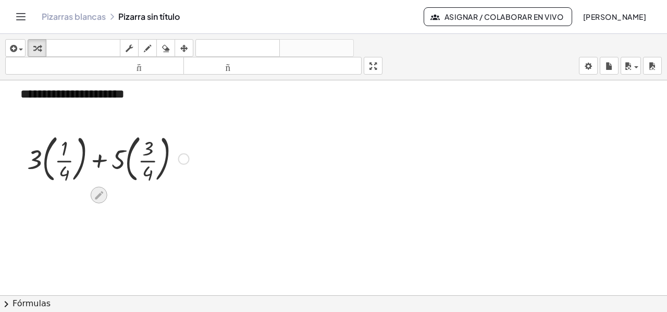
click at [102, 194] on icon at bounding box center [98, 195] width 11 height 11
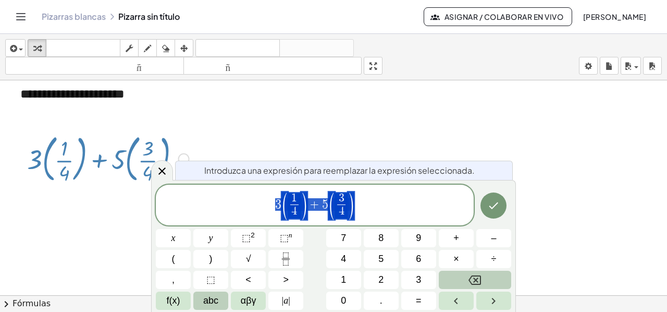
click at [463, 279] on button "Backspace" at bounding box center [475, 280] width 72 height 18
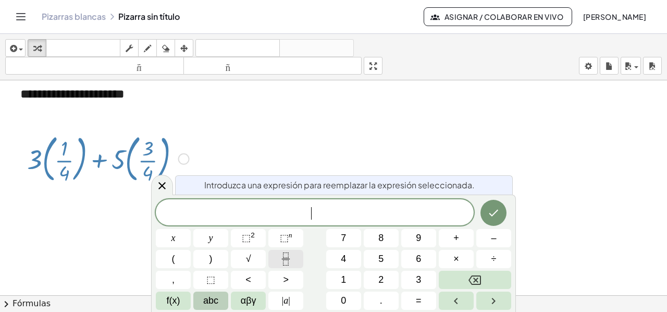
click at [288, 253] on icon "Fraction" at bounding box center [285, 258] width 13 height 13
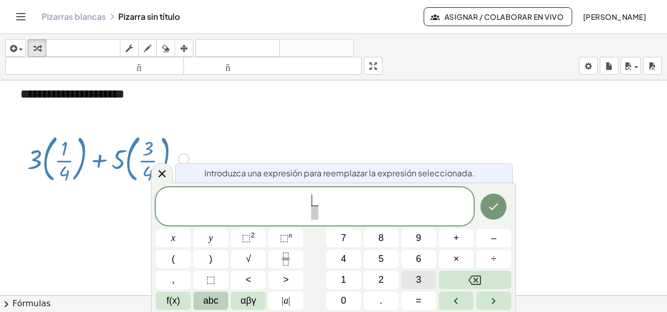
click at [415, 276] on button "3" at bounding box center [418, 280] width 35 height 18
click at [460, 257] on button "×" at bounding box center [456, 259] width 35 height 18
click at [345, 261] on span "4" at bounding box center [343, 259] width 5 height 14
click at [454, 240] on span "+" at bounding box center [457, 238] width 6 height 14
click at [344, 276] on span "1" at bounding box center [343, 280] width 5 height 14
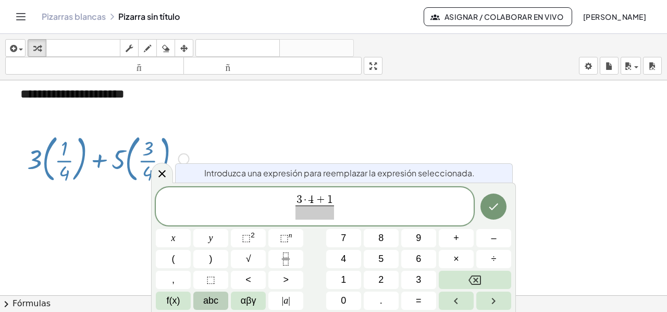
click at [316, 213] on span at bounding box center [315, 212] width 39 height 14
click at [346, 255] on button "4" at bounding box center [343, 259] width 35 height 18
click at [345, 201] on span "3 · 4 + 1 4 ​ ​" at bounding box center [315, 207] width 318 height 28
click at [454, 236] on span "+" at bounding box center [457, 238] width 6 height 14
click at [279, 259] on button "Fraction" at bounding box center [286, 259] width 35 height 18
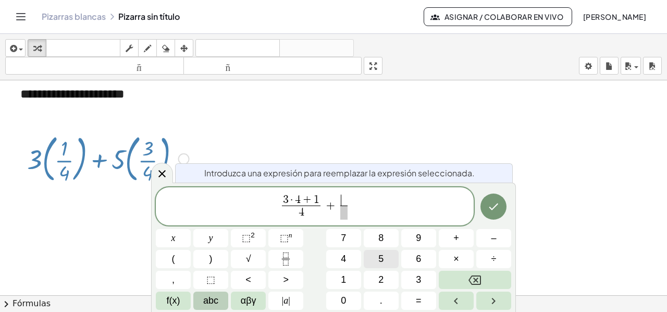
click at [372, 261] on button "5" at bounding box center [381, 259] width 35 height 18
click at [449, 255] on button "×" at bounding box center [456, 259] width 35 height 18
click at [346, 255] on span "4" at bounding box center [343, 259] width 5 height 14
click at [448, 238] on button "+" at bounding box center [456, 238] width 35 height 18
click at [416, 278] on button "3" at bounding box center [418, 280] width 35 height 18
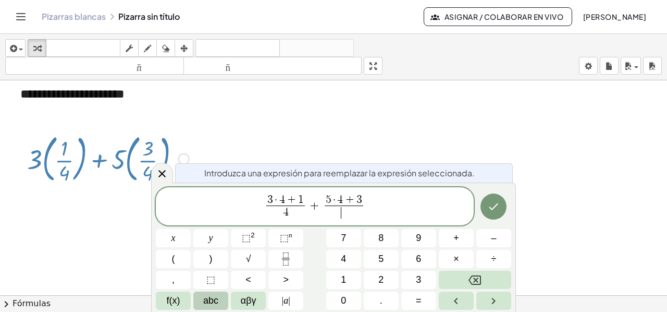
click at [342, 210] on span "​" at bounding box center [344, 212] width 39 height 14
click at [337, 257] on button "4" at bounding box center [343, 259] width 35 height 18
click at [495, 206] on icon "Hecho" at bounding box center [494, 206] width 9 height 7
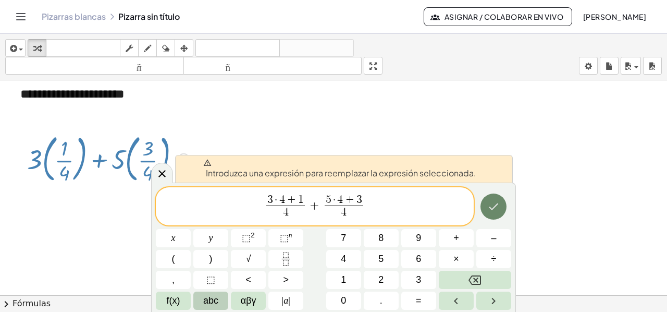
click at [495, 206] on icon "Hecho" at bounding box center [494, 206] width 9 height 7
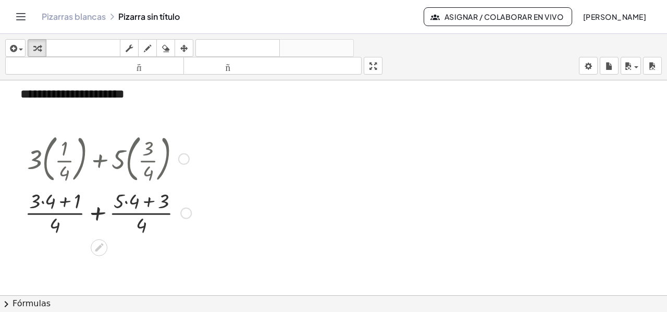
click at [41, 200] on div at bounding box center [108, 212] width 177 height 52
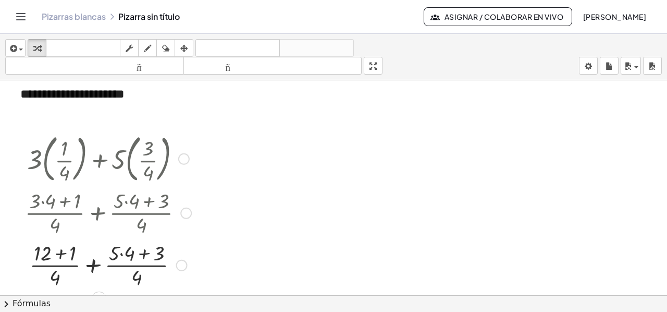
click at [121, 254] on div at bounding box center [108, 264] width 177 height 52
drag, startPoint x: 59, startPoint y: 256, endPoint x: 67, endPoint y: 259, distance: 8.4
click at [59, 257] on div at bounding box center [108, 264] width 177 height 52
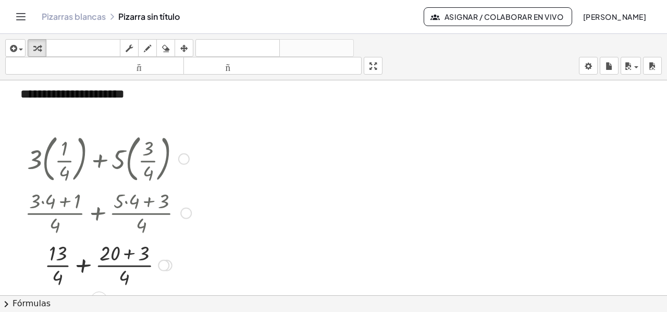
drag, startPoint x: 126, startPoint y: 250, endPoint x: 140, endPoint y: 265, distance: 21.0
click at [126, 252] on div at bounding box center [108, 264] width 177 height 52
click at [95, 265] on div at bounding box center [108, 264] width 177 height 52
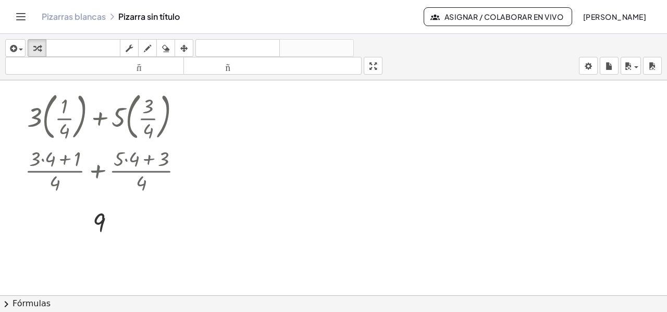
scroll to position [1347, 0]
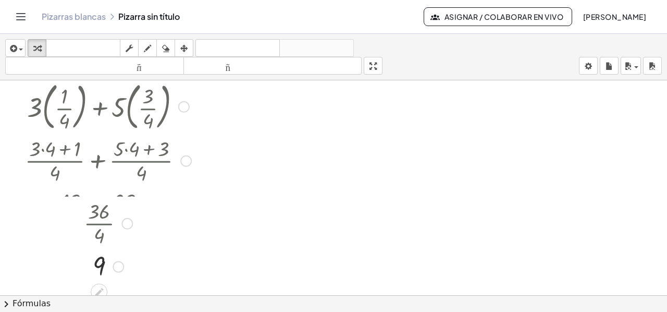
drag, startPoint x: 112, startPoint y: 212, endPoint x: 112, endPoint y: 272, distance: 60.0
click at [99, 266] on div "9" at bounding box center [99, 266] width 0 height 0
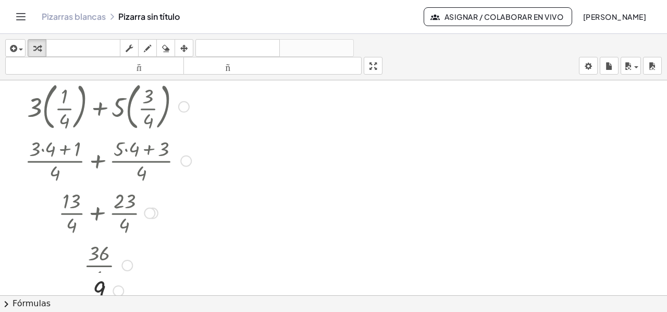
drag, startPoint x: 117, startPoint y: 278, endPoint x: 118, endPoint y: 290, distance: 12.5
click at [99, 291] on div "9" at bounding box center [99, 291] width 0 height 0
click at [636, 69] on div "button" at bounding box center [631, 65] width 15 height 13
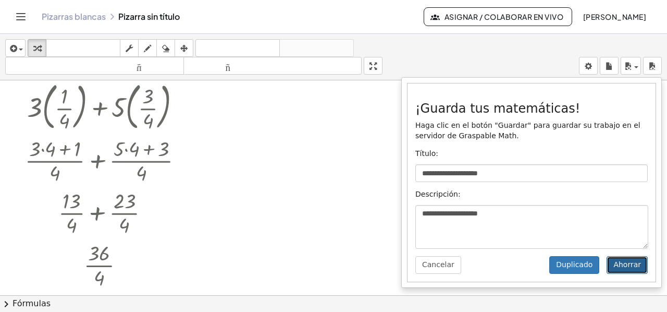
click at [625, 262] on font "Ahorrar" at bounding box center [628, 264] width 28 height 8
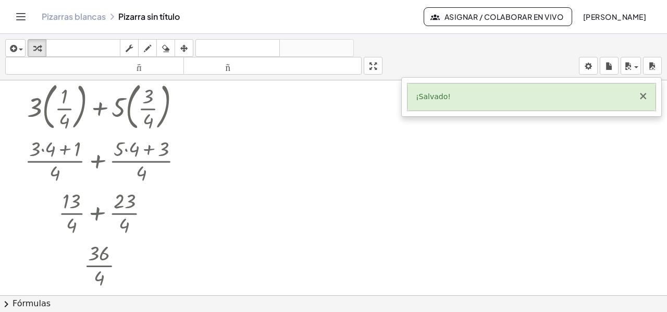
click at [646, 94] on font "×" at bounding box center [643, 96] width 9 height 13
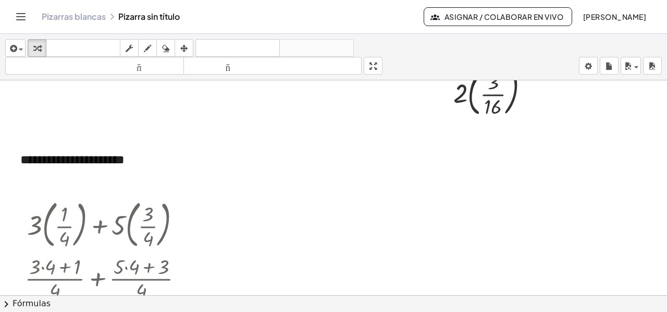
scroll to position [1295, 0]
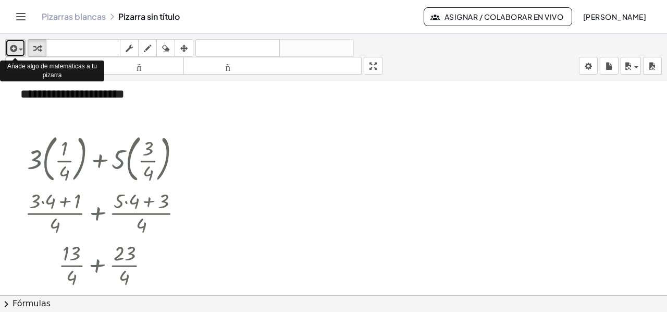
click at [17, 45] on icon "button" at bounding box center [12, 48] width 9 height 13
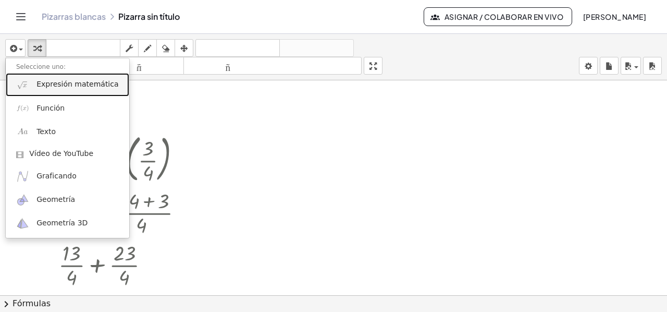
click at [50, 87] on font "Expresión matemática" at bounding box center [77, 84] width 82 height 8
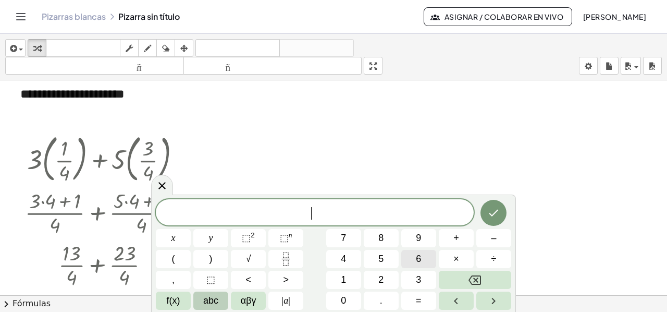
click at [421, 258] on button "6" at bounding box center [418, 259] width 35 height 18
click at [172, 259] on span "(" at bounding box center [173, 259] width 3 height 14
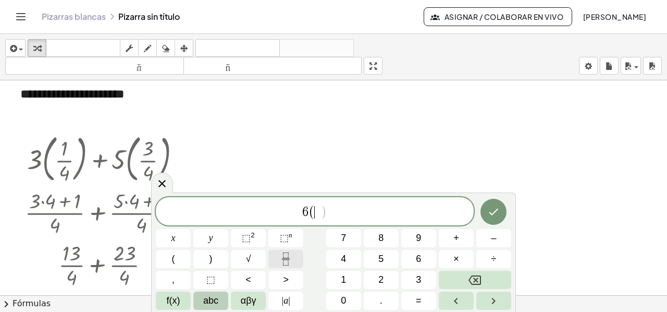
click at [281, 261] on button "Fraction" at bounding box center [286, 259] width 35 height 18
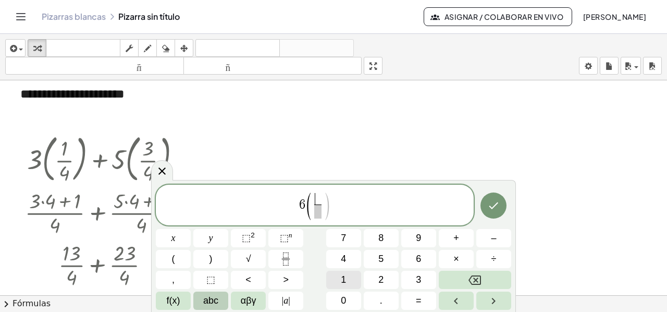
click at [349, 281] on button "1" at bounding box center [343, 280] width 35 height 18
click at [320, 211] on span at bounding box center [318, 211] width 8 height 14
click at [351, 280] on button "1" at bounding box center [343, 280] width 35 height 18
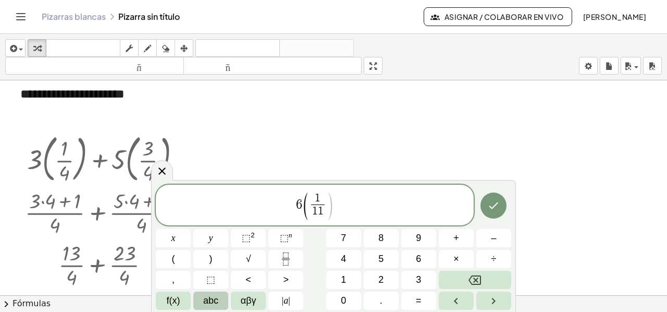
click at [350, 207] on span "6 ( 1 1 1 ​ ​ )" at bounding box center [315, 206] width 318 height 30
click at [204, 252] on button ")" at bounding box center [210, 259] width 35 height 18
click at [451, 237] on button "+" at bounding box center [456, 238] width 35 height 18
click at [341, 237] on span "7" at bounding box center [343, 238] width 5 height 14
click at [168, 259] on button "(" at bounding box center [173, 259] width 35 height 18
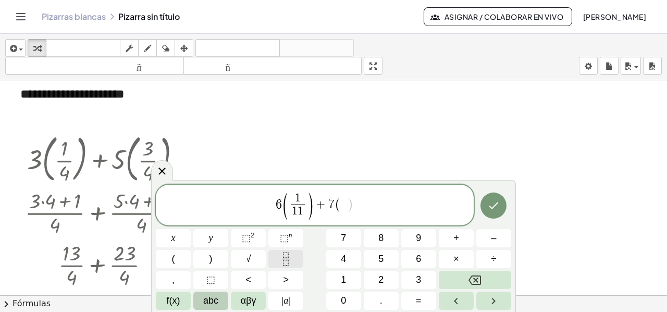
click at [279, 263] on icon "Fraction" at bounding box center [285, 258] width 13 height 13
click at [383, 253] on span "5" at bounding box center [381, 259] width 5 height 14
click at [347, 209] on span at bounding box center [344, 211] width 8 height 14
click at [350, 280] on button "1" at bounding box center [343, 280] width 35 height 18
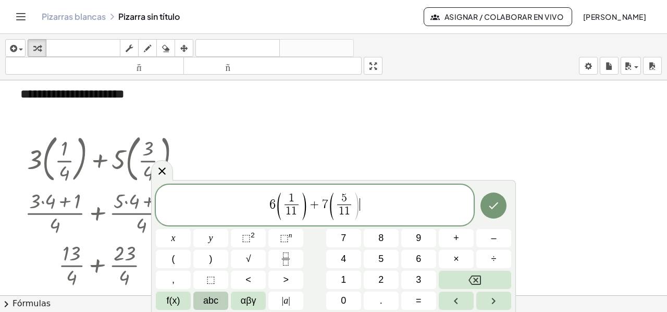
click at [368, 202] on span "6 ( 1 1 1 ​ ) + 7 ( 5 1 1 ​ ) ​" at bounding box center [315, 206] width 318 height 30
click at [210, 261] on span ")" at bounding box center [211, 259] width 3 height 14
click at [459, 236] on span "+" at bounding box center [457, 238] width 6 height 14
click at [186, 260] on button "(" at bounding box center [173, 259] width 35 height 18
click at [287, 256] on icon "Fraction" at bounding box center [285, 258] width 13 height 13
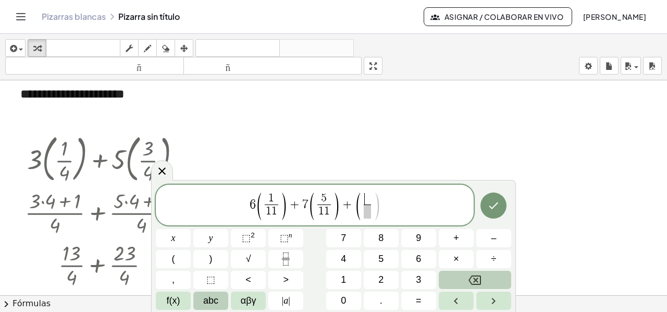
click at [469, 274] on icon "Backspace" at bounding box center [475, 280] width 13 height 13
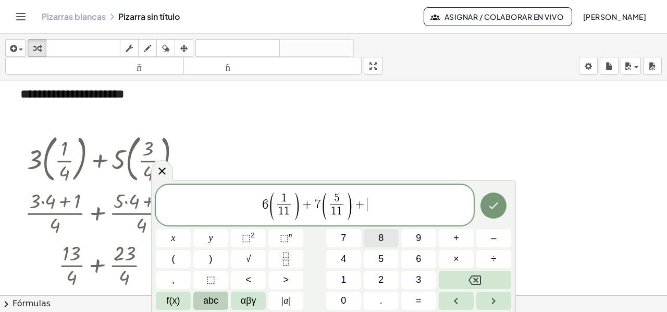
click at [373, 238] on button "8" at bounding box center [381, 238] width 35 height 18
click at [169, 259] on button "(" at bounding box center [173, 259] width 35 height 18
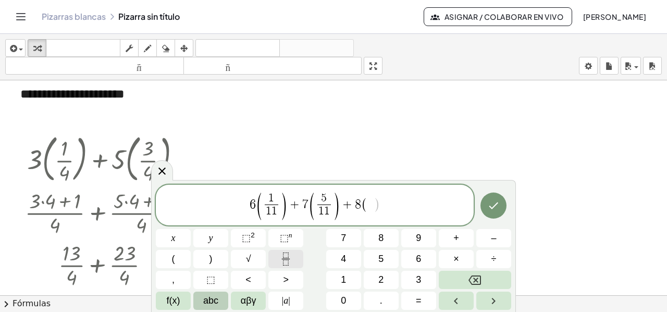
click at [288, 260] on icon "Fraction" at bounding box center [285, 262] width 5 height 5
click at [384, 276] on button "2" at bounding box center [381, 280] width 35 height 18
click at [373, 210] on span at bounding box center [371, 211] width 8 height 14
click at [341, 276] on span "1" at bounding box center [343, 280] width 5 height 14
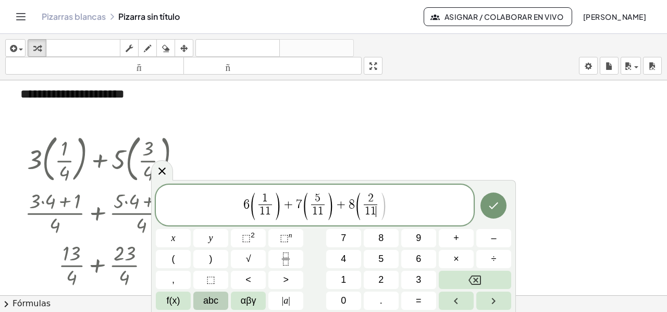
click at [389, 211] on span "6 ( 1 1 1 ​ ) + 7 ( 5 1 1 ​ ) + 8 ( 2 1 1 ​ ​ )" at bounding box center [315, 206] width 318 height 30
click at [454, 231] on span "+" at bounding box center [457, 238] width 6 height 14
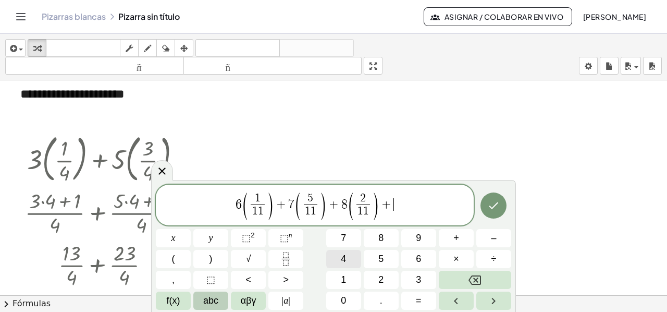
click at [341, 253] on span "4" at bounding box center [343, 259] width 5 height 14
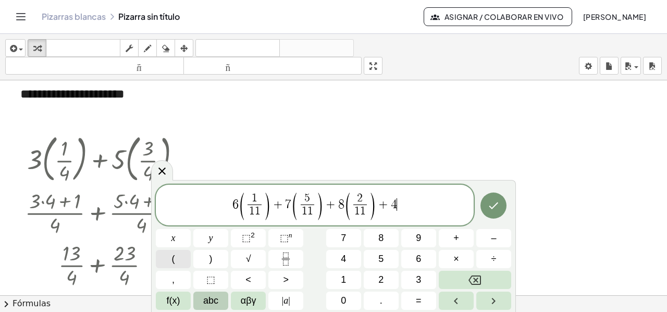
click at [168, 256] on button "(" at bounding box center [173, 259] width 35 height 18
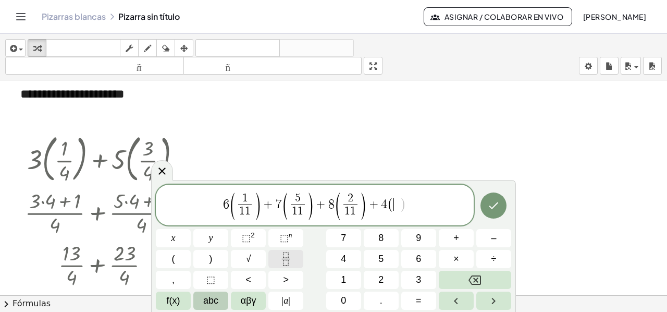
click at [291, 255] on icon "Fraction" at bounding box center [285, 258] width 13 height 13
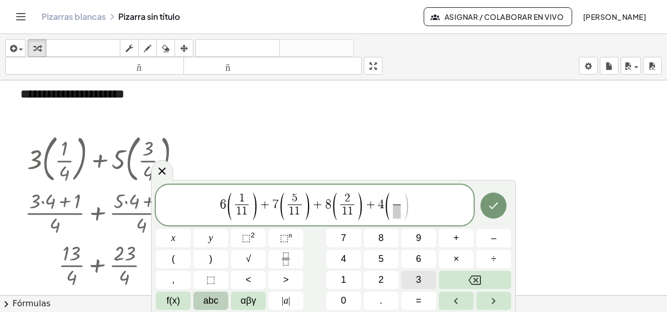
click at [411, 275] on button "3" at bounding box center [418, 280] width 35 height 18
click at [394, 208] on span "​" at bounding box center [397, 211] width 8 height 14
click at [342, 277] on span "1" at bounding box center [343, 280] width 5 height 14
click at [419, 206] on span "6 ( 1 1 1 ​ ) + 7 ( 5 1 1 ​ ) + 8 ( 2 1 1 ​ ) + 4 ( 3 1 1 ​ ) ​" at bounding box center [315, 206] width 318 height 30
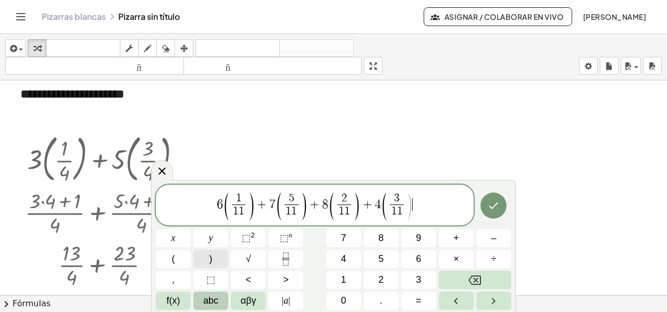
click at [210, 259] on span ")" at bounding box center [211, 259] width 3 height 14
click at [496, 203] on icon "Hecho" at bounding box center [494, 205] width 13 height 13
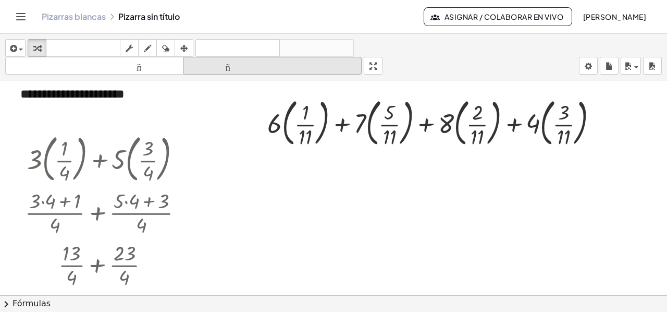
drag, startPoint x: 179, startPoint y: 43, endPoint x: 198, endPoint y: 60, distance: 25.5
click at [184, 50] on div "button" at bounding box center [184, 48] width 14 height 13
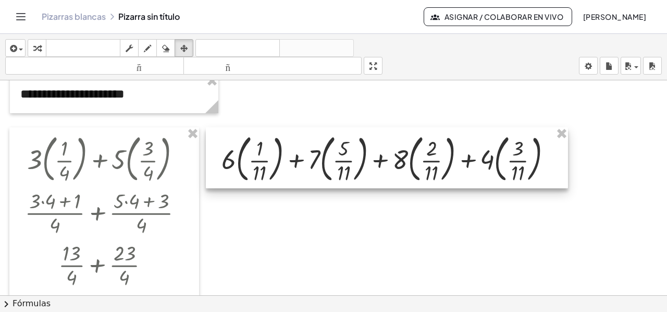
drag, startPoint x: 401, startPoint y: 129, endPoint x: 356, endPoint y: 165, distance: 58.3
click at [356, 165] on div at bounding box center [387, 158] width 362 height 62
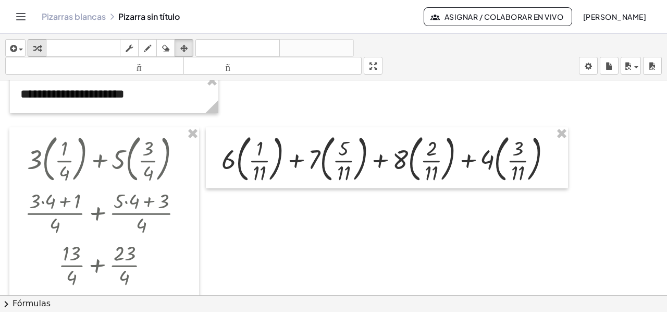
click at [40, 47] on icon "button" at bounding box center [36, 48] width 7 height 13
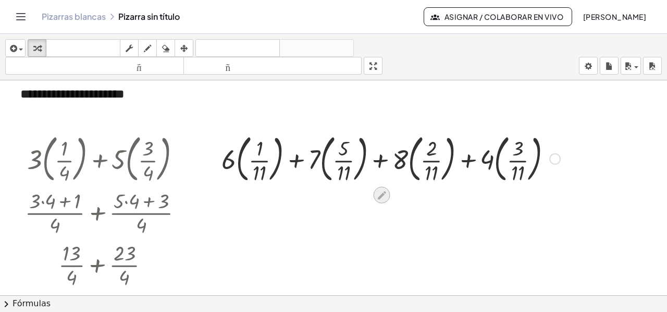
click at [379, 194] on icon at bounding box center [381, 195] width 11 height 11
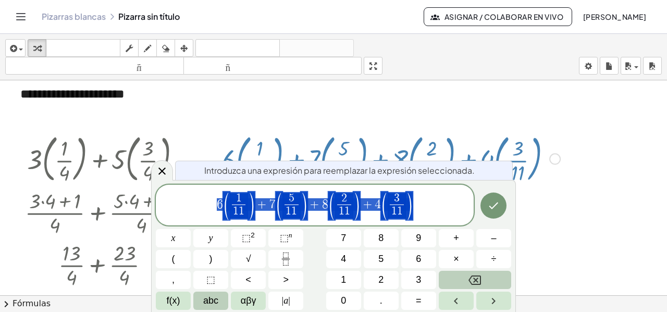
click at [476, 282] on icon "Backspace" at bounding box center [475, 280] width 13 height 13
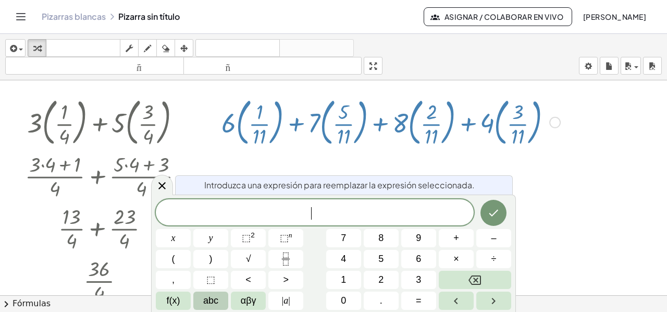
scroll to position [1347, 0]
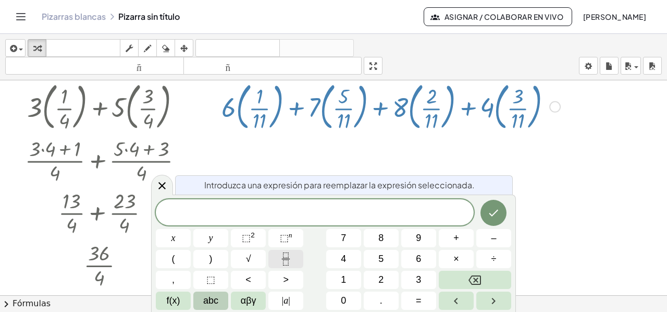
click at [284, 253] on icon "Fraction" at bounding box center [285, 258] width 13 height 13
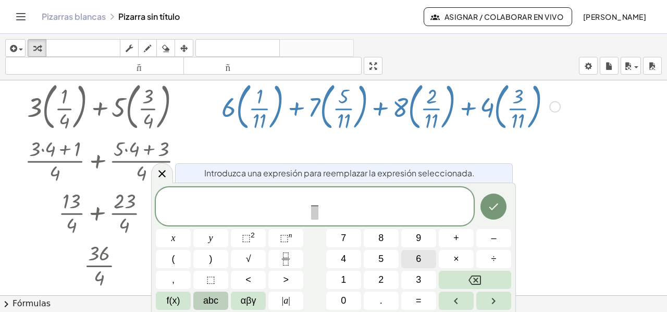
click at [419, 256] on span "6" at bounding box center [418, 259] width 5 height 14
click at [459, 257] on span "×" at bounding box center [457, 259] width 6 height 14
click at [348, 278] on button "1" at bounding box center [343, 280] width 35 height 18
click at [459, 240] on button "+" at bounding box center [456, 238] width 35 height 18
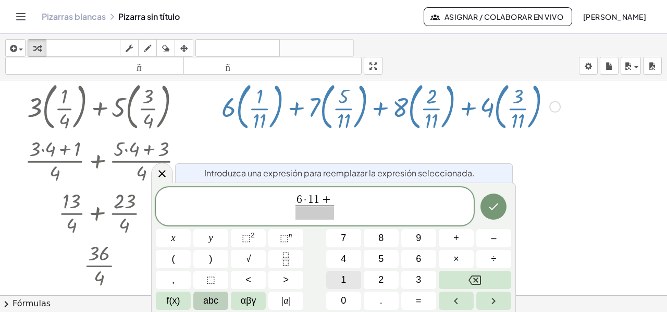
click at [346, 281] on button "1" at bounding box center [343, 280] width 35 height 18
click at [309, 206] on span "​" at bounding box center [315, 212] width 45 height 14
click at [339, 282] on button "1" at bounding box center [343, 280] width 35 height 18
click at [349, 202] on span "6 · 1 1 + 1 1 1 ​ ​" at bounding box center [315, 207] width 318 height 28
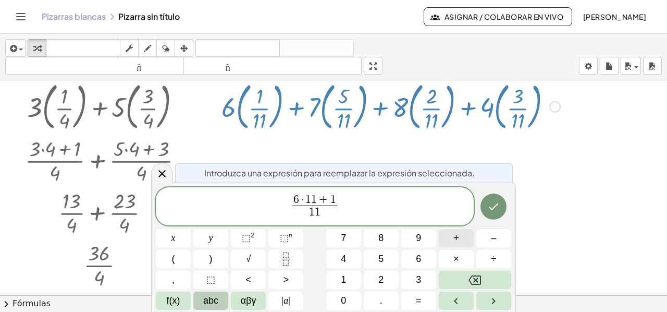
click at [452, 236] on button "+" at bounding box center [456, 238] width 35 height 18
click at [285, 258] on icon "Fraction" at bounding box center [285, 258] width 13 height 13
click at [345, 241] on span "7" at bounding box center [343, 238] width 5 height 14
click at [457, 261] on span "×" at bounding box center [457, 259] width 6 height 14
click at [339, 282] on button "1" at bounding box center [343, 280] width 35 height 18
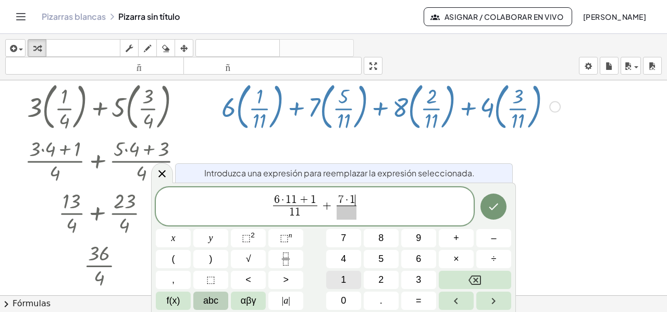
click at [339, 282] on button "1" at bounding box center [343, 280] width 35 height 18
click at [459, 239] on span "+" at bounding box center [457, 238] width 6 height 14
click at [390, 261] on button "5" at bounding box center [381, 259] width 35 height 18
click at [340, 215] on span "​" at bounding box center [347, 212] width 45 height 14
click at [347, 277] on button "1" at bounding box center [343, 280] width 35 height 18
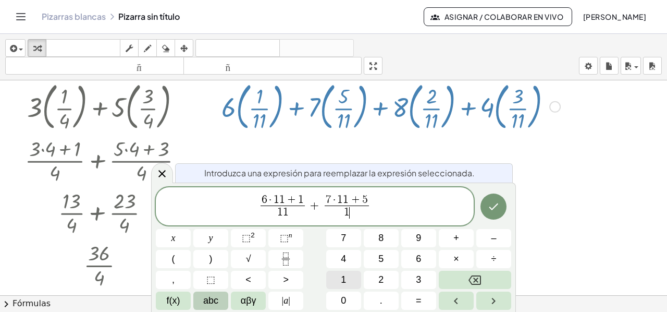
click at [347, 277] on button "1" at bounding box center [343, 280] width 35 height 18
click at [378, 205] on span "6 · 1 1 + 1 1 1 ​ + 7 · 1 1 + 5 1 1 ​ ​" at bounding box center [315, 207] width 318 height 28
click at [446, 235] on button "+" at bounding box center [456, 238] width 35 height 18
click at [287, 257] on icon "Fraction" at bounding box center [285, 258] width 13 height 13
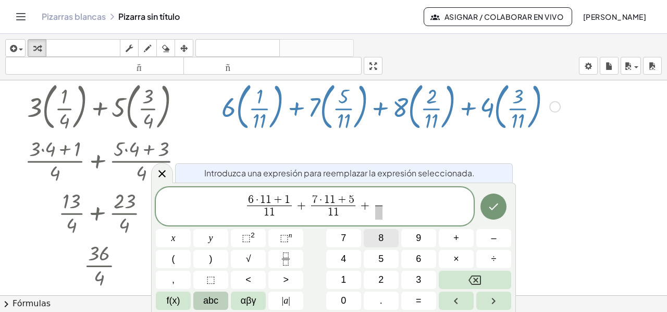
click at [372, 237] on button "8" at bounding box center [381, 238] width 35 height 18
click at [454, 259] on span "×" at bounding box center [457, 259] width 6 height 14
click at [349, 278] on button "1" at bounding box center [343, 280] width 35 height 18
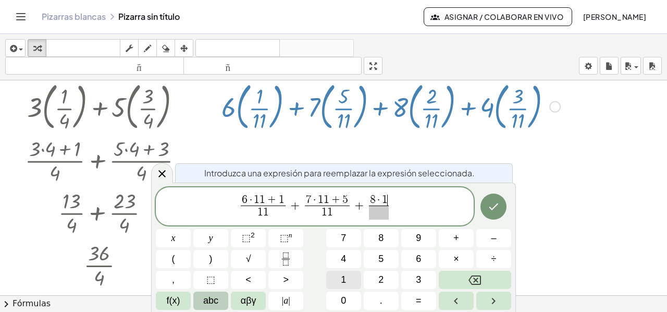
click at [349, 278] on button "1" at bounding box center [343, 280] width 35 height 18
click at [461, 236] on button "+" at bounding box center [456, 238] width 35 height 18
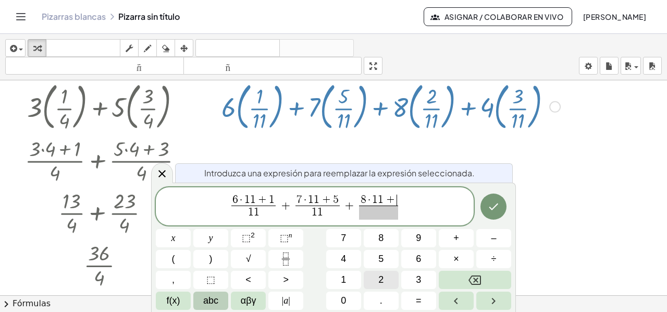
click at [381, 283] on span "2" at bounding box center [381, 280] width 5 height 14
click at [381, 213] on span at bounding box center [379, 212] width 45 height 14
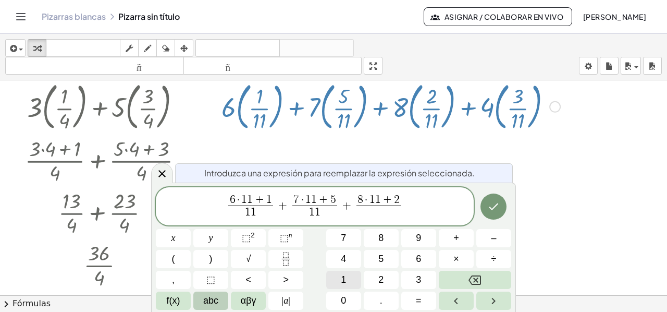
click at [343, 279] on span "1" at bounding box center [343, 280] width 5 height 14
click at [411, 209] on span "6 · 1 1 + 1 1 1 ​ + 7 · 1 1 + 5 1 1 ​ + 8 · 1 1 + 2 1 1 ​ ​" at bounding box center [315, 207] width 318 height 28
click at [444, 234] on button "+" at bounding box center [456, 238] width 35 height 18
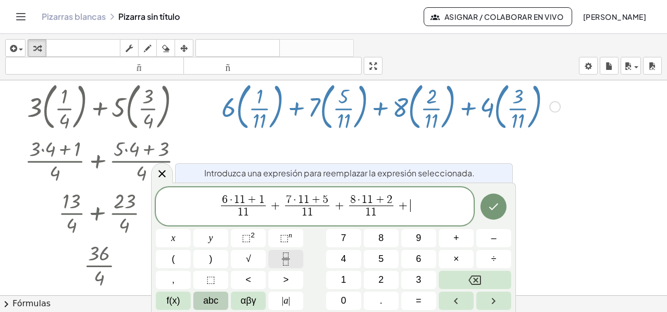
click at [288, 259] on icon "Fraction" at bounding box center [285, 258] width 13 height 13
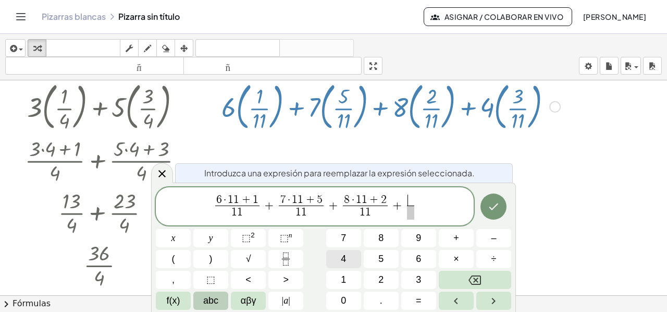
click at [350, 259] on button "4" at bounding box center [343, 259] width 35 height 18
click at [453, 260] on button "×" at bounding box center [456, 259] width 35 height 18
click at [356, 273] on button "1" at bounding box center [343, 280] width 35 height 18
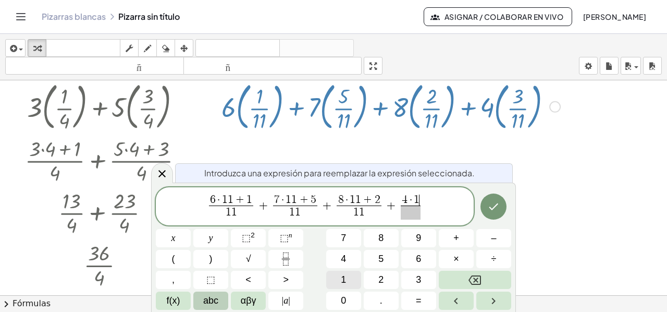
click at [355, 273] on button "1" at bounding box center [343, 280] width 35 height 18
click at [457, 236] on span "+" at bounding box center [457, 238] width 6 height 14
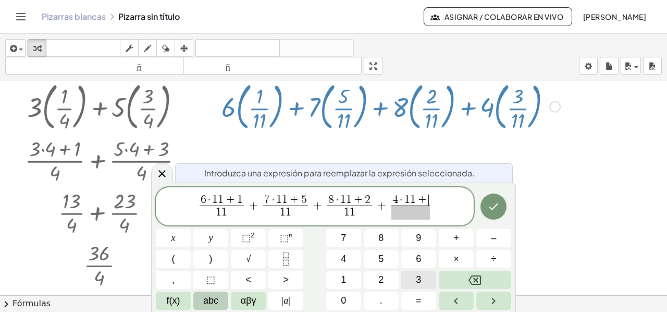
click at [415, 279] on button "3" at bounding box center [418, 280] width 35 height 18
click at [418, 218] on span "​" at bounding box center [410, 212] width 45 height 14
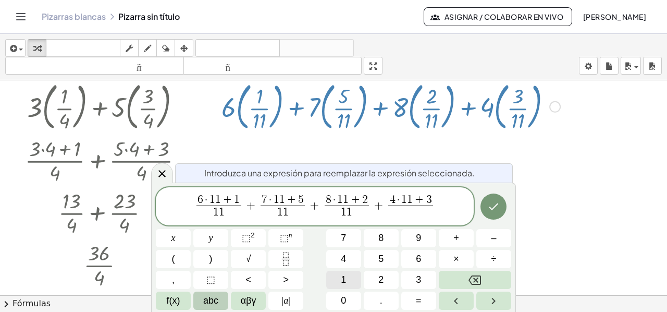
click at [357, 275] on button "1" at bounding box center [343, 280] width 35 height 18
click at [356, 275] on button "1" at bounding box center [343, 280] width 35 height 18
click at [497, 207] on icon "Hecho" at bounding box center [494, 206] width 13 height 13
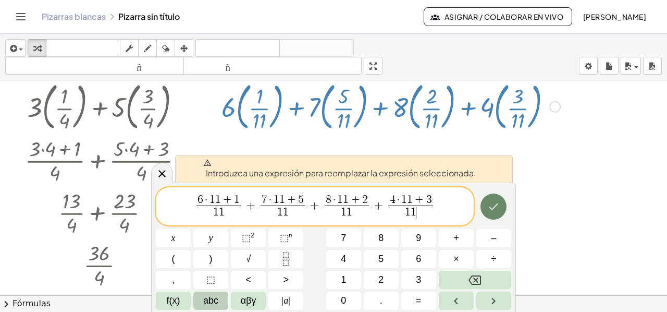
click at [500, 213] on icon "Hecho" at bounding box center [494, 206] width 13 height 13
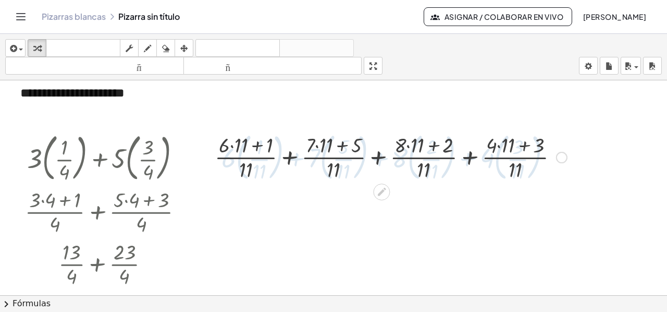
scroll to position [1295, 0]
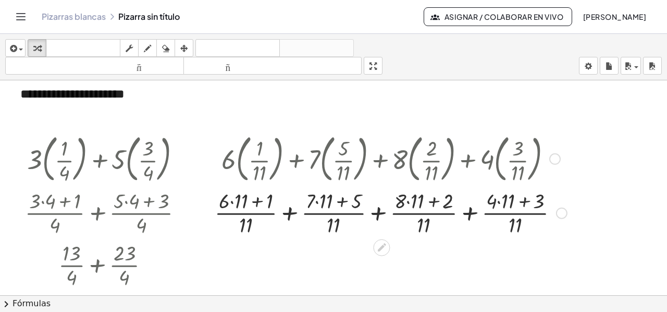
click at [232, 202] on div at bounding box center [391, 212] width 363 height 52
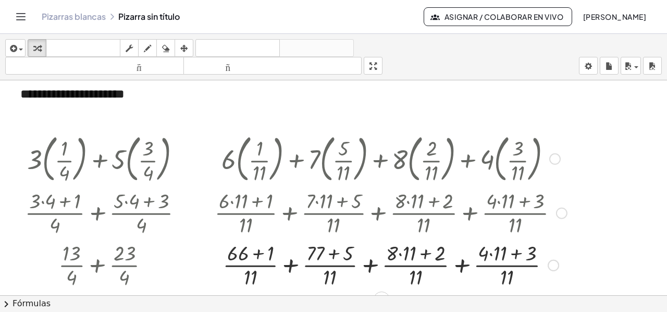
click at [399, 253] on div at bounding box center [391, 264] width 363 height 52
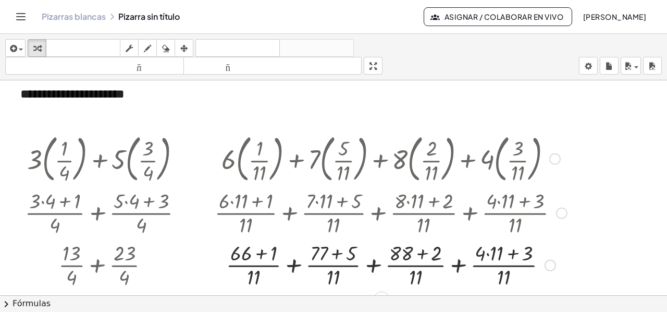
click at [489, 253] on div at bounding box center [391, 264] width 363 height 52
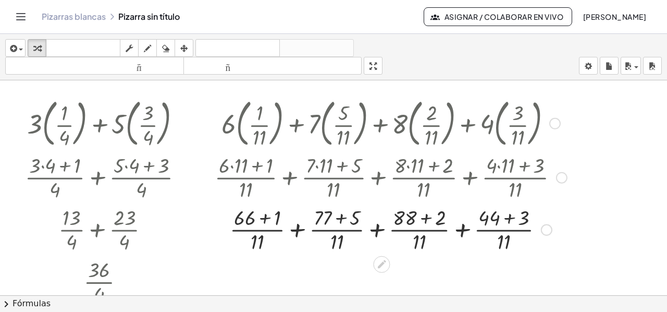
scroll to position [1347, 0]
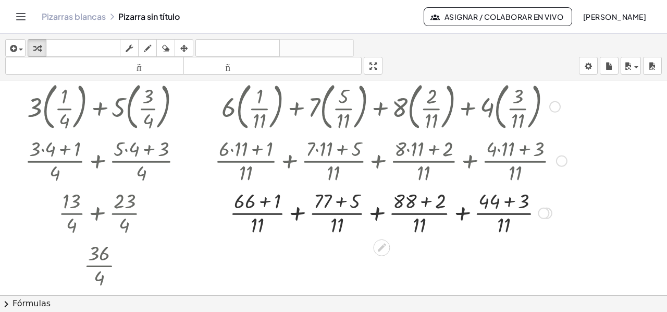
drag, startPoint x: 263, startPoint y: 201, endPoint x: 271, endPoint y: 208, distance: 10.7
click at [263, 202] on div at bounding box center [391, 212] width 363 height 52
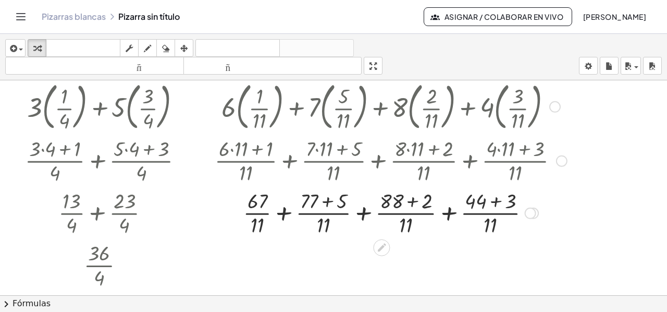
click at [324, 203] on div at bounding box center [391, 212] width 363 height 52
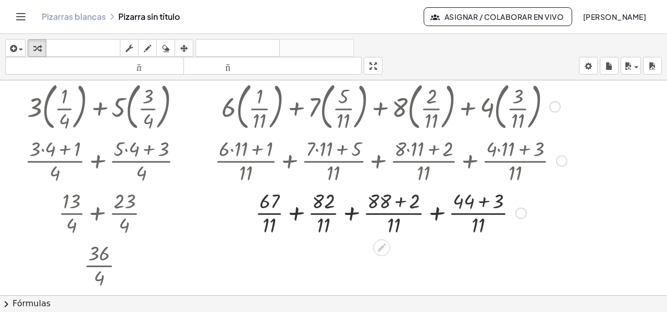
click at [400, 200] on div at bounding box center [391, 212] width 363 height 52
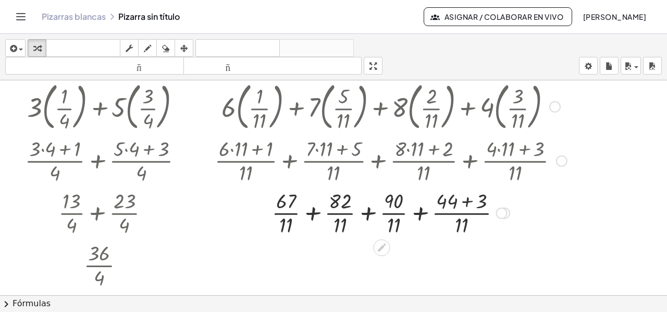
drag, startPoint x: 466, startPoint y: 200, endPoint x: 459, endPoint y: 201, distance: 6.9
click at [465, 199] on div at bounding box center [391, 212] width 363 height 52
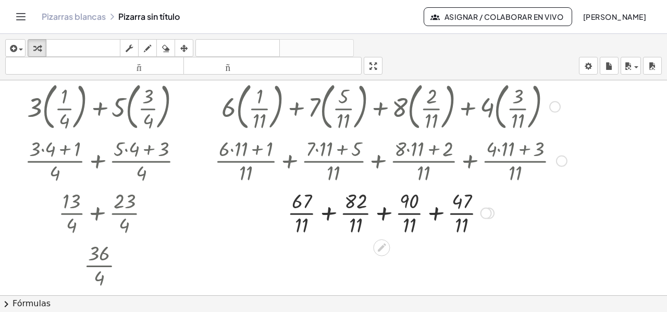
drag, startPoint x: 327, startPoint y: 215, endPoint x: 336, endPoint y: 227, distance: 14.6
click at [327, 216] on div at bounding box center [391, 212] width 363 height 52
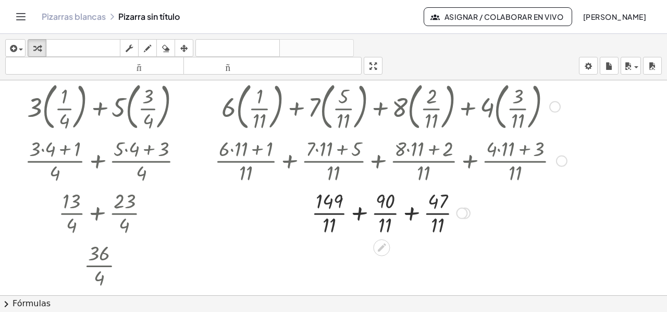
click at [357, 213] on div at bounding box center [391, 212] width 363 height 52
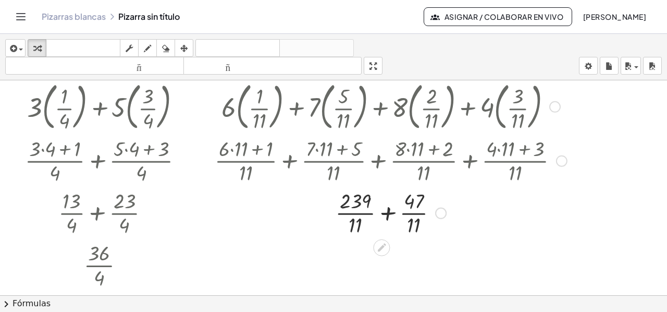
click at [386, 214] on div at bounding box center [391, 212] width 363 height 52
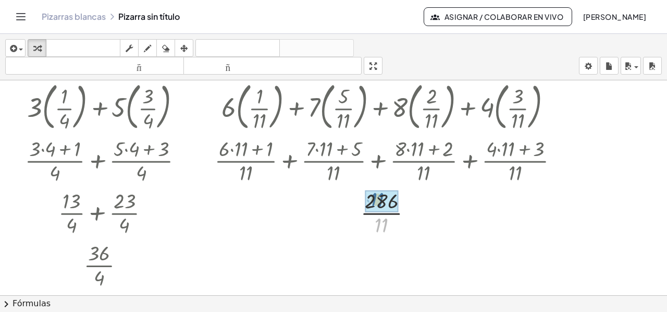
drag, startPoint x: 378, startPoint y: 229, endPoint x: 373, endPoint y: 204, distance: 26.0
drag, startPoint x: 409, startPoint y: 211, endPoint x: 406, endPoint y: 272, distance: 61.1
click at [382, 261] on div "26" at bounding box center [382, 261] width 0 height 0
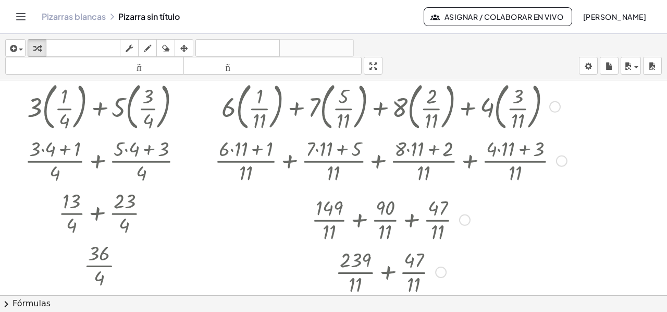
drag, startPoint x: 436, startPoint y: 211, endPoint x: 435, endPoint y: 275, distance: 64.1
click at [382, 272] on div "+ · 239 · 11 + · 47 · 11" at bounding box center [382, 272] width 0 height 0
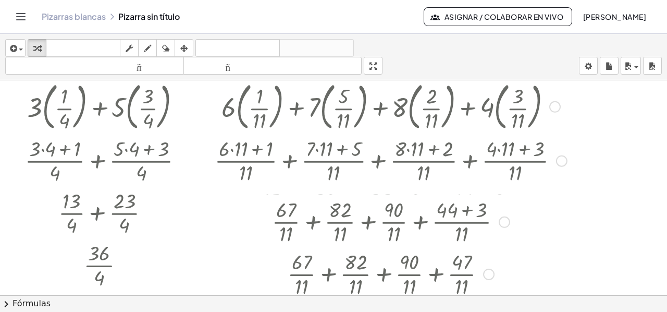
drag, startPoint x: 484, startPoint y: 212, endPoint x: 481, endPoint y: 285, distance: 72.6
click at [382, 274] on div "+ · 67 · 11 + · 82 · 11 + · 90 · 11 + · 47 · 11" at bounding box center [382, 274] width 0 height 0
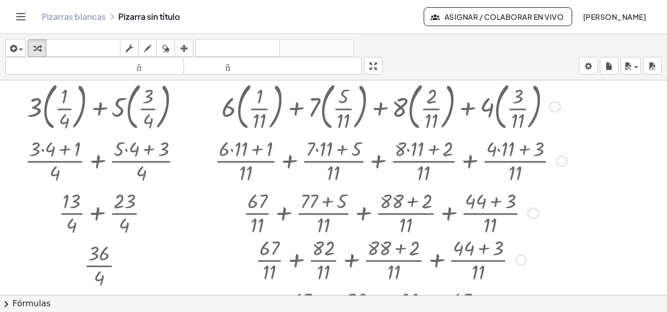
drag, startPoint x: 519, startPoint y: 211, endPoint x: 518, endPoint y: 263, distance: 51.6
click at [382, 260] on div "+ · 67 · 11 + · 82 · 11 + · ( + 88 + 2 ) · 11 + · ( + 44 + 3 ) · 11" at bounding box center [382, 260] width 0 height 0
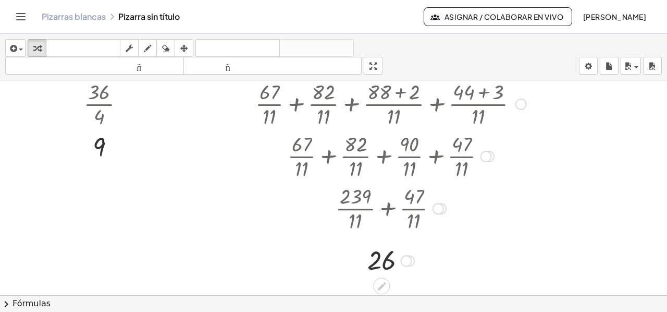
scroll to position [1511, 0]
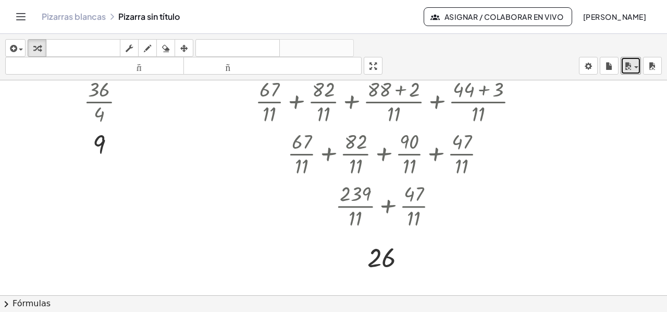
drag, startPoint x: 630, startPoint y: 60, endPoint x: 634, endPoint y: 77, distance: 17.7
click at [631, 69] on icon "button" at bounding box center [628, 66] width 9 height 13
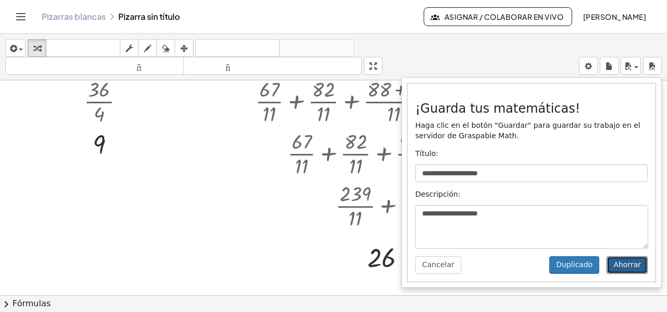
click at [626, 268] on font "Ahorrar" at bounding box center [628, 264] width 28 height 8
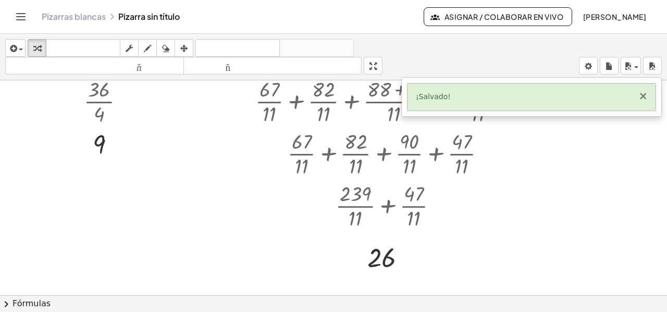
click at [644, 93] on font "×" at bounding box center [643, 96] width 9 height 13
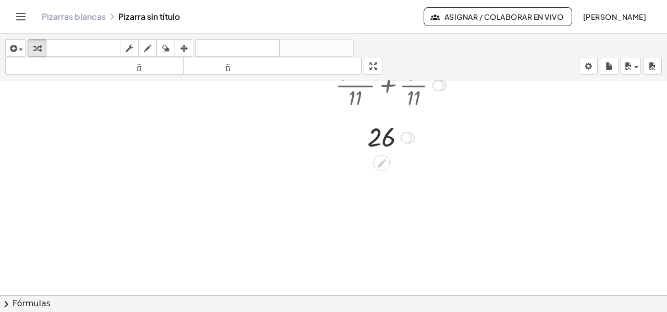
scroll to position [1615, 0]
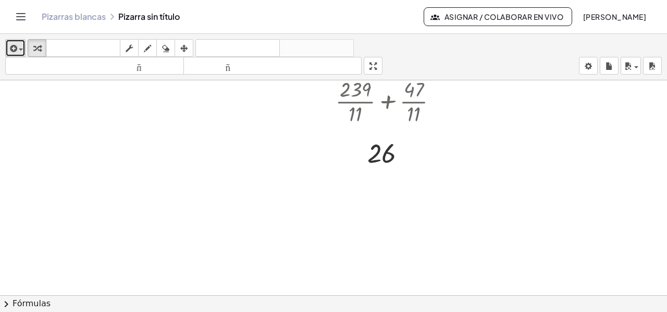
click at [18, 47] on span "button" at bounding box center [18, 49] width 2 height 7
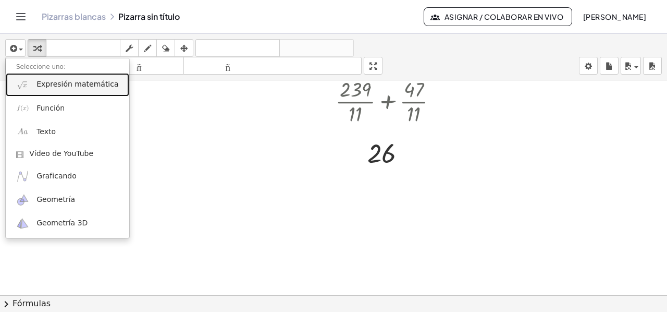
click at [34, 86] on link "Expresión matemática" at bounding box center [68, 84] width 124 height 23
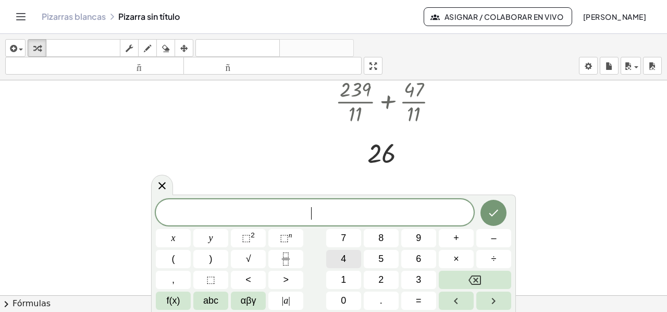
click at [345, 260] on span "4" at bounding box center [343, 259] width 5 height 14
click at [174, 255] on span "(" at bounding box center [173, 259] width 3 height 14
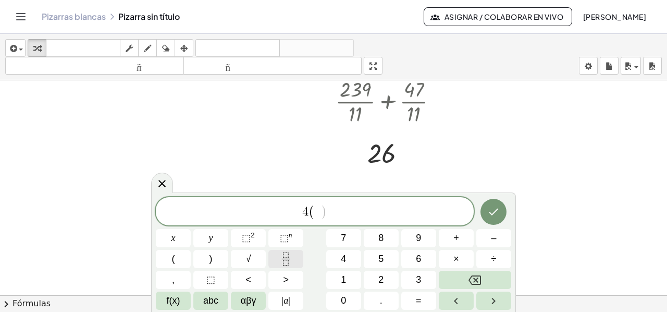
click at [279, 264] on icon "Fraction" at bounding box center [285, 258] width 13 height 13
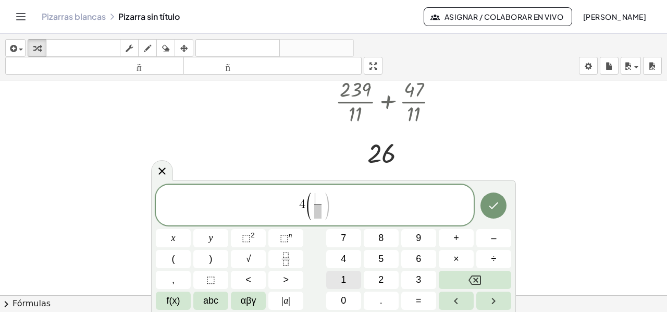
click at [351, 277] on button "1" at bounding box center [343, 280] width 35 height 18
click at [318, 209] on span at bounding box center [318, 211] width 8 height 14
click at [409, 281] on button "3" at bounding box center [418, 280] width 35 height 18
click at [344, 276] on span "1" at bounding box center [343, 280] width 5 height 14
click at [342, 207] on span "4 ( 1 3 1 ​ ) ​" at bounding box center [315, 206] width 318 height 30
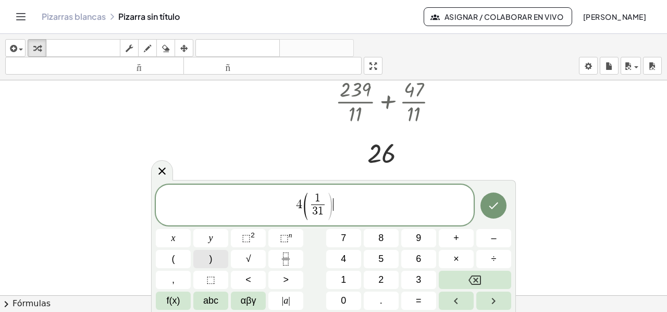
click at [220, 257] on button ")" at bounding box center [210, 259] width 35 height 18
click at [446, 240] on button "+" at bounding box center [456, 238] width 35 height 18
click at [342, 283] on span "1" at bounding box center [343, 280] width 5 height 14
click at [172, 258] on span "(" at bounding box center [173, 259] width 3 height 14
click at [288, 263] on button "Fraction" at bounding box center [286, 259] width 35 height 18
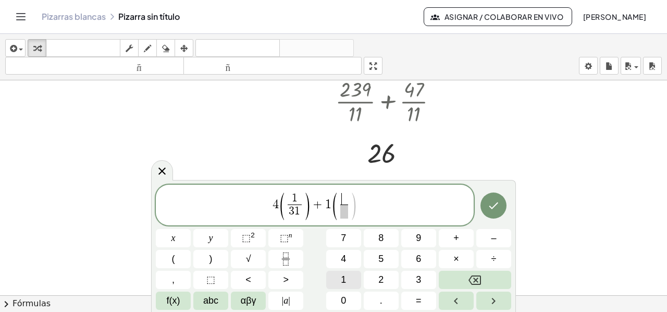
click at [342, 275] on span "1" at bounding box center [343, 280] width 5 height 14
click at [344, 210] on span "​" at bounding box center [344, 211] width 8 height 14
click at [412, 262] on button "6" at bounding box center [418, 259] width 35 height 18
click at [388, 278] on button "2" at bounding box center [381, 280] width 35 height 18
click at [360, 204] on span ")" at bounding box center [357, 206] width 8 height 30
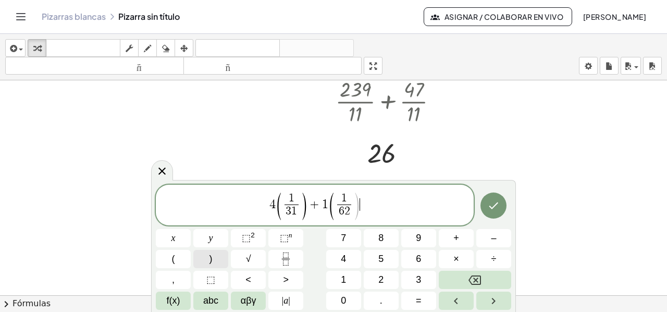
click at [218, 252] on button ")" at bounding box center [210, 259] width 35 height 18
click at [451, 235] on button "+" at bounding box center [456, 238] width 35 height 18
click at [335, 285] on button "1" at bounding box center [343, 280] width 35 height 18
click at [175, 261] on button "(" at bounding box center [173, 259] width 35 height 18
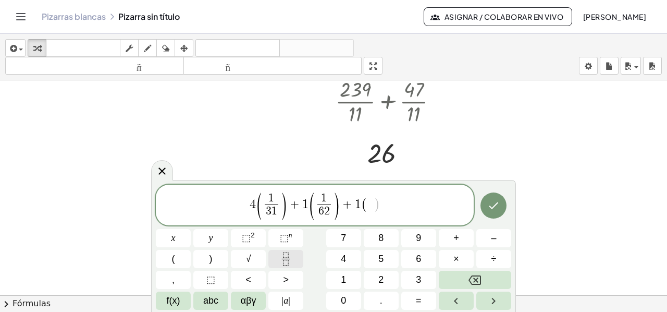
click at [287, 254] on icon "Fraction" at bounding box center [285, 258] width 13 height 13
click at [416, 279] on button "3" at bounding box center [418, 280] width 35 height 18
click at [370, 209] on span at bounding box center [371, 211] width 8 height 14
click at [420, 238] on span "9" at bounding box center [418, 238] width 5 height 14
click at [422, 278] on button "3" at bounding box center [418, 280] width 35 height 18
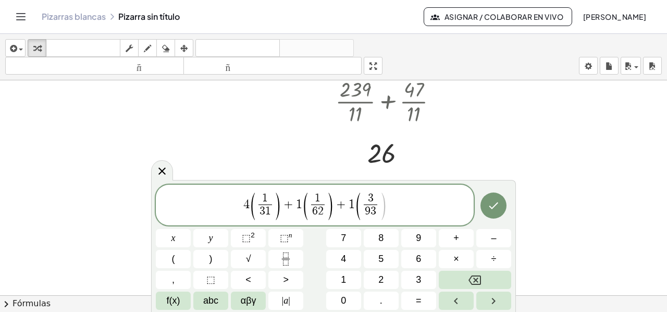
drag, startPoint x: 387, startPoint y: 199, endPoint x: 390, endPoint y: 212, distance: 13.4
click at [387, 202] on span ")" at bounding box center [383, 206] width 8 height 30
click at [204, 263] on button ")" at bounding box center [210, 259] width 35 height 18
click at [452, 238] on button "+" at bounding box center [456, 238] width 35 height 18
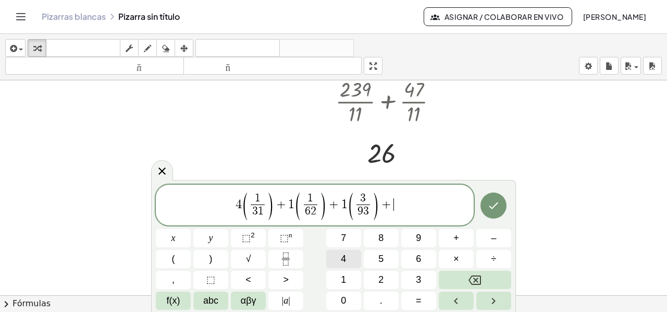
click at [342, 262] on span "4" at bounding box center [343, 259] width 5 height 14
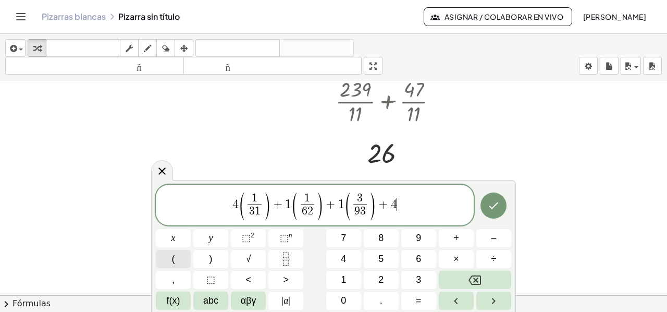
click at [181, 264] on button "(" at bounding box center [173, 259] width 35 height 18
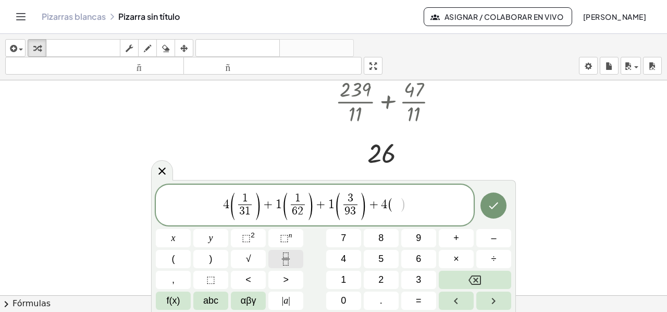
click at [286, 259] on icon "Fraction" at bounding box center [285, 258] width 13 height 13
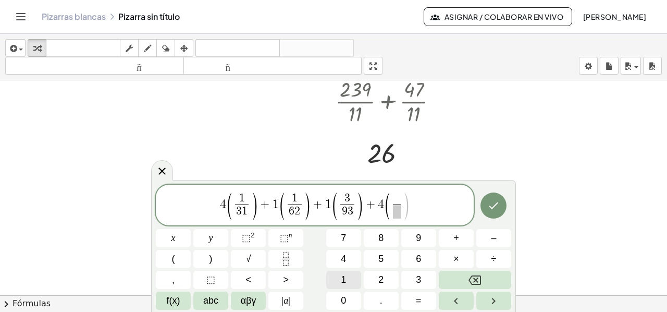
click at [343, 275] on span "1" at bounding box center [343, 280] width 5 height 14
click at [398, 211] on span "​" at bounding box center [397, 211] width 8 height 14
click at [346, 261] on span "4" at bounding box center [343, 259] width 5 height 14
click at [416, 206] on span "4 ( 1 3 1 ​ ) + 1 ( 1 6 2 ​ ) + 1 ( 3 9 3 ​ ) + 4 ( 1 4 ​ ) ​" at bounding box center [315, 206] width 318 height 30
click at [205, 263] on button ")" at bounding box center [210, 259] width 35 height 18
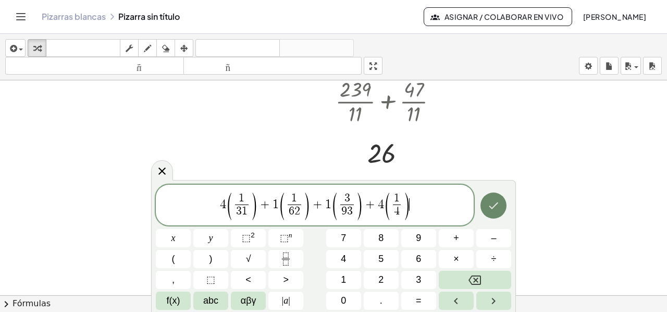
click at [492, 209] on icon "Hecho" at bounding box center [494, 205] width 13 height 13
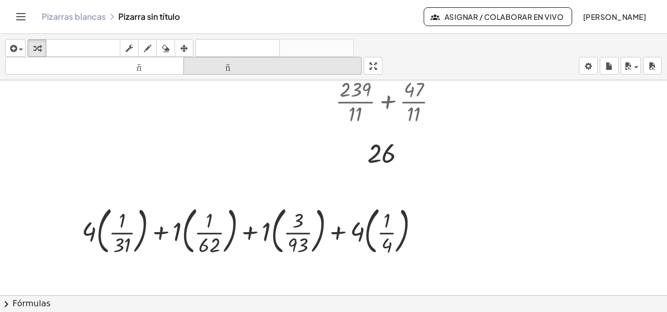
click at [187, 48] on icon "button" at bounding box center [183, 48] width 7 height 13
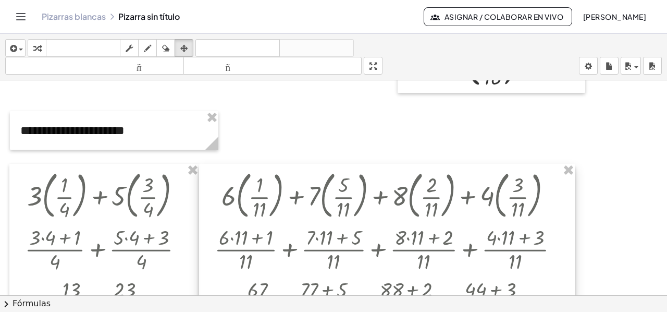
scroll to position [1250, 0]
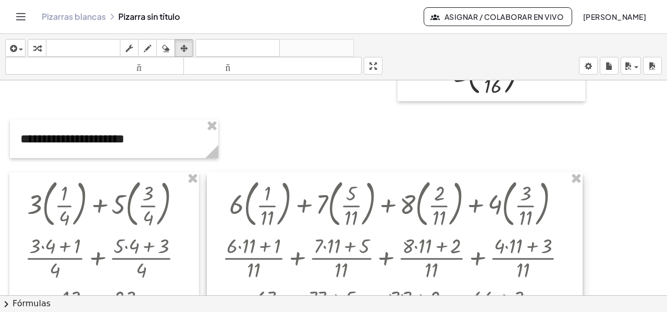
drag, startPoint x: 221, startPoint y: 184, endPoint x: 247, endPoint y: 186, distance: 26.7
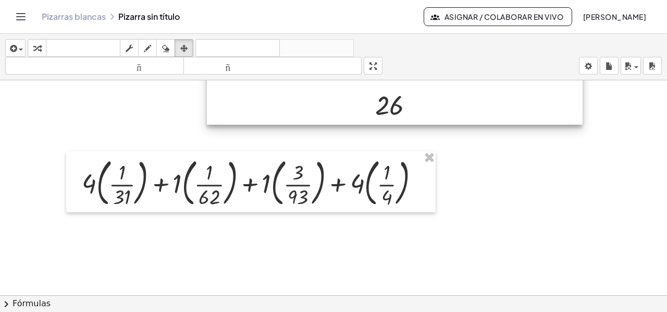
scroll to position [1668, 0]
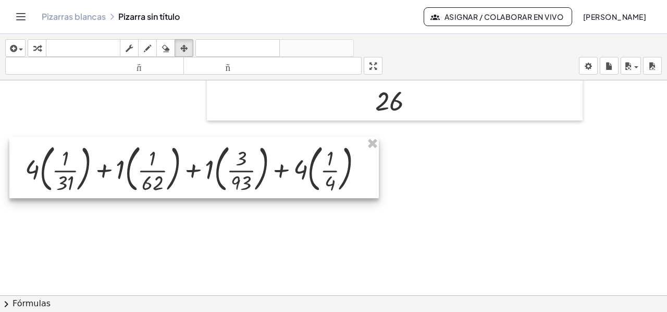
drag, startPoint x: 254, startPoint y: 162, endPoint x: 201, endPoint y: 153, distance: 54.0
click at [201, 153] on div at bounding box center [194, 168] width 370 height 62
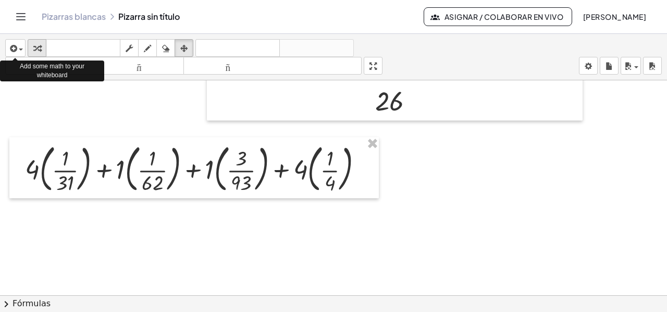
click at [40, 48] on icon "button" at bounding box center [36, 48] width 7 height 13
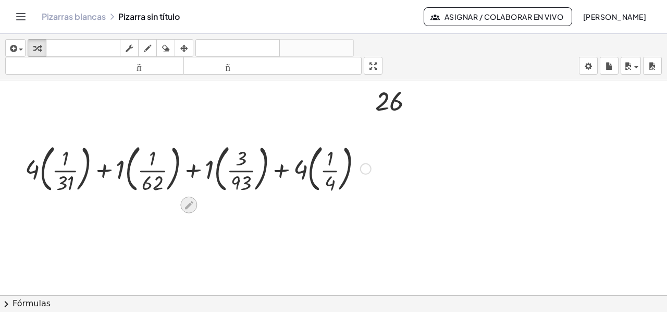
click at [191, 206] on icon at bounding box center [189, 205] width 11 height 11
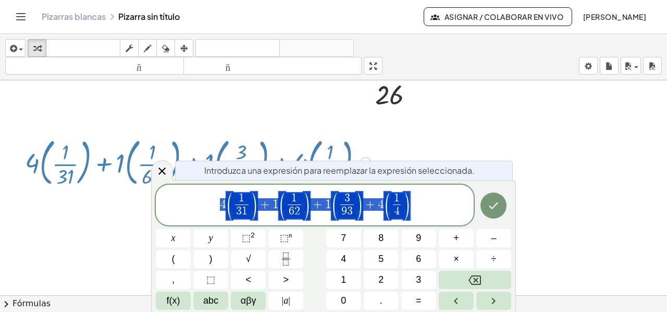
scroll to position [1696, 0]
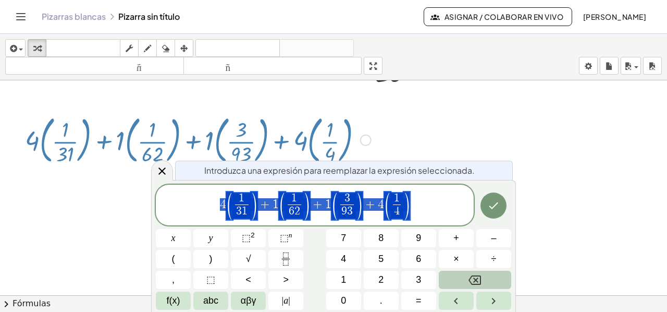
click at [473, 278] on icon "Backspace" at bounding box center [475, 280] width 13 height 13
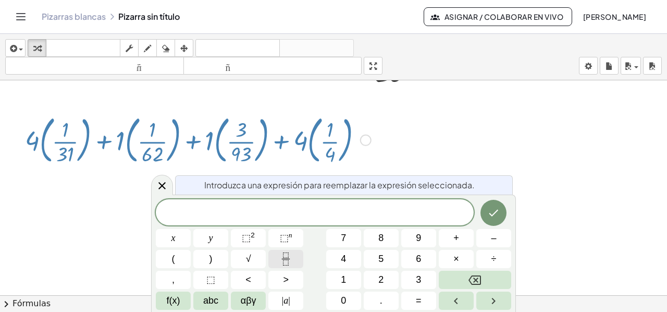
click at [290, 258] on icon "Fraction" at bounding box center [285, 258] width 13 height 13
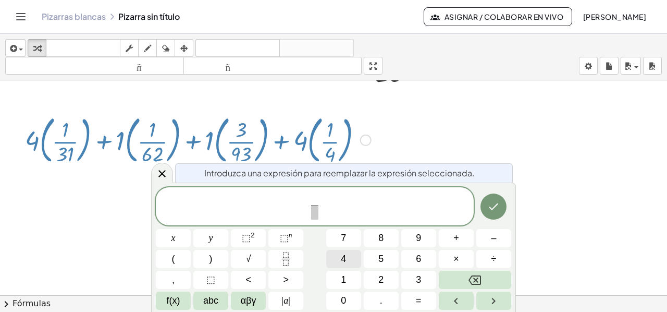
click at [343, 259] on span "4" at bounding box center [343, 259] width 5 height 14
click at [463, 259] on button "×" at bounding box center [456, 259] width 35 height 18
click at [408, 280] on button "3" at bounding box center [418, 280] width 35 height 18
click at [340, 281] on button "1" at bounding box center [343, 280] width 35 height 18
click at [449, 241] on button "+" at bounding box center [456, 238] width 35 height 18
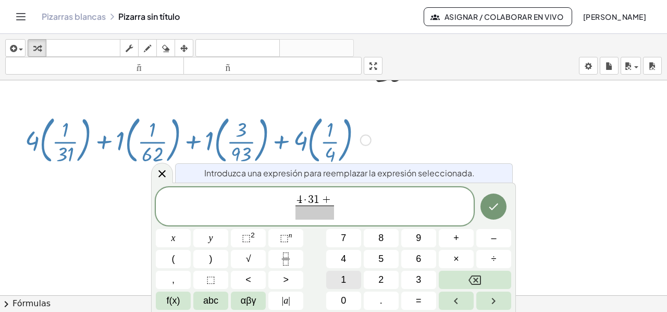
click at [346, 280] on button "1" at bounding box center [343, 280] width 35 height 18
click at [313, 210] on span "​" at bounding box center [315, 212] width 45 height 14
click at [419, 282] on button "3" at bounding box center [418, 280] width 35 height 18
click at [343, 279] on span "1" at bounding box center [343, 280] width 5 height 14
drag, startPoint x: 339, startPoint y: 208, endPoint x: 349, endPoint y: 215, distance: 12.7
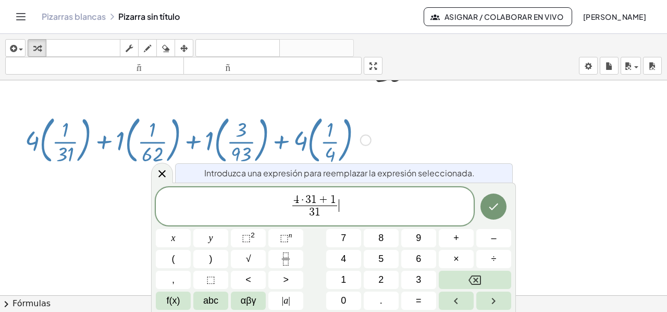
click at [339, 208] on span "4 · 3 1 + 1 3 1 ​ ​" at bounding box center [315, 207] width 318 height 28
click at [450, 235] on button "+" at bounding box center [456, 238] width 35 height 18
click at [286, 258] on icon "Fraction" at bounding box center [285, 258] width 13 height 13
click at [348, 278] on button "1" at bounding box center [343, 280] width 35 height 18
click at [447, 252] on button "×" at bounding box center [456, 259] width 35 height 18
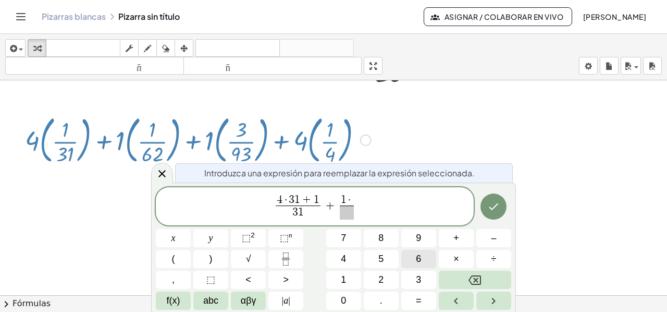
click at [416, 258] on span "6" at bounding box center [418, 259] width 5 height 14
click at [385, 277] on button "2" at bounding box center [381, 280] width 35 height 18
click at [464, 235] on button "+" at bounding box center [456, 238] width 35 height 18
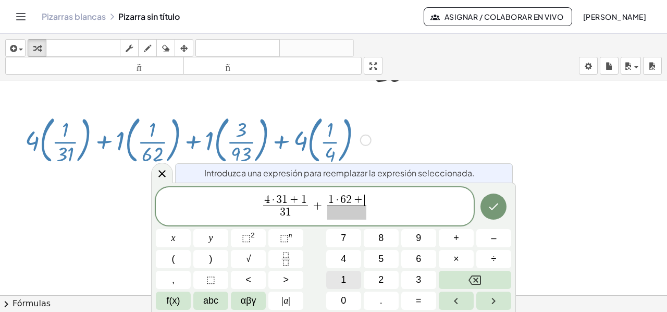
click at [348, 275] on button "1" at bounding box center [343, 280] width 35 height 18
click at [342, 214] on span at bounding box center [347, 212] width 45 height 14
click at [414, 260] on button "6" at bounding box center [418, 259] width 35 height 18
click at [384, 278] on button "2" at bounding box center [381, 280] width 35 height 18
click at [384, 205] on span "4 · 3 1 + 1 3 1 ​ + 1 · 6 2 + 1 6 2 ​ ​" at bounding box center [315, 207] width 318 height 28
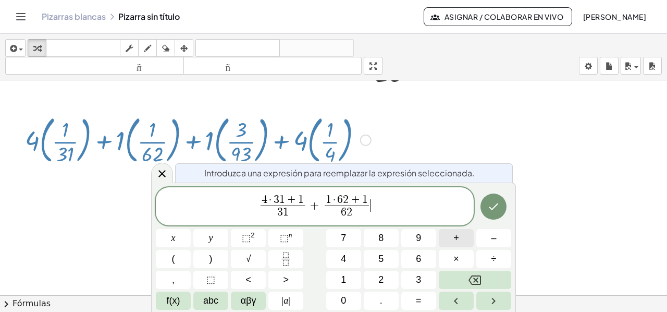
click at [448, 235] on button "+" at bounding box center [456, 238] width 35 height 18
click at [286, 261] on icon "Fraction" at bounding box center [285, 258] width 13 height 13
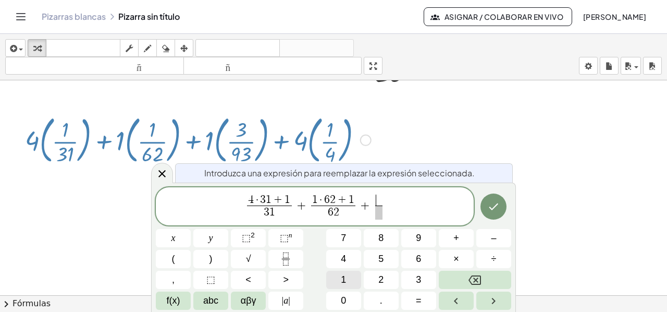
click at [347, 283] on button "1" at bounding box center [343, 280] width 35 height 18
click at [454, 259] on span "×" at bounding box center [457, 259] width 6 height 14
click at [412, 237] on button "9" at bounding box center [418, 238] width 35 height 18
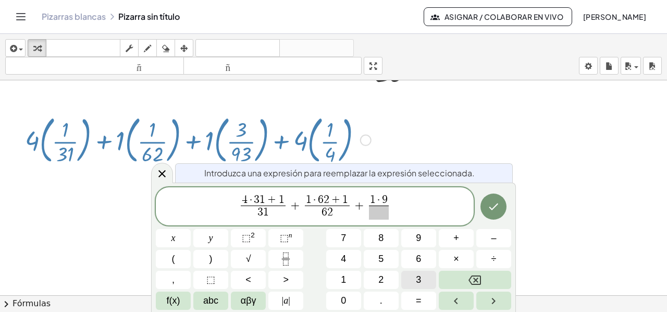
click at [415, 283] on button "3" at bounding box center [418, 280] width 35 height 18
click at [458, 237] on span "+" at bounding box center [457, 238] width 6 height 14
click at [416, 278] on span "3" at bounding box center [418, 280] width 5 height 14
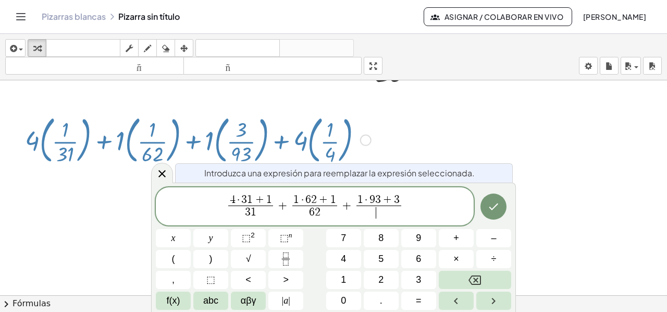
click at [376, 212] on span "​" at bounding box center [379, 212] width 45 height 14
click at [421, 236] on button "9" at bounding box center [418, 238] width 35 height 18
click at [418, 279] on span "3" at bounding box center [418, 280] width 5 height 14
click at [411, 202] on span "4 · 3 1 + 1 3 1 ​ + 1 · 6 2 + 1 6 2 ​ + 1 · 9 3 + 3 9 3 ​ ​" at bounding box center [315, 207] width 318 height 28
click at [454, 237] on span "+" at bounding box center [457, 238] width 6 height 14
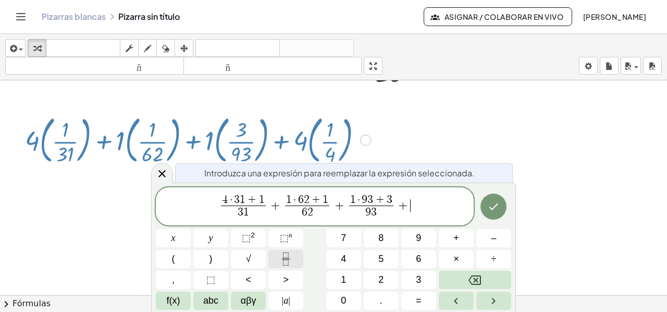
click at [282, 265] on button "Fraction" at bounding box center [286, 259] width 35 height 18
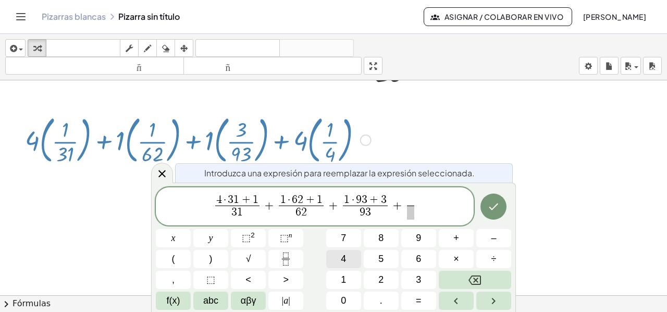
click at [348, 262] on button "4" at bounding box center [343, 259] width 35 height 18
click at [458, 261] on span "×" at bounding box center [457, 259] width 6 height 14
click at [348, 261] on button "4" at bounding box center [343, 259] width 35 height 18
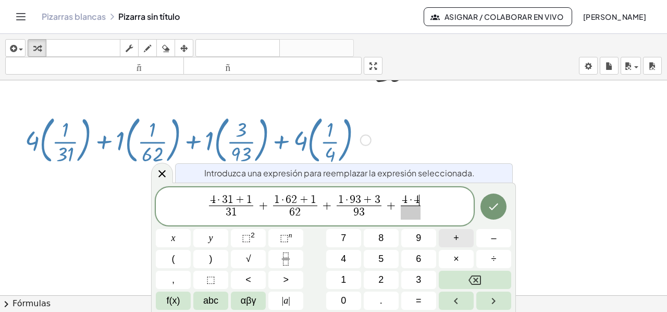
click at [471, 230] on button "+" at bounding box center [456, 238] width 35 height 18
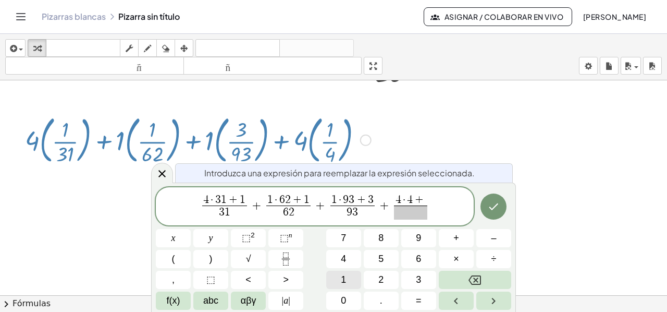
click at [336, 280] on button "1" at bounding box center [343, 280] width 35 height 18
click at [409, 211] on span "​" at bounding box center [411, 212] width 39 height 14
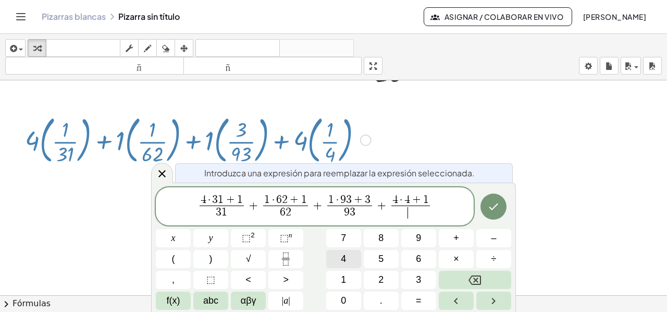
click at [343, 258] on span "4" at bounding box center [343, 259] width 5 height 14
click at [490, 203] on icon "Hecho" at bounding box center [494, 206] width 13 height 13
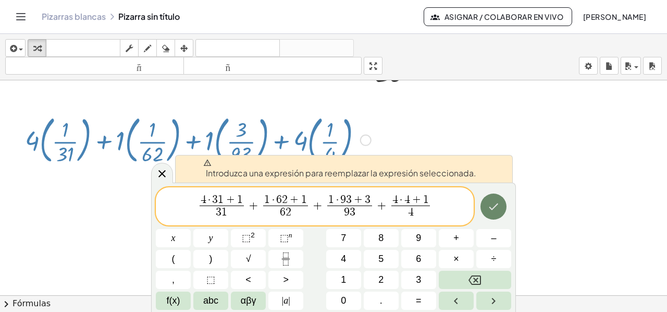
click at [490, 202] on icon "Hecho" at bounding box center [494, 206] width 13 height 13
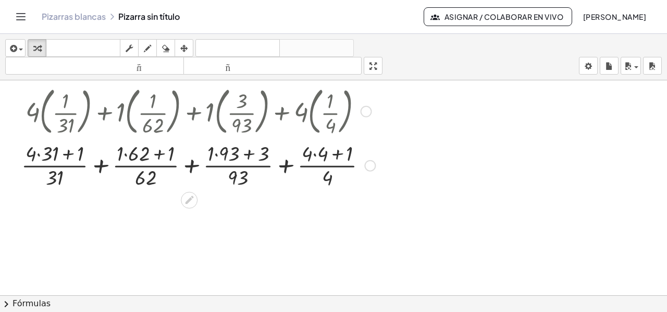
scroll to position [1727, 0]
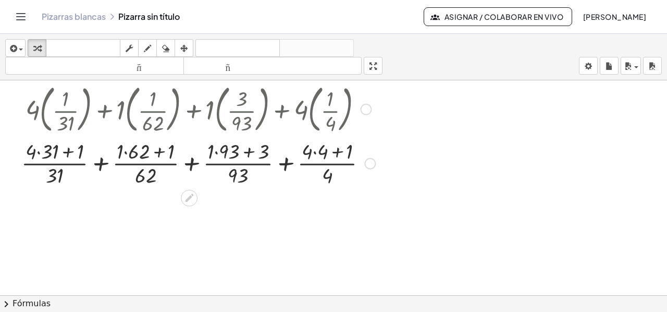
click at [36, 152] on div at bounding box center [198, 162] width 364 height 52
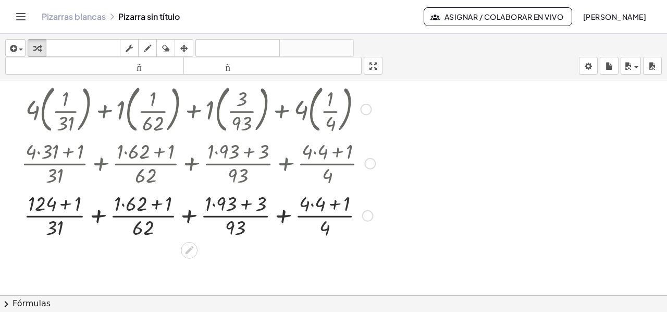
click at [126, 203] on div at bounding box center [198, 214] width 364 height 52
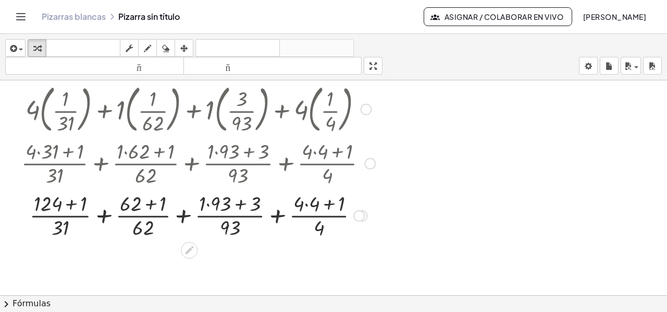
click at [208, 203] on div at bounding box center [198, 214] width 364 height 52
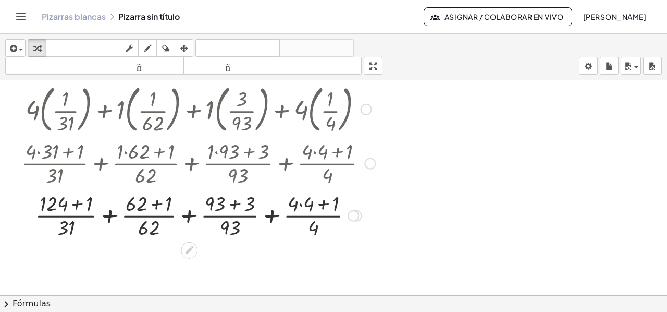
click at [297, 203] on div at bounding box center [198, 214] width 364 height 52
click at [300, 204] on div at bounding box center [198, 214] width 364 height 52
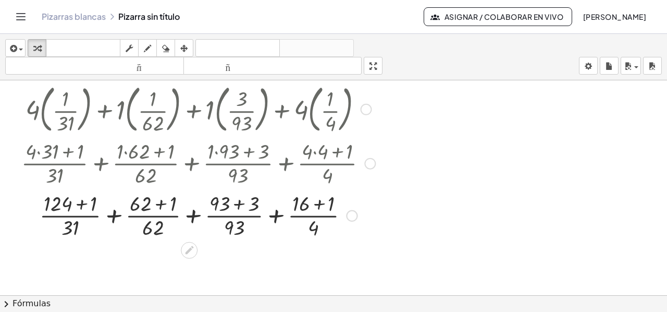
click at [112, 214] on div at bounding box center [198, 214] width 364 height 52
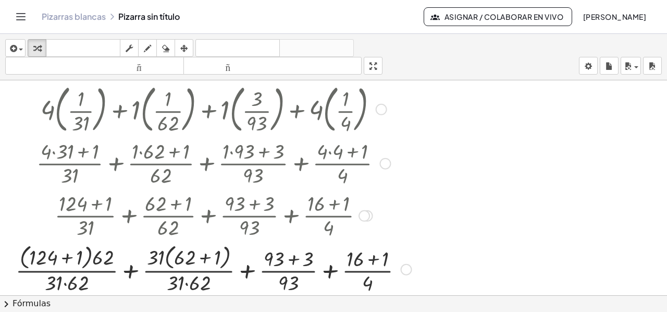
click at [84, 263] on div at bounding box center [213, 268] width 407 height 55
click at [64, 257] on div at bounding box center [213, 268] width 407 height 55
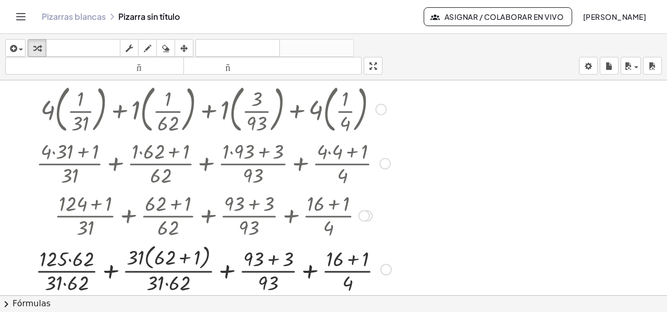
click at [190, 257] on div at bounding box center [213, 268] width 367 height 55
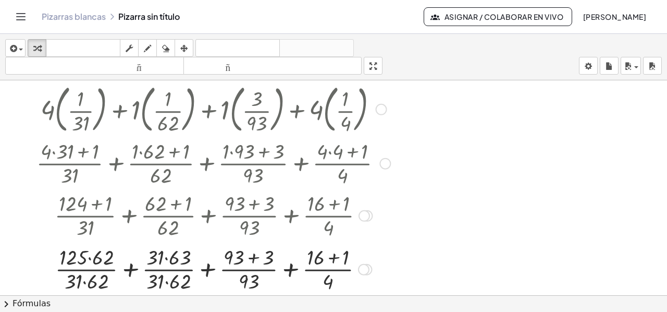
click at [91, 258] on div at bounding box center [213, 268] width 364 height 52
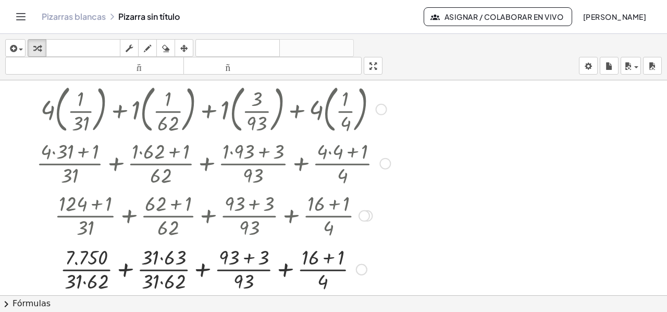
click at [160, 257] on div at bounding box center [213, 268] width 364 height 52
click at [249, 256] on div at bounding box center [213, 268] width 364 height 52
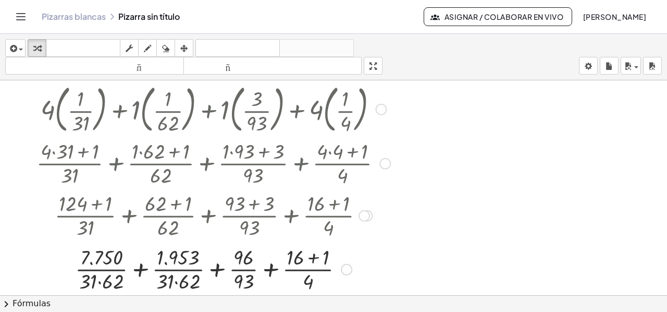
click at [314, 256] on div at bounding box center [213, 268] width 364 height 52
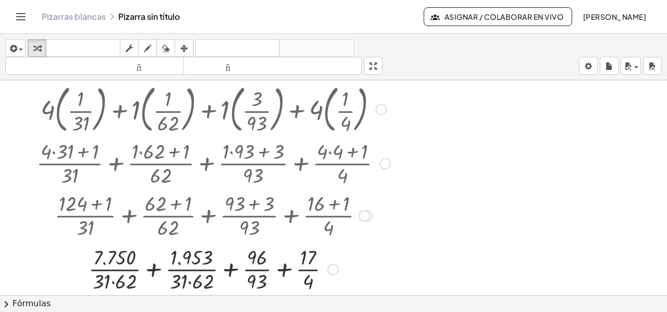
scroll to position [1779, 0]
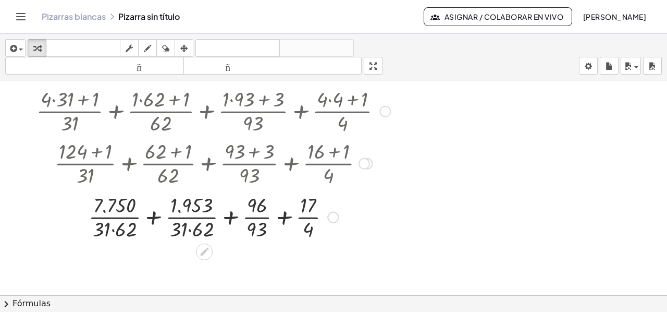
click at [152, 218] on div at bounding box center [213, 216] width 364 height 52
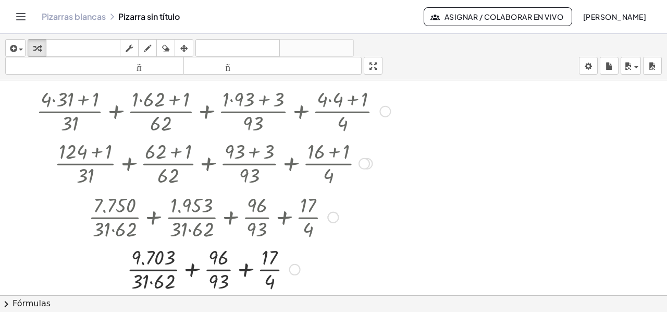
click at [191, 270] on div at bounding box center [213, 268] width 364 height 52
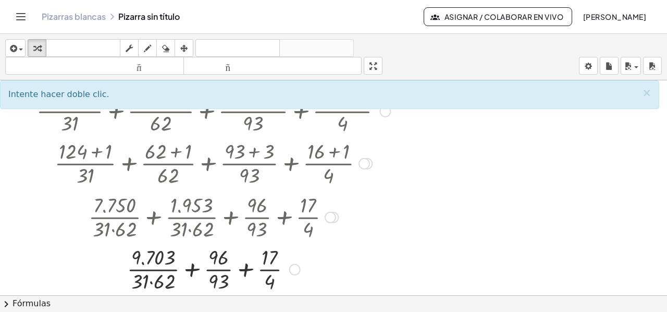
click at [192, 270] on div at bounding box center [213, 268] width 364 height 52
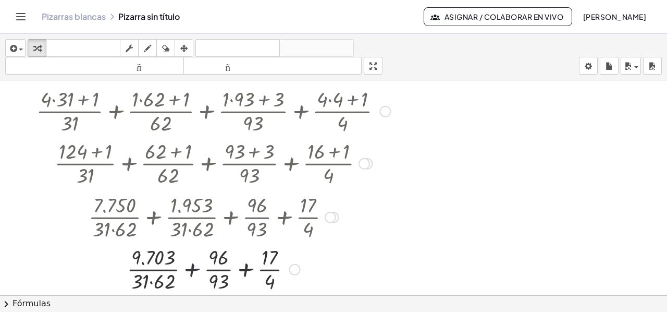
click at [192, 270] on div at bounding box center [213, 268] width 364 height 52
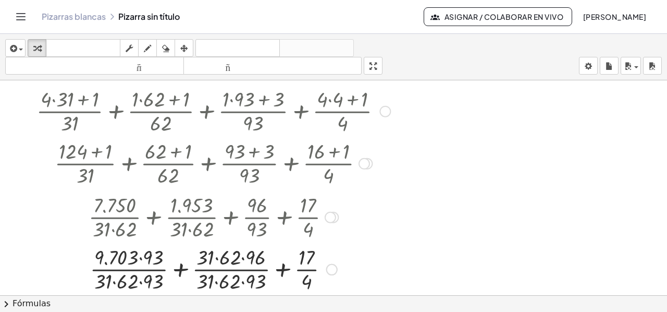
click at [142, 256] on div at bounding box center [213, 268] width 364 height 52
click at [139, 281] on div at bounding box center [213, 268] width 364 height 52
click at [213, 258] on div at bounding box center [213, 268] width 364 height 52
click at [215, 258] on div at bounding box center [213, 268] width 364 height 52
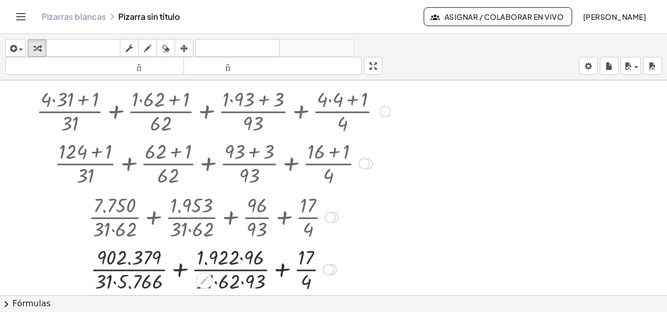
click at [240, 258] on div at bounding box center [213, 268] width 364 height 52
click at [215, 282] on div at bounding box center [213, 268] width 364 height 52
click at [240, 283] on div at bounding box center [213, 268] width 364 height 52
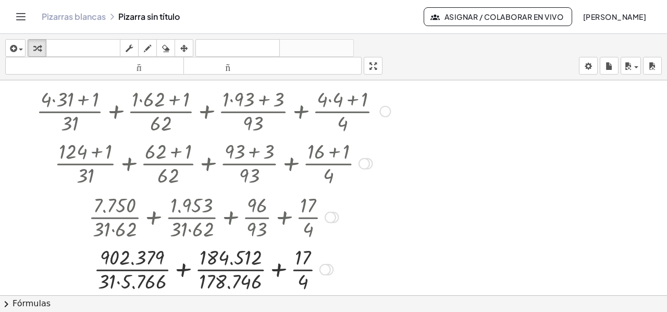
click at [277, 269] on div at bounding box center [213, 268] width 364 height 52
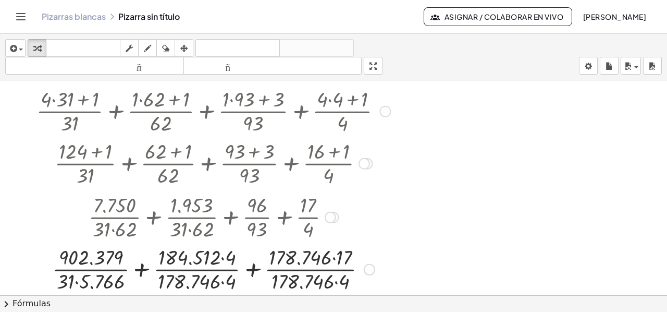
click at [333, 258] on div at bounding box center [213, 268] width 364 height 52
click at [337, 281] on div at bounding box center [213, 268] width 364 height 52
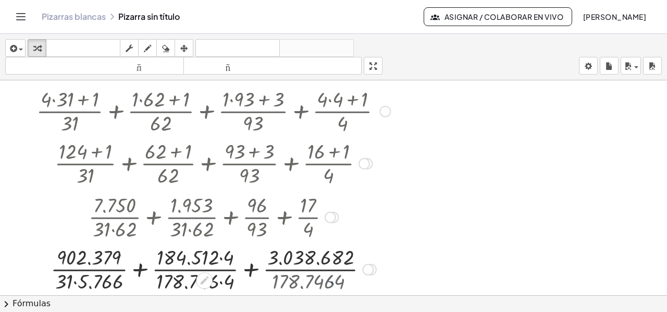
click at [337, 281] on div at bounding box center [213, 268] width 364 height 52
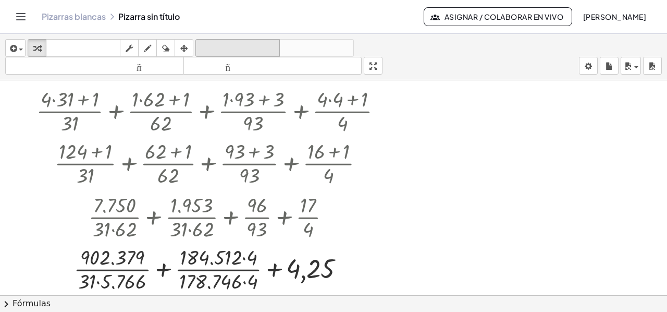
click at [249, 41] on button "deshacer deshacer" at bounding box center [238, 48] width 84 height 18
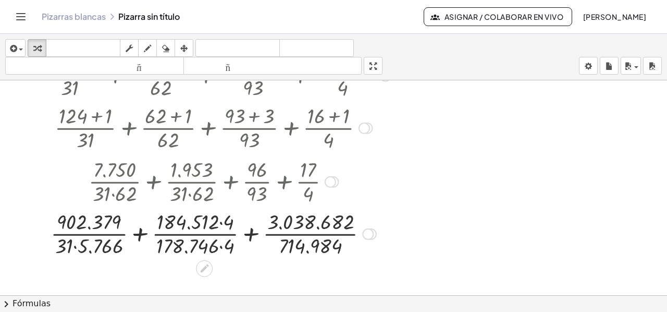
scroll to position [1831, 0]
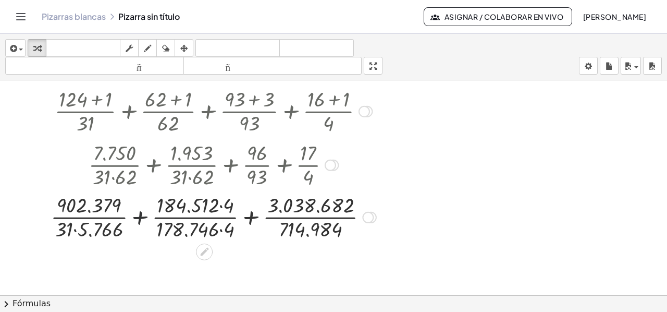
click at [139, 215] on div at bounding box center [213, 216] width 411 height 52
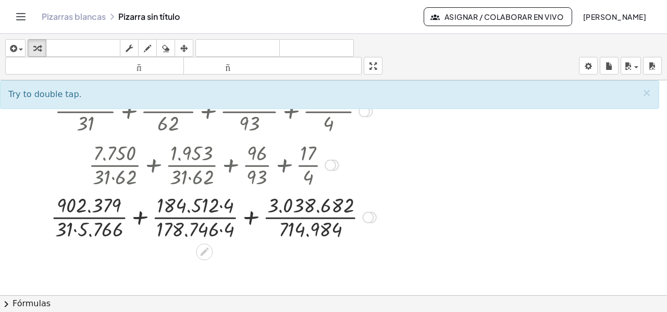
click at [139, 215] on div at bounding box center [213, 216] width 411 height 52
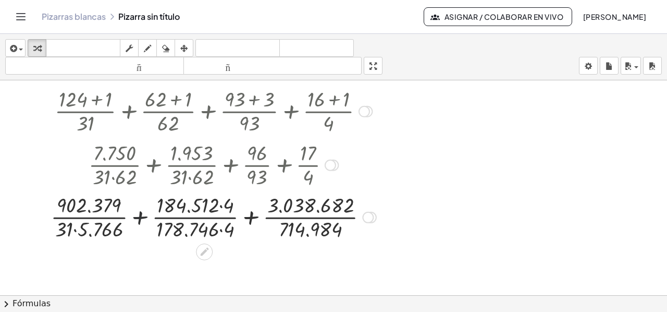
click at [139, 215] on div at bounding box center [213, 216] width 411 height 52
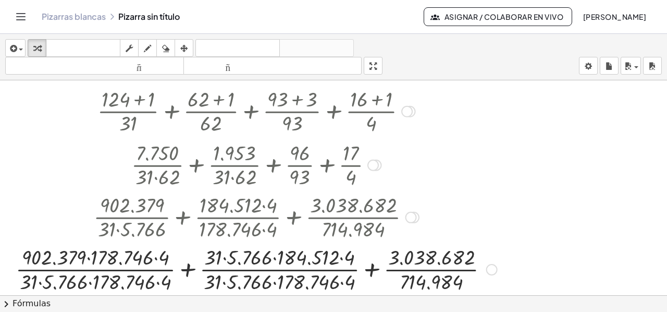
click at [188, 267] on div at bounding box center [256, 268] width 492 height 52
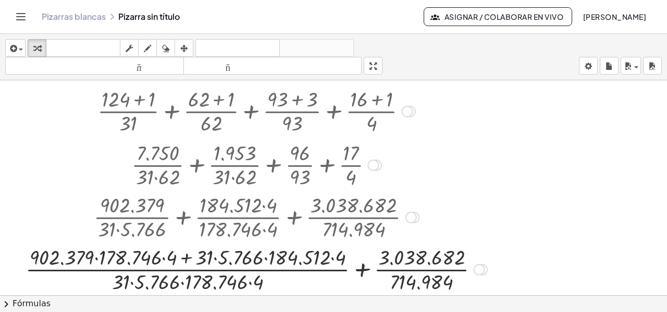
click at [185, 255] on div at bounding box center [256, 268] width 472 height 52
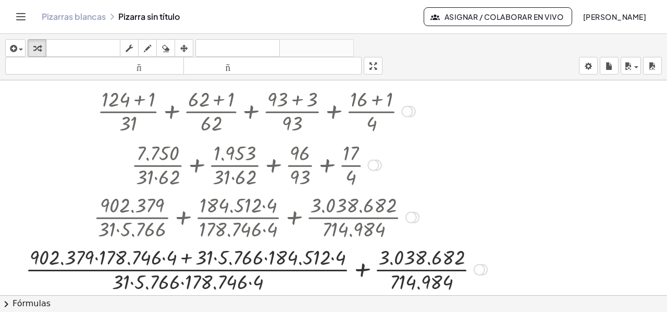
click at [360, 270] on div at bounding box center [256, 268] width 472 height 52
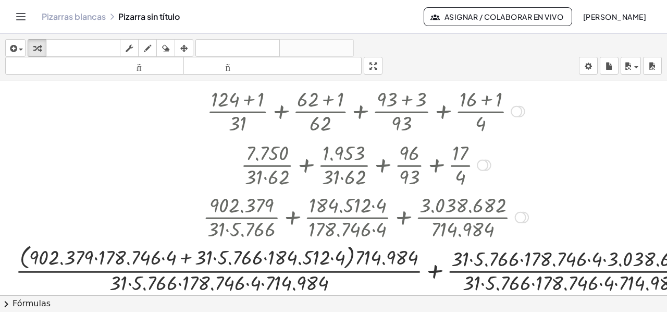
click at [435, 266] on div at bounding box center [365, 268] width 711 height 55
click at [435, 266] on div at bounding box center [366, 268] width 697 height 55
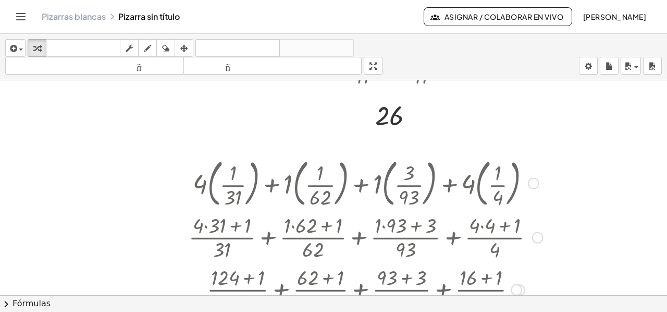
scroll to position [1675, 0]
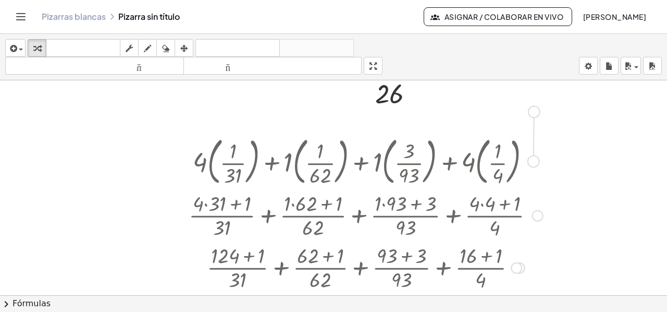
drag, startPoint x: 534, startPoint y: 160, endPoint x: 535, endPoint y: 107, distance: 53.2
click at [587, 180] on div at bounding box center [366, 160] width 697 height 56
click at [40, 46] on icon "button" at bounding box center [36, 48] width 7 height 13
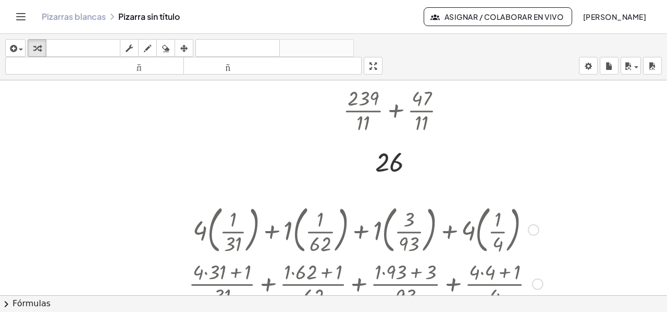
scroll to position [1623, 0]
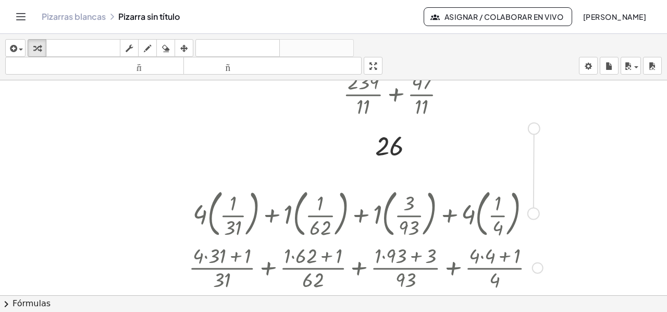
drag, startPoint x: 532, startPoint y: 213, endPoint x: 533, endPoint y: 124, distance: 89.2
drag, startPoint x: 526, startPoint y: 207, endPoint x: 275, endPoint y: 138, distance: 260.1
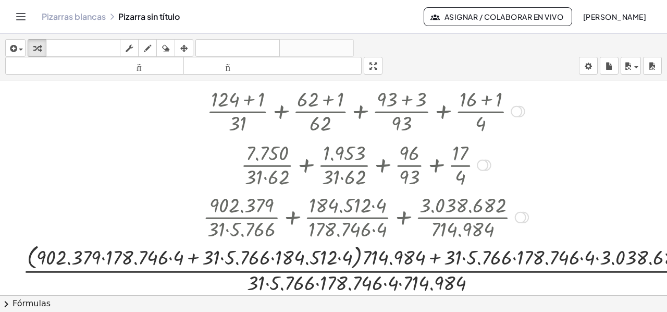
scroll to position [1883, 0]
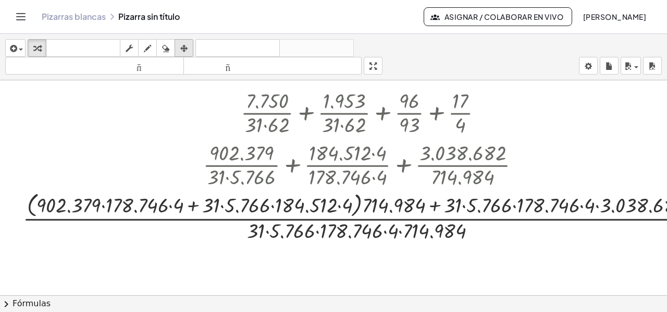
click at [182, 48] on icon "button" at bounding box center [183, 48] width 7 height 13
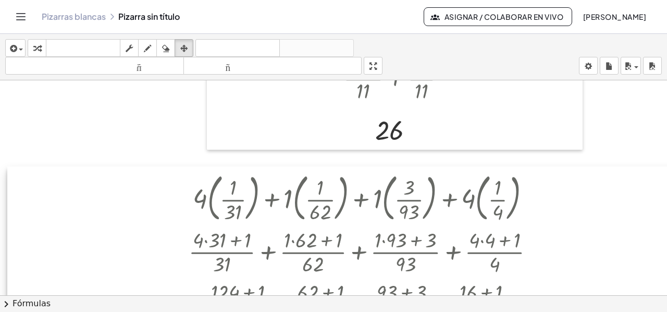
scroll to position [1623, 0]
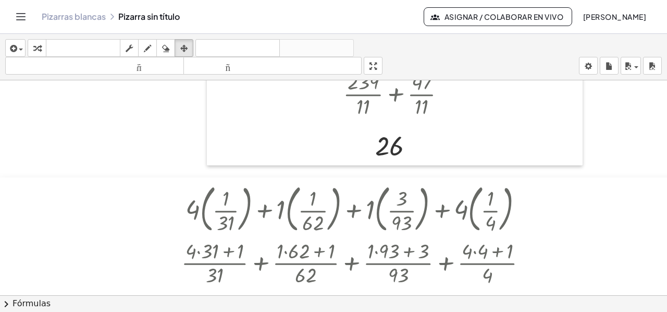
drag, startPoint x: 594, startPoint y: 185, endPoint x: 500, endPoint y: 180, distance: 94.0
click at [40, 49] on icon "button" at bounding box center [36, 48] width 7 height 13
drag, startPoint x: 527, startPoint y: 206, endPoint x: 161, endPoint y: 94, distance: 382.3
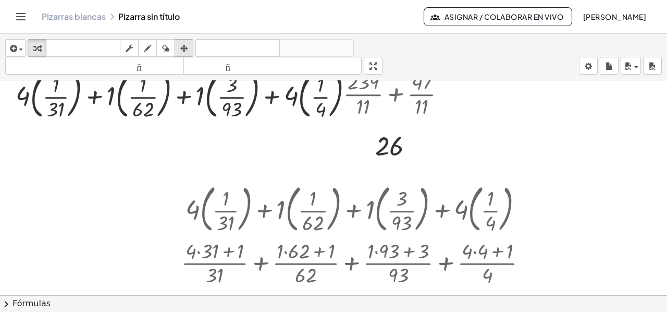
click at [179, 48] on div "button" at bounding box center [184, 48] width 14 height 13
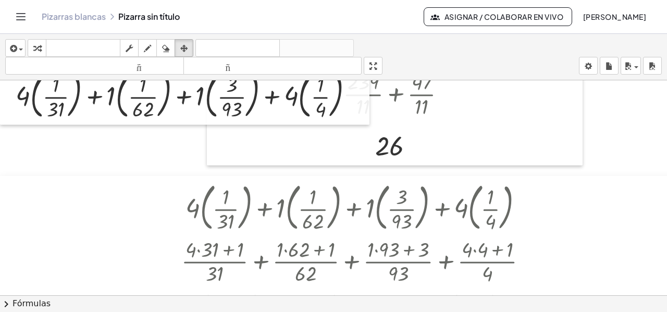
drag, startPoint x: 607, startPoint y: 196, endPoint x: 579, endPoint y: 247, distance: 58.8
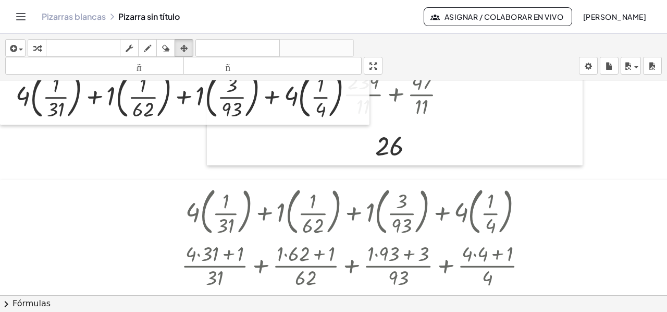
scroll to position [1623, 67]
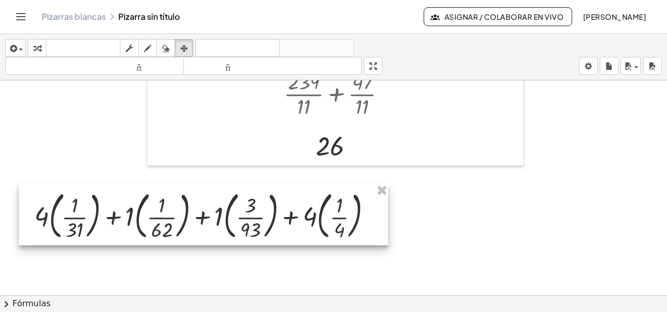
drag, startPoint x: 273, startPoint y: 115, endPoint x: 351, endPoint y: 236, distance: 143.6
click at [351, 236] on div at bounding box center [204, 215] width 370 height 62
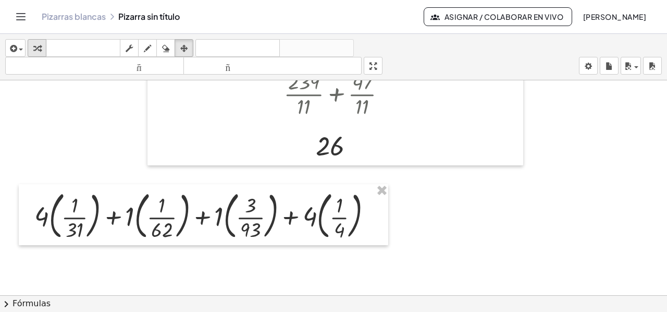
click at [39, 47] on icon "button" at bounding box center [36, 48] width 7 height 13
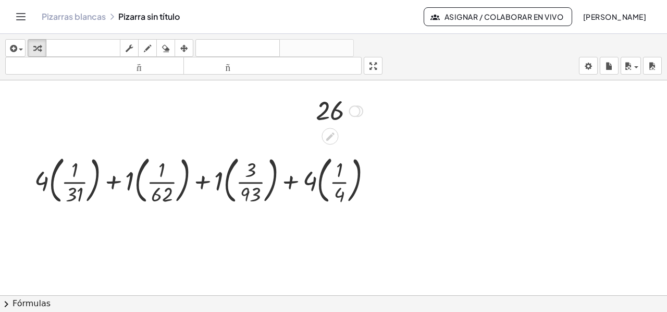
scroll to position [1675, 67]
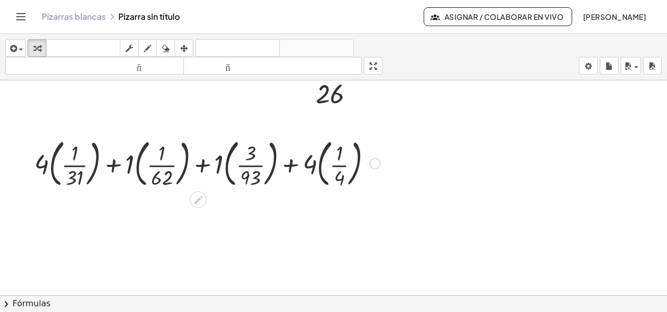
click at [193, 203] on icon at bounding box center [198, 199] width 11 height 11
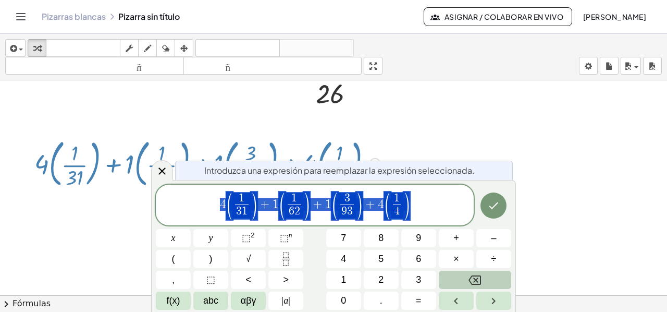
click at [474, 279] on icon "Backspace" at bounding box center [475, 280] width 13 height 13
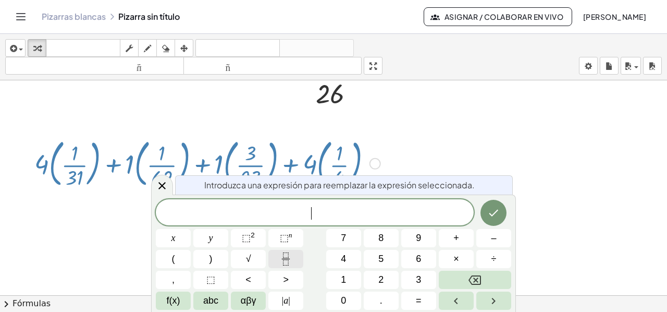
click at [293, 261] on button "Fraction" at bounding box center [286, 259] width 35 height 18
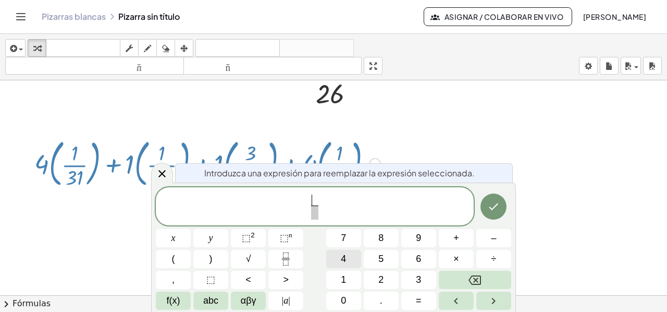
click at [336, 255] on button "4" at bounding box center [343, 259] width 35 height 18
click at [464, 252] on button "×" at bounding box center [456, 259] width 35 height 18
click at [421, 276] on button "3" at bounding box center [418, 280] width 35 height 18
click at [343, 278] on span "1" at bounding box center [343, 280] width 5 height 14
click at [457, 234] on span "+" at bounding box center [457, 238] width 6 height 14
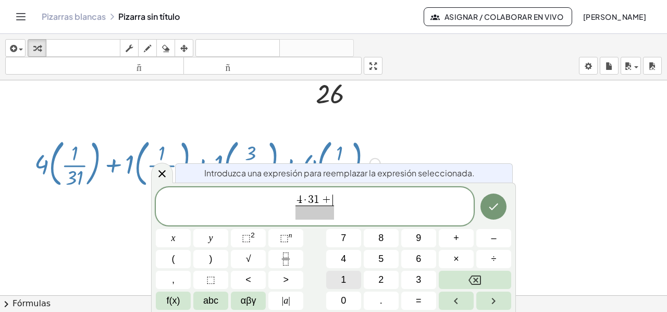
click at [341, 275] on span "1" at bounding box center [343, 280] width 5 height 14
click at [309, 213] on span "​" at bounding box center [315, 212] width 45 height 14
click at [420, 281] on span "3" at bounding box center [418, 280] width 5 height 14
click at [334, 278] on button "1" at bounding box center [343, 280] width 35 height 18
click at [343, 202] on span "4 · 3 1 + 1 3 1 ​ ​" at bounding box center [315, 207] width 318 height 28
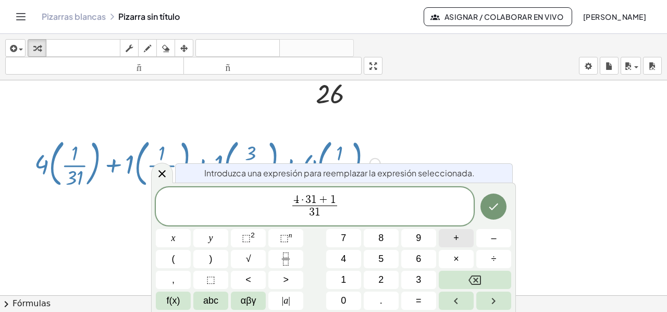
click at [449, 239] on button "+" at bounding box center [456, 238] width 35 height 18
click at [283, 259] on rect "Fraction" at bounding box center [286, 259] width 8 height 1
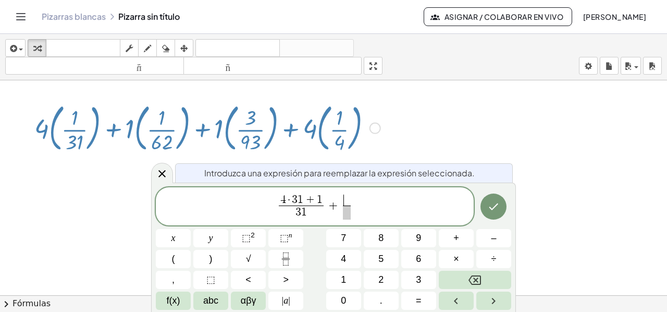
scroll to position [1727, 67]
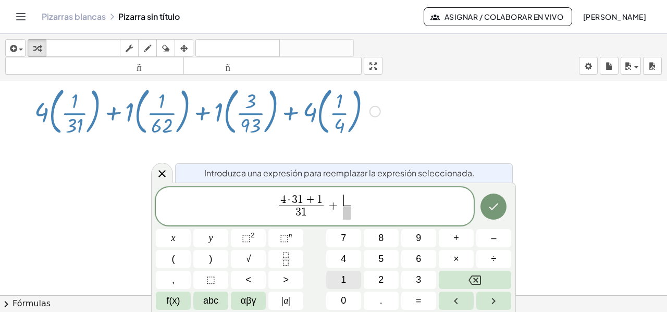
click at [343, 275] on span "1" at bounding box center [343, 280] width 5 height 14
click at [454, 251] on button "×" at bounding box center [456, 259] width 35 height 18
click at [418, 256] on span "6" at bounding box center [418, 259] width 5 height 14
click at [387, 275] on button "2" at bounding box center [381, 280] width 35 height 18
click at [446, 231] on button "+" at bounding box center [456, 238] width 35 height 18
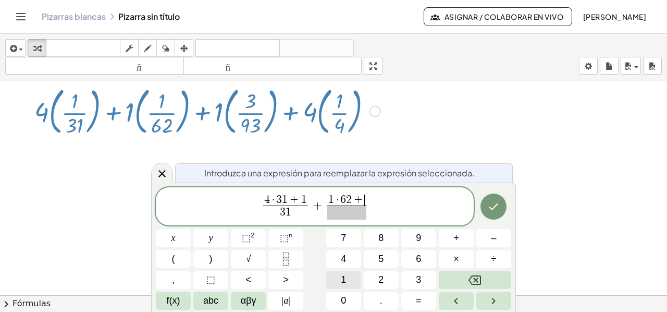
click at [343, 276] on span "1" at bounding box center [343, 280] width 5 height 14
click at [344, 213] on span "​" at bounding box center [347, 212] width 45 height 14
click at [415, 259] on button "6" at bounding box center [418, 259] width 35 height 18
click at [380, 279] on span "2" at bounding box center [381, 280] width 5 height 14
click at [385, 202] on span "4 · 3 1 + 1 3 1 ​ + 1 · 6 2 + 1 6 2 ​ ​" at bounding box center [315, 207] width 318 height 28
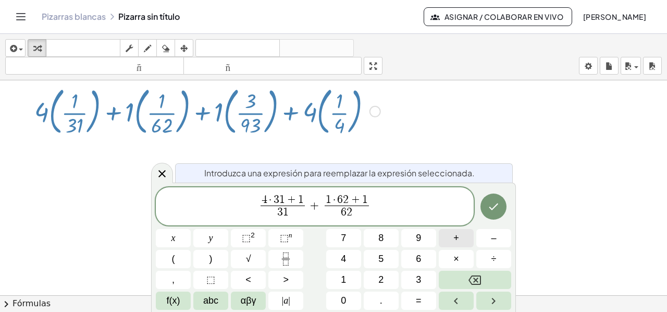
click at [456, 236] on span "+" at bounding box center [457, 238] width 6 height 14
click at [283, 256] on icon "Fraction" at bounding box center [285, 258] width 13 height 13
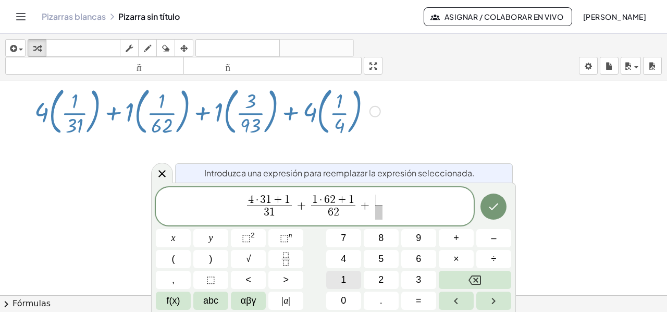
click at [349, 278] on button "1" at bounding box center [343, 280] width 35 height 18
click at [448, 253] on button "×" at bounding box center [456, 259] width 35 height 18
click at [413, 237] on button "9" at bounding box center [418, 238] width 35 height 18
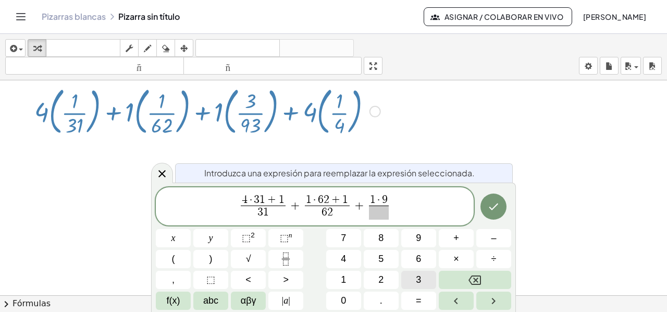
click at [422, 280] on button "3" at bounding box center [418, 280] width 35 height 18
click at [456, 238] on span "+" at bounding box center [457, 238] width 6 height 14
click at [418, 278] on span "3" at bounding box center [418, 280] width 5 height 14
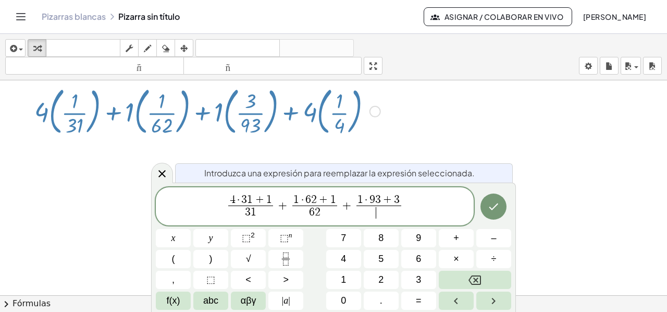
click at [371, 215] on span "​" at bounding box center [379, 212] width 45 height 14
click at [413, 234] on button "9" at bounding box center [418, 238] width 35 height 18
click at [424, 277] on button "3" at bounding box center [418, 280] width 35 height 18
click at [410, 208] on span "4 · 3 1 + 1 3 1 ​ + 1 · 6 2 + 1 6 2 ​ + 1 · 9 3 + 3 9 3 ​ ​" at bounding box center [315, 207] width 318 height 28
click at [462, 237] on button "+" at bounding box center [456, 238] width 35 height 18
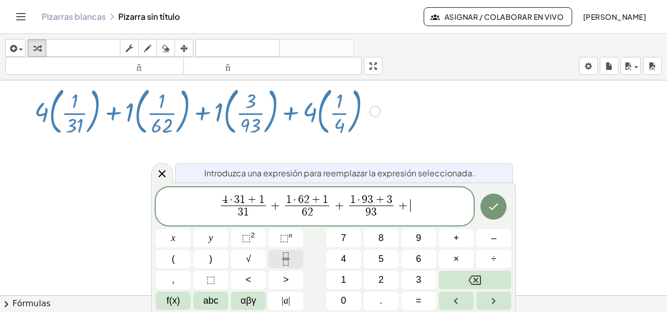
click at [278, 261] on button "Fraction" at bounding box center [286, 259] width 35 height 18
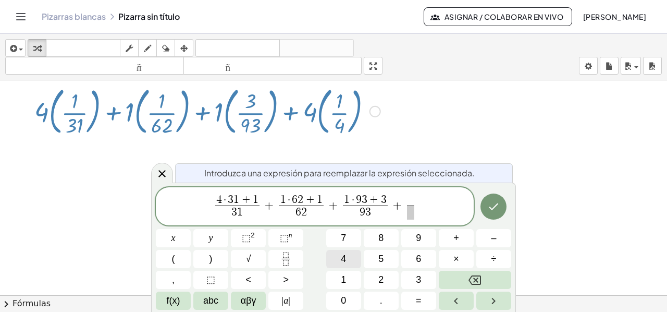
click at [352, 259] on button "4" at bounding box center [343, 259] width 35 height 18
click at [445, 259] on button "×" at bounding box center [456, 259] width 35 height 18
click at [339, 262] on button "4" at bounding box center [343, 259] width 35 height 18
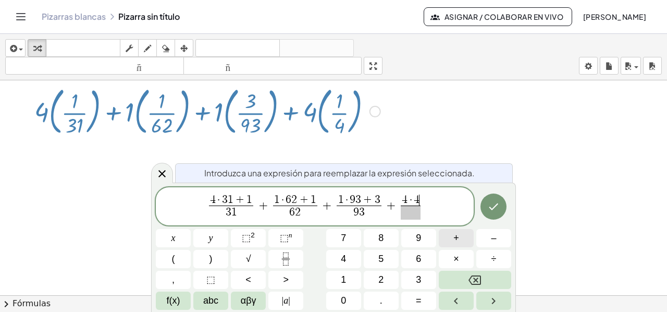
click at [459, 232] on span "+" at bounding box center [457, 238] width 6 height 14
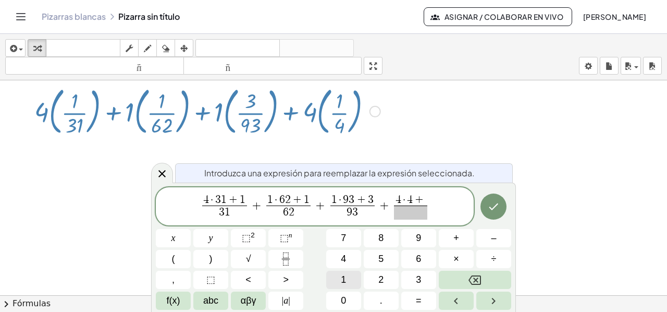
click at [345, 275] on span "1" at bounding box center [343, 280] width 5 height 14
click at [409, 210] on span "​" at bounding box center [411, 212] width 39 height 14
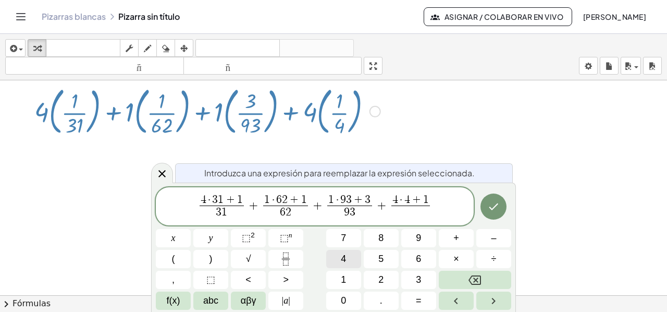
click at [347, 259] on button "4" at bounding box center [343, 259] width 35 height 18
click at [495, 206] on icon "Hecho" at bounding box center [494, 206] width 13 height 13
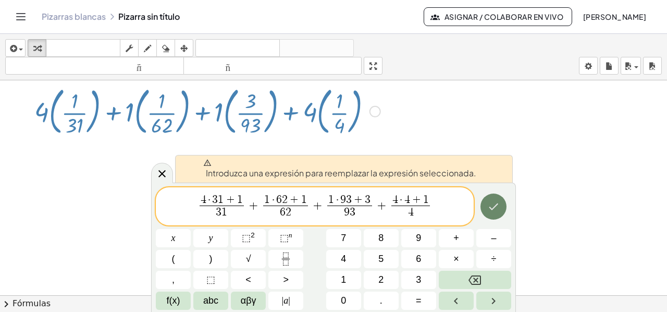
click at [494, 206] on icon "Hecho" at bounding box center [494, 206] width 13 height 13
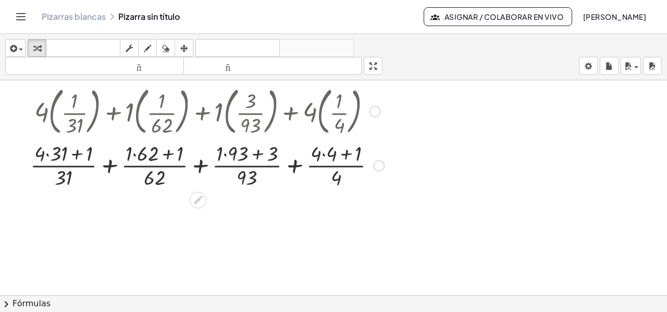
drag, startPoint x: 40, startPoint y: 154, endPoint x: 50, endPoint y: 161, distance: 12.7
click at [39, 154] on div at bounding box center [207, 164] width 364 height 52
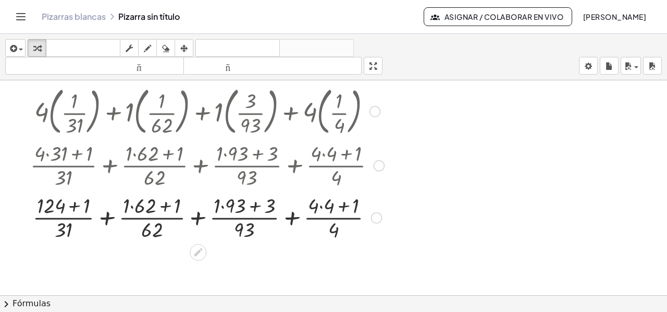
click at [64, 209] on div at bounding box center [207, 216] width 364 height 52
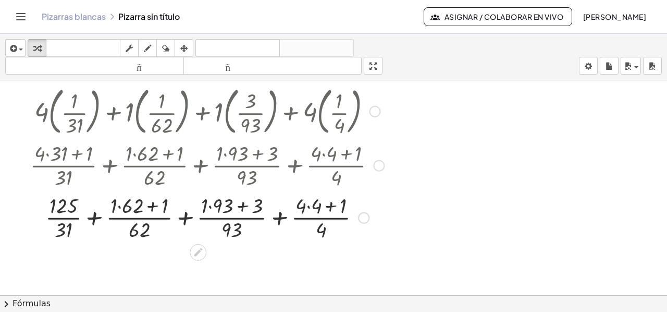
click at [109, 208] on div at bounding box center [207, 216] width 364 height 52
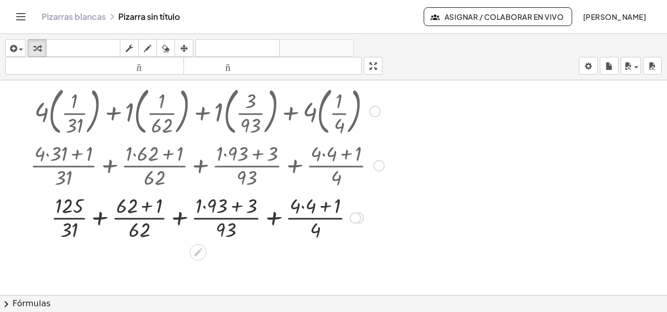
click at [138, 210] on div at bounding box center [207, 216] width 364 height 52
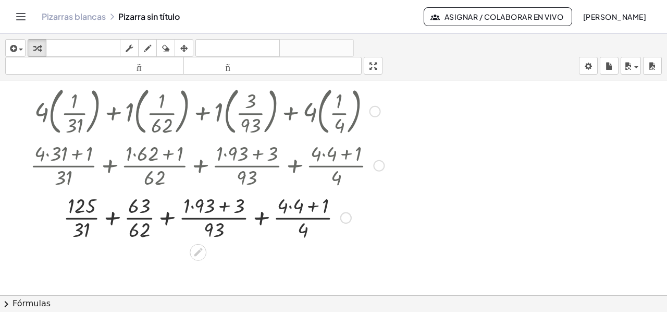
click at [186, 205] on div at bounding box center [207, 216] width 364 height 52
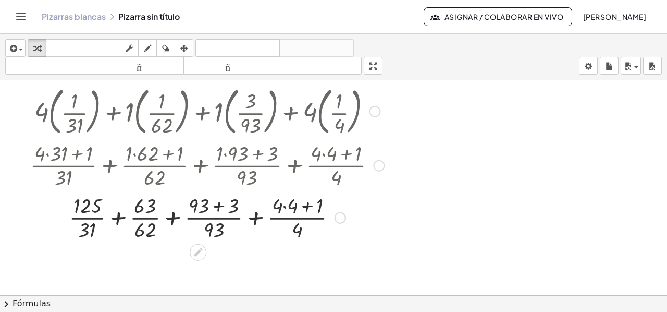
click at [211, 209] on div at bounding box center [207, 216] width 364 height 52
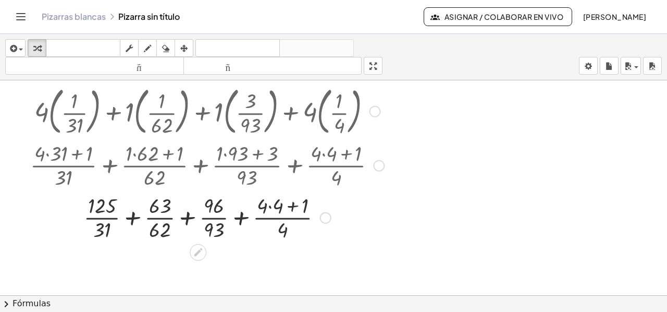
click at [262, 206] on div at bounding box center [207, 216] width 364 height 52
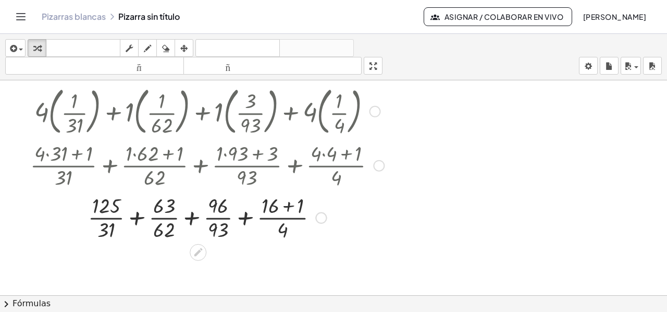
click at [277, 210] on div at bounding box center [207, 216] width 364 height 52
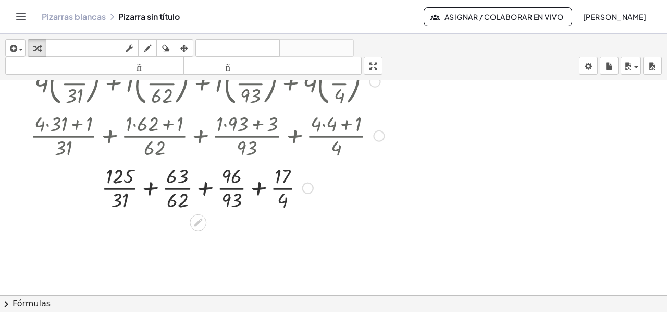
scroll to position [1779, 67]
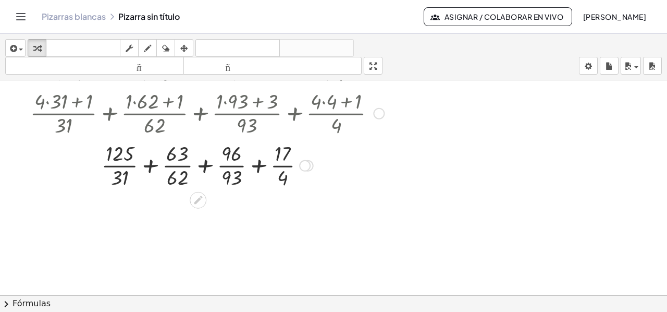
click at [142, 166] on div at bounding box center [207, 164] width 364 height 52
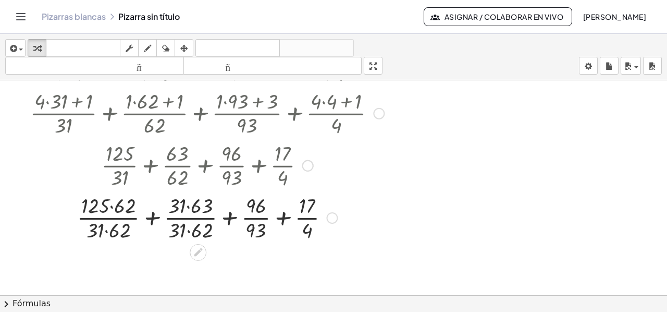
click at [102, 206] on div at bounding box center [207, 217] width 364 height 52
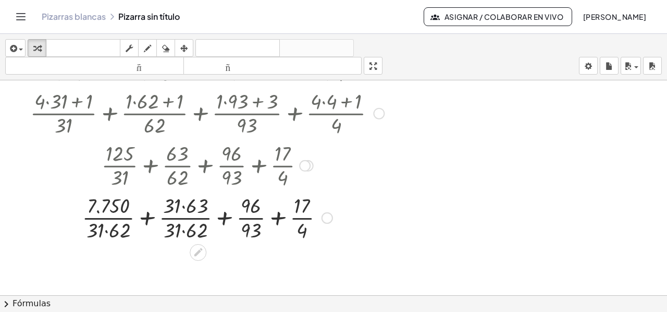
click at [175, 204] on div at bounding box center [207, 217] width 364 height 52
click at [175, 231] on div at bounding box center [207, 217] width 364 height 52
click at [97, 228] on div at bounding box center [207, 217] width 364 height 52
click at [142, 220] on div at bounding box center [207, 217] width 364 height 52
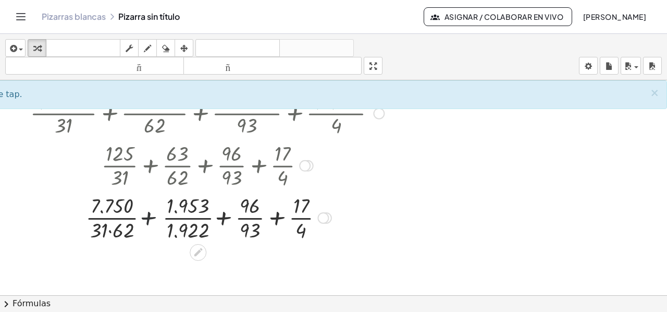
click at [142, 220] on div at bounding box center [207, 217] width 364 height 52
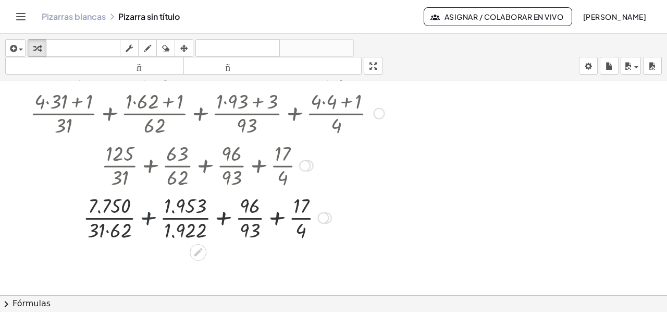
click at [142, 220] on div at bounding box center [207, 217] width 364 height 52
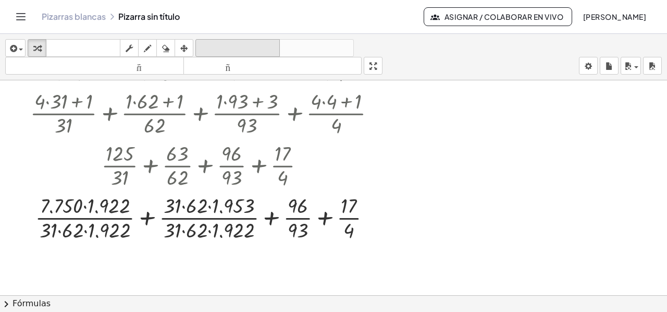
click at [228, 48] on font "deshacer" at bounding box center [237, 48] width 79 height 10
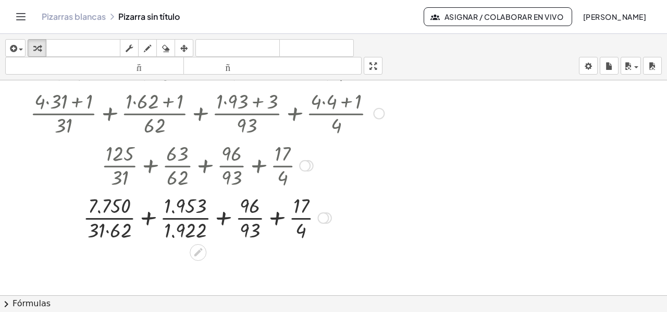
click at [215, 217] on div at bounding box center [207, 217] width 269 height 52
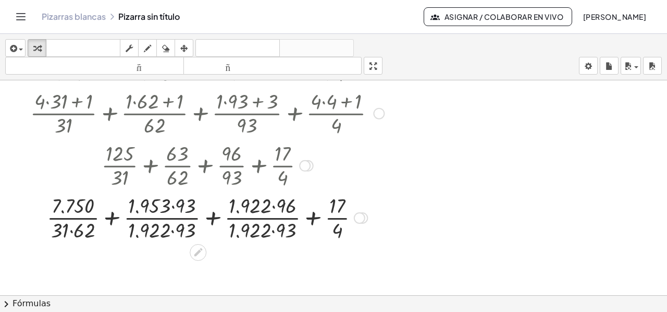
click at [168, 207] on div at bounding box center [207, 217] width 364 height 52
click at [265, 207] on div at bounding box center [207, 217] width 364 height 52
click at [164, 232] on div at bounding box center [207, 217] width 364 height 52
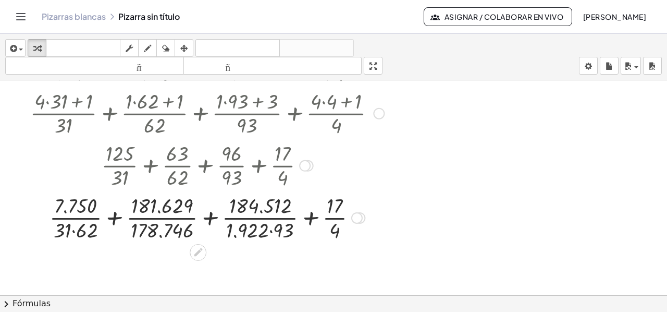
click at [262, 230] on div at bounding box center [207, 217] width 364 height 52
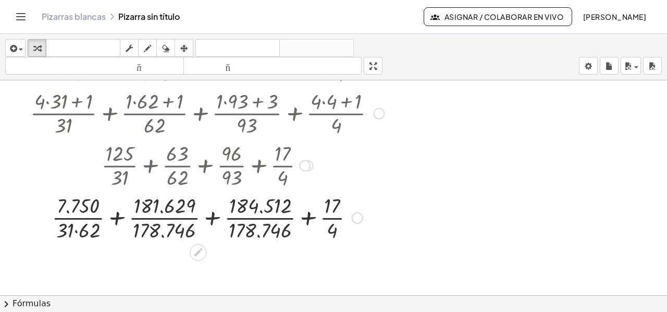
click at [203, 217] on div at bounding box center [207, 217] width 364 height 52
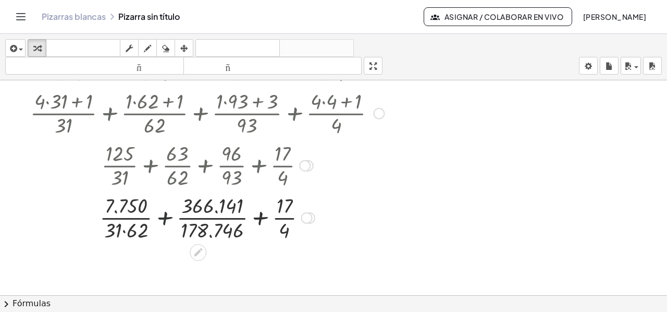
click at [157, 221] on div at bounding box center [207, 217] width 364 height 52
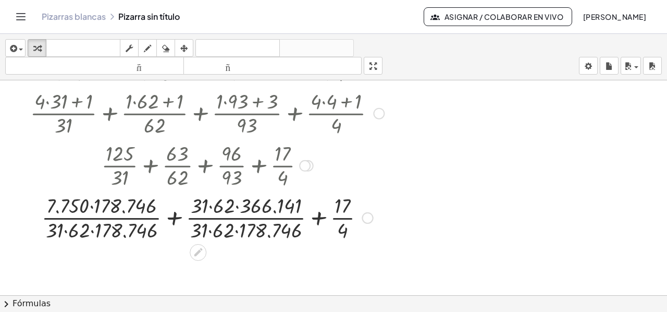
click at [116, 209] on div at bounding box center [207, 217] width 364 height 52
click at [115, 234] on div at bounding box center [207, 217] width 364 height 52
click at [229, 228] on div at bounding box center [207, 217] width 364 height 52
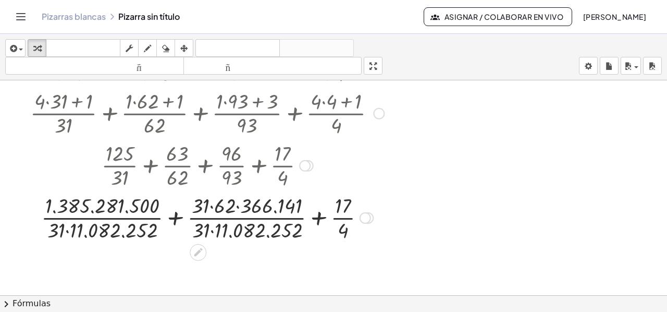
click at [230, 206] on div at bounding box center [207, 217] width 364 height 52
click at [164, 216] on div at bounding box center [207, 217] width 364 height 52
click at [164, 215] on div at bounding box center [207, 217] width 364 height 52
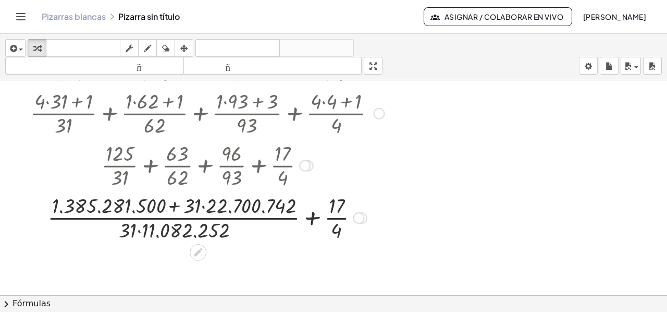
click at [162, 206] on div at bounding box center [207, 217] width 364 height 52
click at [301, 218] on div at bounding box center [207, 217] width 364 height 52
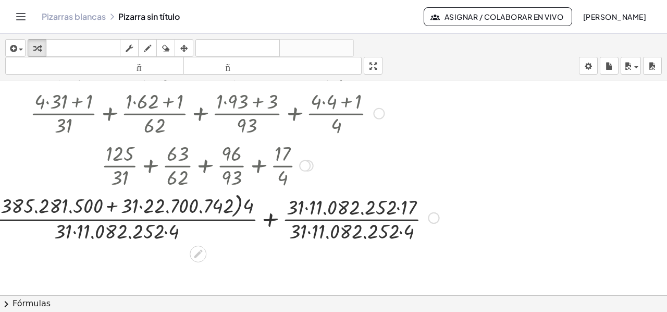
click at [390, 208] on div at bounding box center [207, 216] width 474 height 55
click at [394, 233] on div at bounding box center [207, 216] width 472 height 55
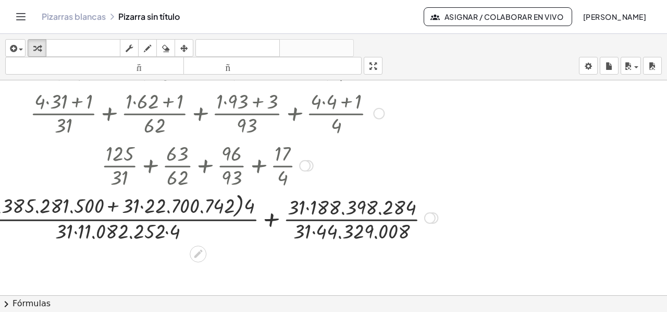
click at [160, 230] on div at bounding box center [207, 216] width 472 height 55
click at [234, 211] on div at bounding box center [207, 216] width 472 height 55
click at [230, 208] on div at bounding box center [207, 216] width 472 height 55
click at [232, 205] on div at bounding box center [207, 216] width 472 height 55
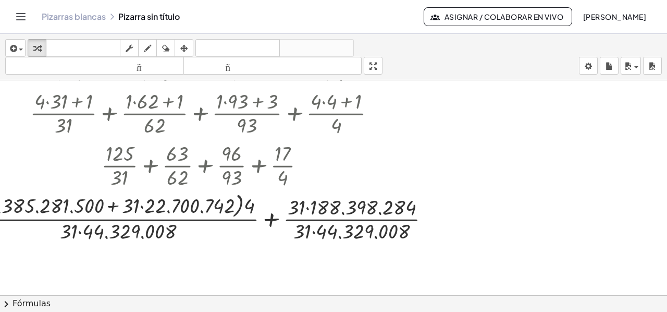
scroll to position [1779, 0]
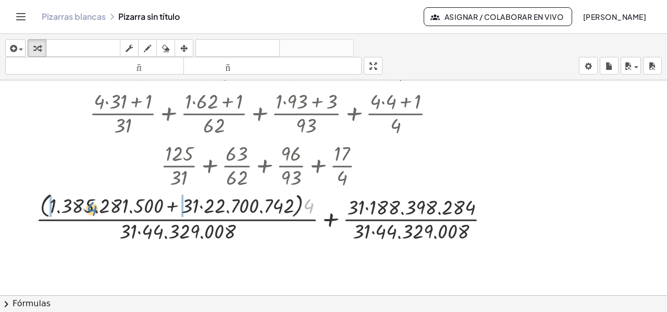
drag, startPoint x: 262, startPoint y: 209, endPoint x: 102, endPoint y: 209, distance: 160.1
click at [91, 207] on div at bounding box center [267, 216] width 472 height 55
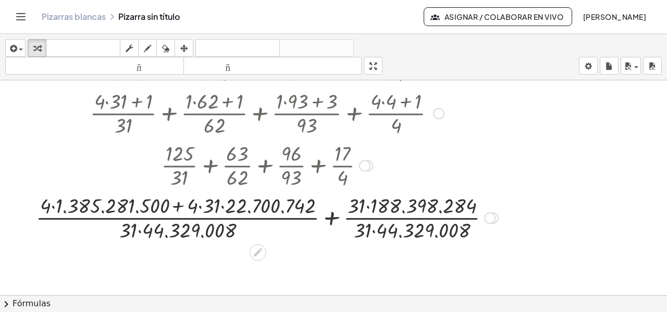
click at [201, 206] on div at bounding box center [267, 217] width 473 height 52
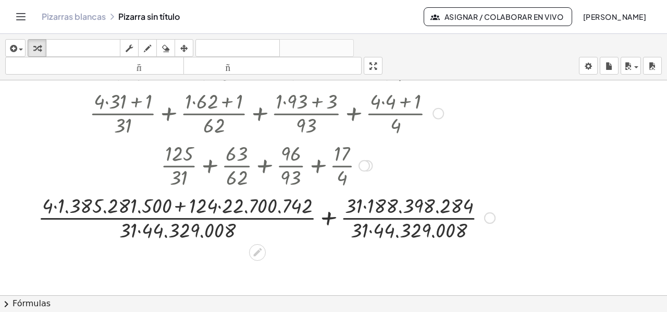
click at [66, 209] on div at bounding box center [267, 217] width 468 height 52
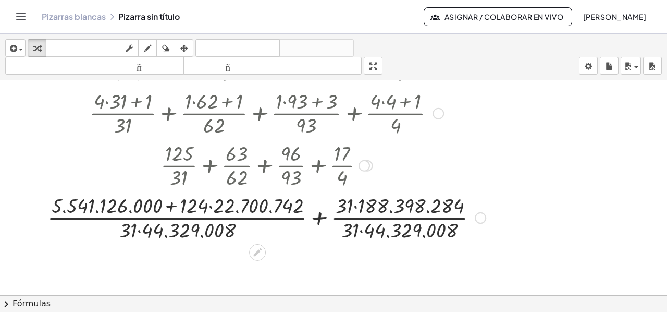
click at [319, 216] on div at bounding box center [266, 217] width 449 height 52
click at [319, 216] on div at bounding box center [267, 217] width 434 height 52
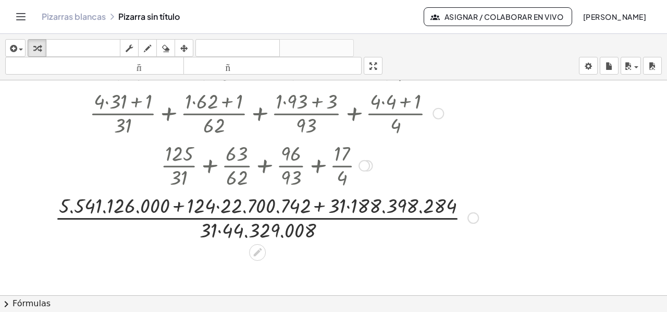
click at [317, 205] on div at bounding box center [267, 217] width 434 height 52
click at [177, 205] on div at bounding box center [267, 217] width 434 height 52
click at [177, 204] on div at bounding box center [267, 217] width 434 height 52
click at [316, 204] on div at bounding box center [267, 217] width 434 height 52
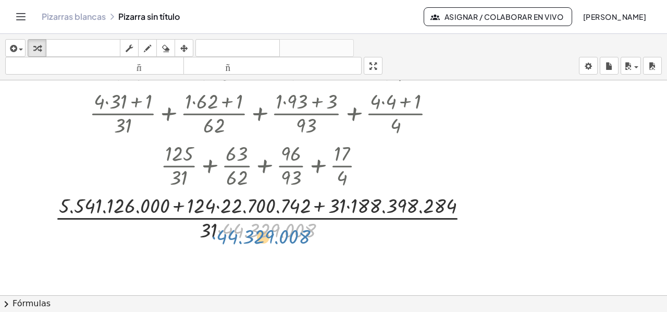
drag, startPoint x: 235, startPoint y: 228, endPoint x: 228, endPoint y: 238, distance: 12.0
click at [228, 238] on div at bounding box center [267, 217] width 434 height 52
click at [176, 206] on div at bounding box center [267, 217] width 434 height 52
click at [319, 207] on div at bounding box center [267, 217] width 434 height 52
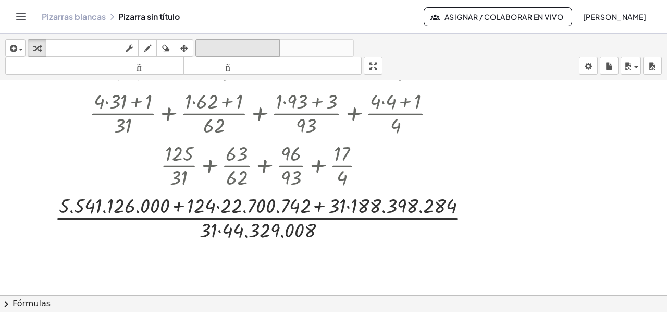
click at [263, 45] on font "deshacer" at bounding box center [237, 48] width 79 height 10
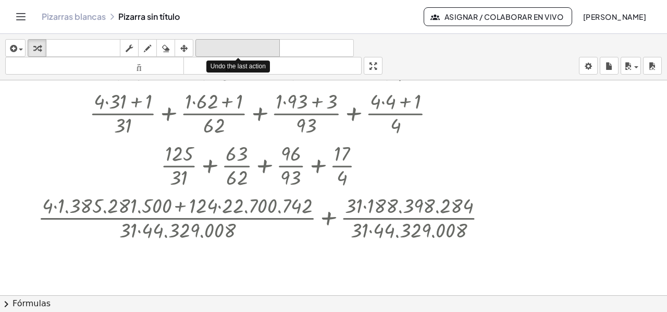
click at [263, 45] on font "deshacer" at bounding box center [237, 48] width 79 height 10
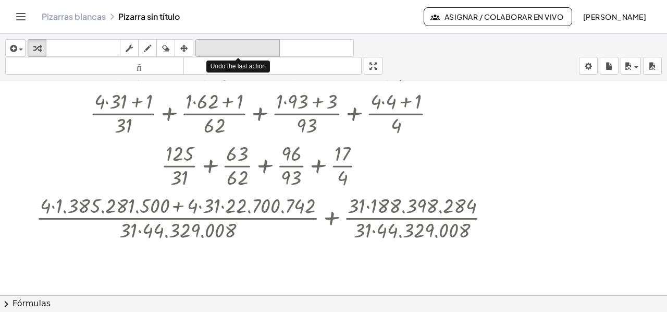
click at [263, 45] on font "deshacer" at bounding box center [237, 48] width 79 height 10
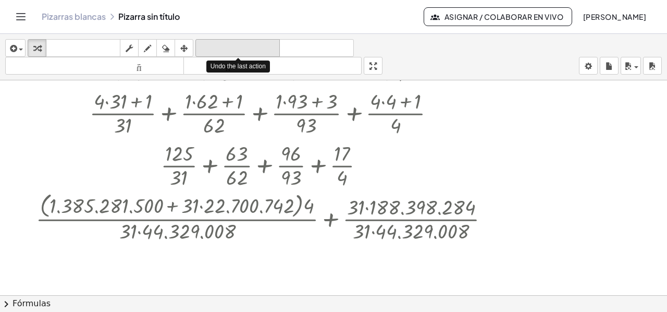
click at [263, 45] on font "deshacer" at bounding box center [237, 48] width 79 height 10
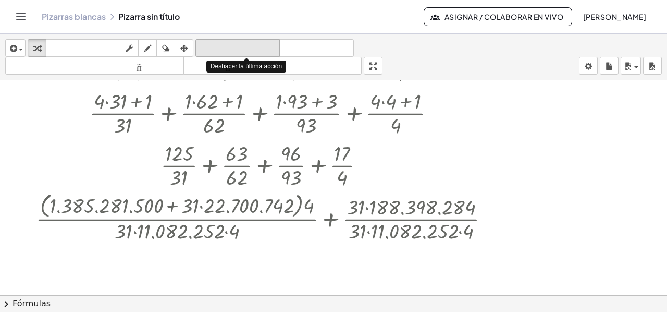
click at [263, 45] on font "deshacer" at bounding box center [237, 48] width 79 height 10
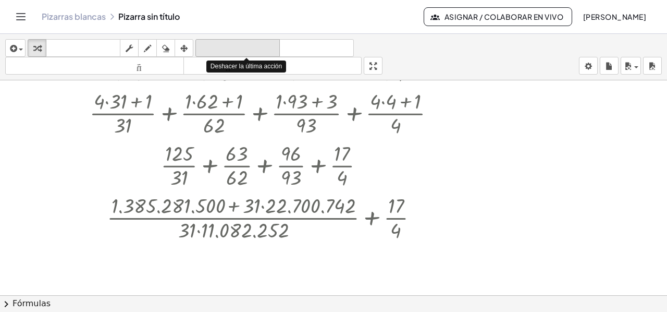
click at [263, 45] on font "deshacer" at bounding box center [237, 48] width 79 height 10
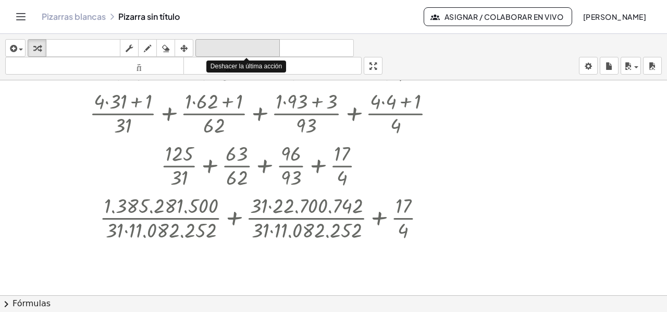
click at [263, 45] on font "deshacer" at bounding box center [237, 48] width 79 height 10
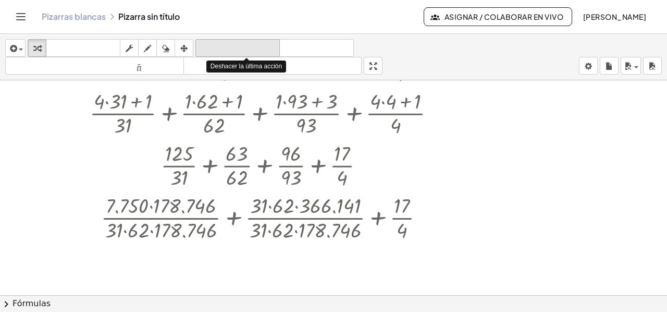
click at [263, 45] on font "deshacer" at bounding box center [237, 48] width 79 height 10
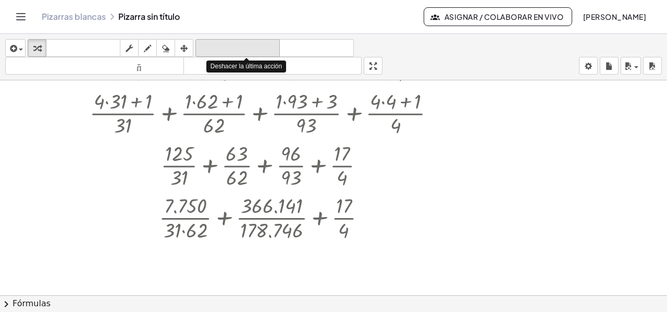
click at [263, 45] on font "deshacer" at bounding box center [237, 48] width 79 height 10
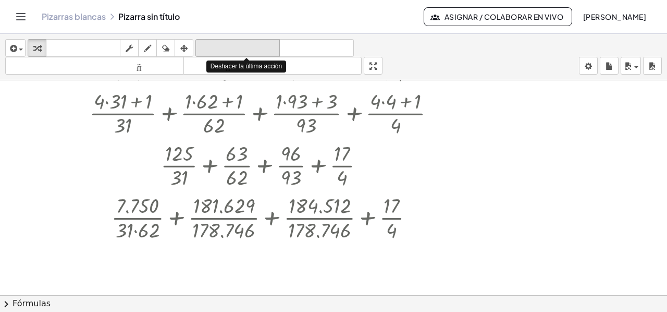
click at [263, 45] on font "deshacer" at bounding box center [237, 48] width 79 height 10
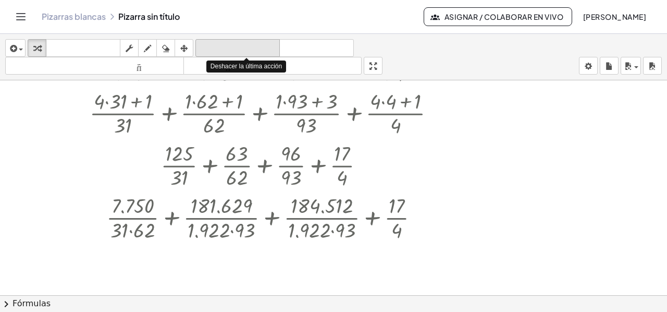
click at [263, 45] on font "deshacer" at bounding box center [237, 48] width 79 height 10
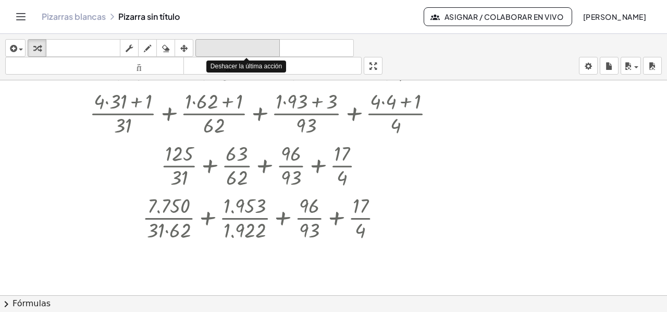
click at [263, 45] on font "deshacer" at bounding box center [237, 48] width 79 height 10
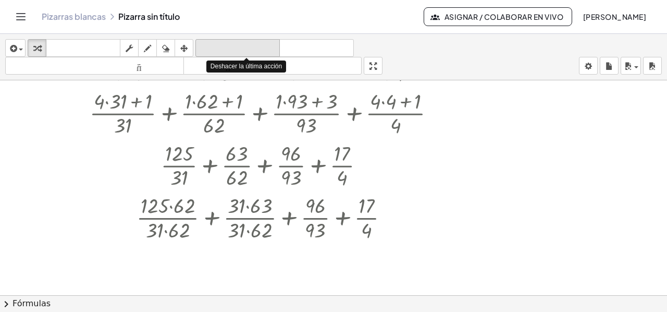
click at [263, 45] on font "deshacer" at bounding box center [237, 48] width 79 height 10
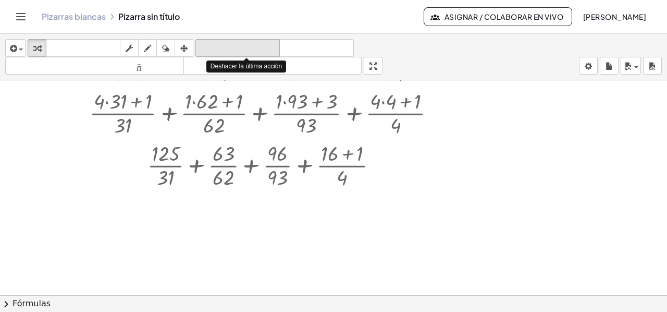
click at [263, 45] on font "deshacer" at bounding box center [237, 48] width 79 height 10
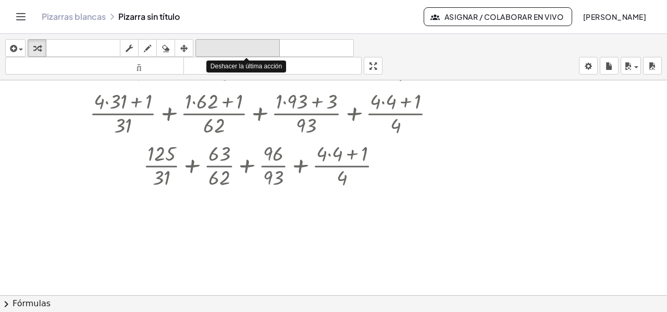
click at [263, 45] on font "deshacer" at bounding box center [237, 48] width 79 height 10
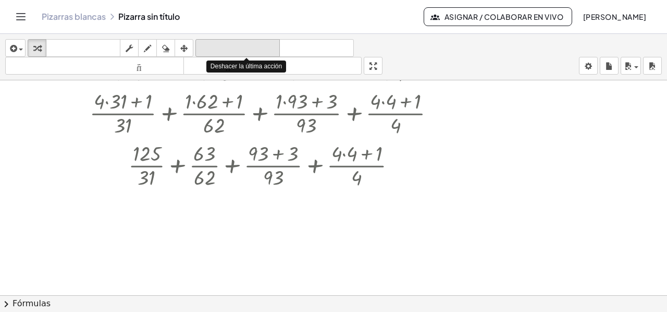
click at [263, 45] on font "deshacer" at bounding box center [237, 48] width 79 height 10
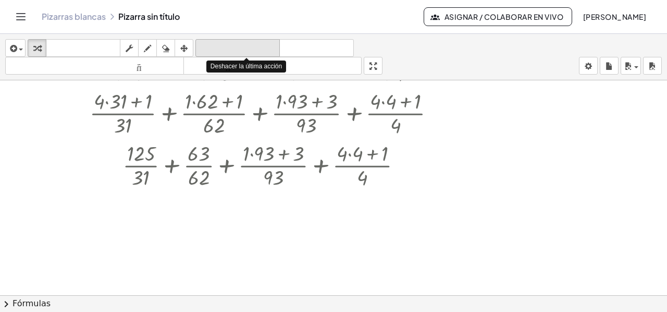
click at [263, 45] on font "deshacer" at bounding box center [237, 48] width 79 height 10
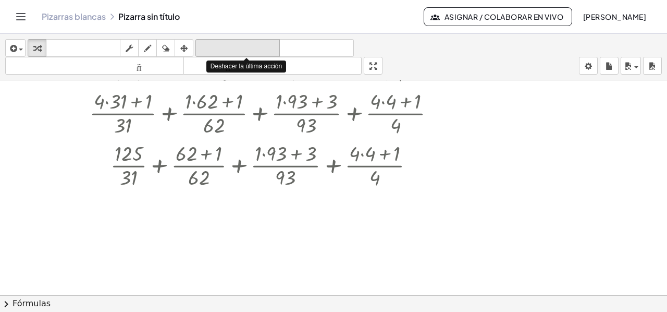
click at [263, 45] on font "deshacer" at bounding box center [237, 48] width 79 height 10
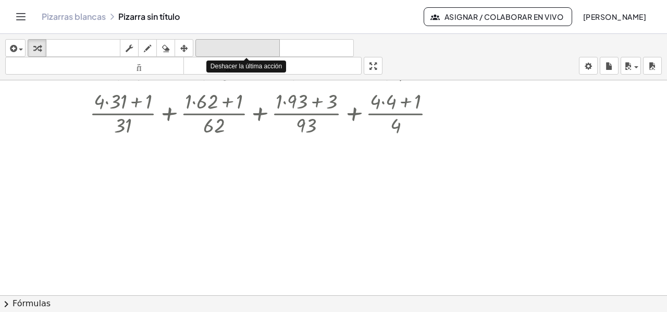
click at [263, 45] on font "deshacer" at bounding box center [237, 48] width 79 height 10
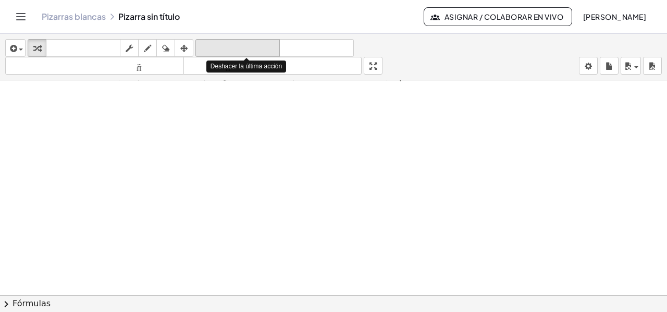
click at [263, 45] on font "deshacer" at bounding box center [237, 48] width 79 height 10
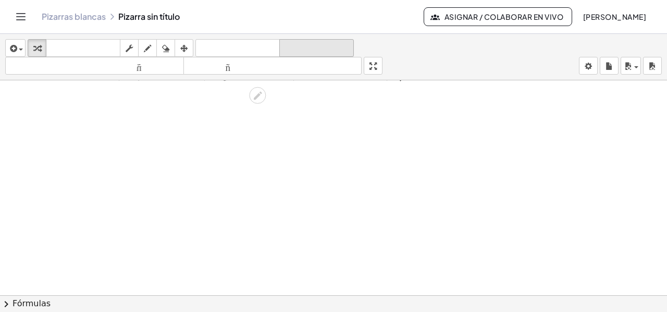
click at [298, 52] on font "rehacer" at bounding box center [316, 48] width 69 height 10
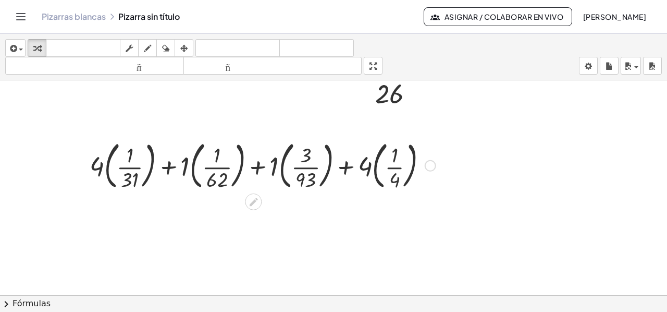
scroll to position [1623, 0]
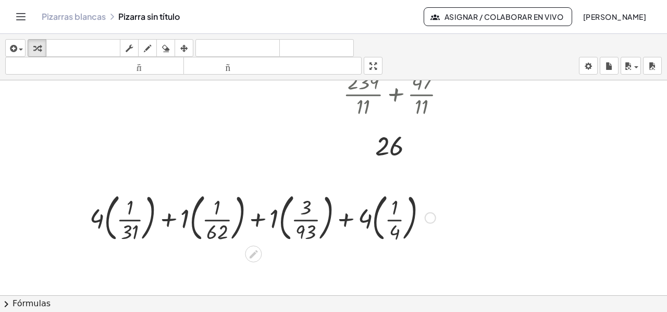
click at [248, 253] on icon at bounding box center [253, 254] width 11 height 11
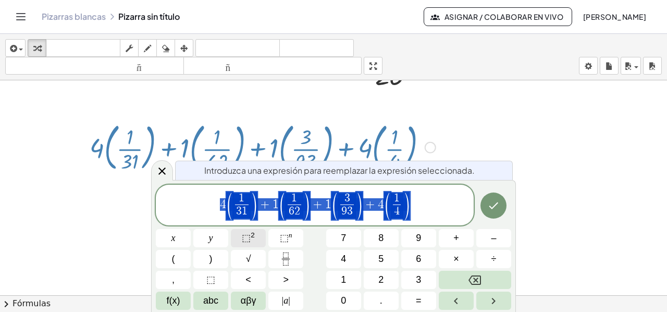
scroll to position [1700, 0]
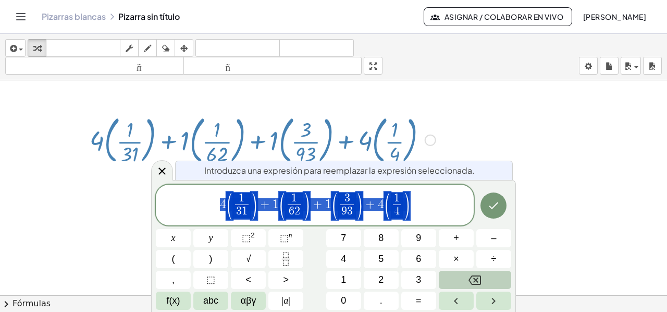
click at [475, 286] on icon "Backspace" at bounding box center [475, 280] width 13 height 13
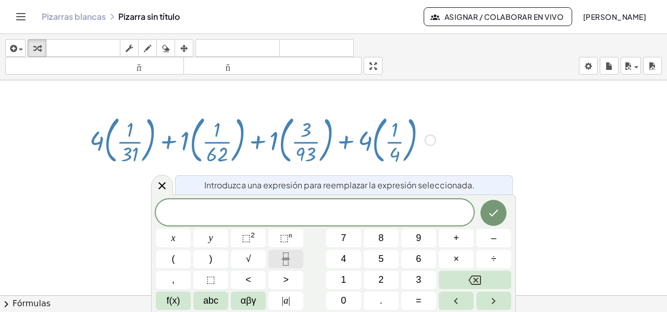
click at [286, 258] on icon "Fraction" at bounding box center [285, 258] width 13 height 13
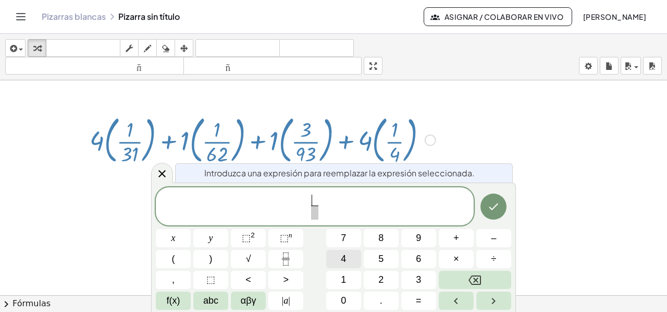
click at [349, 257] on button "4" at bounding box center [343, 259] width 35 height 18
click at [459, 255] on button "×" at bounding box center [456, 259] width 35 height 18
click at [416, 276] on button "3" at bounding box center [418, 280] width 35 height 18
click at [356, 282] on button "1" at bounding box center [343, 280] width 35 height 18
click at [464, 235] on button "+" at bounding box center [456, 238] width 35 height 18
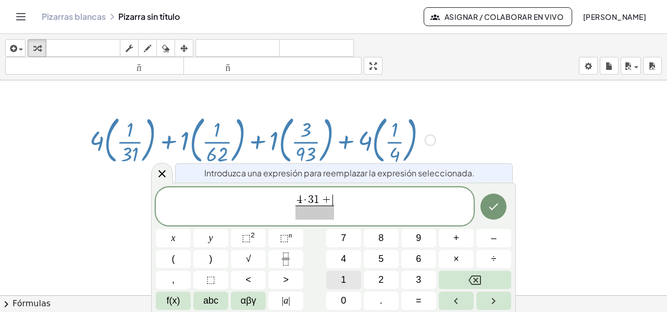
click at [347, 273] on button "1" at bounding box center [343, 280] width 35 height 18
click at [311, 215] on span "​" at bounding box center [315, 212] width 45 height 14
click at [418, 276] on span "3" at bounding box center [418, 280] width 5 height 14
click at [355, 278] on button "1" at bounding box center [343, 280] width 35 height 18
drag, startPoint x: 348, startPoint y: 198, endPoint x: 350, endPoint y: 211, distance: 13.2
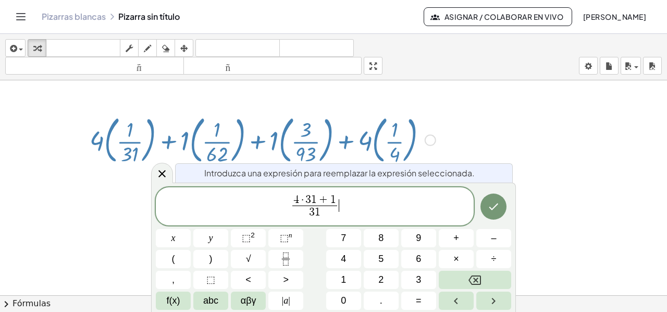
click at [348, 199] on span "4 · 3 1 + 1 3 1 ​ ​" at bounding box center [315, 207] width 318 height 28
click at [458, 239] on span "+" at bounding box center [457, 238] width 6 height 14
click at [283, 258] on icon "Fraction" at bounding box center [285, 258] width 13 height 13
click at [345, 276] on span "1" at bounding box center [343, 280] width 5 height 14
click at [444, 261] on button "×" at bounding box center [456, 259] width 35 height 18
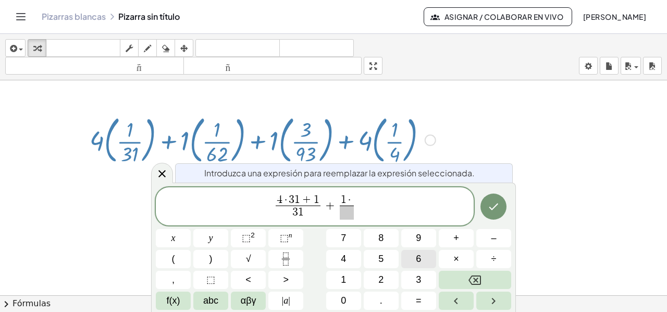
click at [417, 257] on span "6" at bounding box center [418, 259] width 5 height 14
click at [382, 280] on span "2" at bounding box center [381, 280] width 5 height 14
click at [458, 238] on span "+" at bounding box center [457, 238] width 6 height 14
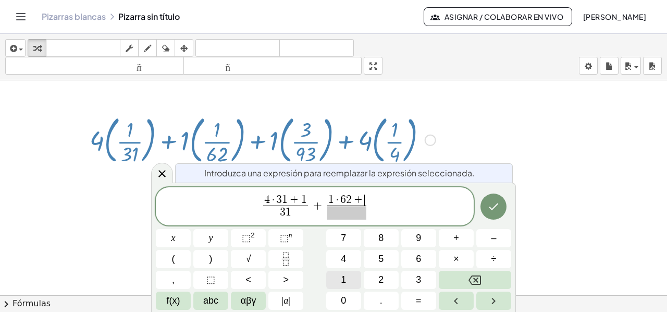
click at [343, 277] on span "1" at bounding box center [343, 280] width 5 height 14
click at [339, 214] on span "​" at bounding box center [347, 212] width 45 height 14
click at [403, 261] on button "6" at bounding box center [418, 259] width 35 height 18
click at [380, 275] on span "2" at bounding box center [381, 280] width 5 height 14
click at [384, 206] on span "4 · 3 1 + 1 3 1 ​ + 1 · 6 2 + 1 6 2 ​ ​" at bounding box center [315, 207] width 318 height 28
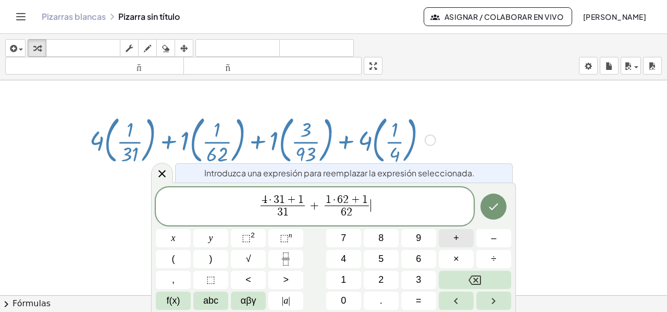
click at [447, 242] on button "+" at bounding box center [456, 238] width 35 height 18
click at [282, 257] on icon "Fraction" at bounding box center [285, 258] width 13 height 13
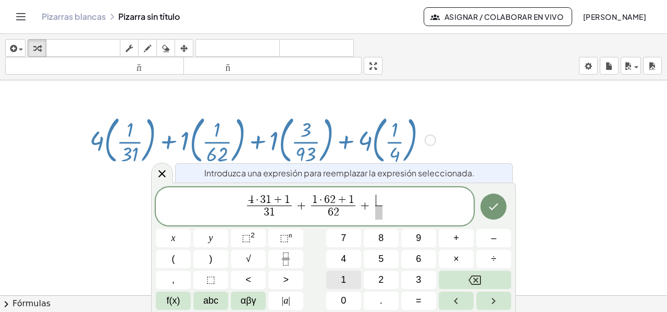
click at [348, 277] on button "1" at bounding box center [343, 280] width 35 height 18
click at [466, 252] on button "×" at bounding box center [456, 259] width 35 height 18
click at [418, 232] on span "9" at bounding box center [418, 238] width 5 height 14
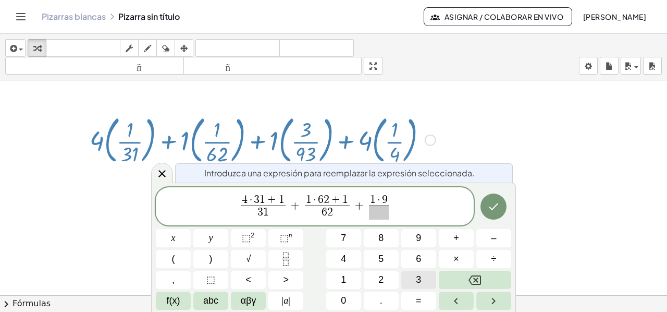
click at [423, 280] on button "3" at bounding box center [418, 280] width 35 height 18
click at [451, 232] on button "+" at bounding box center [456, 238] width 35 height 18
click at [421, 276] on span "3" at bounding box center [418, 280] width 5 height 14
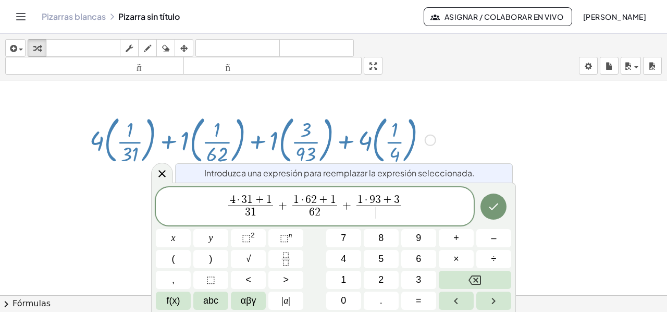
click at [373, 214] on span "​" at bounding box center [379, 212] width 45 height 14
click at [412, 242] on button "9" at bounding box center [418, 238] width 35 height 18
click at [420, 278] on span "3" at bounding box center [418, 280] width 5 height 14
click at [411, 204] on span "4 · 3 1 + 1 3 1 ​ + 1 · 6 2 + 1 6 2 ​ + 1 · 9 3 + 3 9 3 ​ ​" at bounding box center [315, 207] width 318 height 28
click at [447, 240] on button "+" at bounding box center [456, 238] width 35 height 18
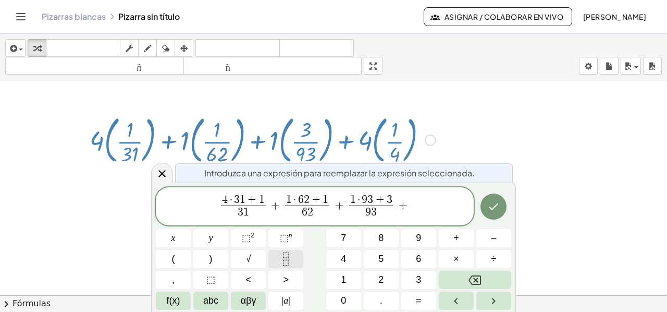
click at [281, 259] on icon "Fraction" at bounding box center [285, 258] width 13 height 13
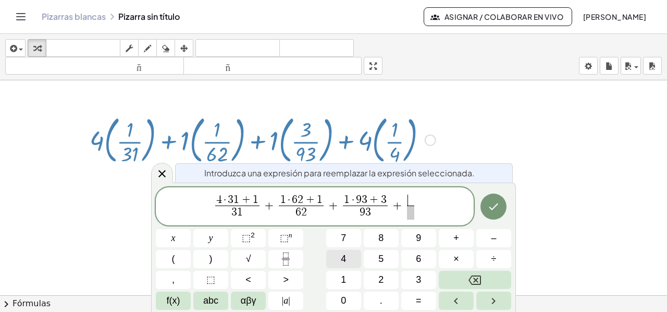
click at [344, 258] on span "4" at bounding box center [343, 259] width 5 height 14
click at [460, 260] on button "×" at bounding box center [456, 259] width 35 height 18
click at [342, 261] on span "4" at bounding box center [343, 259] width 5 height 14
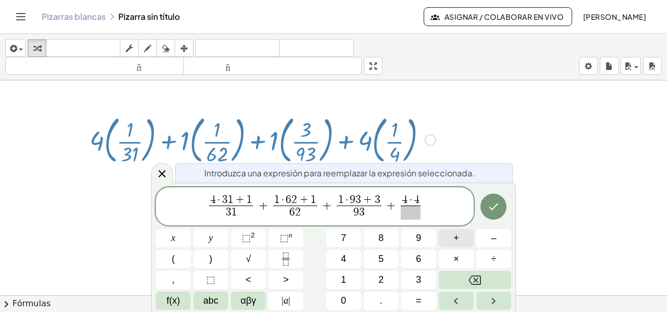
click at [458, 238] on span "+" at bounding box center [457, 238] width 6 height 14
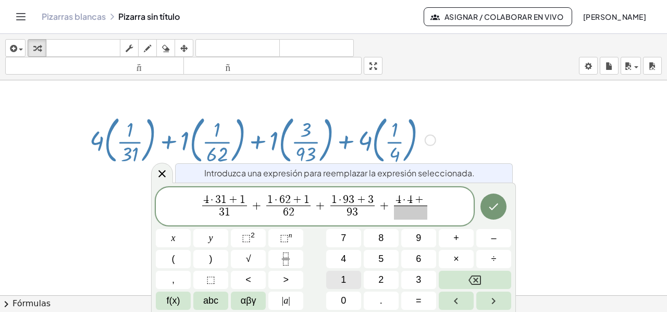
click at [352, 278] on button "1" at bounding box center [343, 280] width 35 height 18
click at [417, 212] on span at bounding box center [411, 212] width 39 height 14
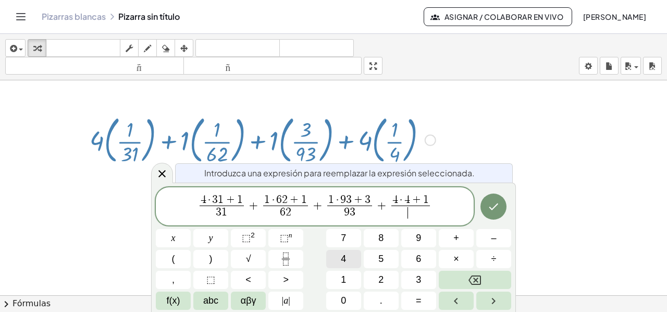
click at [347, 259] on button "4" at bounding box center [343, 259] width 35 height 18
click at [500, 199] on button "Hecho" at bounding box center [494, 206] width 26 height 26
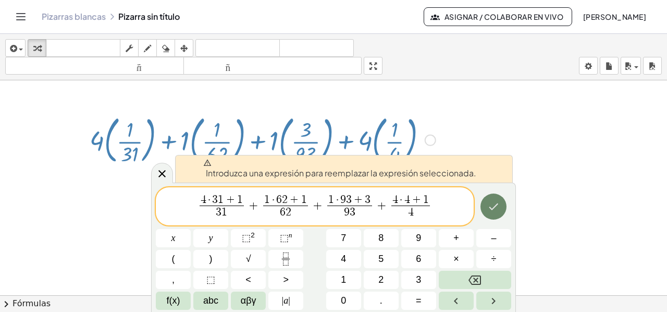
click at [500, 199] on button "Hecho" at bounding box center [494, 206] width 26 height 26
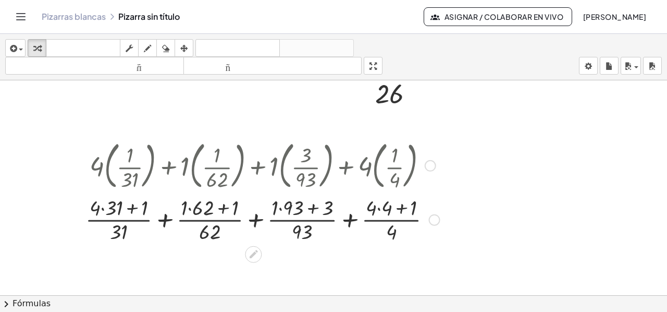
scroll to position [1727, 0]
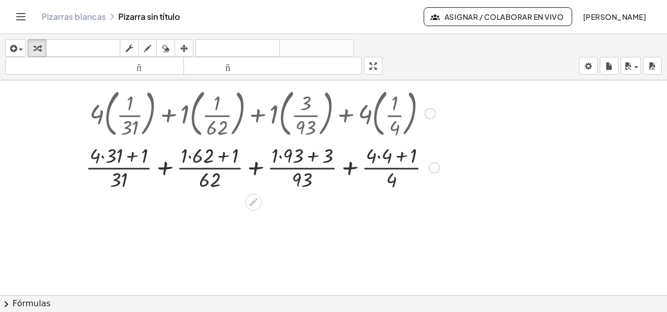
click at [102, 157] on div at bounding box center [262, 166] width 357 height 52
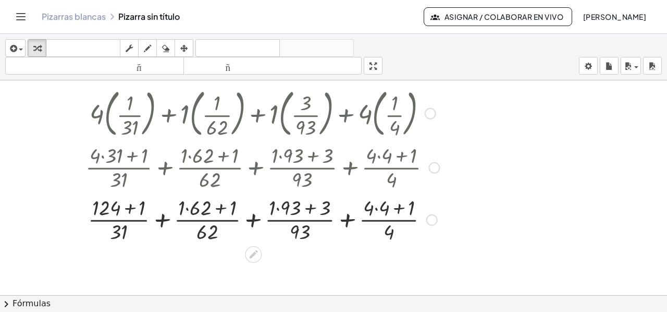
click at [128, 208] on div at bounding box center [262, 218] width 357 height 52
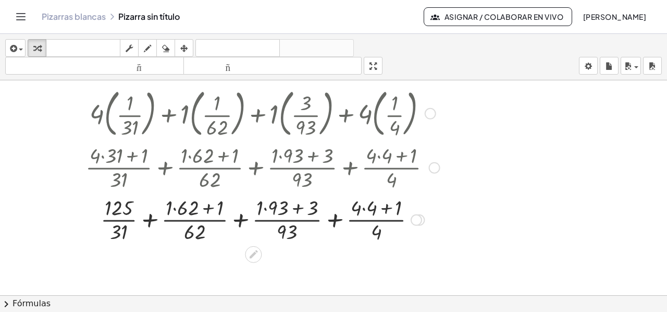
click at [179, 210] on div at bounding box center [262, 218] width 357 height 52
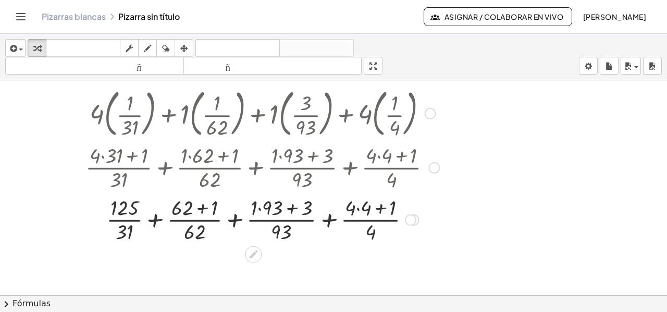
click at [199, 212] on div at bounding box center [262, 218] width 357 height 52
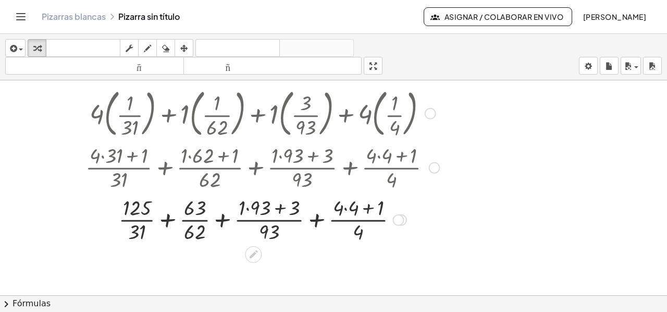
click at [249, 210] on div at bounding box center [262, 218] width 357 height 52
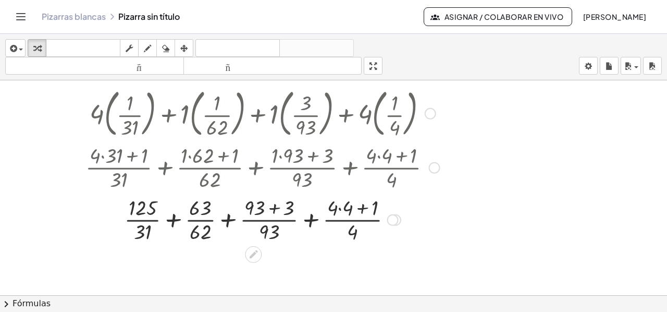
click at [275, 208] on div at bounding box center [262, 218] width 357 height 52
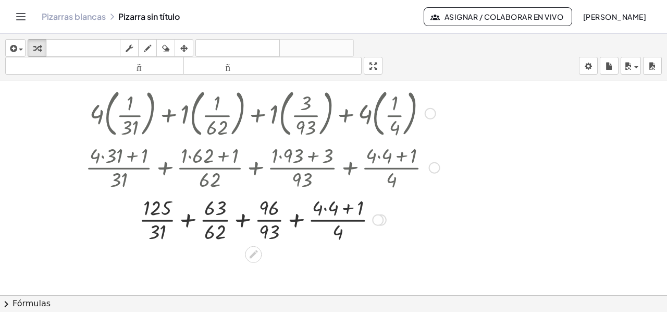
click at [325, 209] on div at bounding box center [262, 218] width 357 height 52
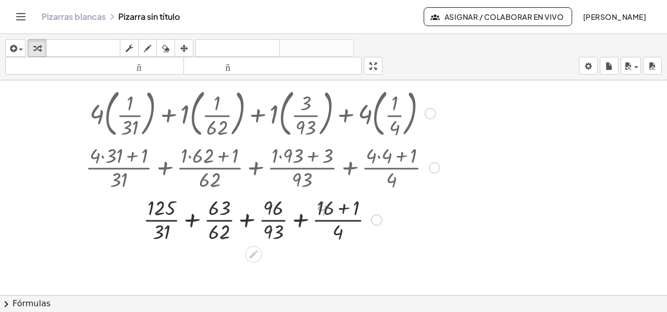
click at [345, 210] on div at bounding box center [262, 218] width 357 height 52
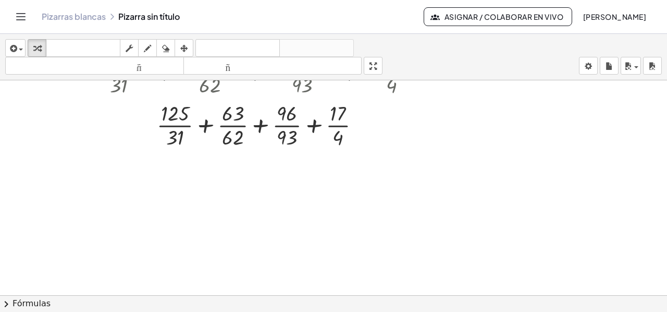
scroll to position [1831, 0]
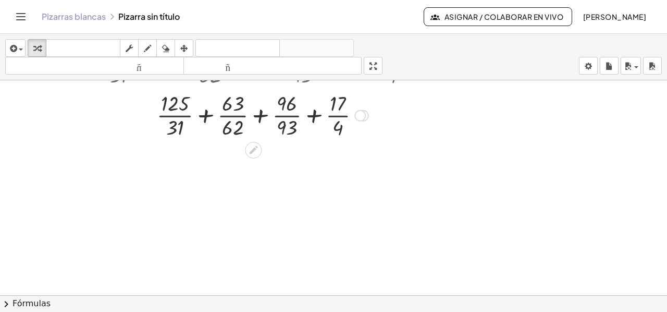
click at [205, 115] on div at bounding box center [262, 114] width 357 height 52
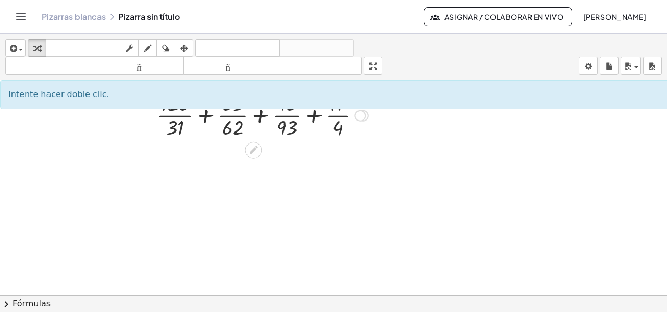
click at [205, 117] on div at bounding box center [262, 114] width 357 height 52
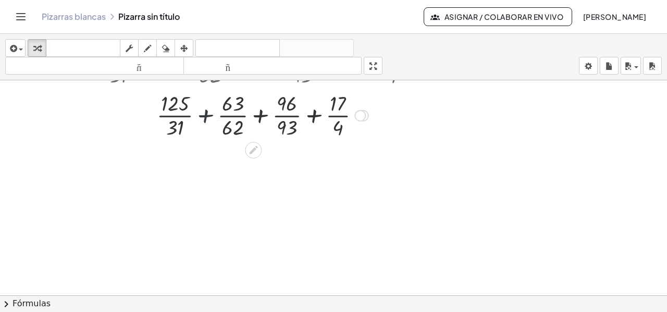
click at [205, 117] on div at bounding box center [262, 114] width 357 height 52
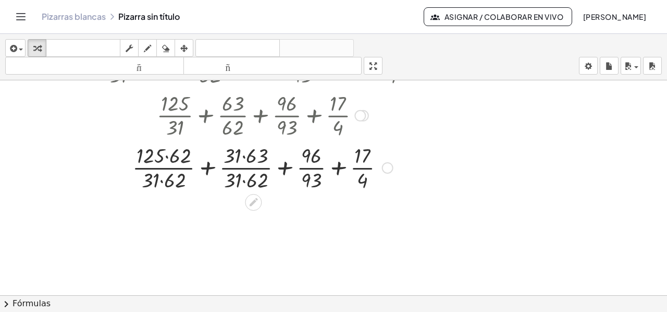
click at [166, 157] on div at bounding box center [262, 167] width 357 height 52
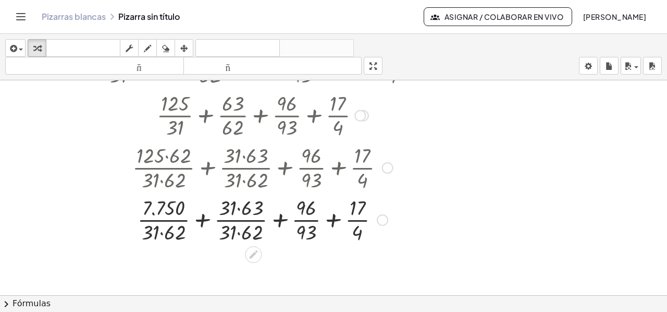
click at [162, 232] on div at bounding box center [262, 219] width 357 height 52
click at [238, 233] on div at bounding box center [262, 219] width 357 height 52
click at [237, 208] on div at bounding box center [262, 219] width 357 height 52
click at [201, 222] on div at bounding box center [262, 219] width 357 height 52
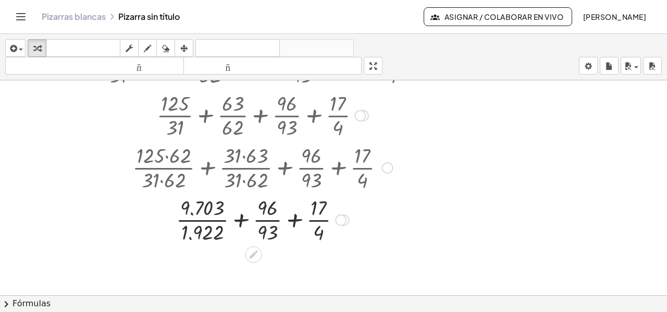
click at [241, 221] on div at bounding box center [262, 219] width 357 height 52
click at [240, 221] on div at bounding box center [262, 219] width 357 height 52
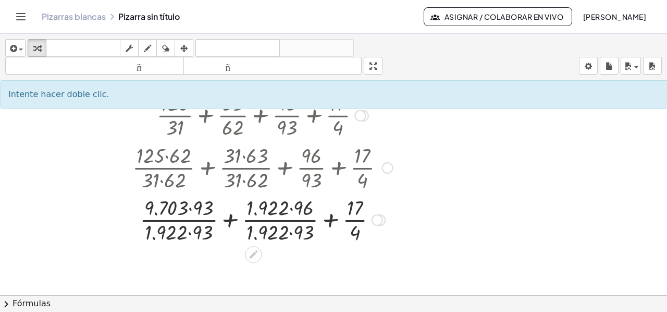
click at [190, 209] on div at bounding box center [262, 219] width 357 height 52
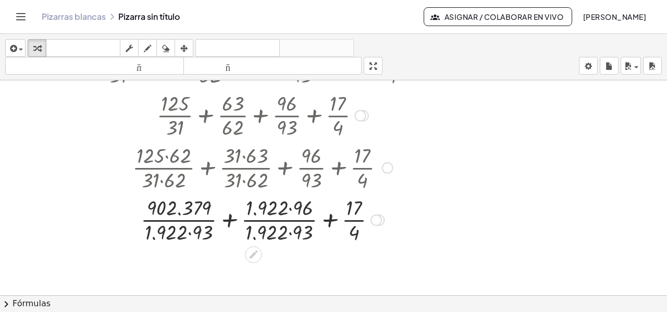
click at [189, 232] on div at bounding box center [262, 219] width 357 height 52
click at [289, 208] on div at bounding box center [262, 219] width 357 height 52
click at [289, 233] on div at bounding box center [262, 219] width 357 height 52
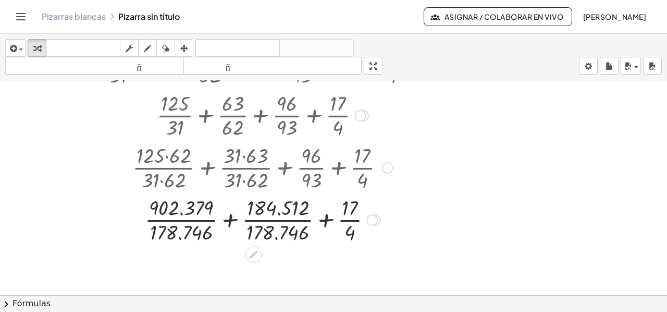
click at [229, 222] on div at bounding box center [262, 219] width 357 height 52
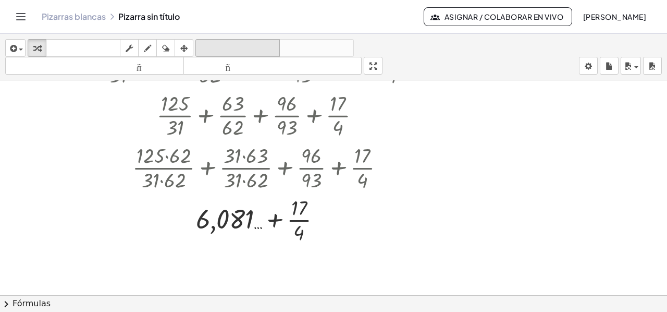
click at [244, 44] on font "deshacer" at bounding box center [237, 48] width 79 height 10
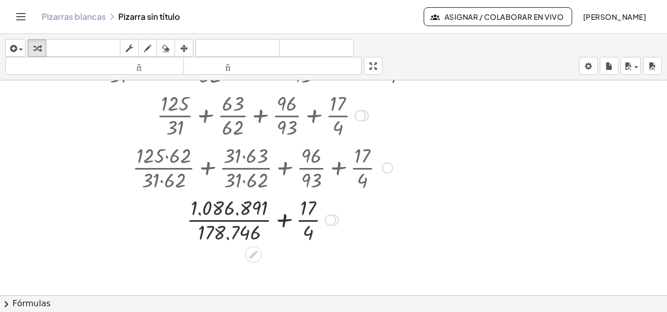
click at [284, 217] on div at bounding box center [263, 219] width 375 height 52
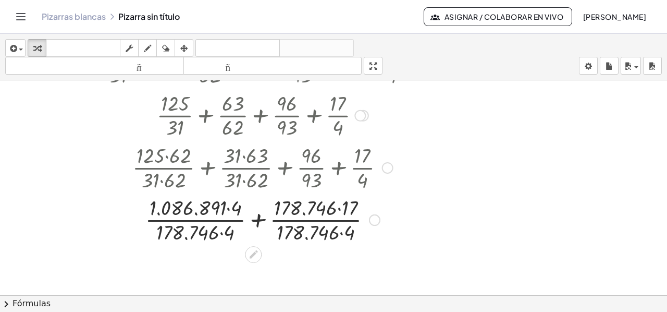
click at [227, 207] on div at bounding box center [262, 219] width 357 height 52
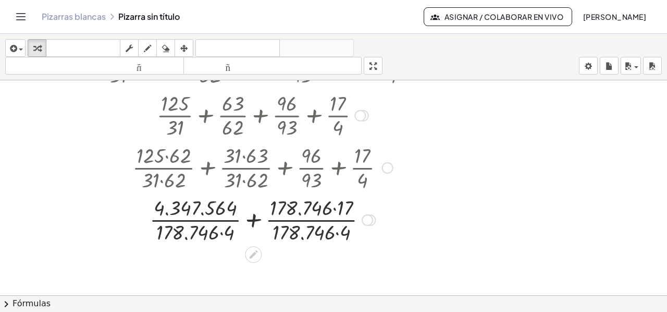
click at [223, 230] on div at bounding box center [262, 219] width 357 height 52
click at [337, 233] on div at bounding box center [262, 219] width 357 height 52
click at [336, 208] on div at bounding box center [262, 219] width 357 height 52
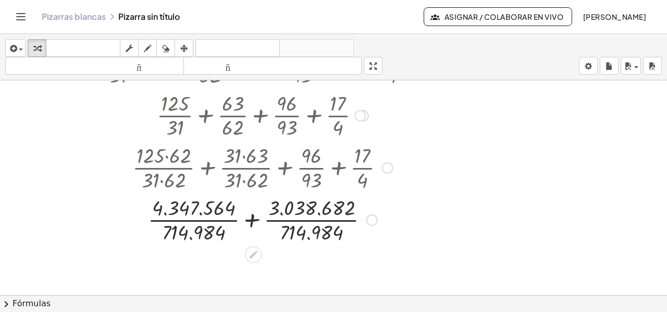
click at [254, 217] on div at bounding box center [262, 219] width 357 height 52
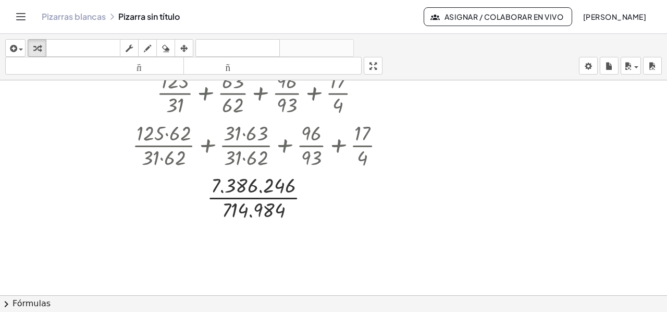
scroll to position [1883, 0]
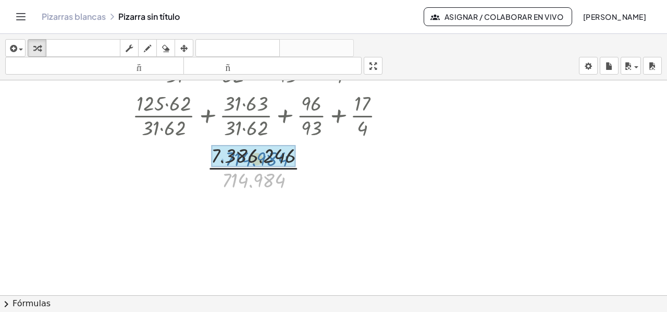
drag, startPoint x: 266, startPoint y: 180, endPoint x: 269, endPoint y: 159, distance: 21.6
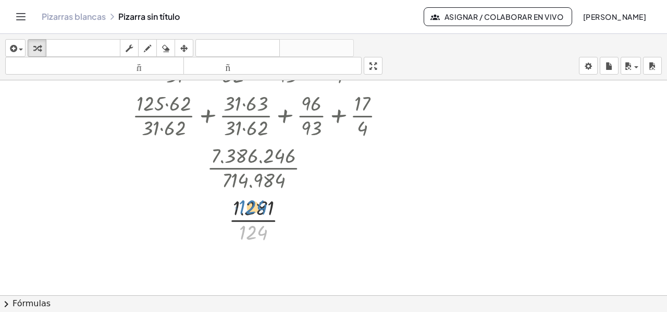
drag, startPoint x: 262, startPoint y: 233, endPoint x: 261, endPoint y: 209, distance: 24.0
click at [261, 209] on div at bounding box center [262, 219] width 357 height 52
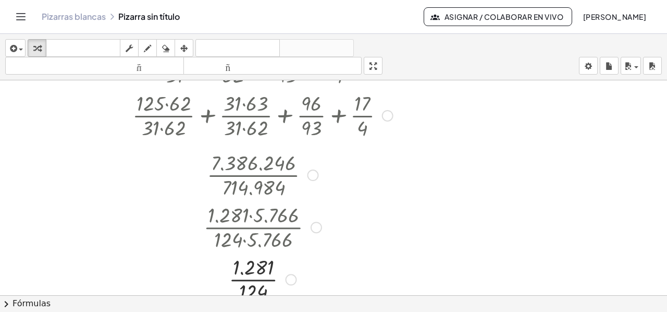
drag, startPoint x: 288, startPoint y: 221, endPoint x: 294, endPoint y: 291, distance: 70.6
click at [294, 291] on div "**********" at bounding box center [333, 187] width 667 height 215
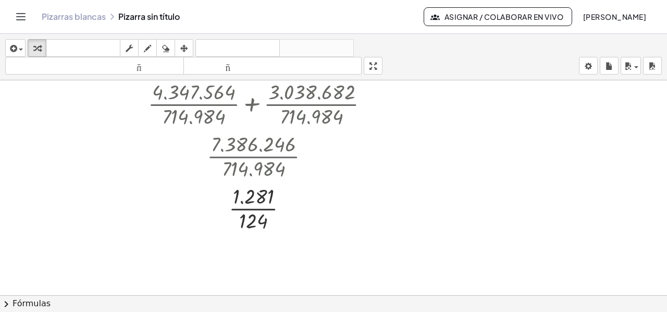
scroll to position [1951, 0]
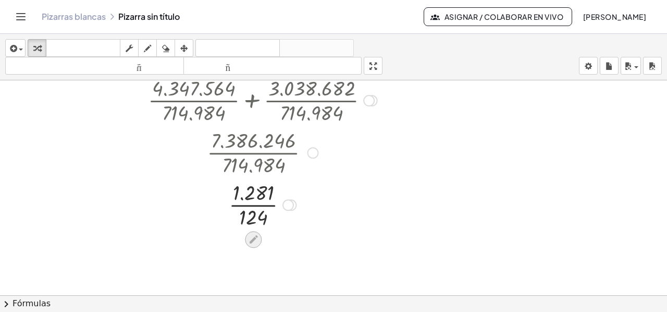
click at [255, 235] on icon at bounding box center [253, 239] width 8 height 8
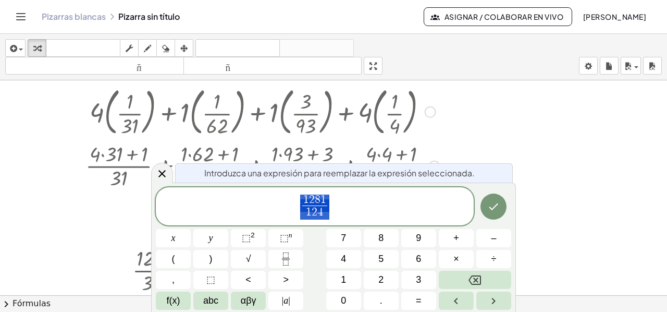
scroll to position [1723, 0]
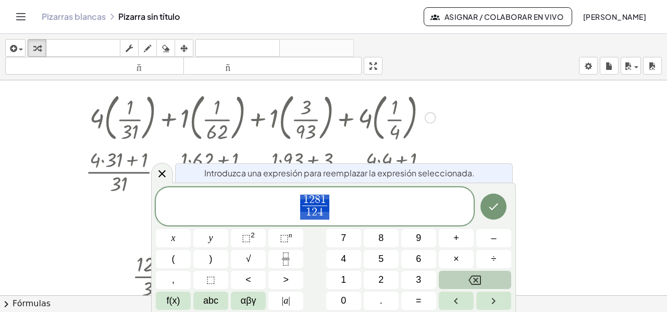
click at [458, 275] on button "Backspace" at bounding box center [475, 280] width 72 height 18
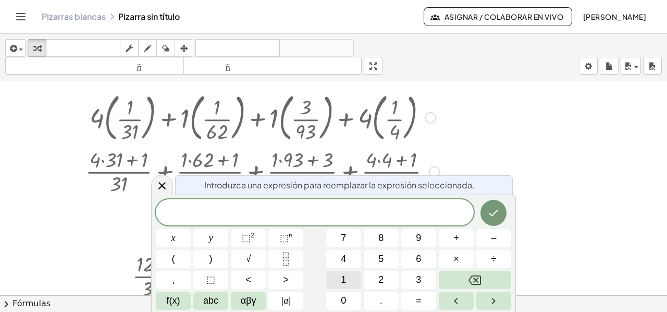
click at [339, 284] on button "1" at bounding box center [343, 280] width 35 height 18
click at [341, 297] on span "0" at bounding box center [343, 301] width 5 height 14
click at [176, 254] on button "(" at bounding box center [173, 259] width 35 height 18
click at [291, 258] on icon "Fraction" at bounding box center [285, 258] width 13 height 13
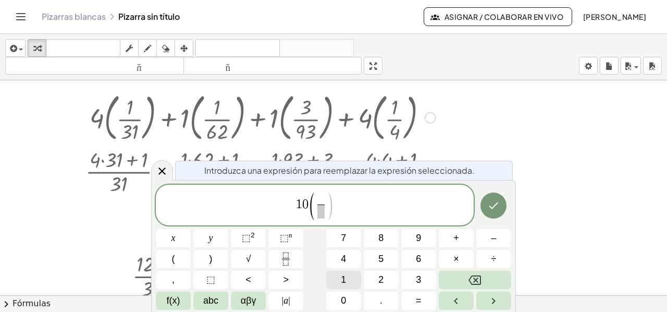
click at [342, 281] on span "1" at bounding box center [343, 280] width 5 height 14
click at [341, 281] on span "1" at bounding box center [343, 280] width 5 height 14
click at [416, 240] on button "9" at bounding box center [418, 238] width 35 height 18
click at [318, 213] on span "​" at bounding box center [320, 211] width 19 height 14
click at [409, 278] on button "3" at bounding box center [418, 280] width 35 height 18
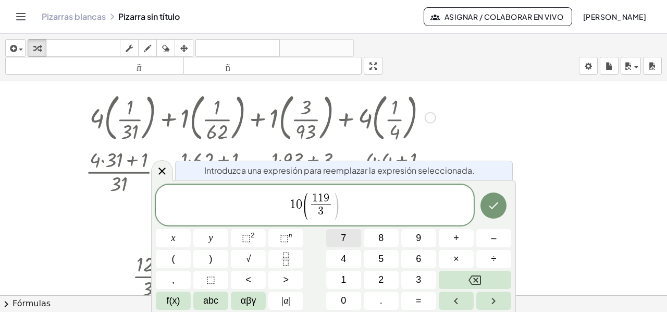
click at [343, 241] on span "7" at bounding box center [343, 238] width 5 height 14
click at [373, 283] on button "2" at bounding box center [381, 280] width 35 height 18
click at [357, 210] on span "1 0 ( 1 1 9 3 7 2 ​ ​ )" at bounding box center [315, 206] width 318 height 30
click at [223, 255] on button ")" at bounding box center [210, 259] width 35 height 18
click at [494, 206] on icon "Hecho" at bounding box center [494, 205] width 9 height 7
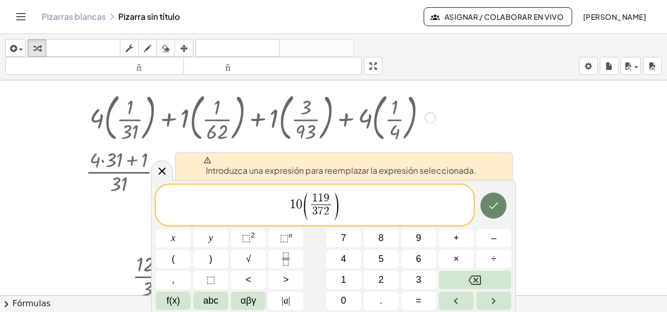
click at [494, 207] on icon "Hecho" at bounding box center [494, 205] width 9 height 7
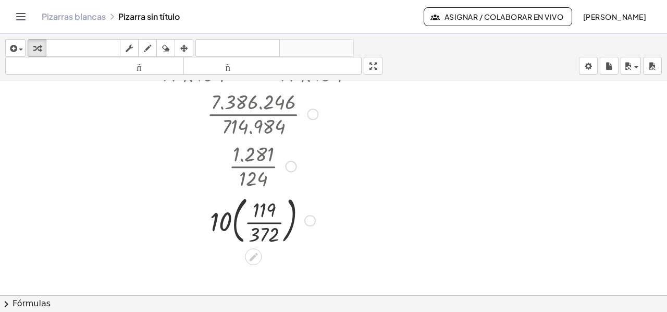
scroll to position [2003, 0]
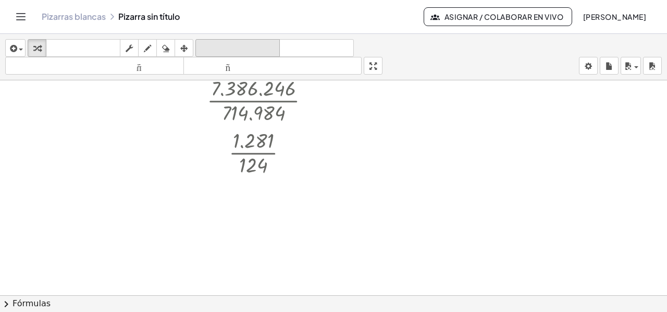
click at [265, 49] on font "deshacer" at bounding box center [237, 48] width 79 height 10
drag, startPoint x: 254, startPoint y: 161, endPoint x: 249, endPoint y: 134, distance: 27.5
click at [249, 134] on div at bounding box center [263, 152] width 319 height 52
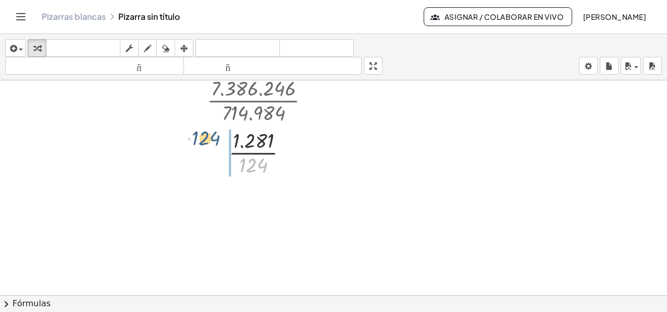
drag, startPoint x: 246, startPoint y: 165, endPoint x: 198, endPoint y: 138, distance: 54.8
click at [198, 138] on div at bounding box center [263, 152] width 319 height 52
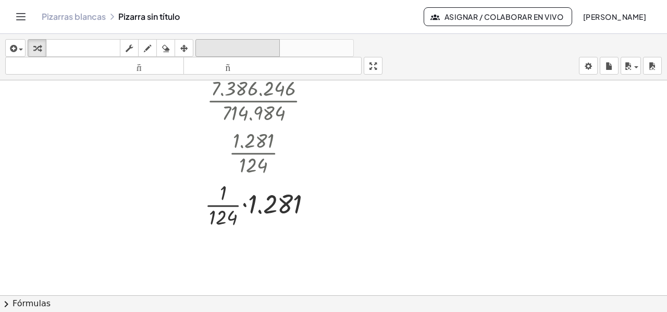
click at [260, 48] on font "deshacer" at bounding box center [237, 48] width 79 height 10
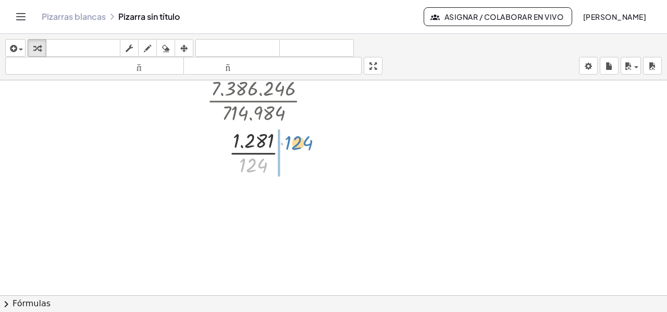
drag, startPoint x: 248, startPoint y: 166, endPoint x: 293, endPoint y: 143, distance: 50.8
click at [293, 143] on div at bounding box center [262, 152] width 309 height 52
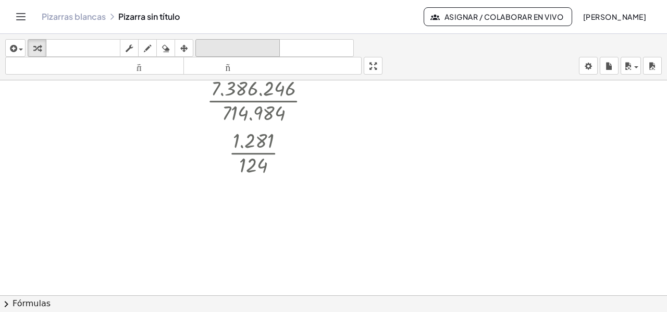
click at [237, 46] on font "deshacer" at bounding box center [237, 48] width 79 height 10
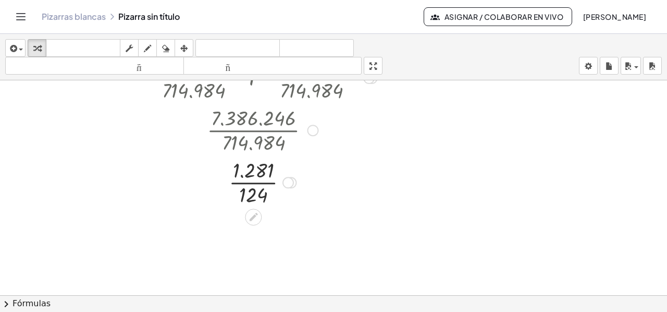
scroll to position [1899, 0]
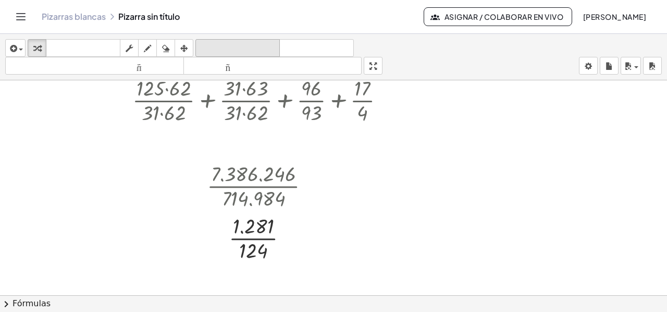
click at [206, 45] on font "deshacer" at bounding box center [237, 48] width 79 height 10
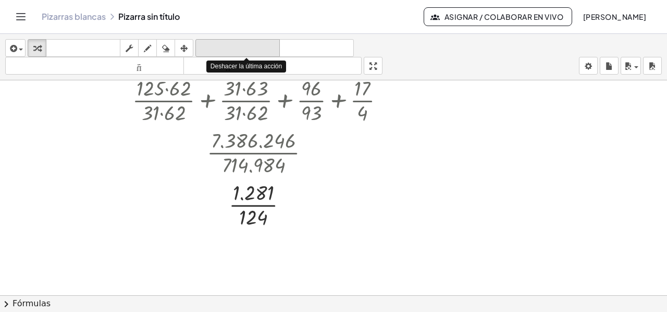
click at [206, 45] on font "deshacer" at bounding box center [237, 48] width 79 height 10
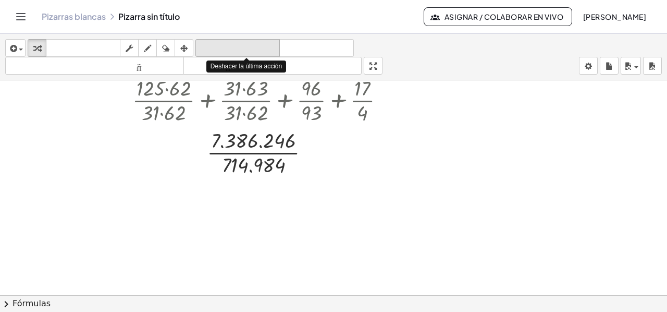
click at [206, 45] on font "deshacer" at bounding box center [237, 48] width 79 height 10
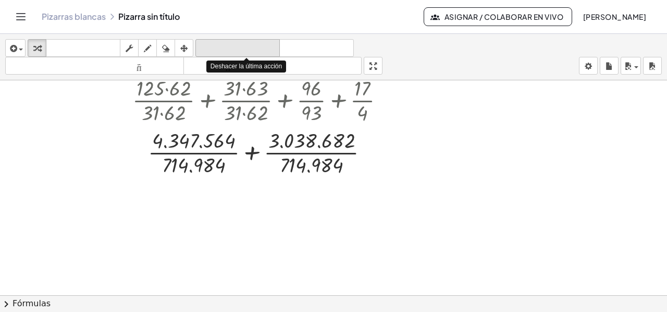
click at [206, 45] on font "deshacer" at bounding box center [237, 48] width 79 height 10
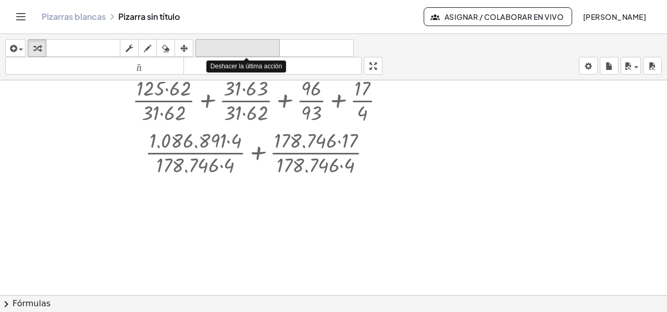
click at [206, 45] on font "deshacer" at bounding box center [237, 48] width 79 height 10
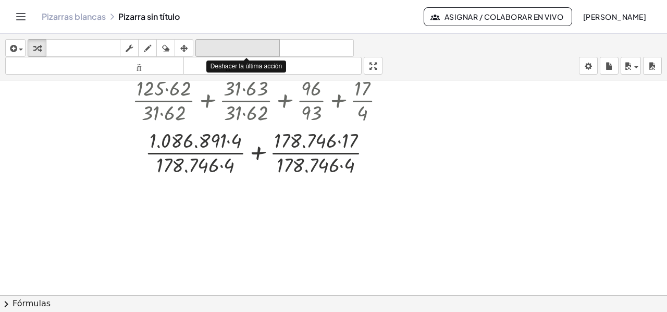
click at [206, 45] on font "deshacer" at bounding box center [237, 48] width 79 height 10
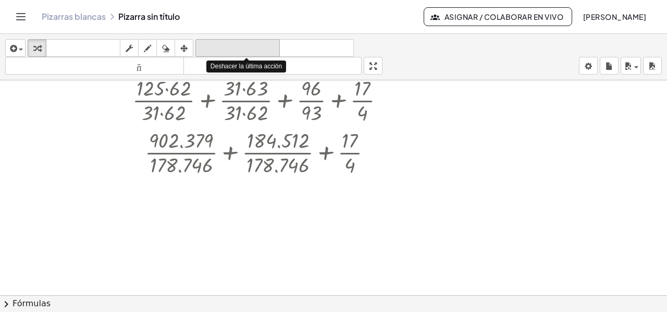
click at [206, 45] on font "deshacer" at bounding box center [237, 48] width 79 height 10
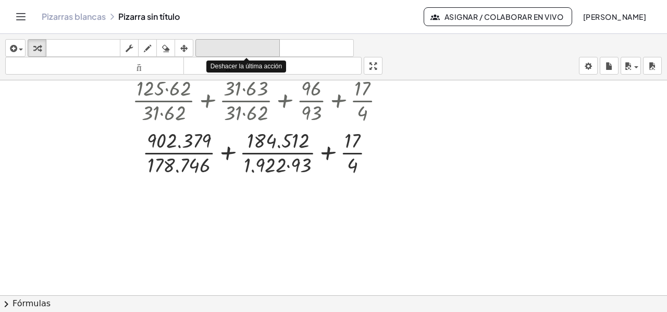
click at [206, 45] on font "deshacer" at bounding box center [237, 48] width 79 height 10
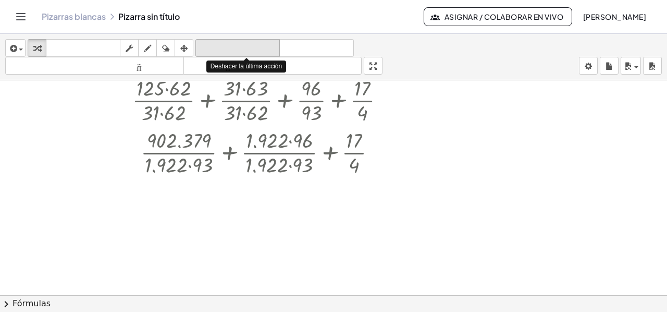
click at [206, 45] on font "deshacer" at bounding box center [237, 48] width 79 height 10
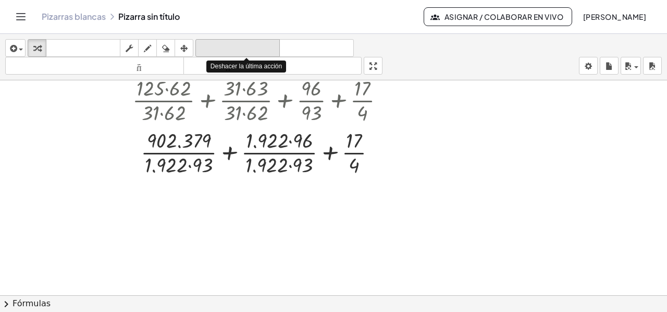
click at [206, 45] on font "deshacer" at bounding box center [237, 48] width 79 height 10
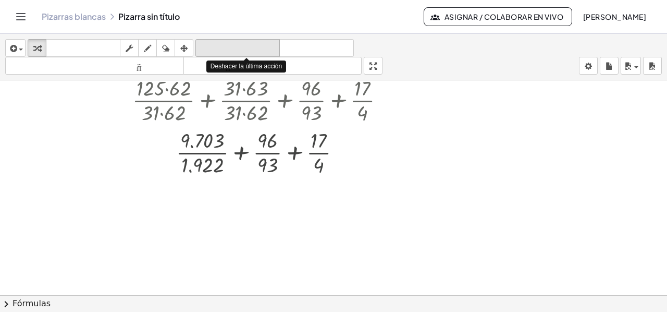
click at [206, 45] on font "deshacer" at bounding box center [237, 48] width 79 height 10
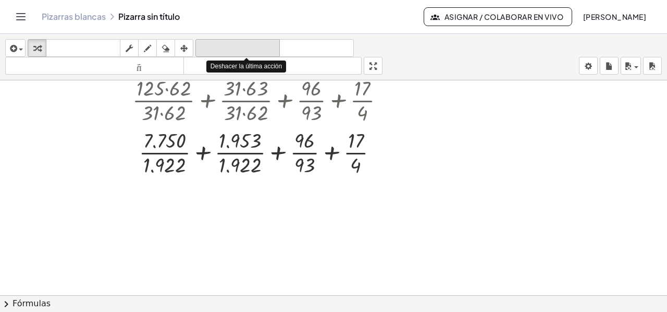
click at [206, 45] on font "deshacer" at bounding box center [237, 48] width 79 height 10
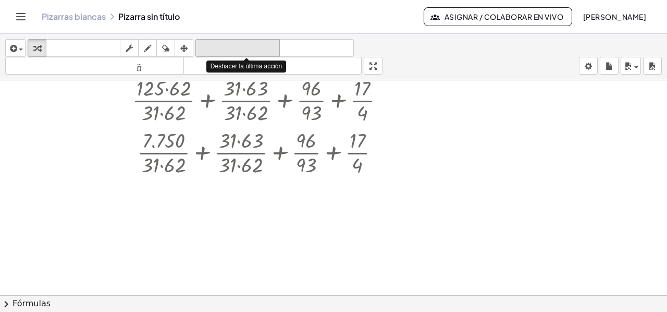
click at [206, 45] on font "deshacer" at bounding box center [237, 48] width 79 height 10
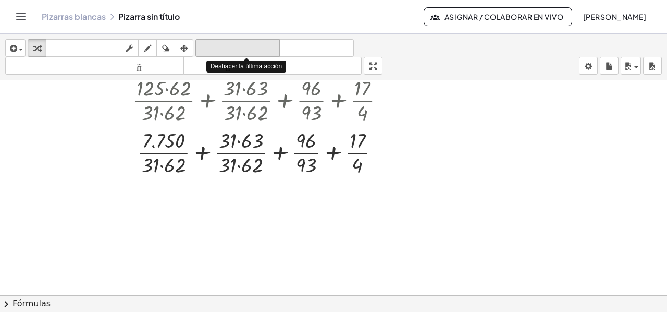
click at [206, 45] on font "deshacer" at bounding box center [237, 48] width 79 height 10
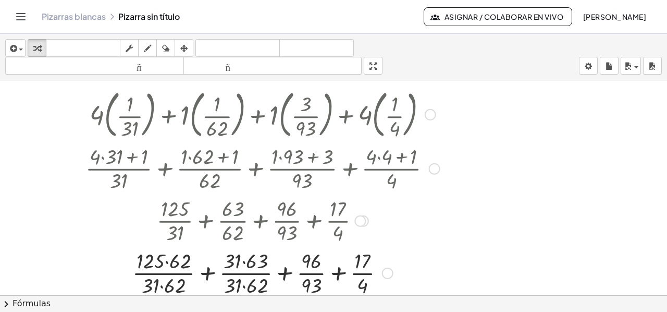
scroll to position [1742, 0]
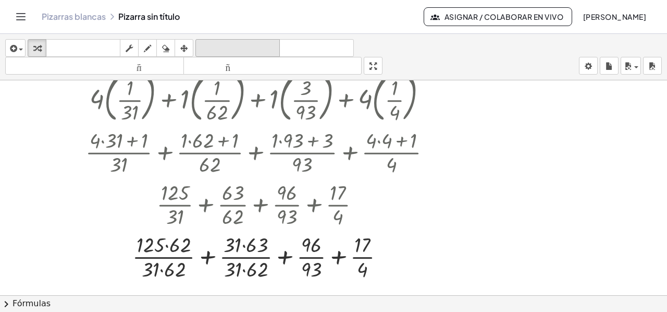
click at [212, 44] on font "deshacer" at bounding box center [237, 48] width 79 height 10
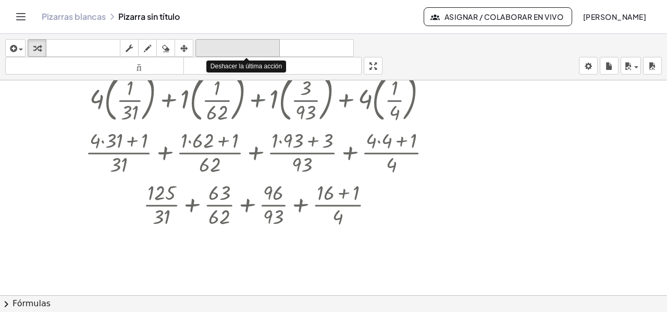
click at [212, 44] on font "deshacer" at bounding box center [237, 48] width 79 height 10
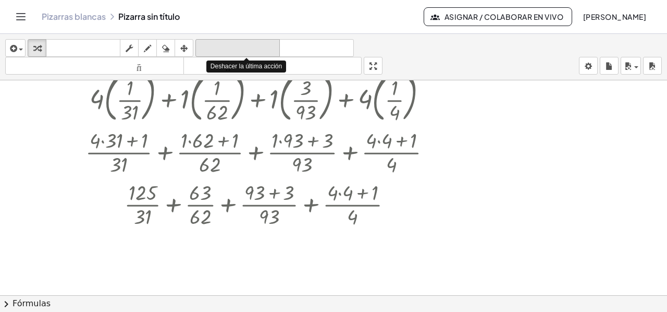
click at [212, 44] on font "deshacer" at bounding box center [237, 48] width 79 height 10
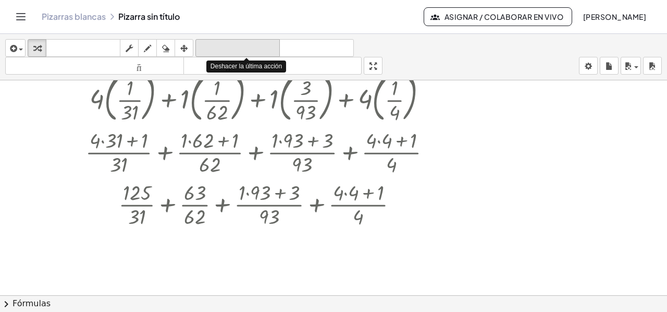
click at [212, 44] on font "deshacer" at bounding box center [237, 48] width 79 height 10
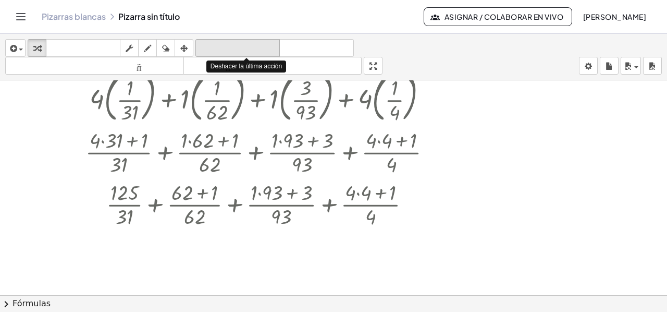
click at [212, 44] on font "deshacer" at bounding box center [237, 48] width 79 height 10
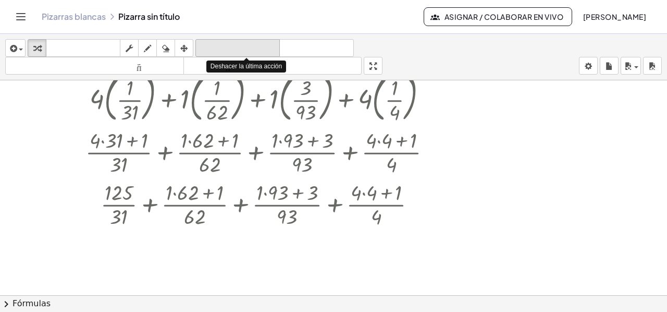
click at [212, 44] on font "deshacer" at bounding box center [237, 48] width 79 height 10
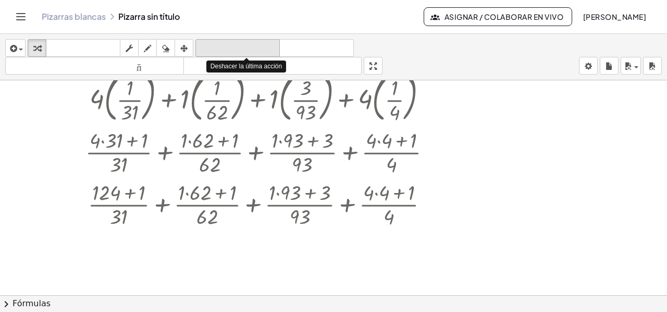
click at [212, 44] on font "deshacer" at bounding box center [237, 48] width 79 height 10
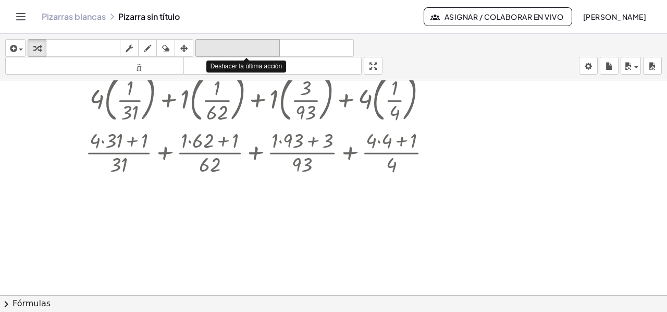
click at [212, 44] on font "deshacer" at bounding box center [237, 48] width 79 height 10
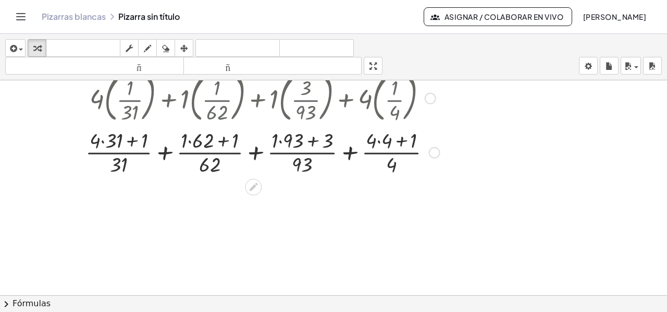
click at [102, 139] on div at bounding box center [262, 151] width 357 height 52
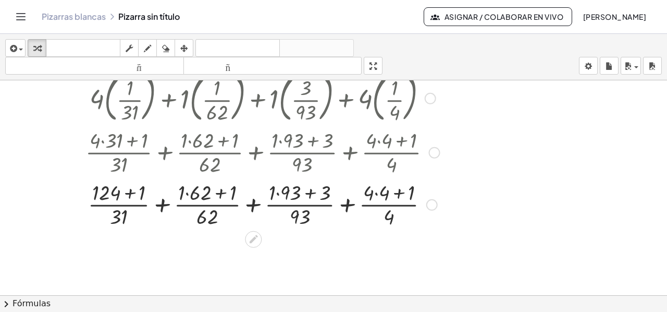
click at [129, 192] on div at bounding box center [262, 203] width 357 height 52
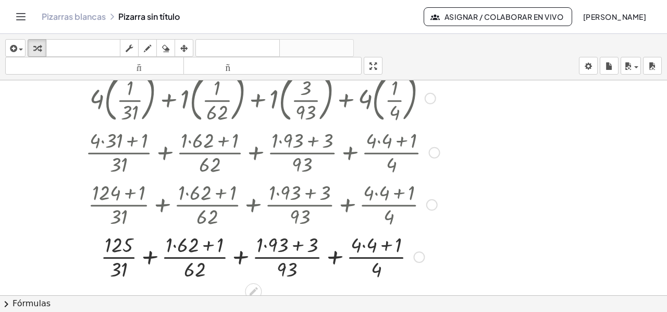
click at [175, 246] on div at bounding box center [262, 256] width 357 height 52
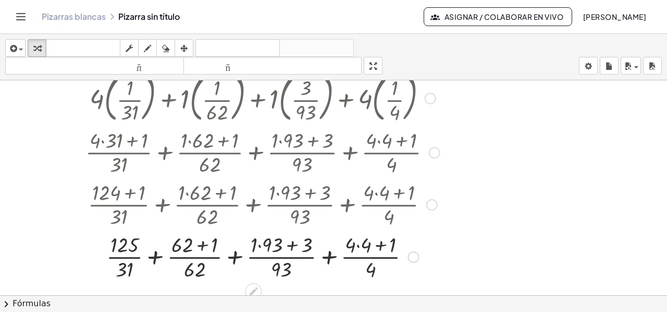
click at [198, 245] on div at bounding box center [262, 256] width 357 height 52
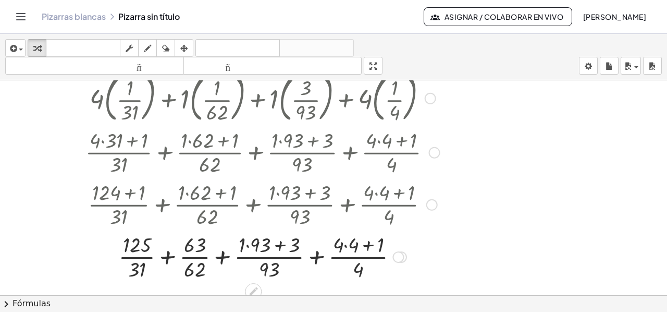
scroll to position [1794, 0]
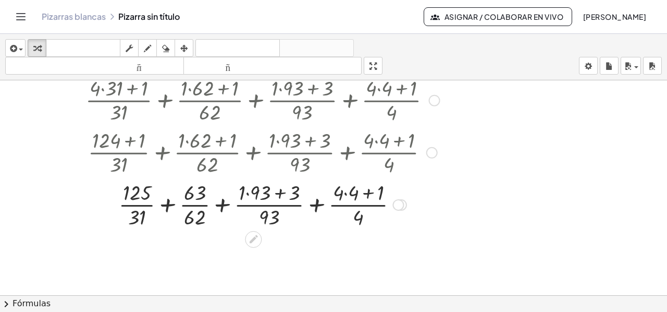
click at [249, 193] on div at bounding box center [262, 204] width 357 height 52
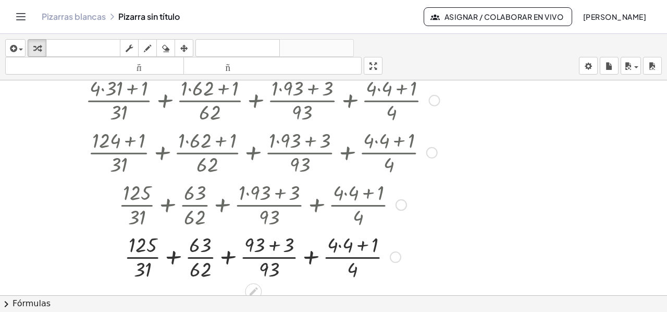
click at [274, 196] on div at bounding box center [263, 204] width 368 height 52
click at [273, 242] on div at bounding box center [262, 256] width 357 height 52
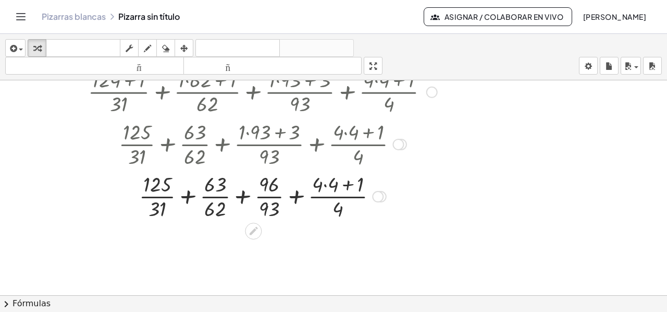
scroll to position [1899, 0]
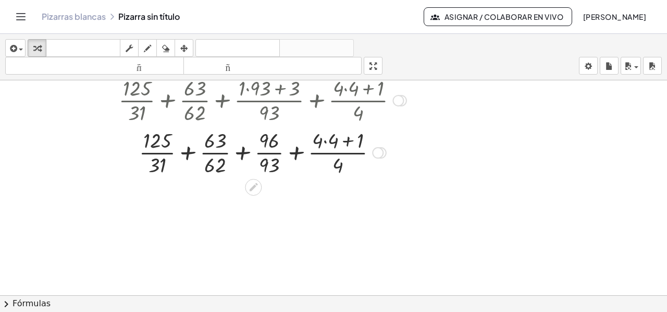
click at [324, 141] on div at bounding box center [262, 152] width 357 height 52
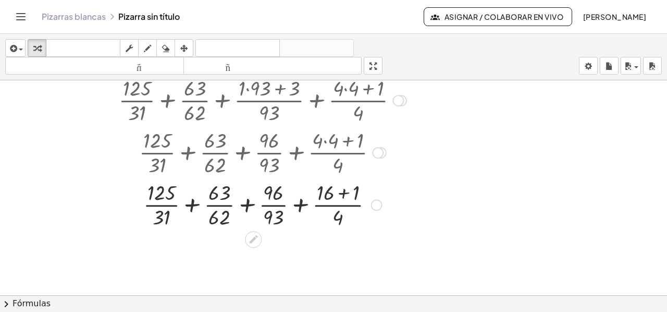
click at [342, 191] on div at bounding box center [262, 204] width 357 height 52
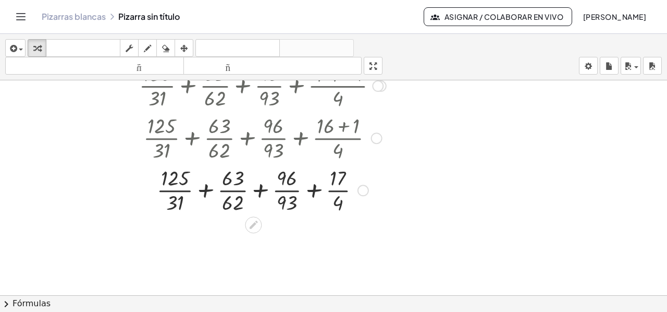
scroll to position [2003, 0]
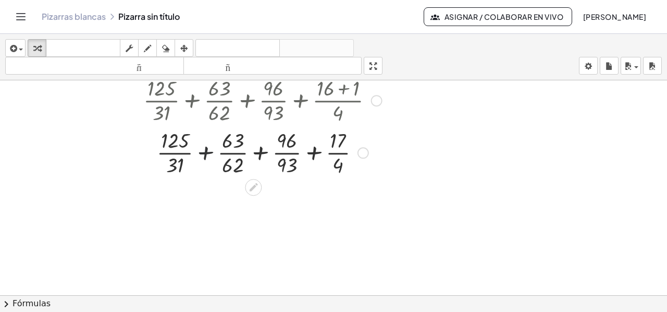
click at [205, 152] on div at bounding box center [262, 152] width 357 height 52
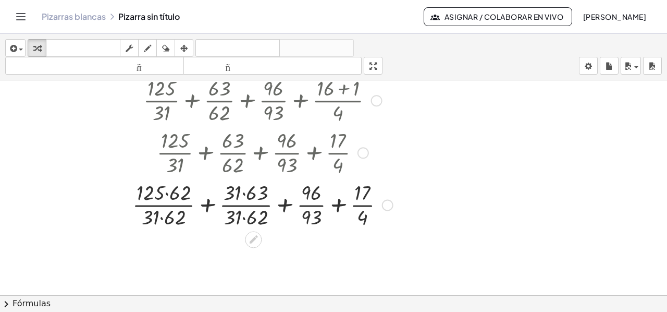
click at [167, 193] on div at bounding box center [262, 204] width 357 height 52
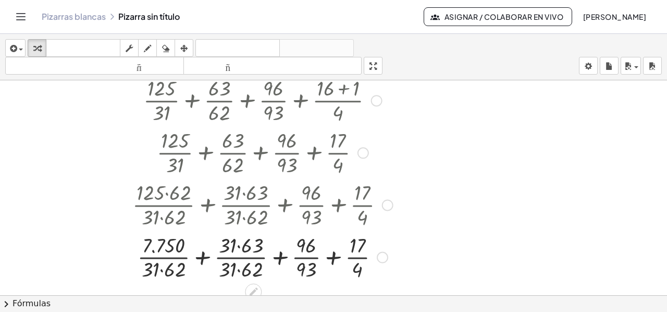
click at [161, 270] on div at bounding box center [262, 256] width 357 height 52
click at [237, 244] on div at bounding box center [262, 256] width 357 height 52
click at [239, 269] on div at bounding box center [262, 256] width 357 height 52
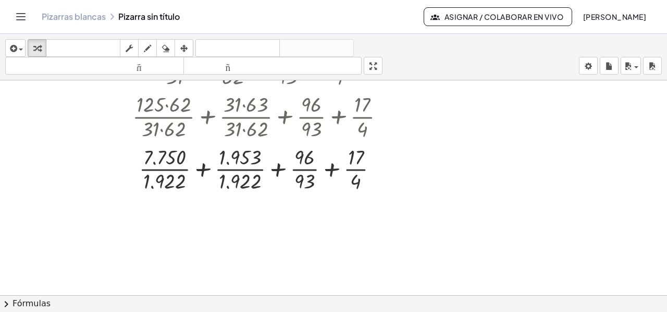
scroll to position [2107, 0]
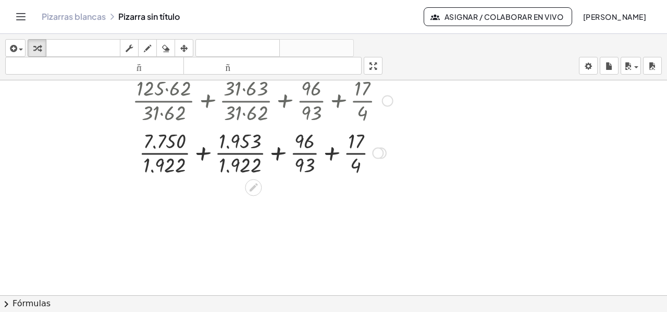
click at [201, 152] on div at bounding box center [262, 152] width 357 height 52
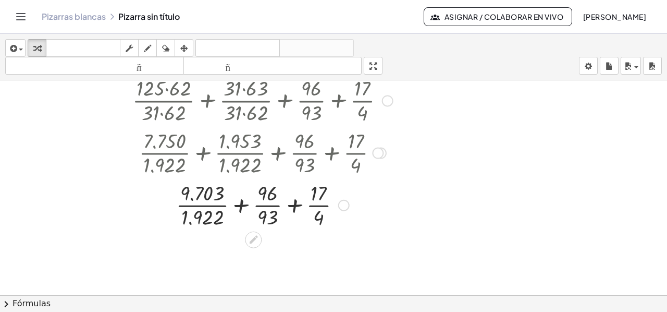
click at [240, 204] on div at bounding box center [262, 204] width 357 height 52
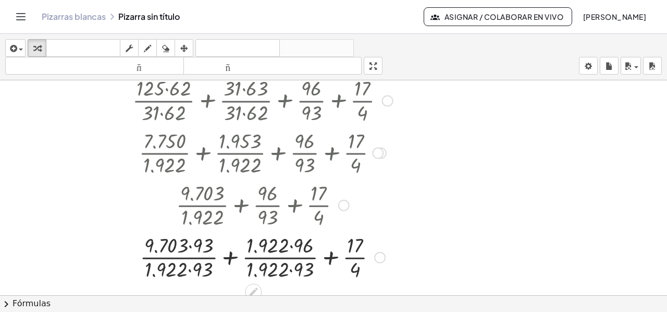
click at [190, 247] on div at bounding box center [262, 256] width 357 height 52
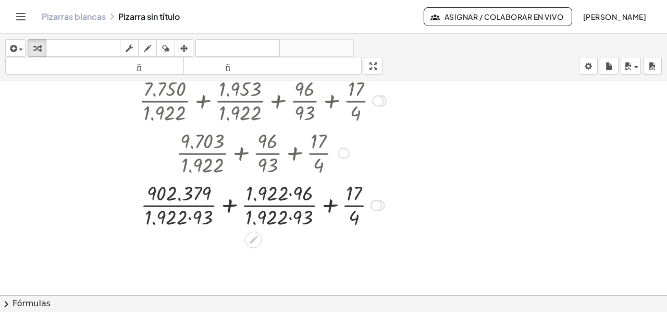
click at [188, 216] on div at bounding box center [262, 204] width 357 height 52
click at [288, 194] on div at bounding box center [262, 204] width 357 height 52
click at [287, 220] on div at bounding box center [262, 204] width 357 height 52
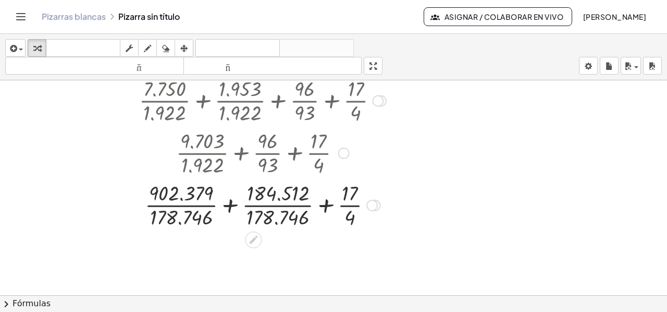
click at [228, 206] on div at bounding box center [262, 204] width 357 height 52
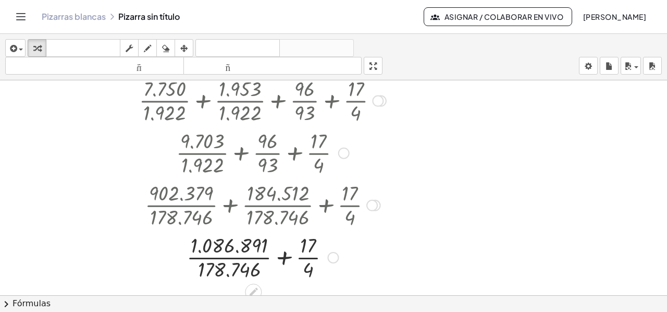
click at [285, 254] on div at bounding box center [262, 256] width 357 height 52
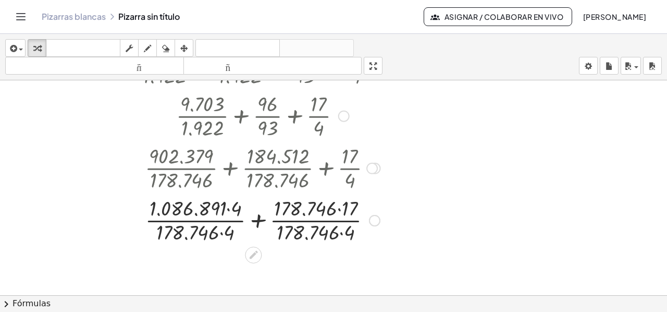
scroll to position [2211, 0]
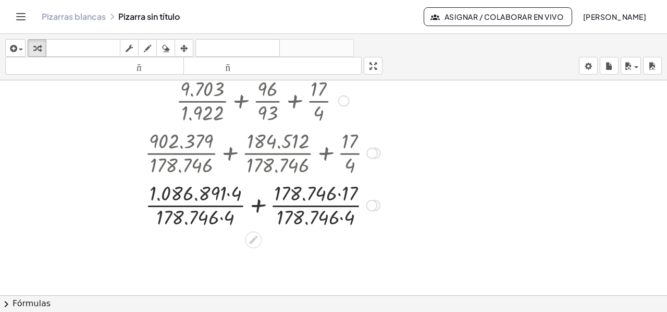
click at [228, 193] on div at bounding box center [262, 204] width 357 height 52
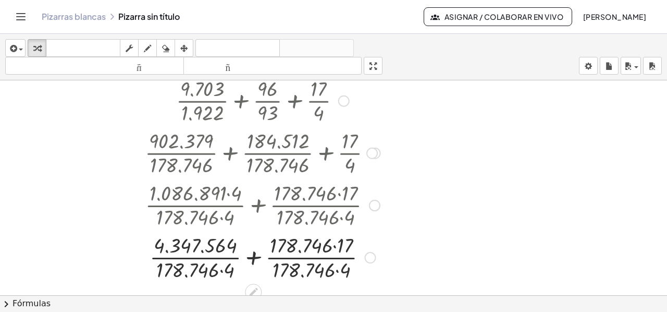
click at [222, 272] on div at bounding box center [262, 256] width 357 height 52
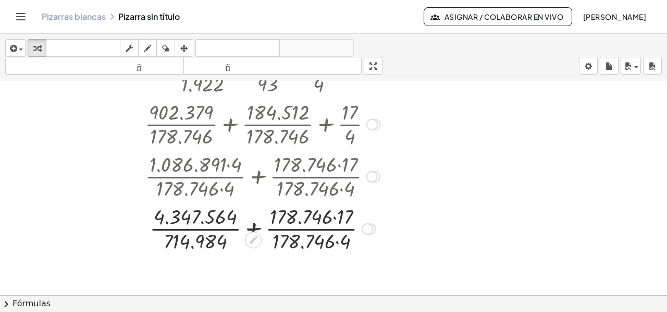
scroll to position [2264, 0]
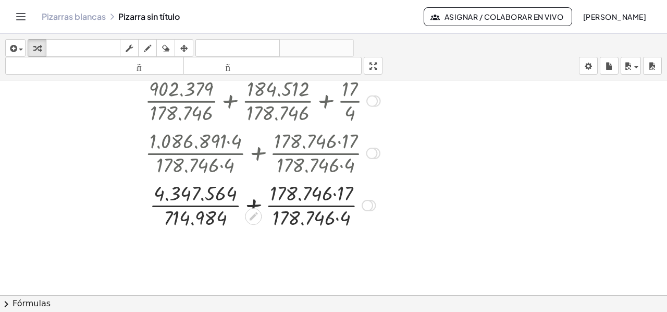
click at [335, 194] on div at bounding box center [262, 204] width 357 height 52
click at [336, 217] on div at bounding box center [262, 204] width 357 height 52
click at [253, 204] on div at bounding box center [262, 204] width 357 height 52
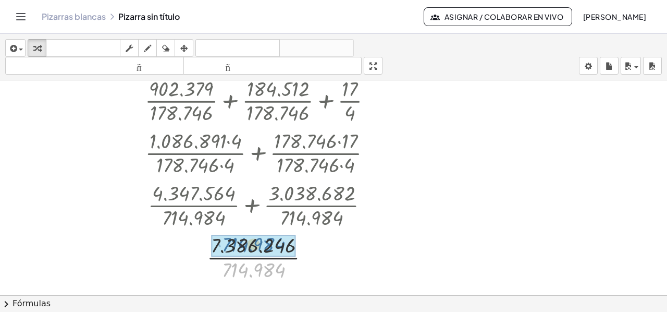
drag, startPoint x: 262, startPoint y: 260, endPoint x: 275, endPoint y: 246, distance: 18.8
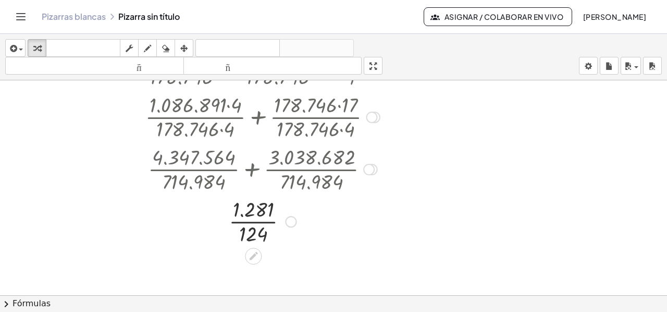
scroll to position [2368, 0]
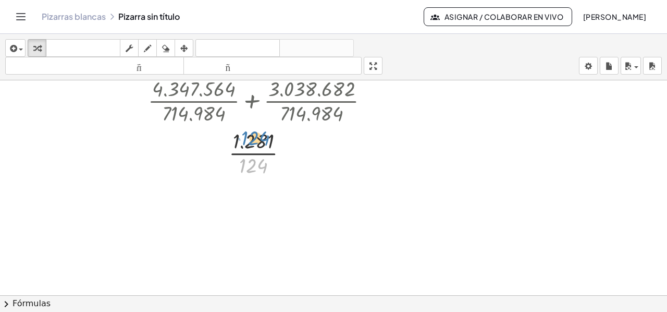
drag, startPoint x: 247, startPoint y: 165, endPoint x: 249, endPoint y: 138, distance: 27.2
click at [249, 138] on div at bounding box center [262, 152] width 357 height 52
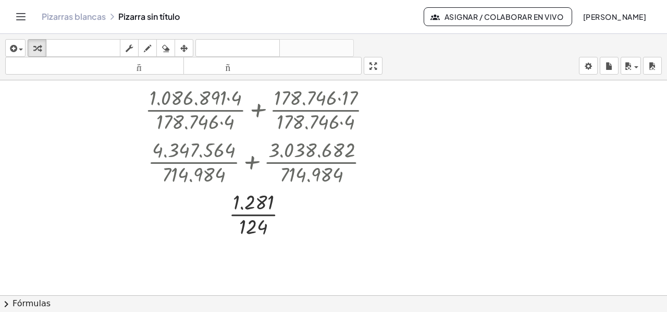
scroll to position [2107, 0]
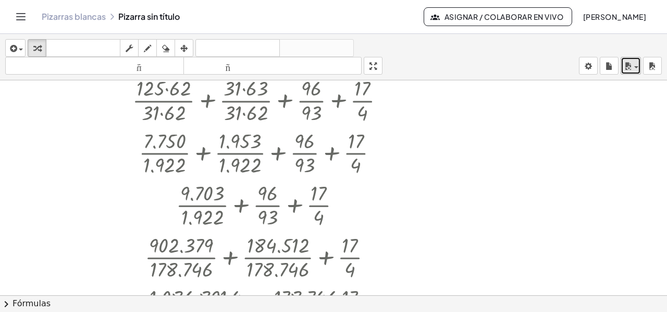
click at [637, 66] on span "button" at bounding box center [637, 67] width 4 height 2
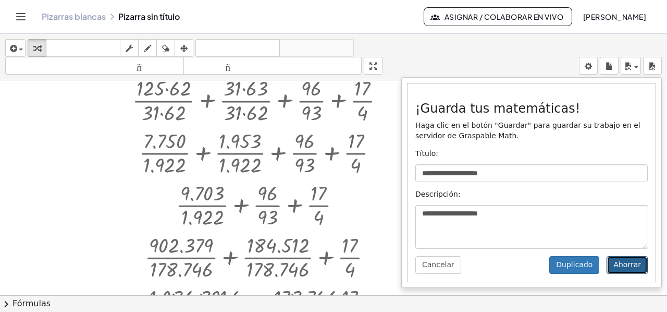
click at [623, 267] on font "Ahorrar" at bounding box center [628, 264] width 28 height 8
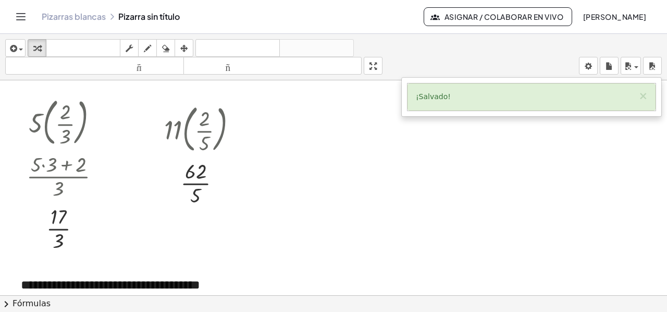
scroll to position [0, 0]
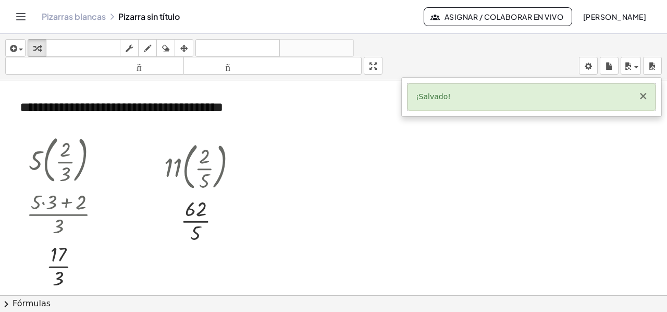
click at [644, 95] on font "×" at bounding box center [643, 96] width 9 height 13
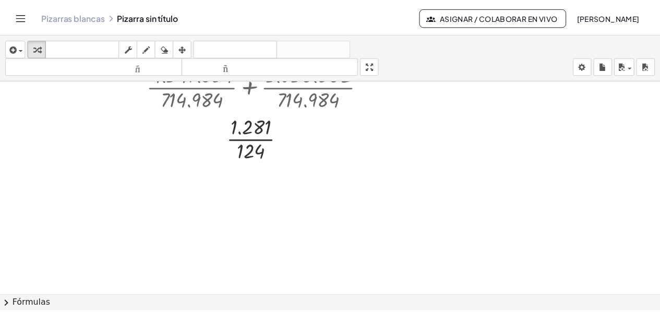
scroll to position [2435, 0]
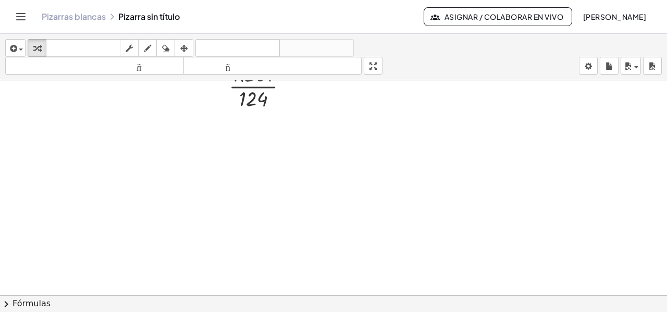
click at [17, 20] on icon "Cambiar navegación" at bounding box center [21, 16] width 13 height 13
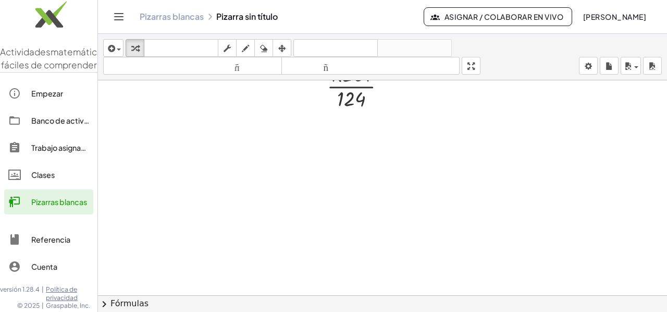
click at [41, 206] on font "Pizarras blancas" at bounding box center [59, 201] width 56 height 9
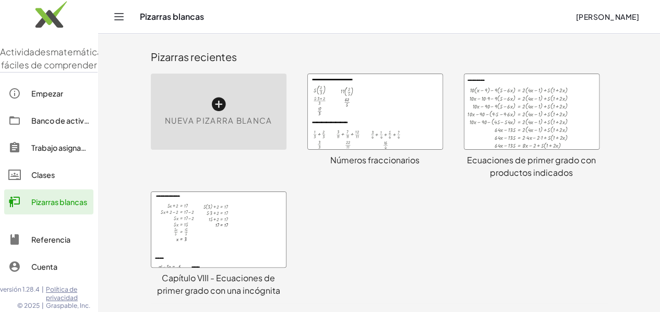
click at [615, 14] on font "[PERSON_NAME]" at bounding box center [607, 16] width 63 height 9
